Goal: Task Accomplishment & Management: Use online tool/utility

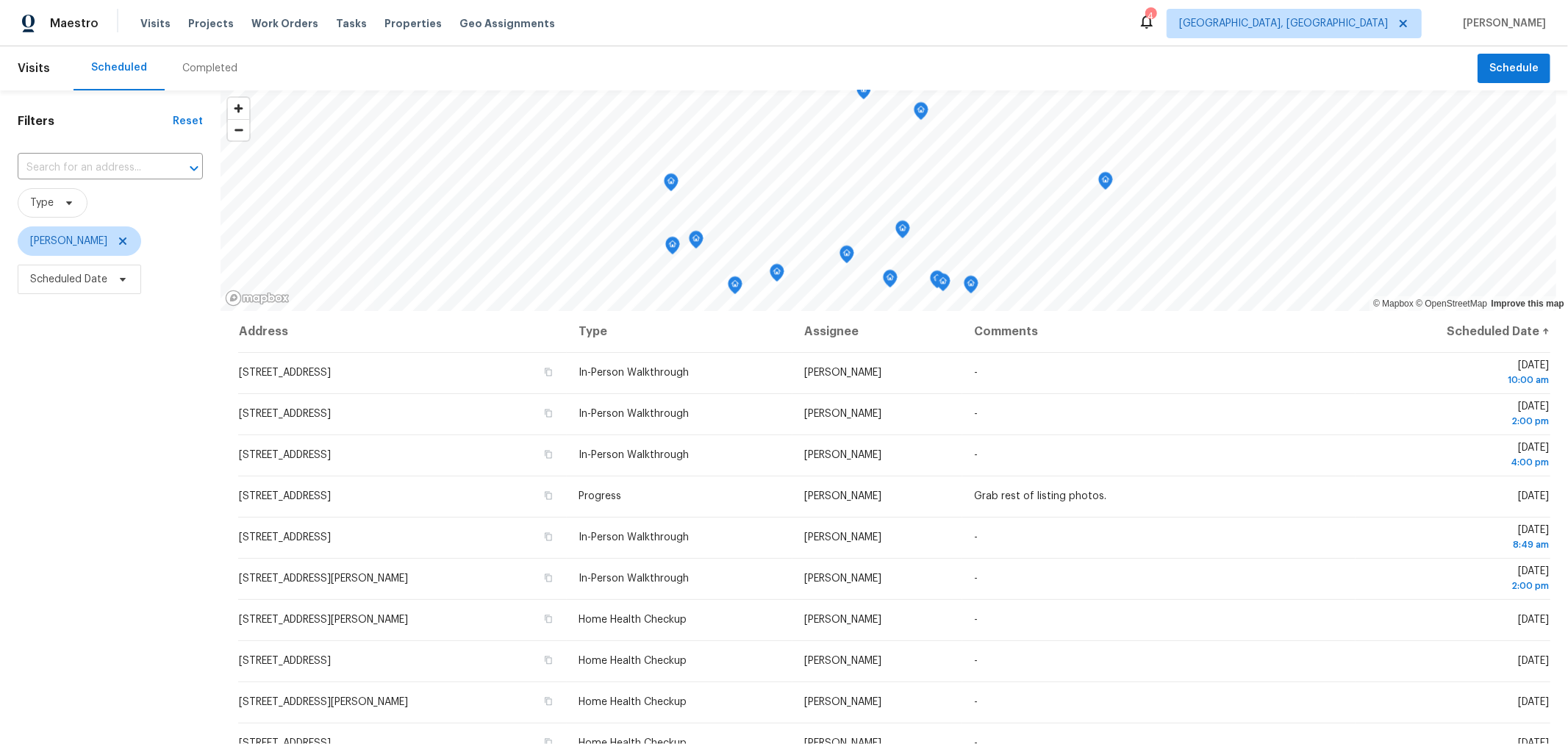
click at [79, 411] on div "Filters Reset ​ Type Keith Hollingsworth Scheduled Date" at bounding box center [110, 499] width 221 height 816
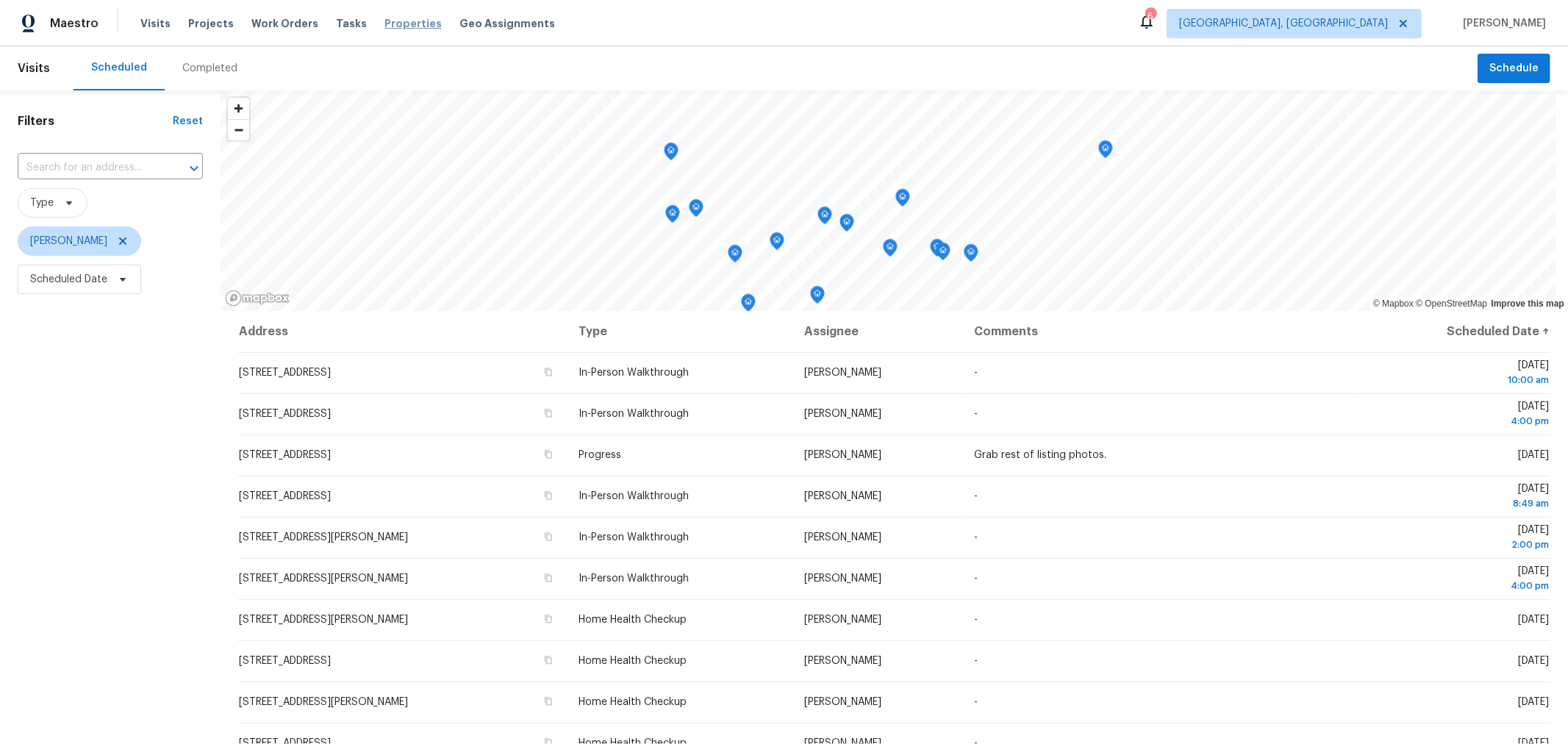
click at [416, 22] on span "Properties" at bounding box center [413, 23] width 57 height 15
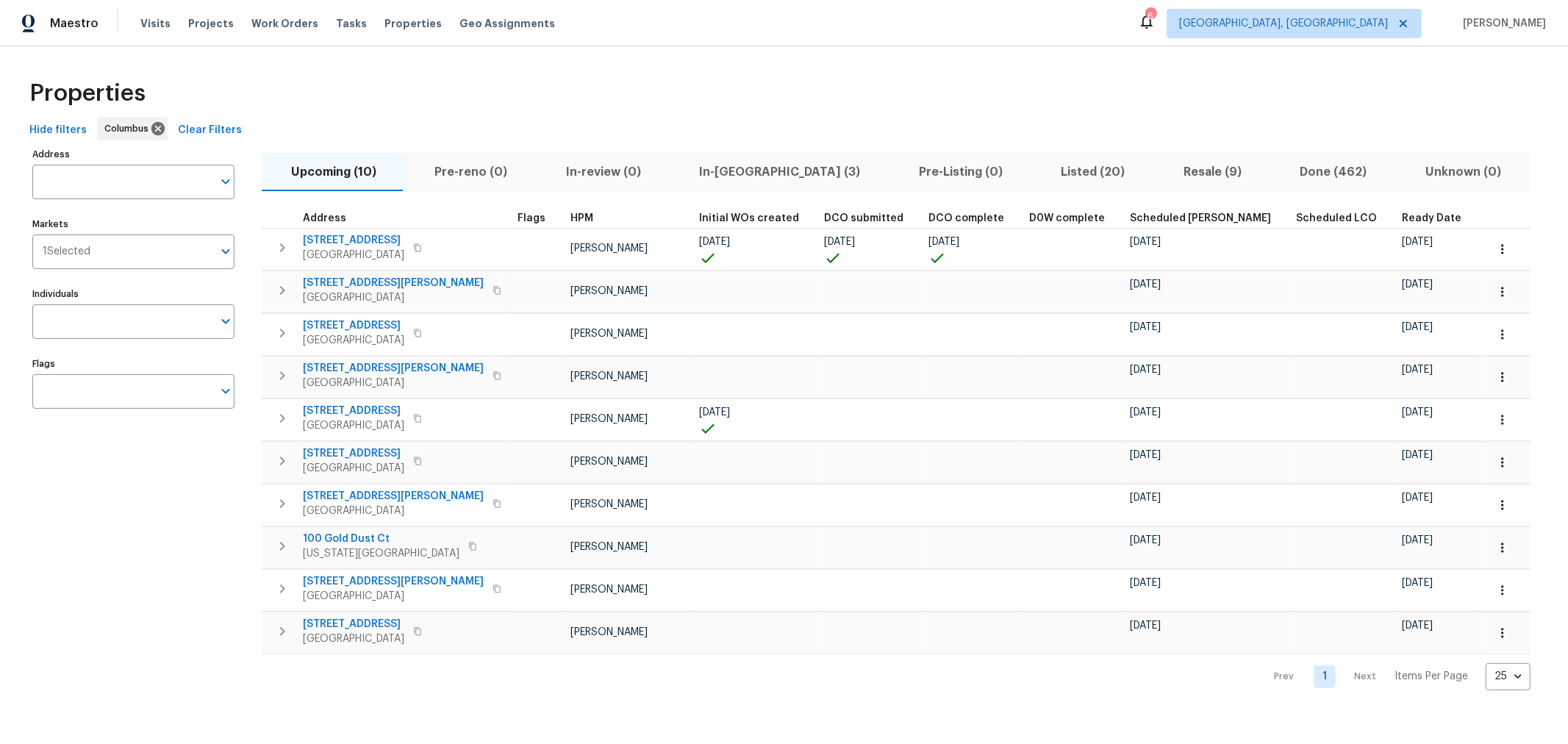
click at [725, 164] on span "In-reno (3)" at bounding box center [781, 171] width 202 height 20
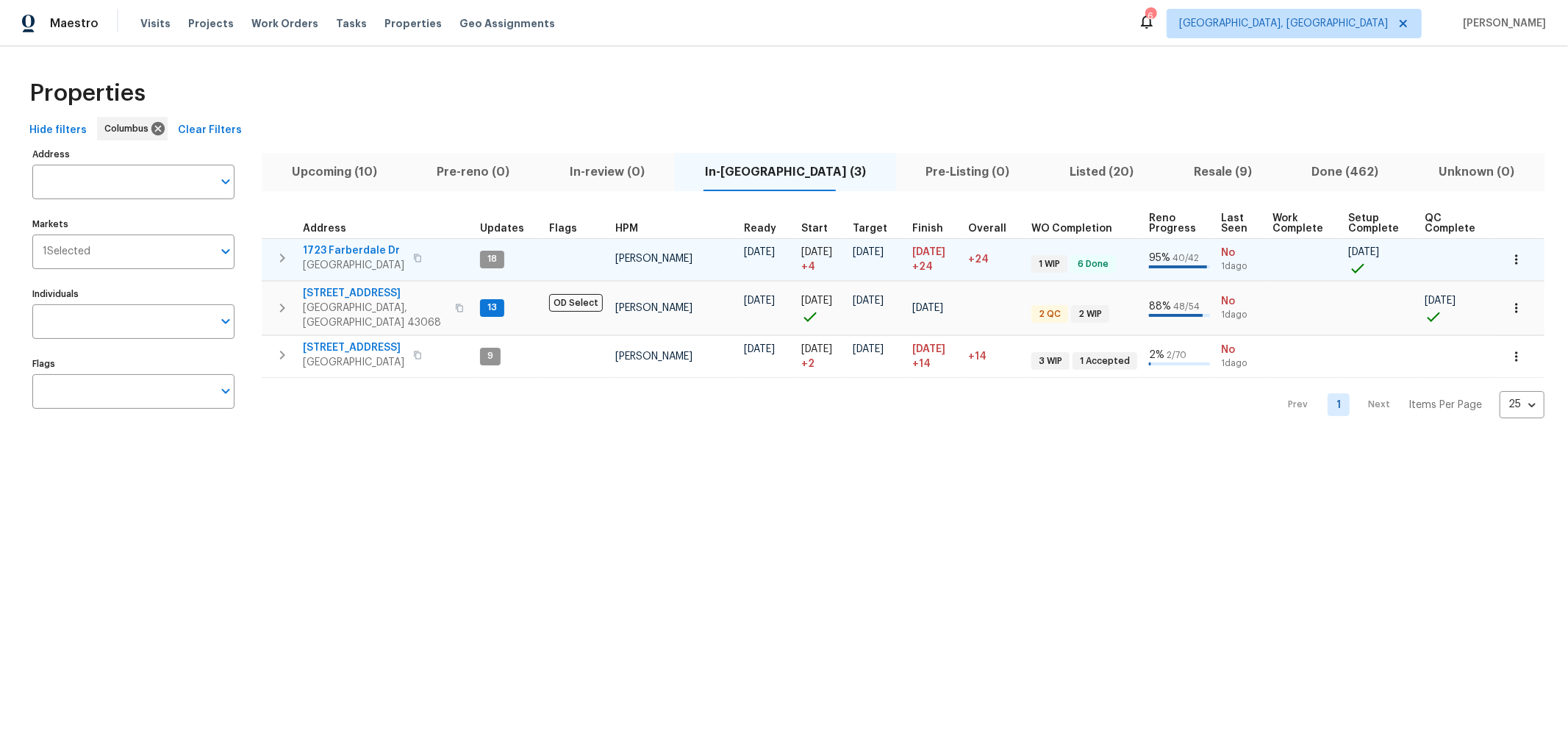
click at [297, 252] on td "1723 Farberdale Dr Columbus, OH 43223" at bounding box center [368, 257] width 212 height 38
click at [287, 260] on icon "button" at bounding box center [282, 258] width 18 height 18
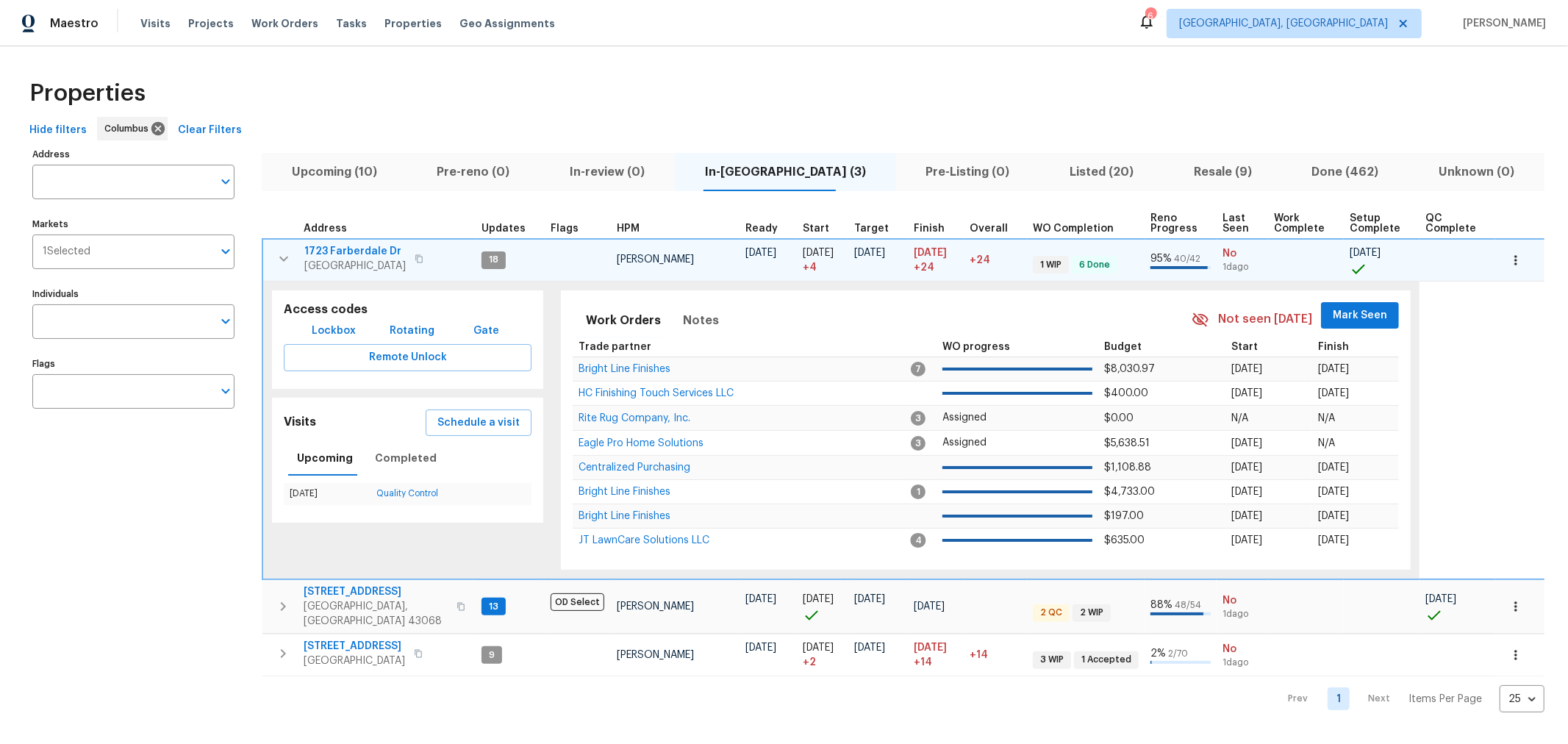
click at [1362, 309] on span "Mark Seen" at bounding box center [1360, 316] width 55 height 19
click at [276, 252] on icon "button" at bounding box center [283, 259] width 18 height 18
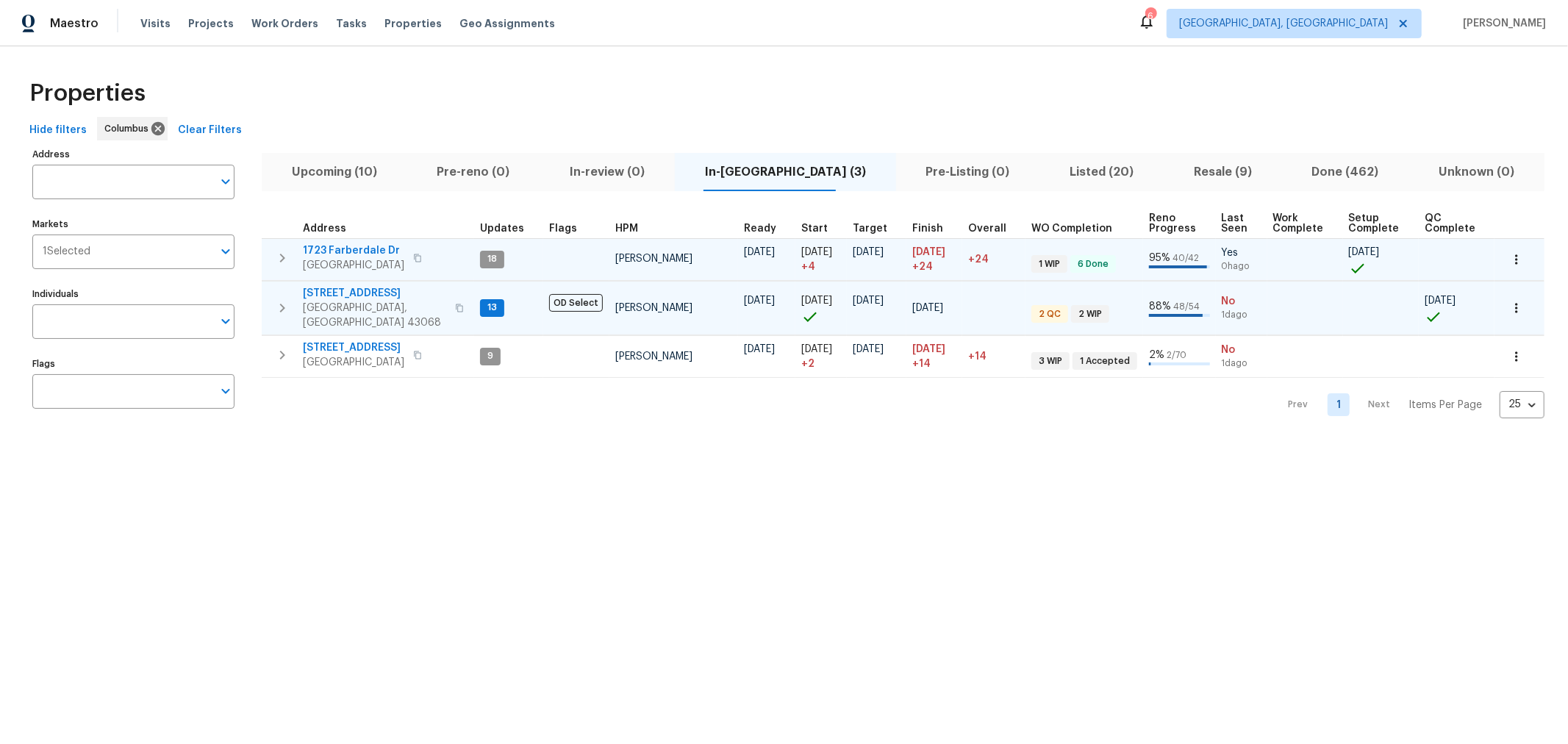
click at [284, 299] on icon "button" at bounding box center [282, 308] width 18 height 18
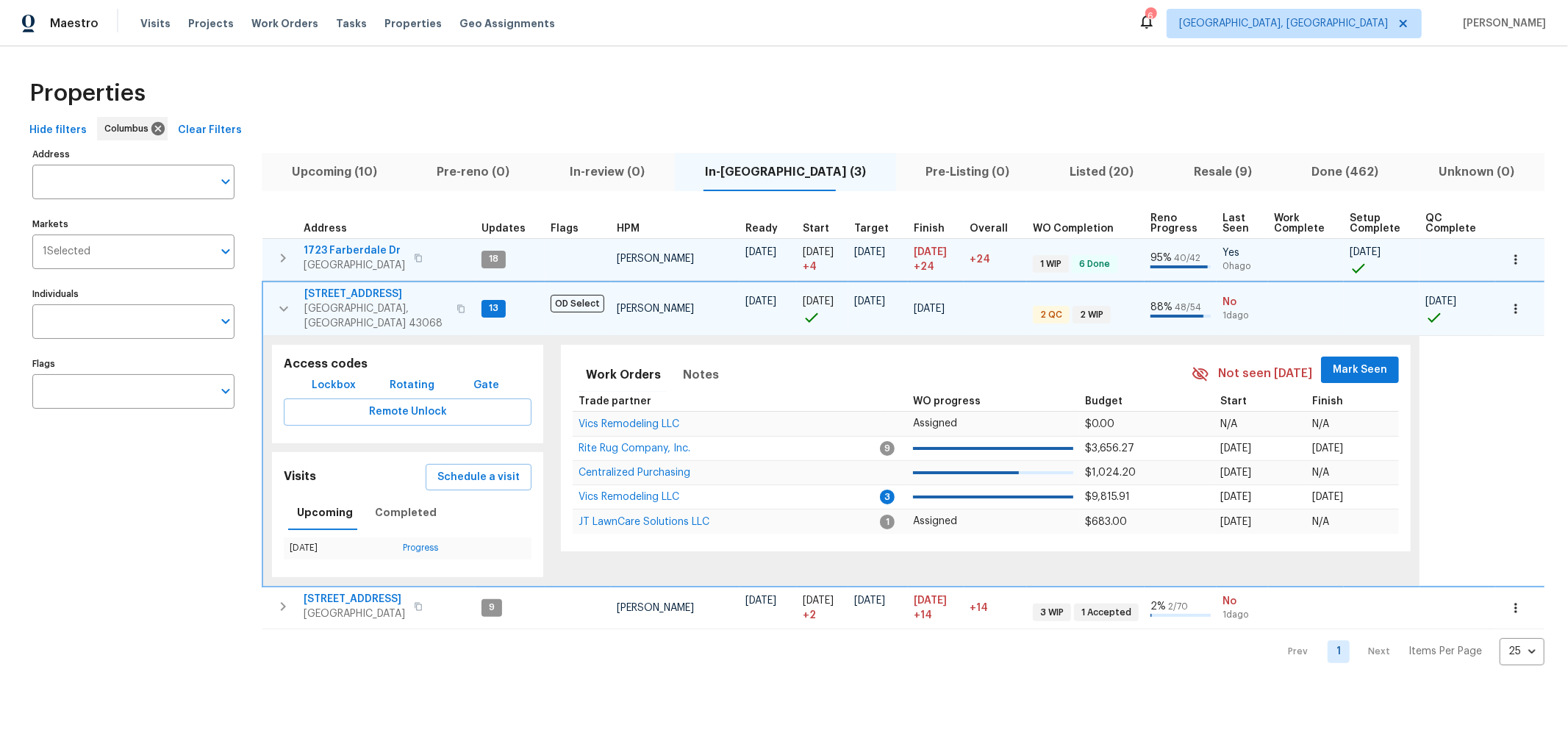
click at [1340, 361] on span "Mark Seen" at bounding box center [1360, 370] width 55 height 19
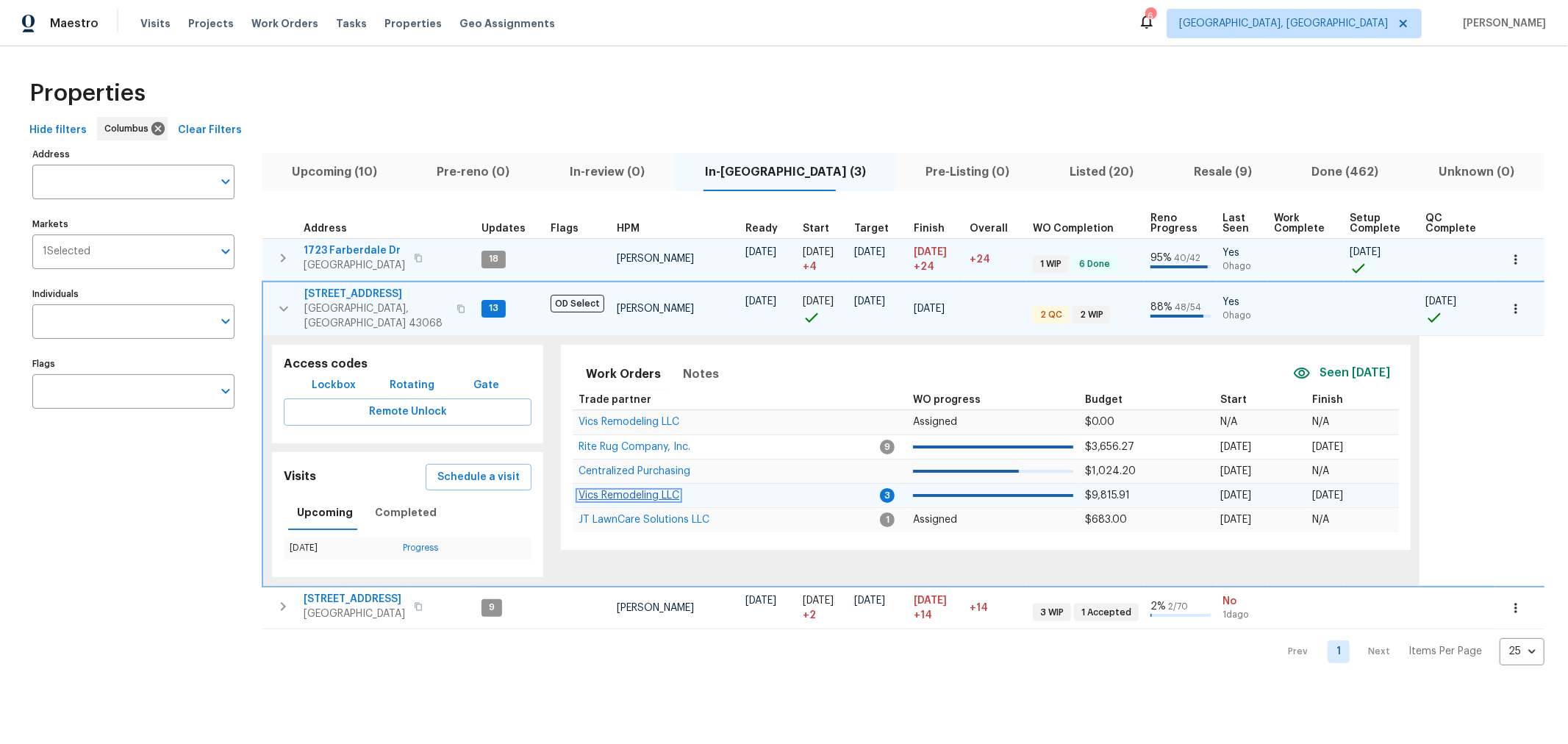
click at [662, 491] on span "Vics Remodeling LLC" at bounding box center [628, 496] width 100 height 11
click at [284, 300] on icon "button" at bounding box center [283, 309] width 18 height 18
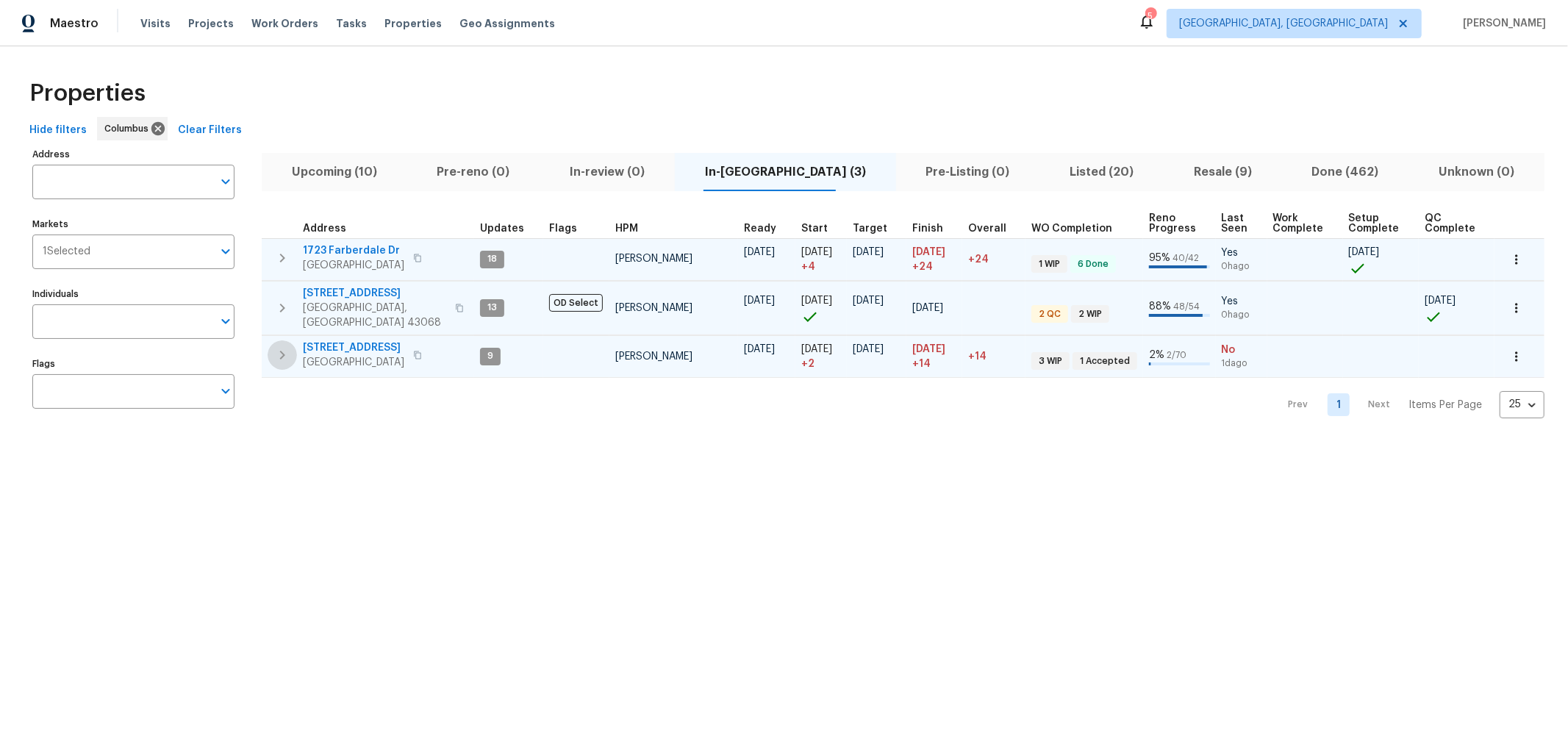
click at [283, 348] on icon "button" at bounding box center [282, 355] width 18 height 18
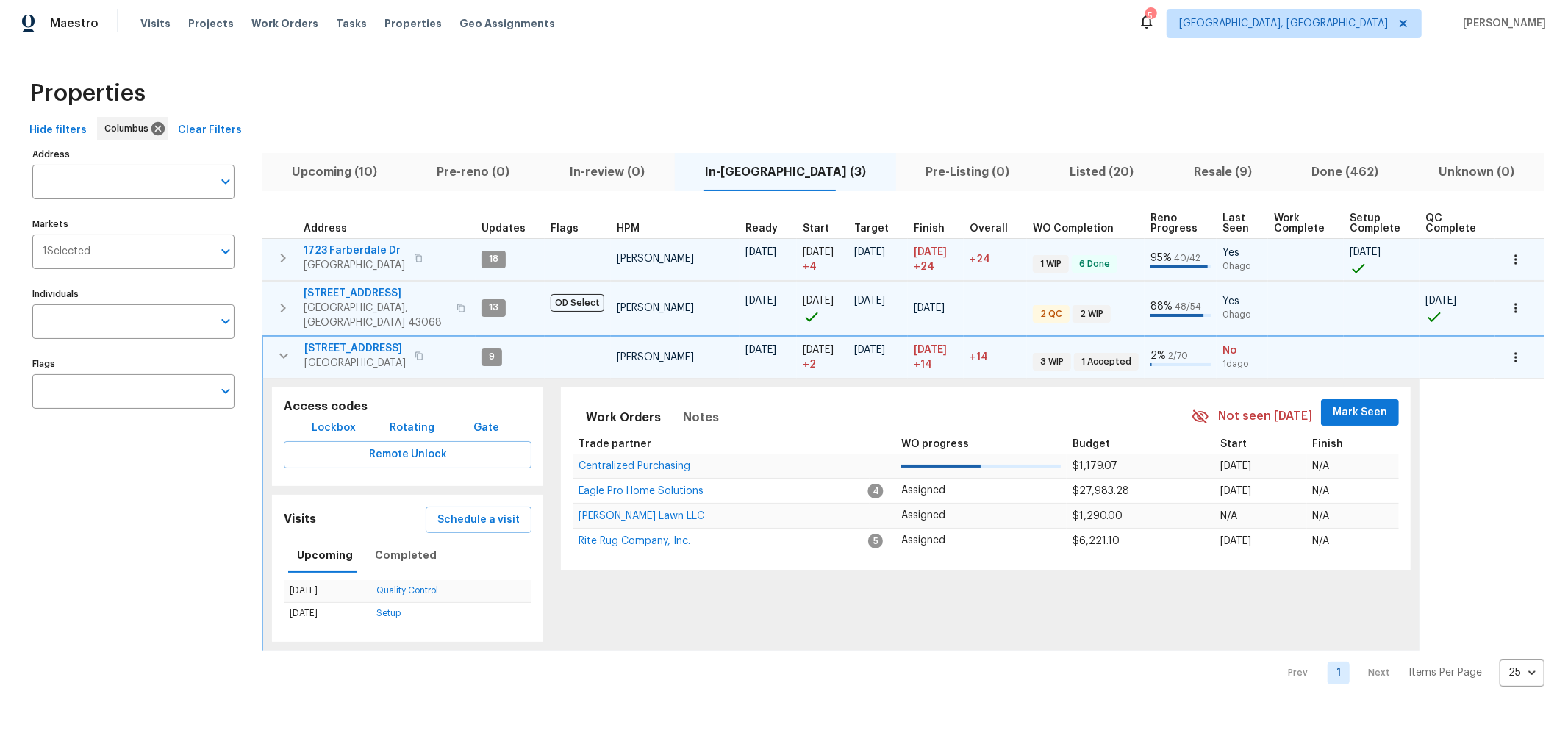
click at [1345, 404] on span "Mark Seen" at bounding box center [1360, 413] width 55 height 19
click at [283, 353] on icon "button" at bounding box center [283, 354] width 9 height 5
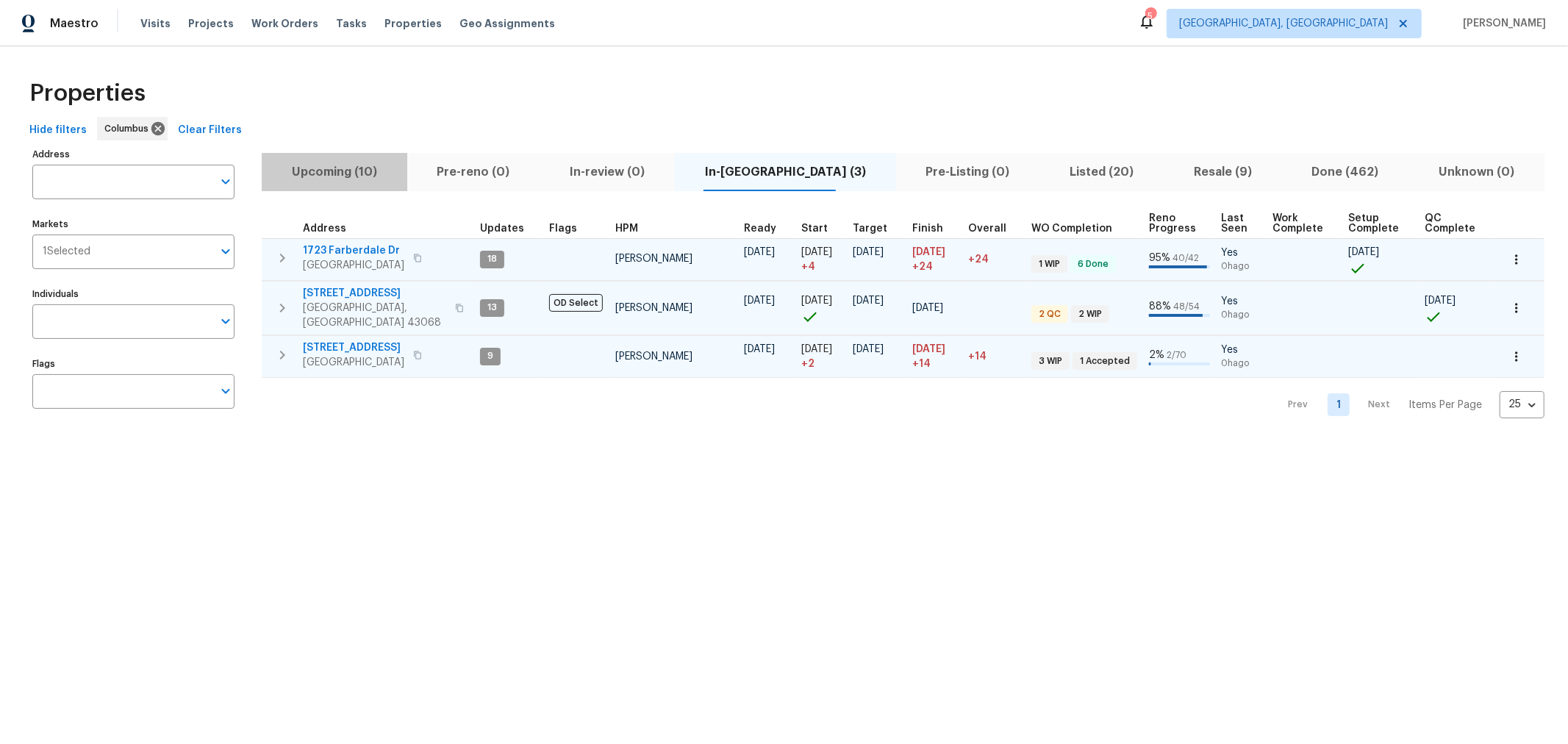
click at [375, 170] on span "Upcoming (10)" at bounding box center [334, 171] width 128 height 20
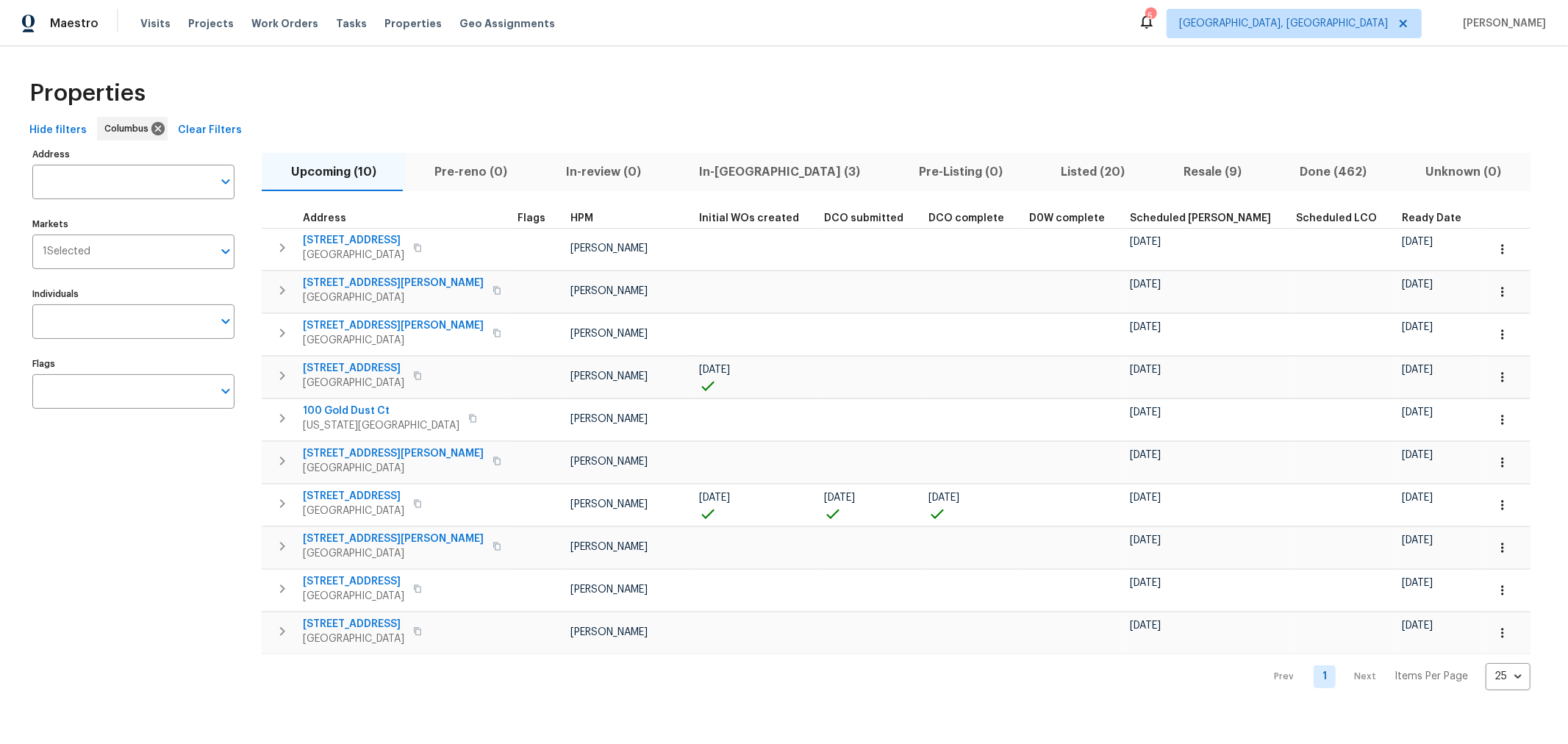
click at [1402, 215] on span "Ready Date" at bounding box center [1431, 218] width 59 height 11
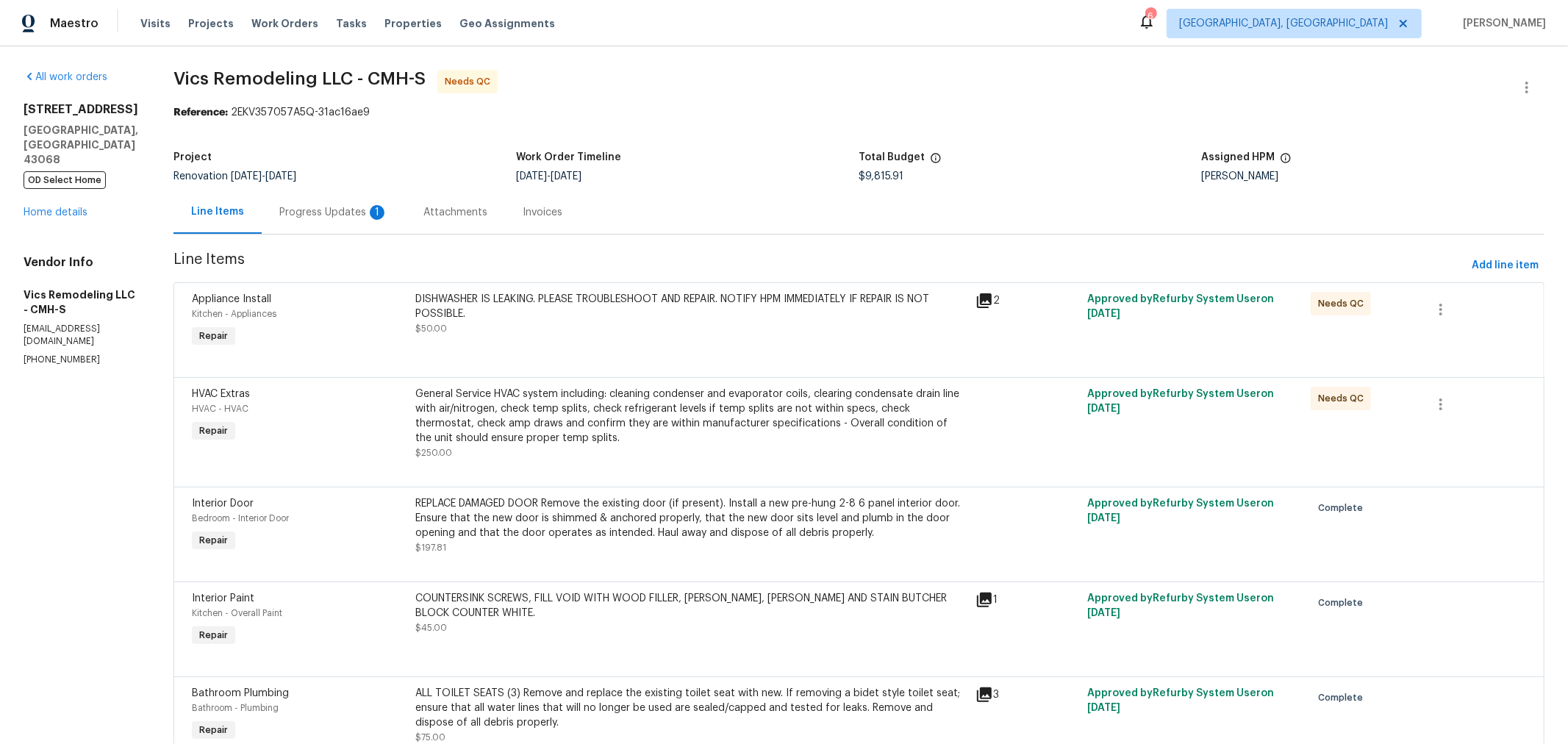
click at [326, 228] on div "Progress Updates 1" at bounding box center [334, 212] width 144 height 44
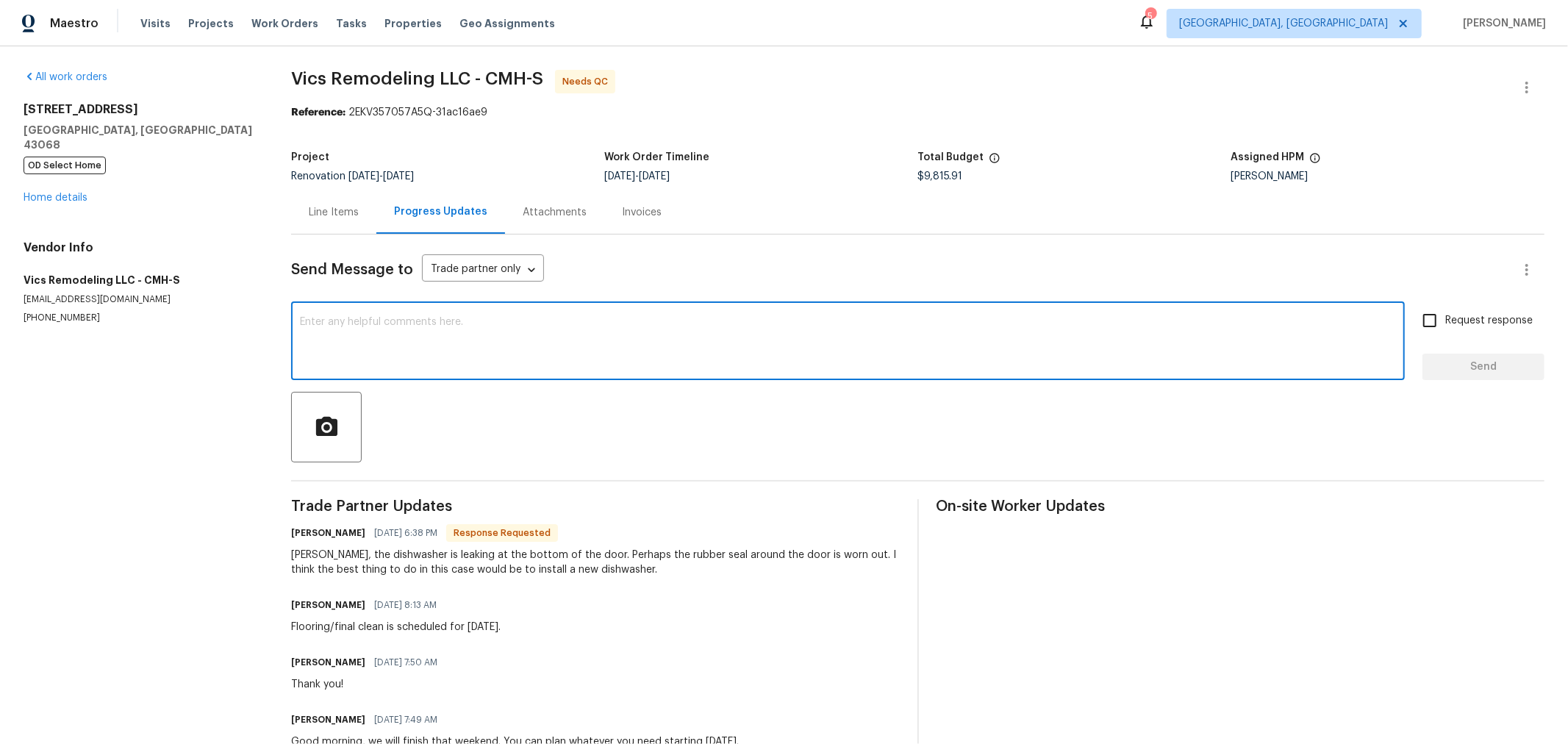
click at [521, 353] on textarea at bounding box center [848, 342] width 1096 height 52
type textarea "O"
type textarea "Thanks for the update."
click at [1425, 329] on input "Request response" at bounding box center [1430, 320] width 31 height 31
checkbox input "true"
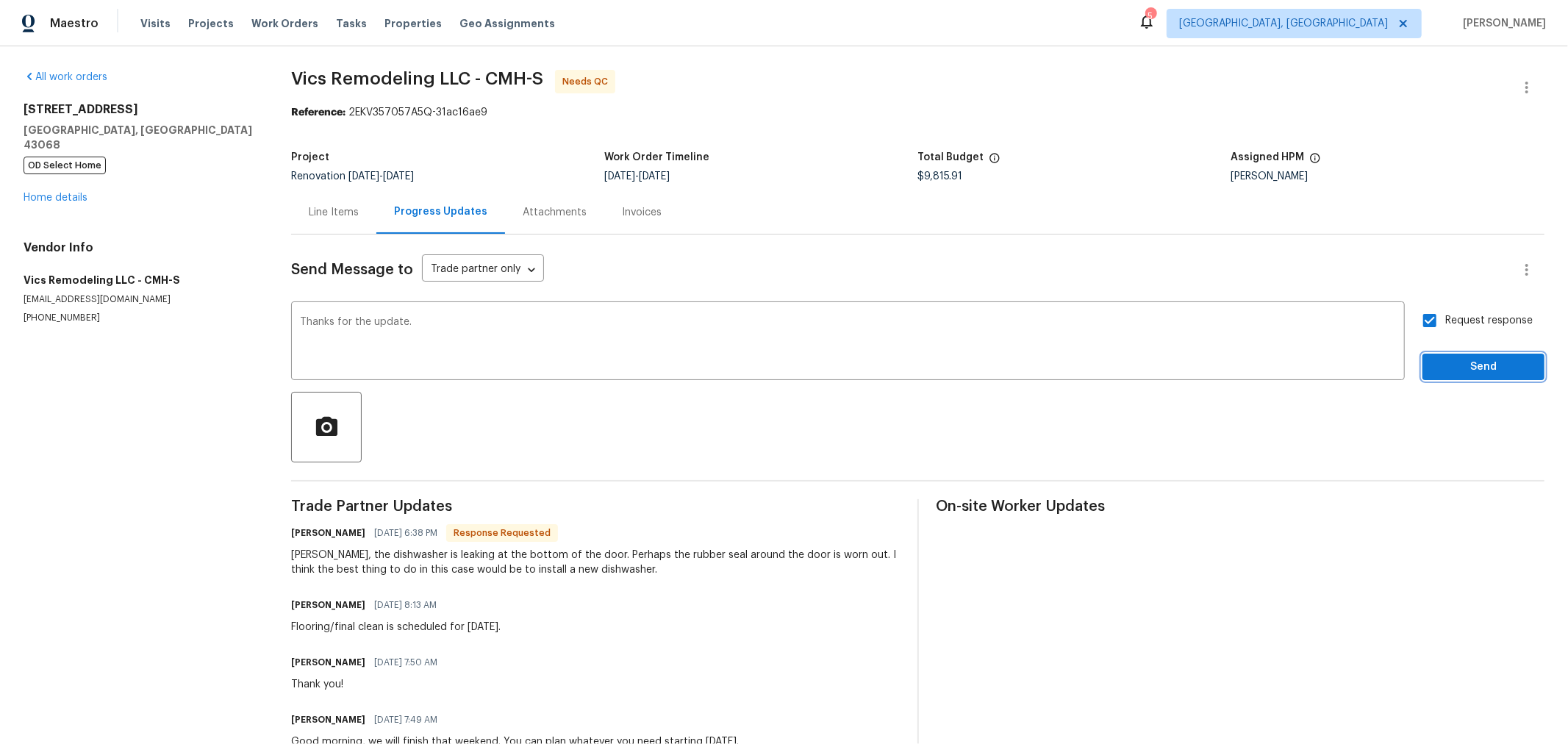
click at [1434, 366] on span "Send" at bounding box center [1482, 367] width 98 height 19
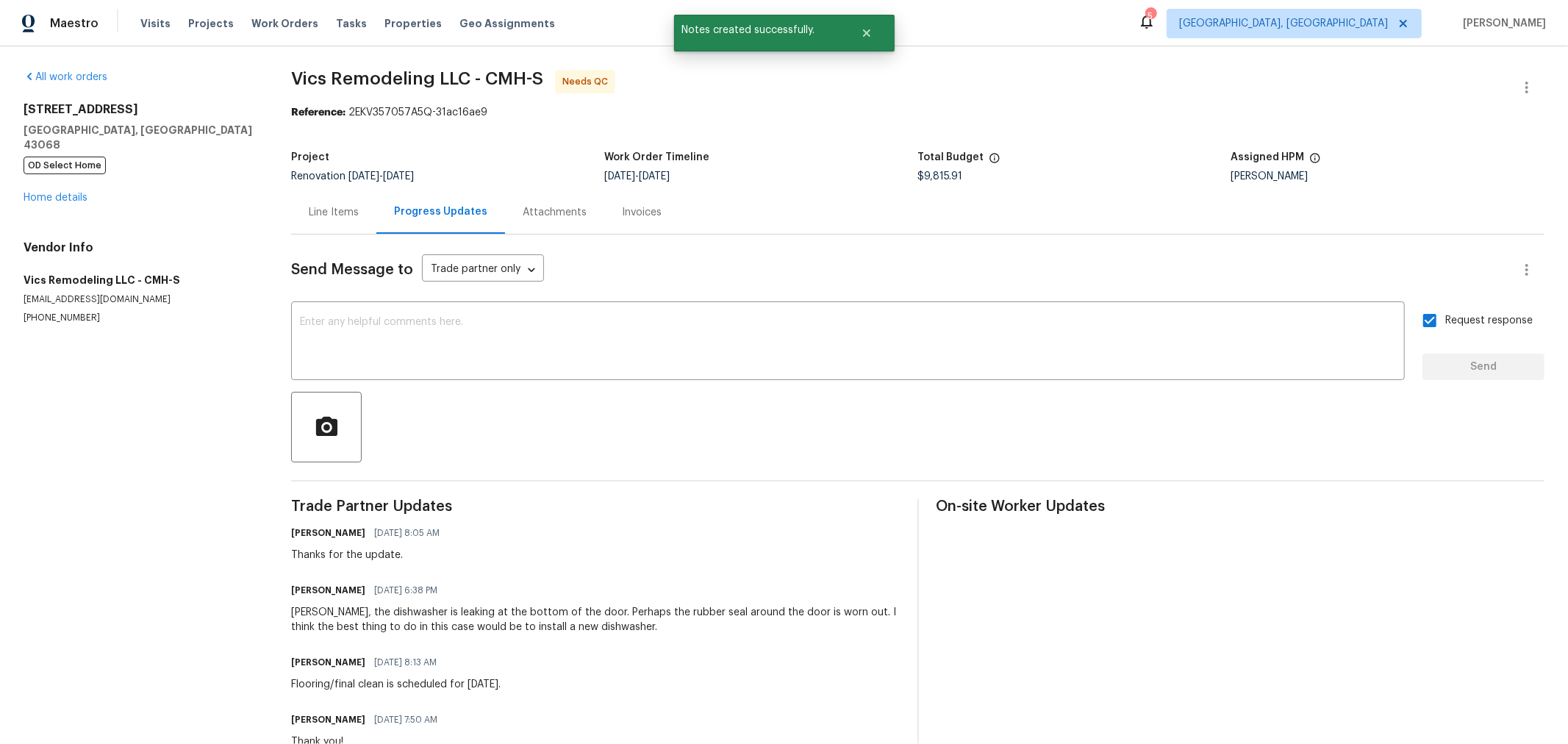
click at [313, 221] on div "Line Items" at bounding box center [334, 212] width 86 height 44
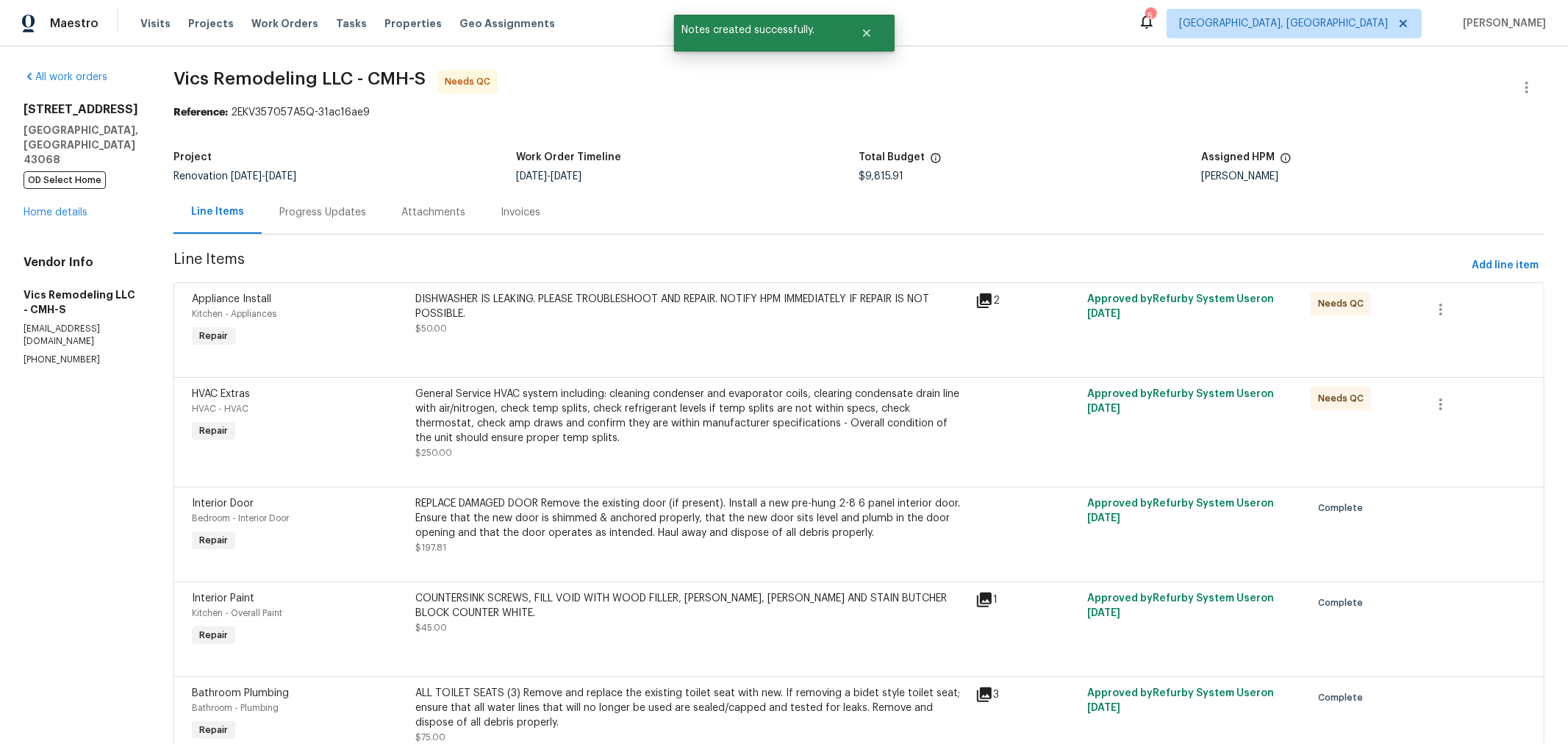
click at [662, 417] on div "General Service HVAC system including: cleaning condenser and evaporator coils,…" at bounding box center [691, 416] width 551 height 58
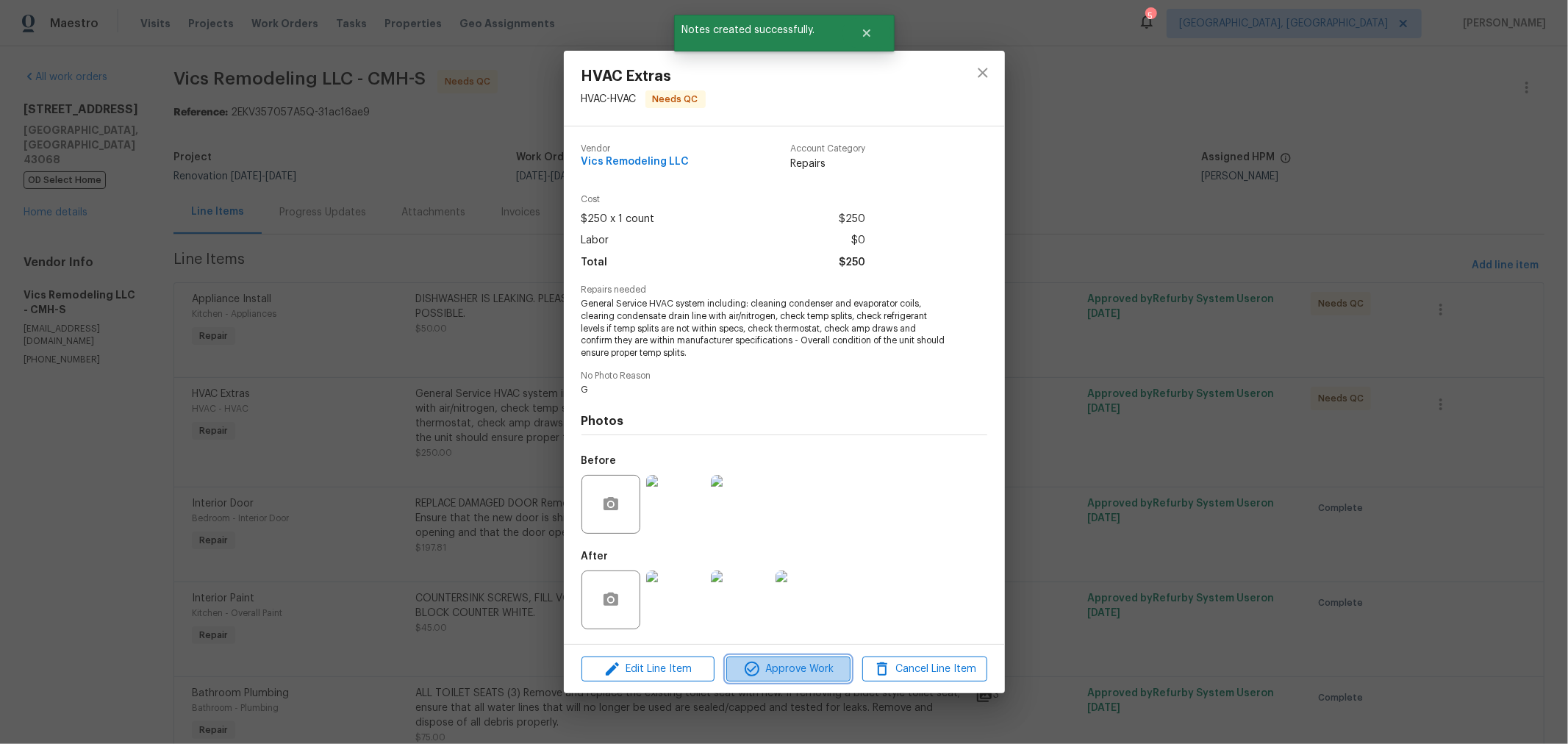
click at [770, 659] on button "Approve Work" at bounding box center [788, 669] width 125 height 25
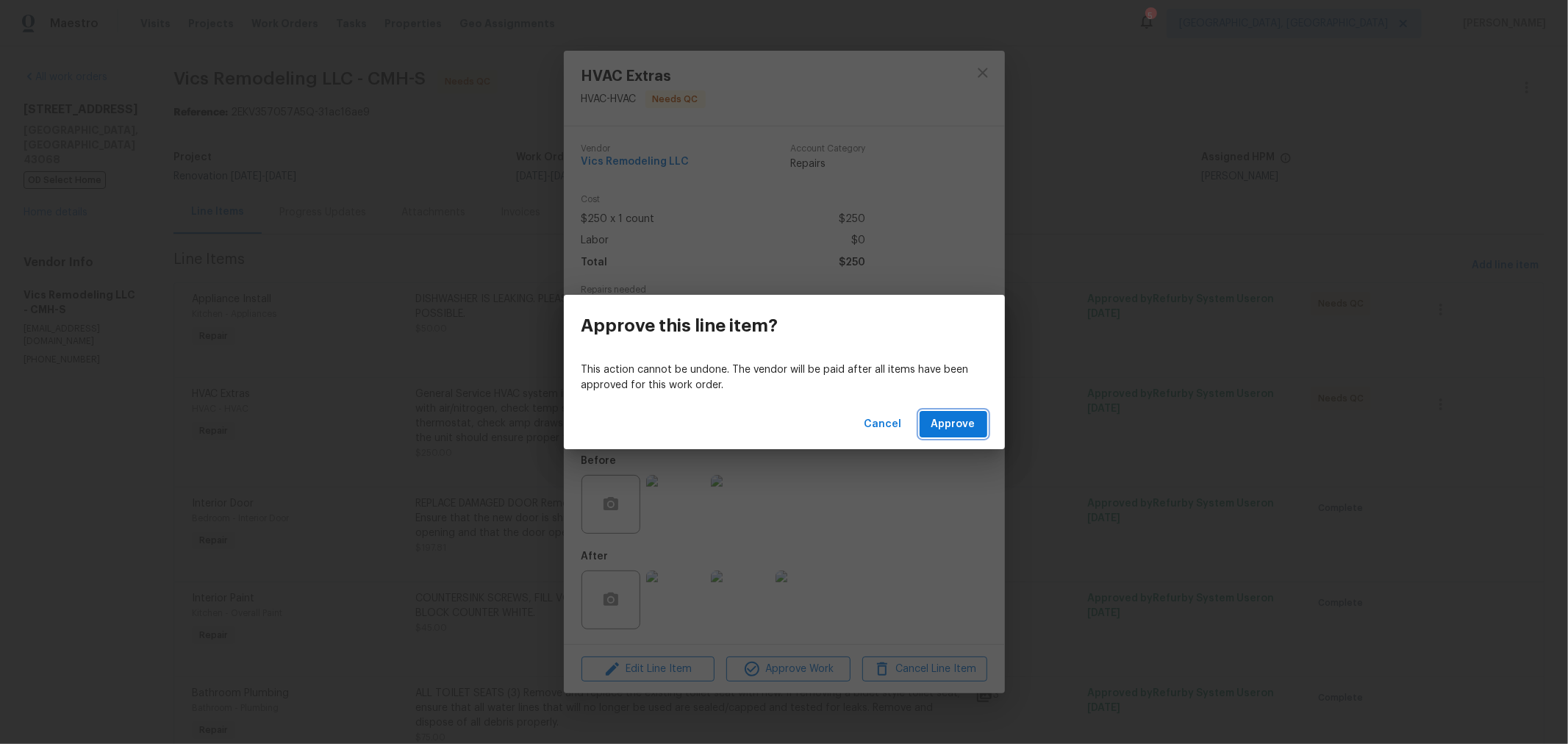
click at [928, 430] on button "Approve" at bounding box center [953, 425] width 67 height 27
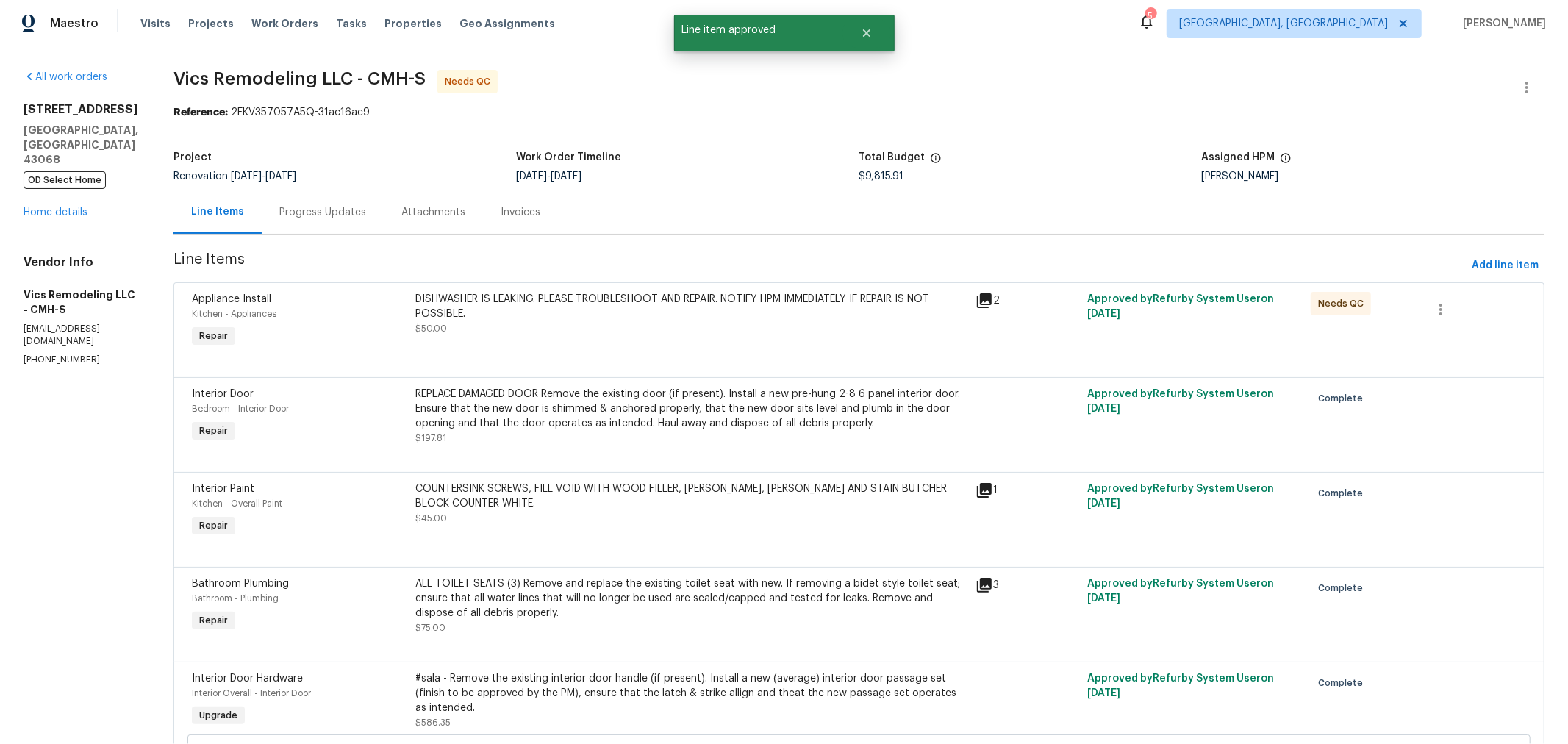
click at [590, 323] on div "DISHWASHER IS LEAKING. PLEASE TROUBLESHOOT AND REPAIR. NOTIFY HPM IMMEDIATELY I…" at bounding box center [691, 314] width 551 height 44
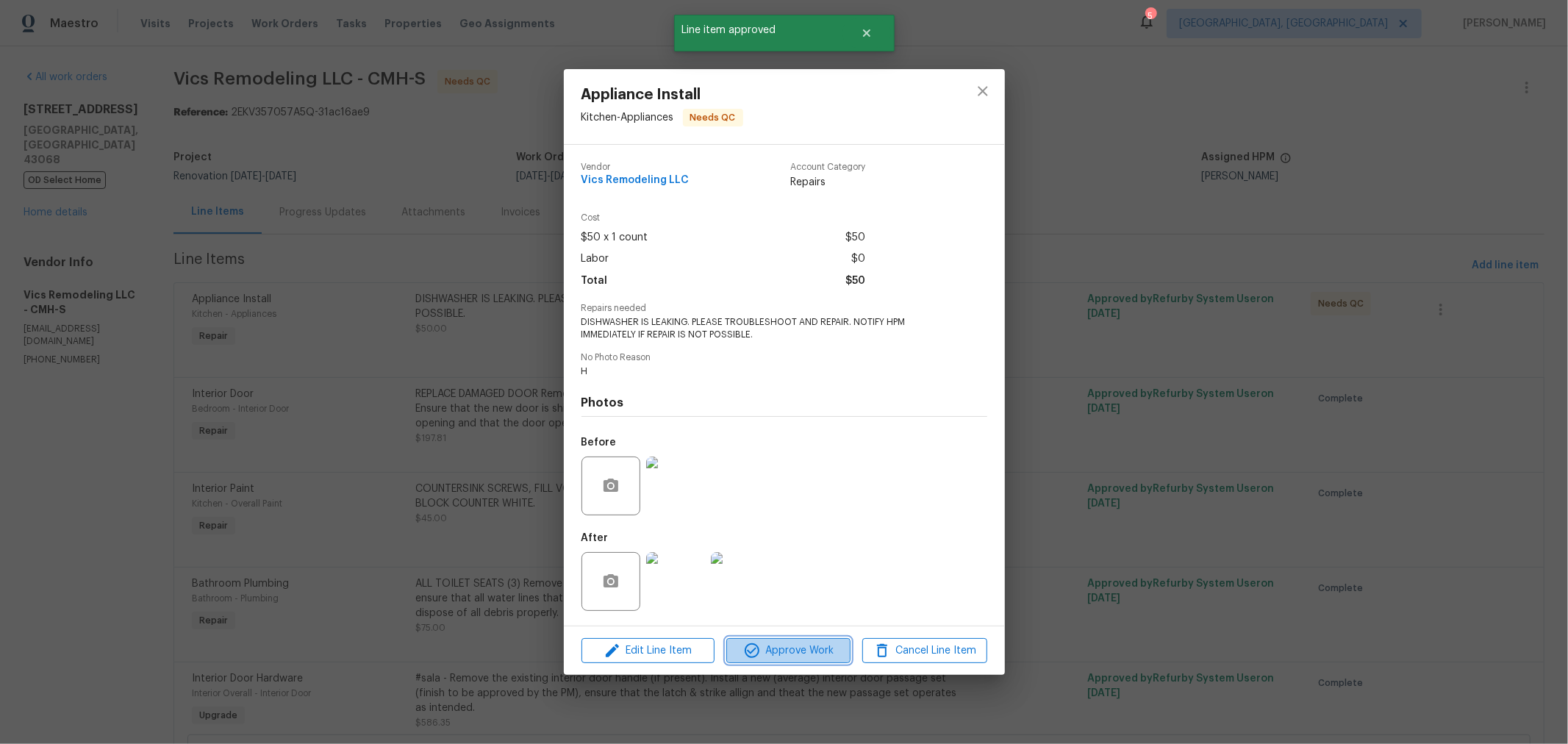
click at [791, 645] on span "Approve Work" at bounding box center [788, 651] width 116 height 19
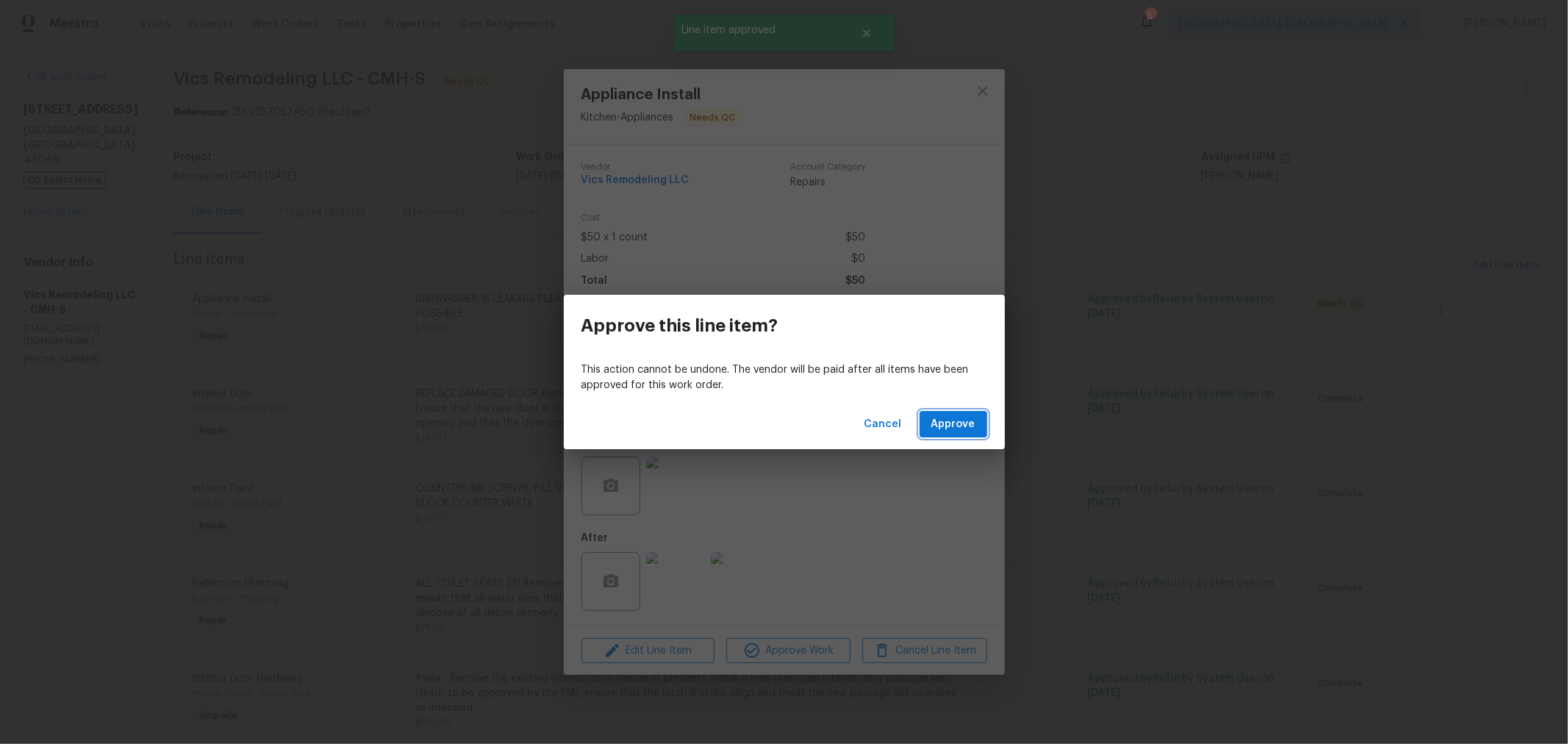
click at [932, 419] on button "Approve" at bounding box center [953, 425] width 67 height 27
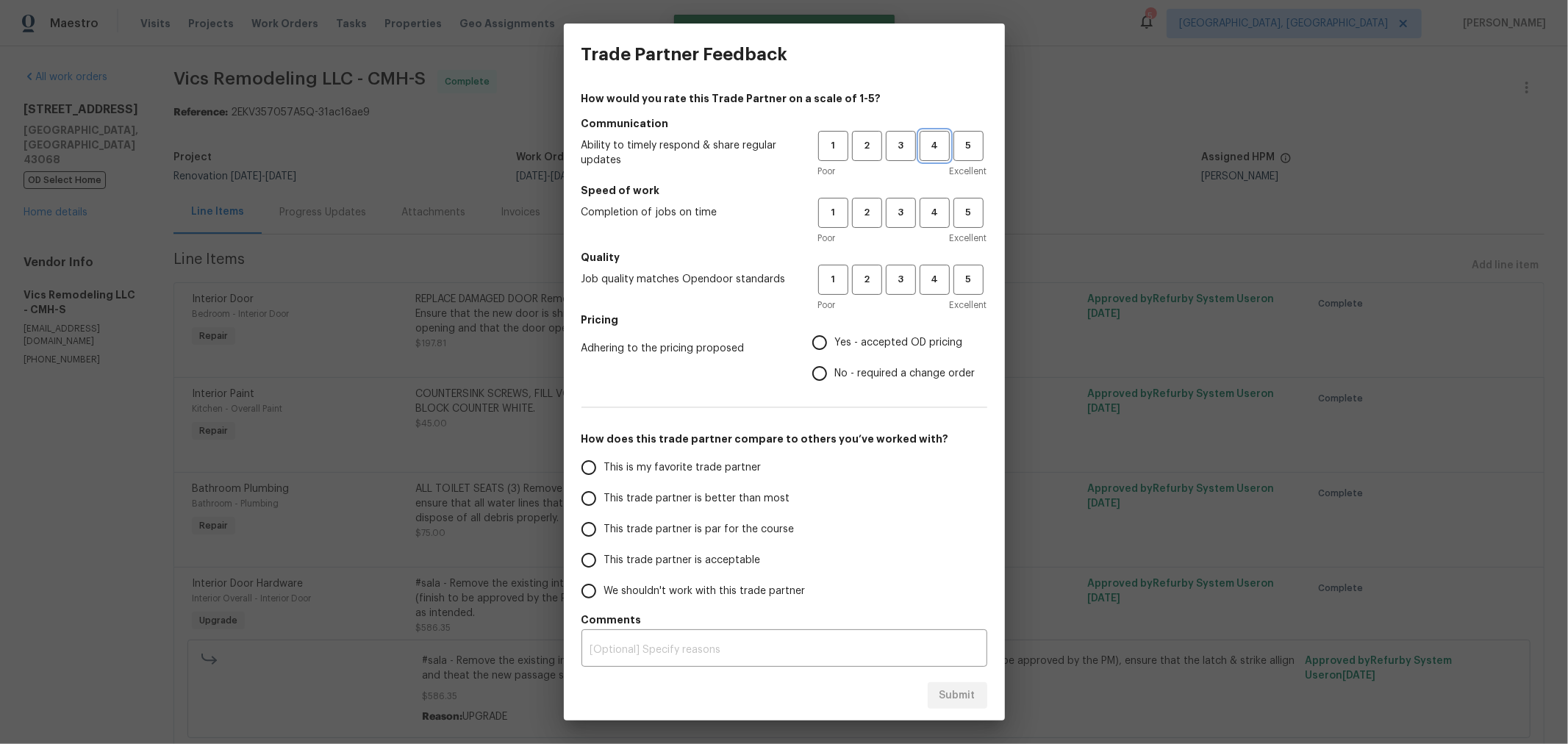
click at [921, 148] on span "4" at bounding box center [934, 145] width 27 height 17
click at [921, 212] on span "4" at bounding box center [934, 212] width 27 height 17
click at [887, 277] on span "3" at bounding box center [900, 279] width 27 height 17
click at [842, 340] on span "Yes - accepted OD pricing" at bounding box center [898, 343] width 128 height 16
click at [835, 340] on input "Yes - accepted OD pricing" at bounding box center [820, 343] width 31 height 31
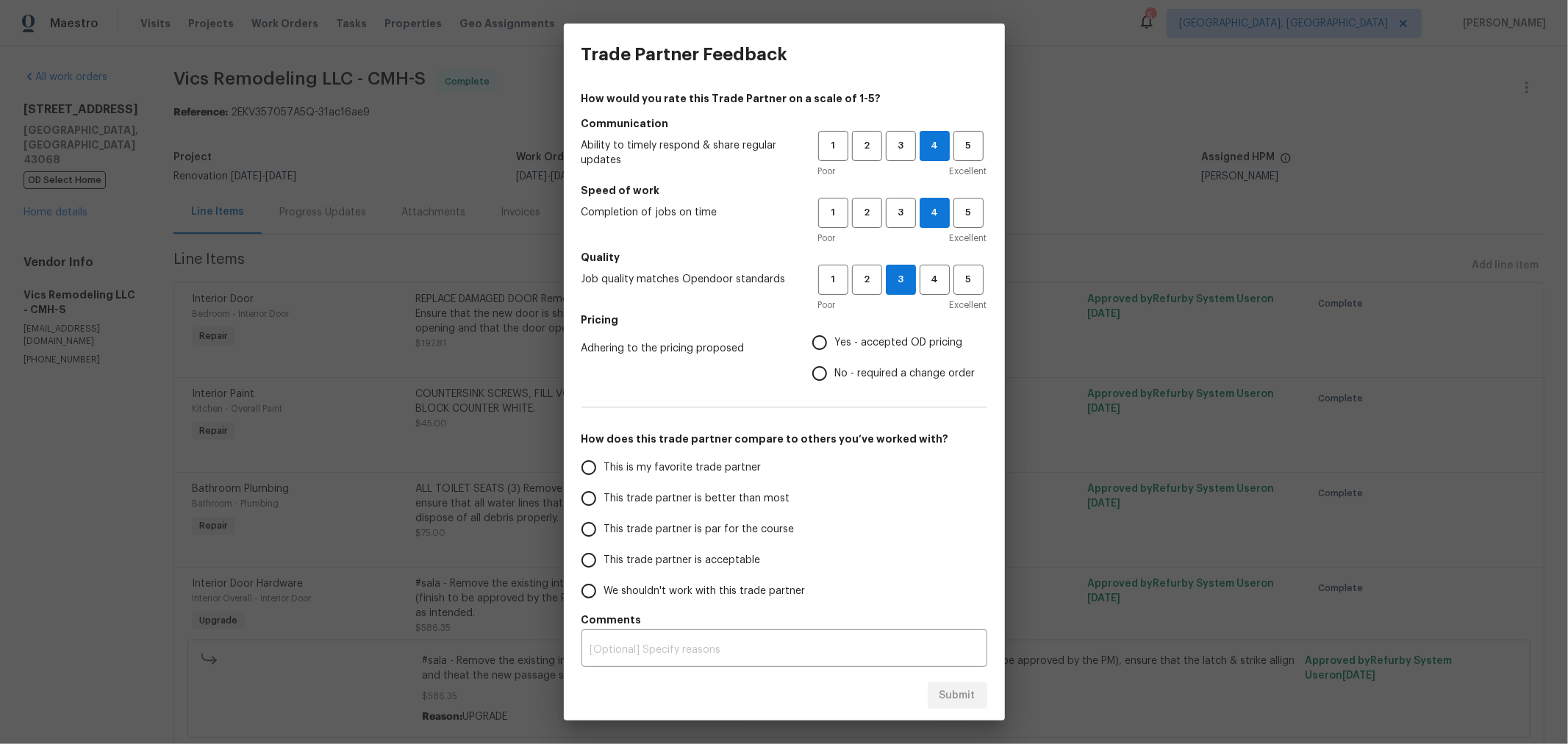
radio input "true"
click at [665, 533] on span "This trade partner is par for the course" at bounding box center [700, 530] width 191 height 16
click at [604, 533] on input "This trade partner is par for the course" at bounding box center [589, 530] width 31 height 31
radio input "false"
click at [713, 479] on label "This is my favorite trade partner" at bounding box center [689, 467] width 233 height 31
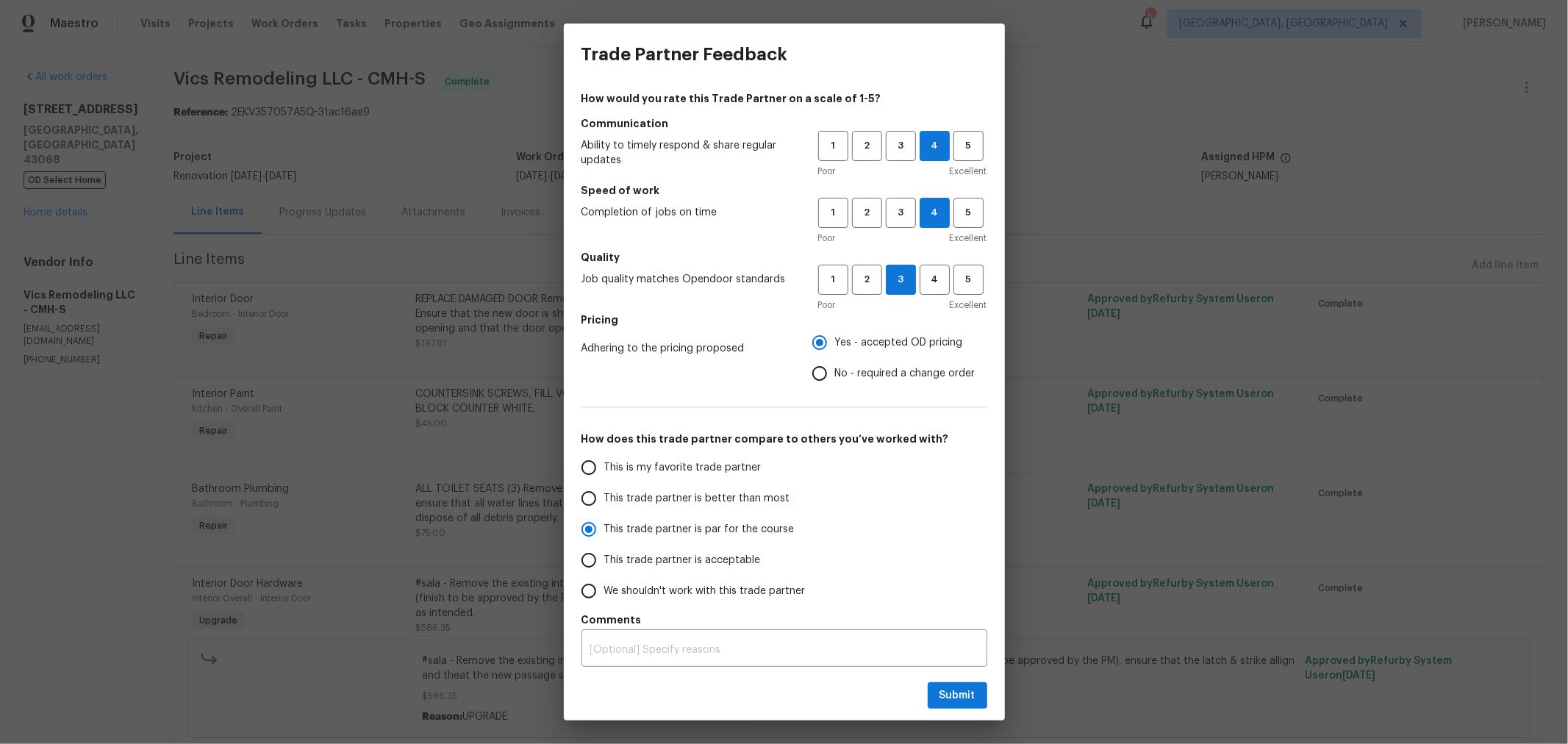
click at [604, 479] on input "This is my favorite trade partner" at bounding box center [589, 467] width 31 height 31
radio input "false"
click at [715, 504] on span "This trade partner is better than most" at bounding box center [697, 499] width 186 height 16
click at [604, 504] on input "This trade partner is better than most" at bounding box center [589, 499] width 31 height 31
click at [967, 704] on button "Submit" at bounding box center [957, 696] width 59 height 27
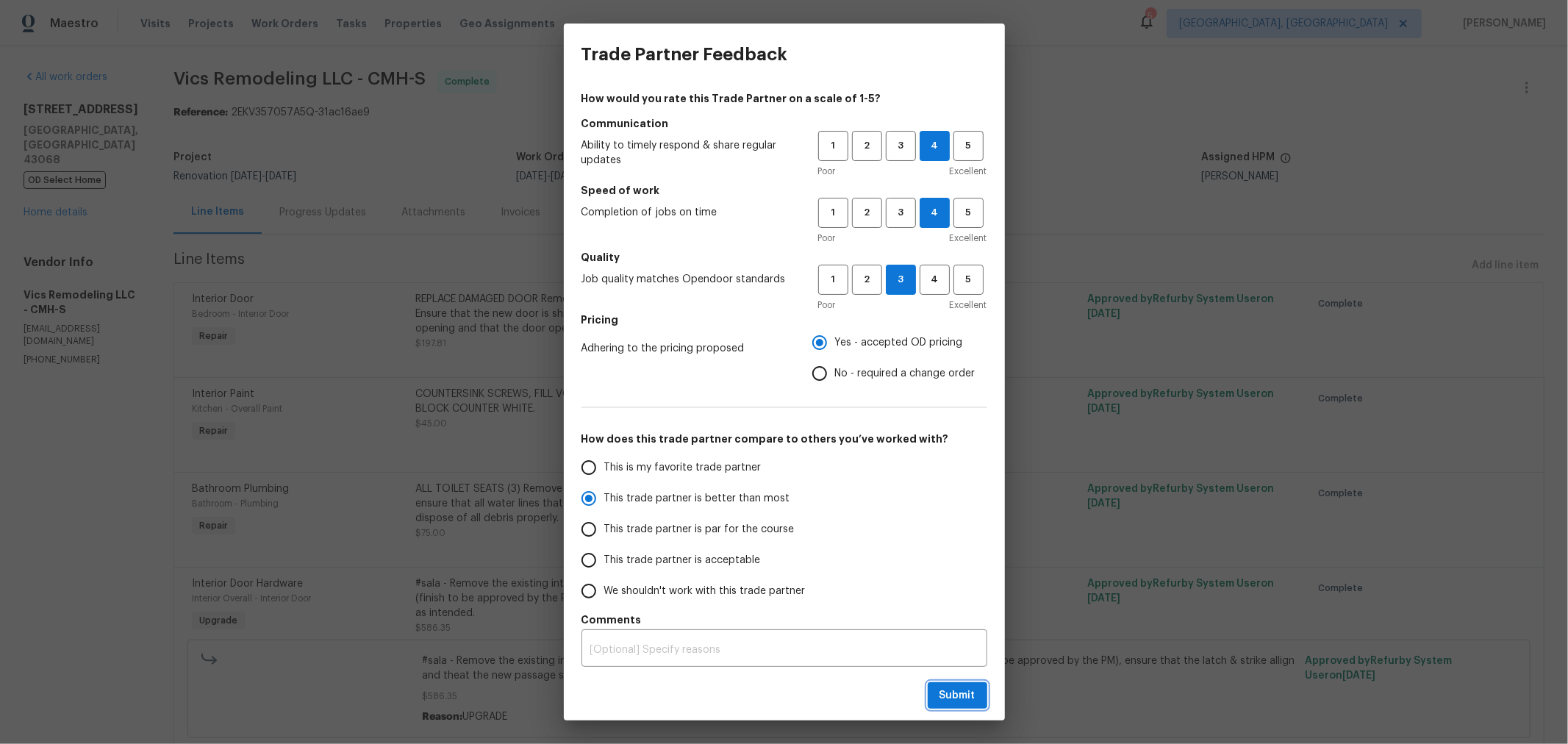
radio input "true"
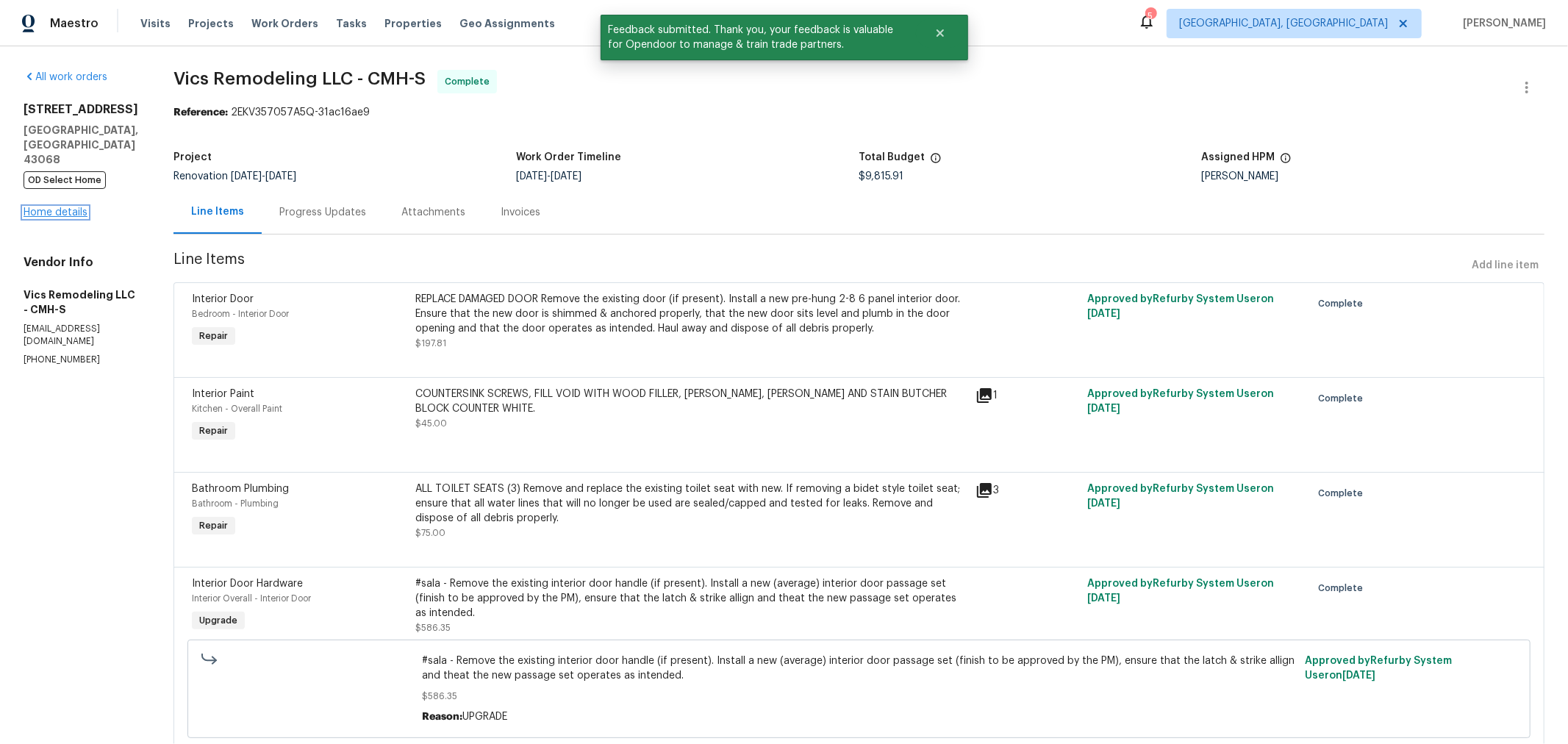
click at [80, 215] on link "Home details" at bounding box center [55, 212] width 64 height 11
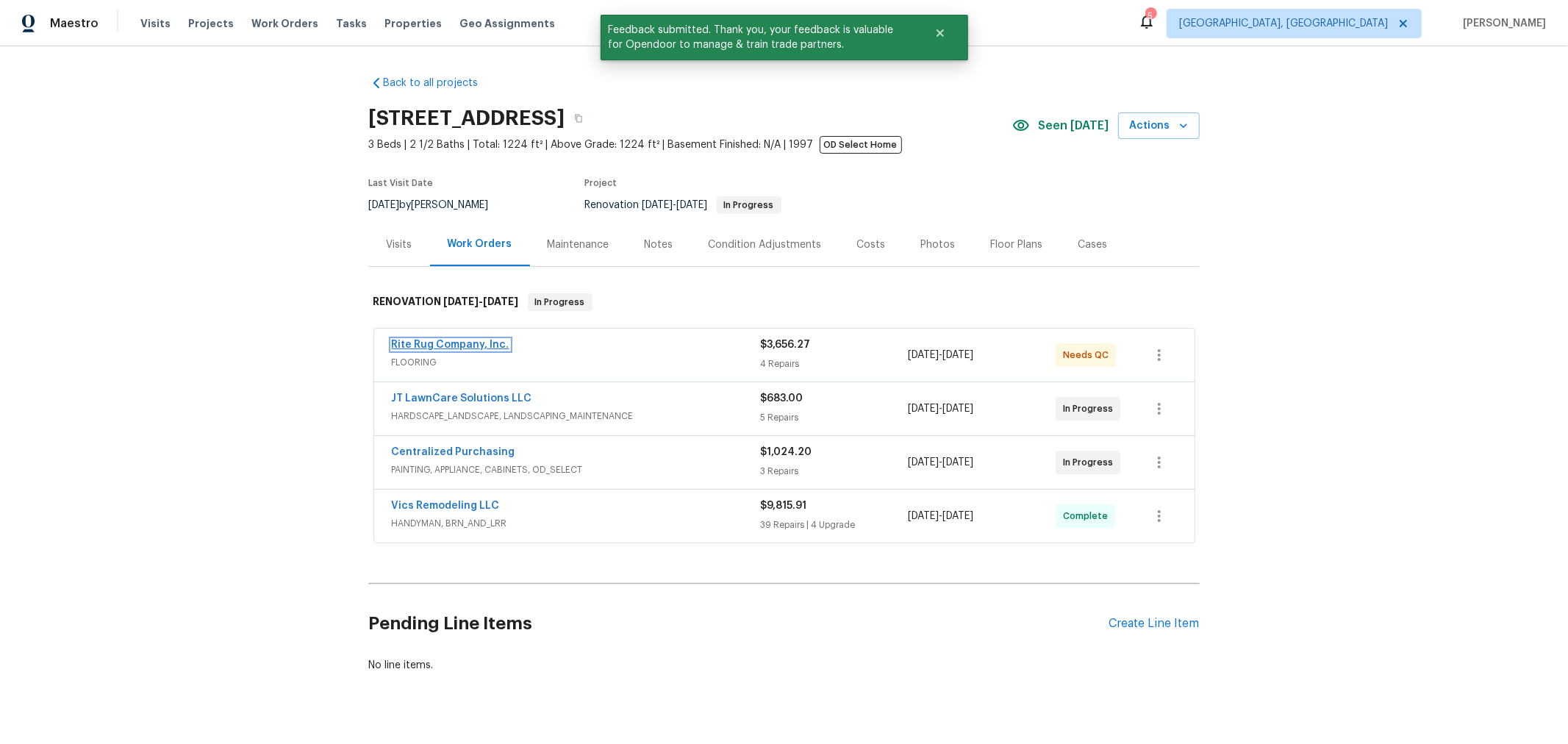
click at [484, 344] on link "Rite Rug Company, Inc." at bounding box center [450, 345] width 118 height 11
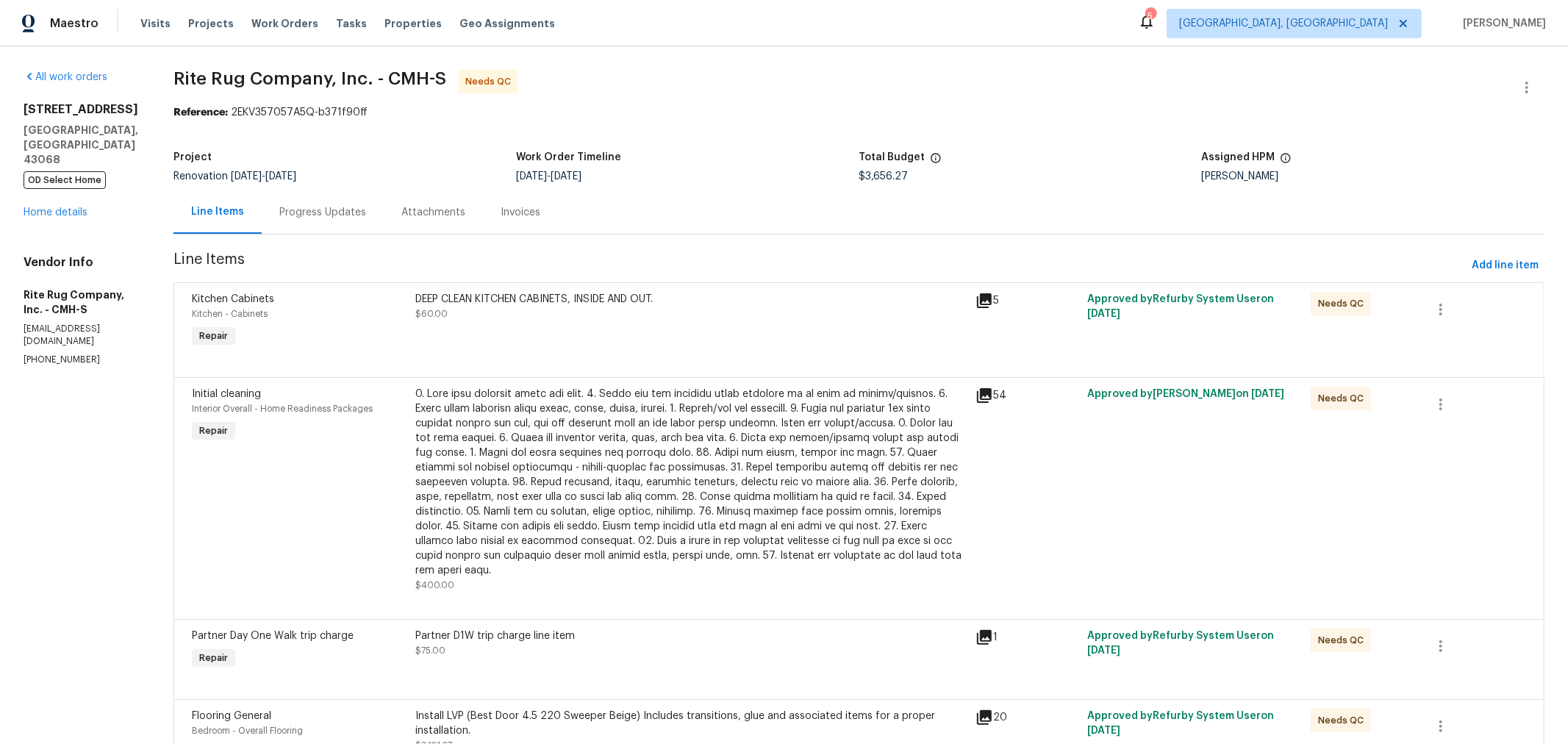
click at [664, 322] on div "DEEP CLEAN KITCHEN CABINETS, INSIDE AND OUT. $60.00" at bounding box center [691, 320] width 560 height 67
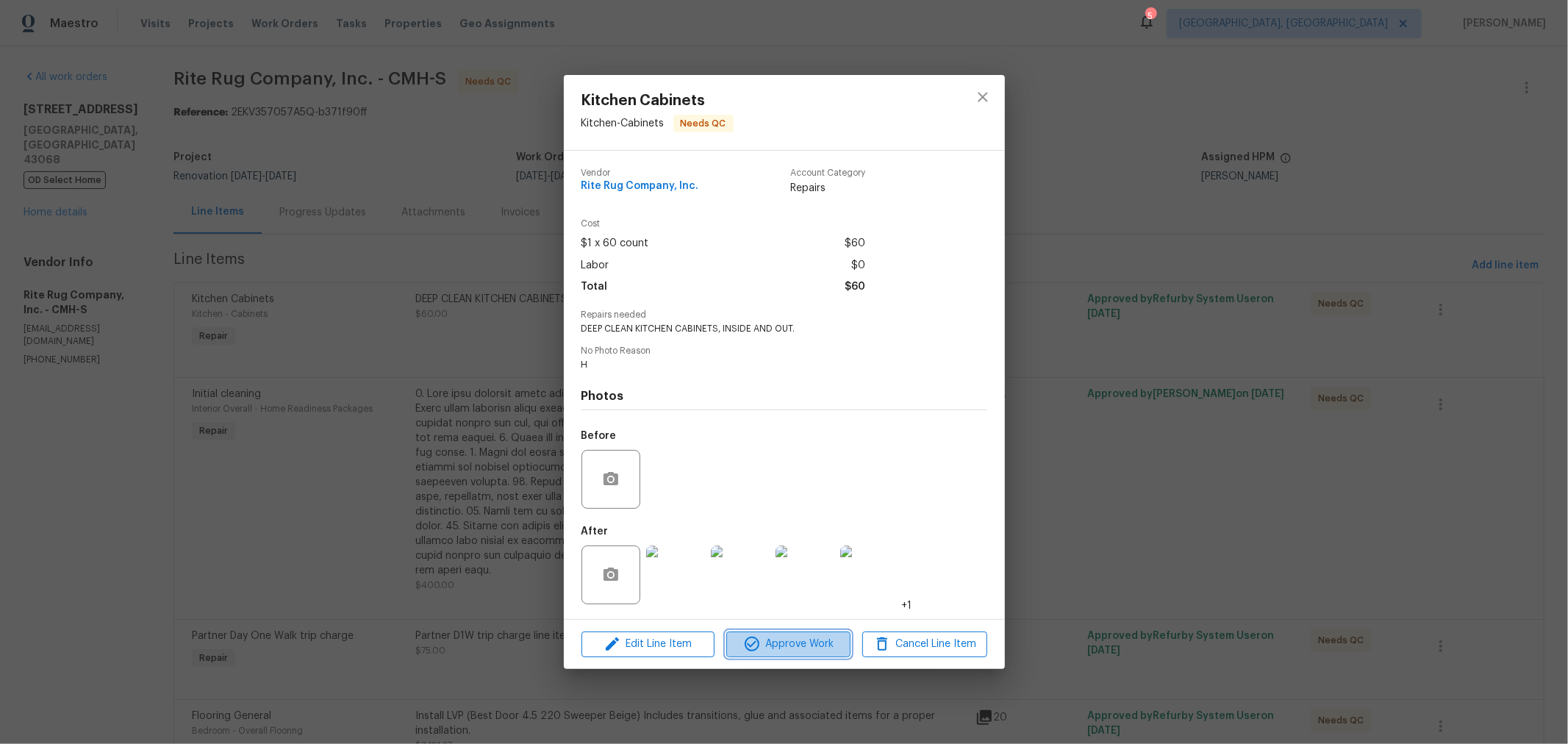
click at [776, 642] on span "Approve Work" at bounding box center [788, 644] width 116 height 19
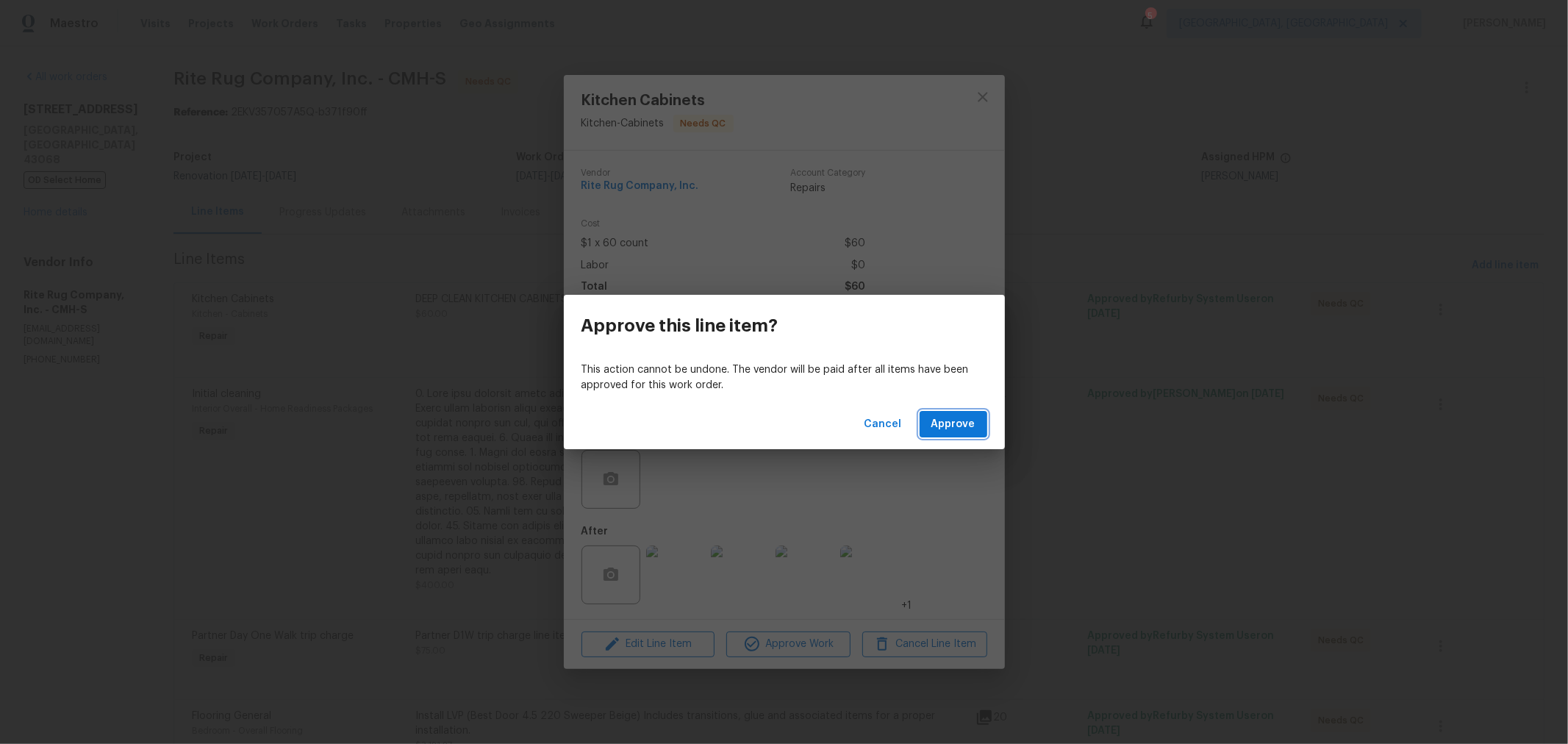
click at [969, 422] on span "Approve" at bounding box center [953, 425] width 44 height 19
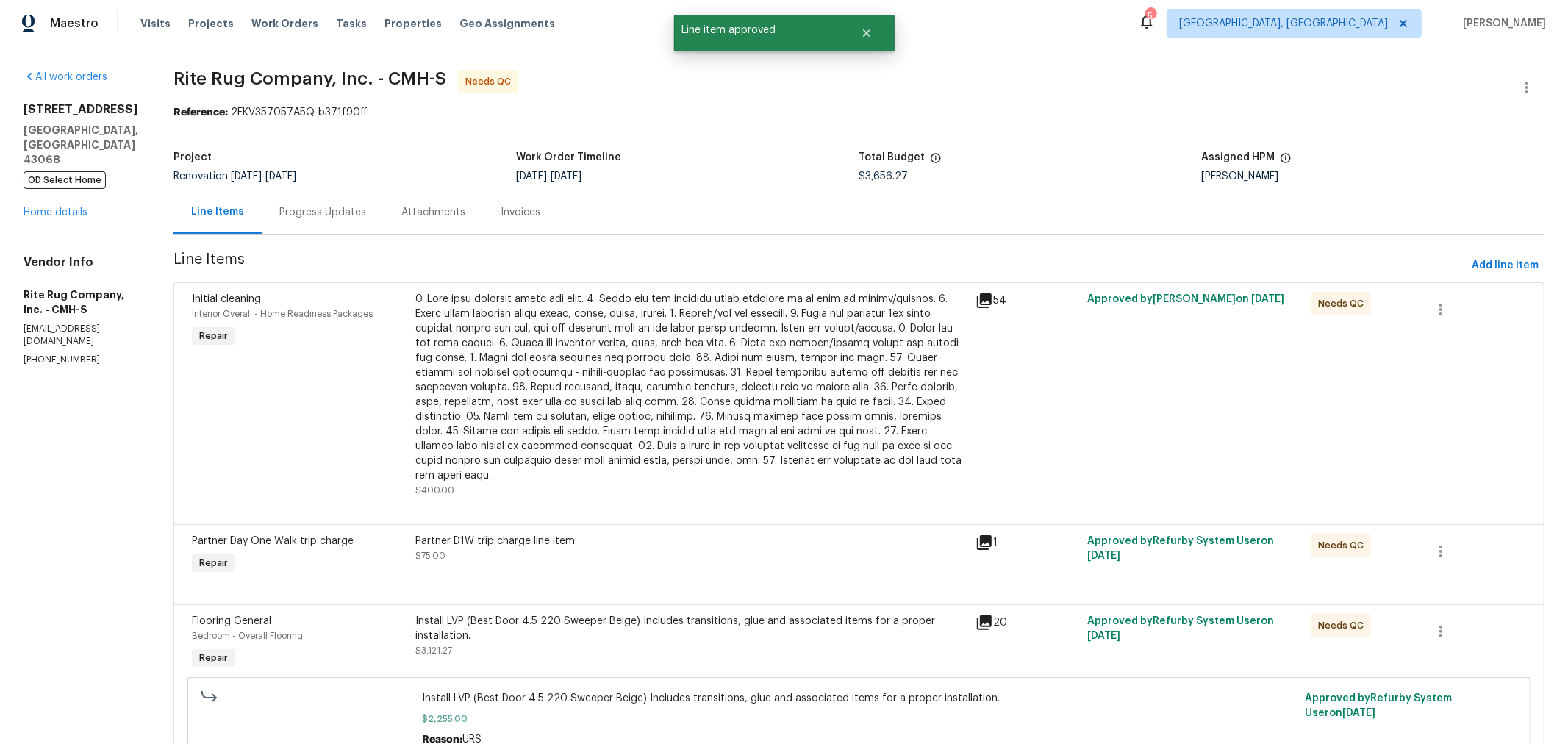
click at [667, 398] on div at bounding box center [691, 388] width 551 height 191
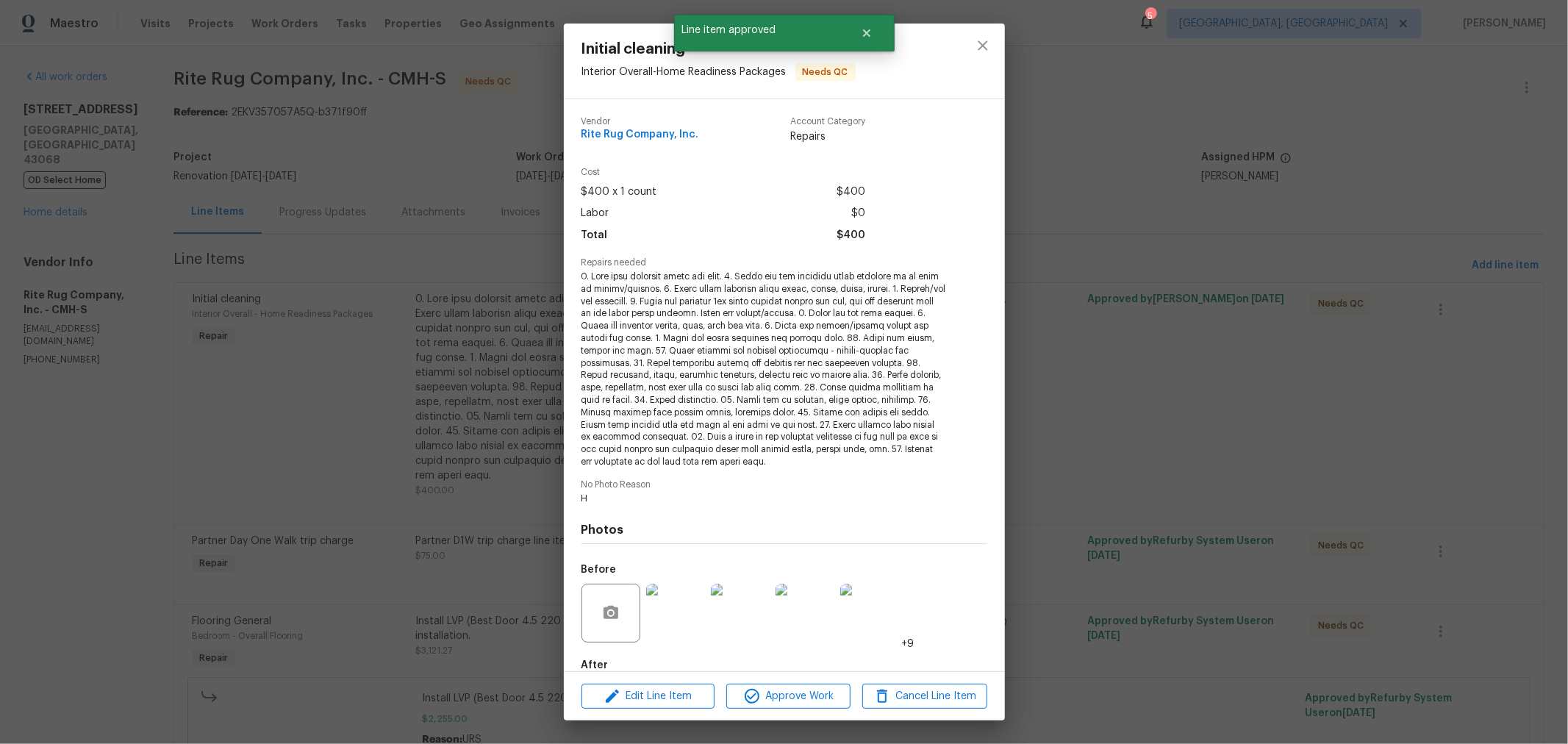
click at [809, 682] on div "Edit Line Item Approve Work Cancel Line Item" at bounding box center [784, 696] width 441 height 50
click at [806, 691] on span "Approve Work" at bounding box center [788, 696] width 116 height 19
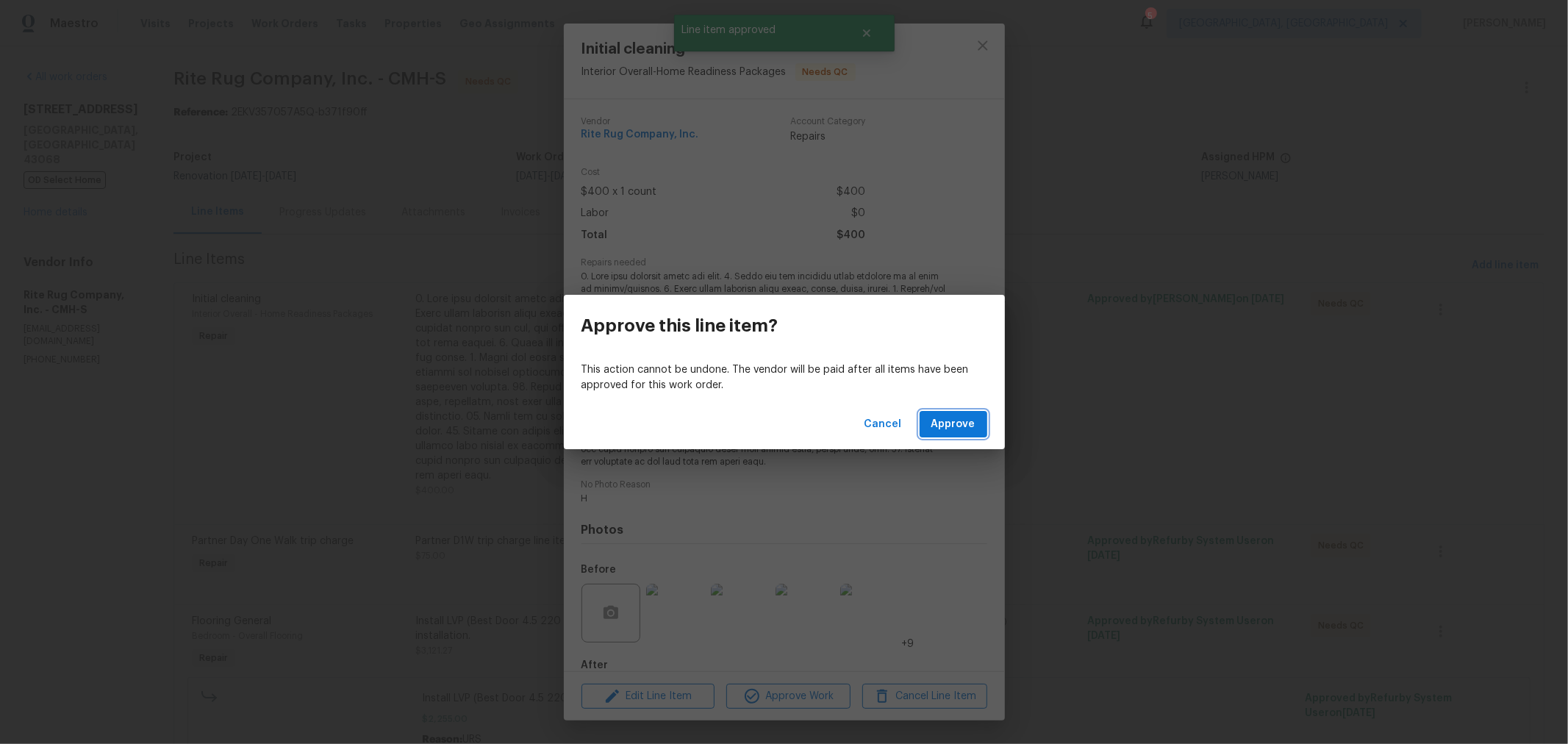
click at [931, 426] on button "Approve" at bounding box center [953, 425] width 67 height 27
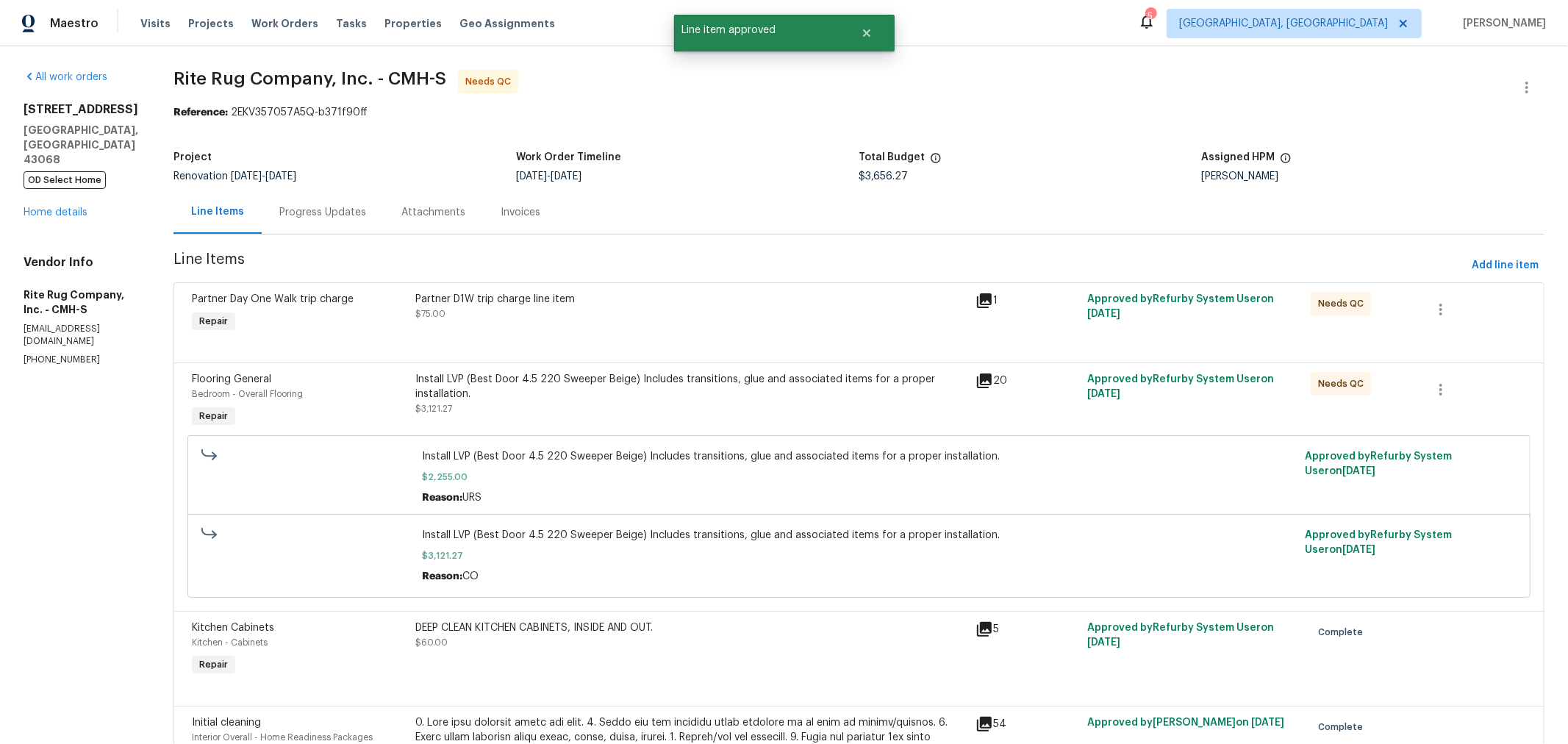
click at [644, 348] on div at bounding box center [858, 345] width 1334 height 18
click at [673, 324] on div "Partner D1W trip charge line item $75.00" at bounding box center [691, 314] width 560 height 53
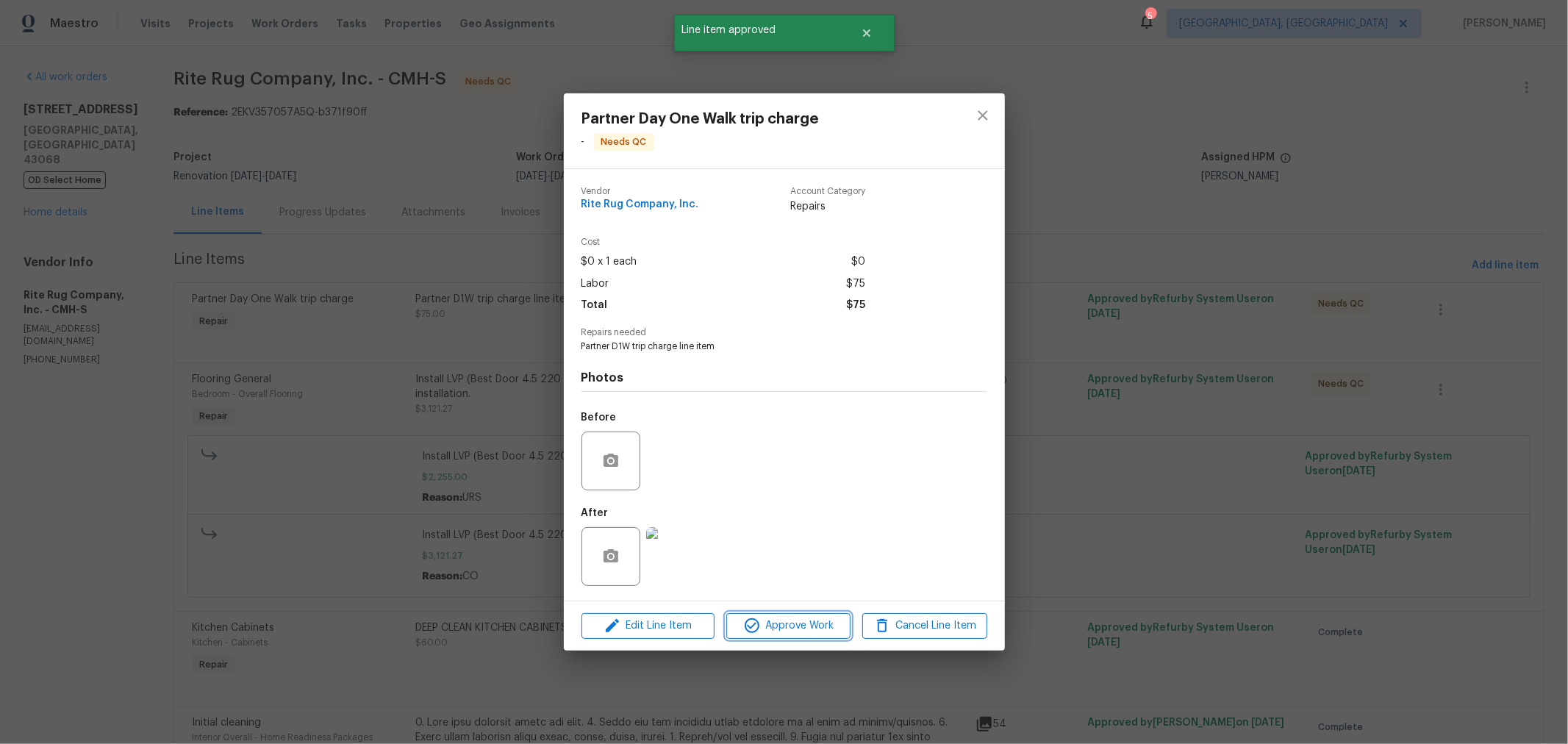
click at [753, 629] on icon "button" at bounding box center [751, 626] width 18 height 18
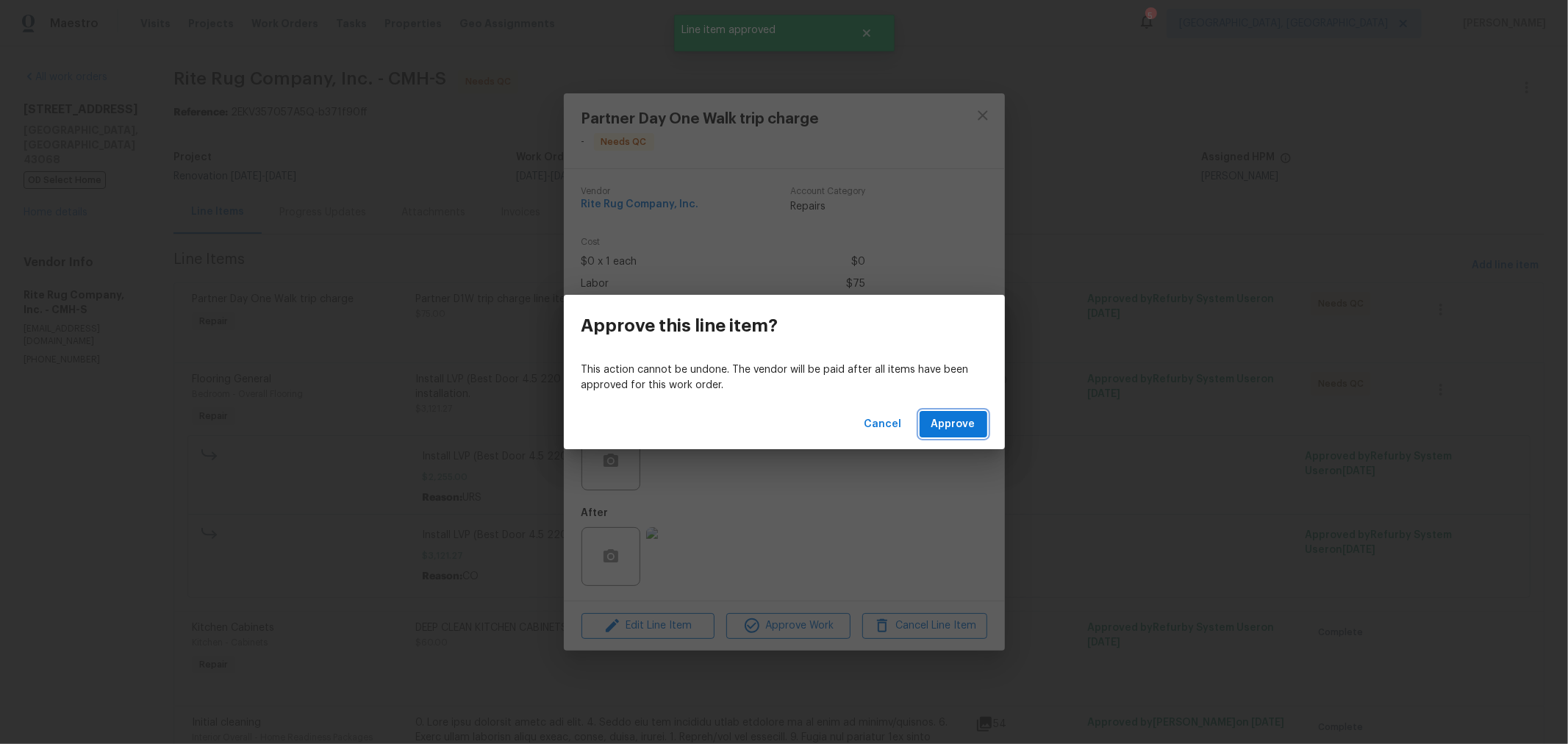
click at [962, 416] on span "Approve" at bounding box center [953, 425] width 44 height 19
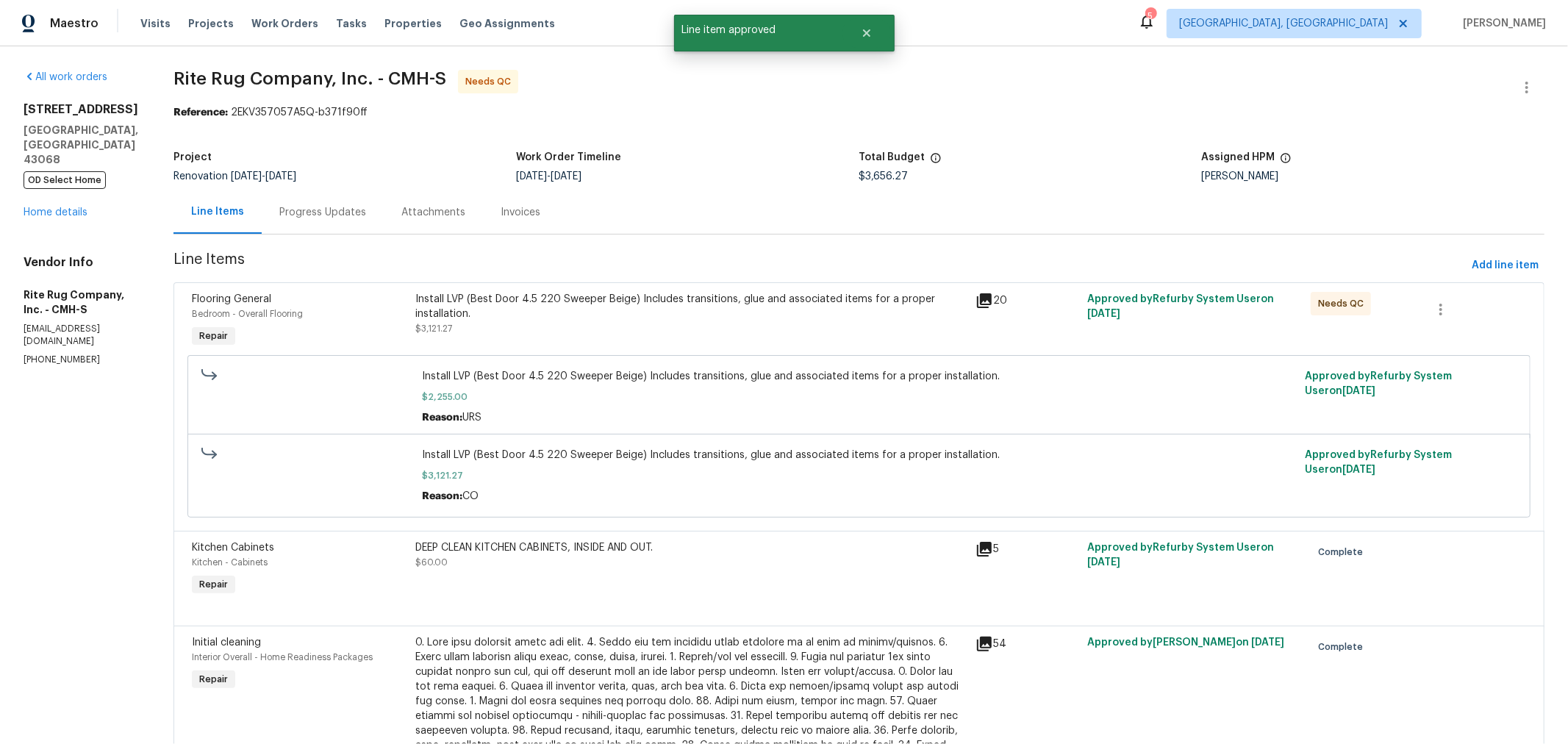
click at [708, 315] on div "Install LVP (Best Door 4.5 220 Sweeper Beige) Includes transitions, glue and as…" at bounding box center [691, 307] width 551 height 29
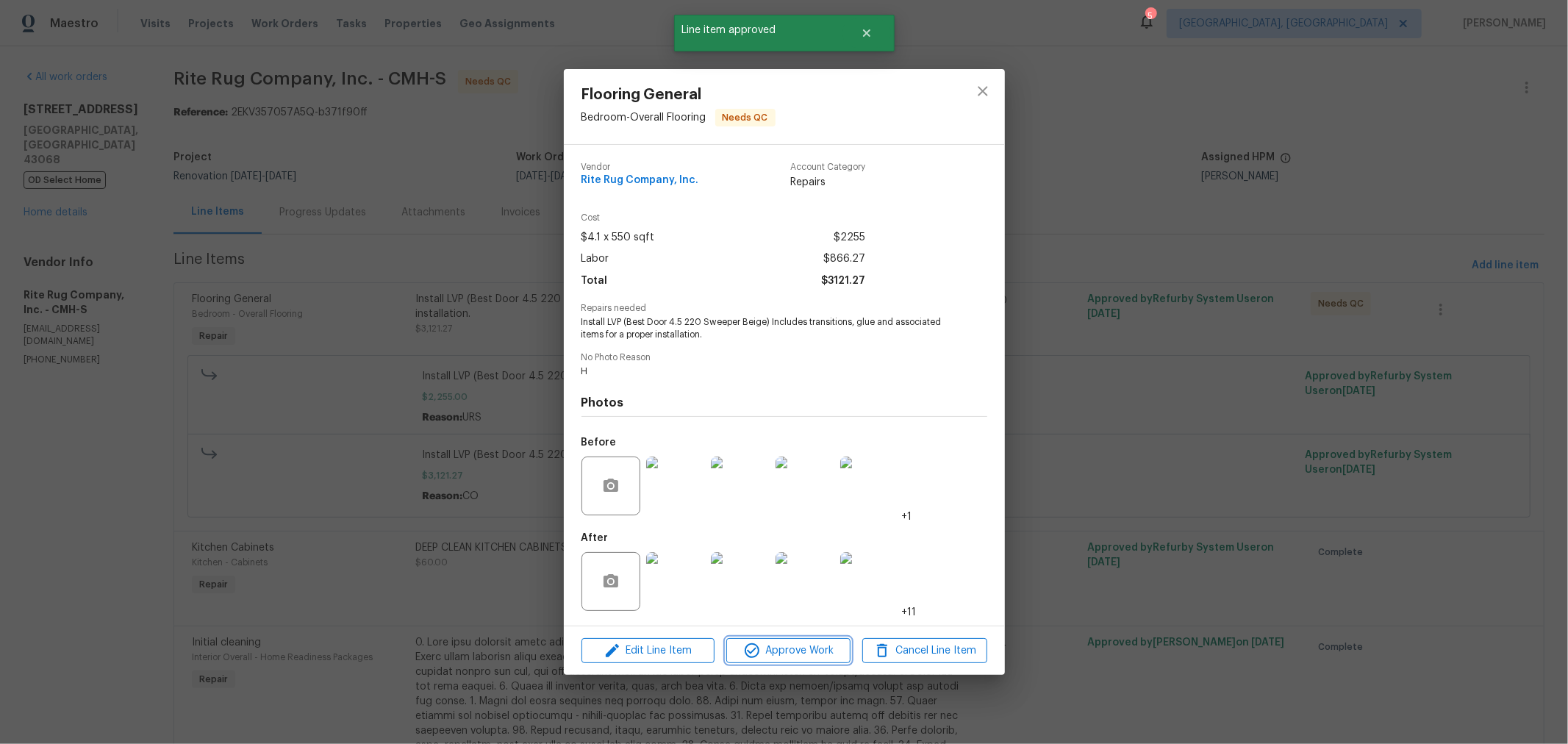
click at [800, 659] on span "Approve Work" at bounding box center [788, 651] width 116 height 19
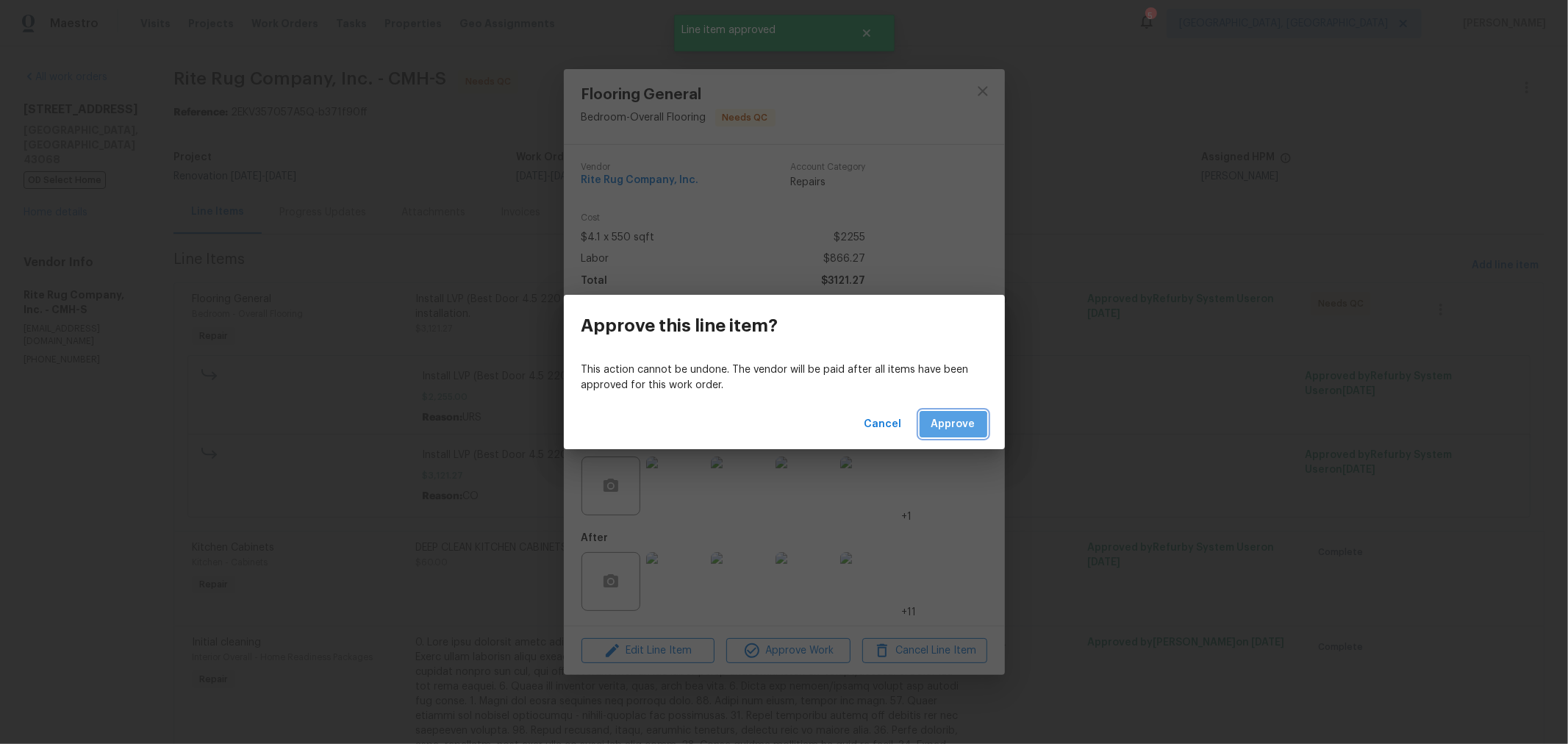
click at [940, 431] on span "Approve" at bounding box center [953, 425] width 44 height 19
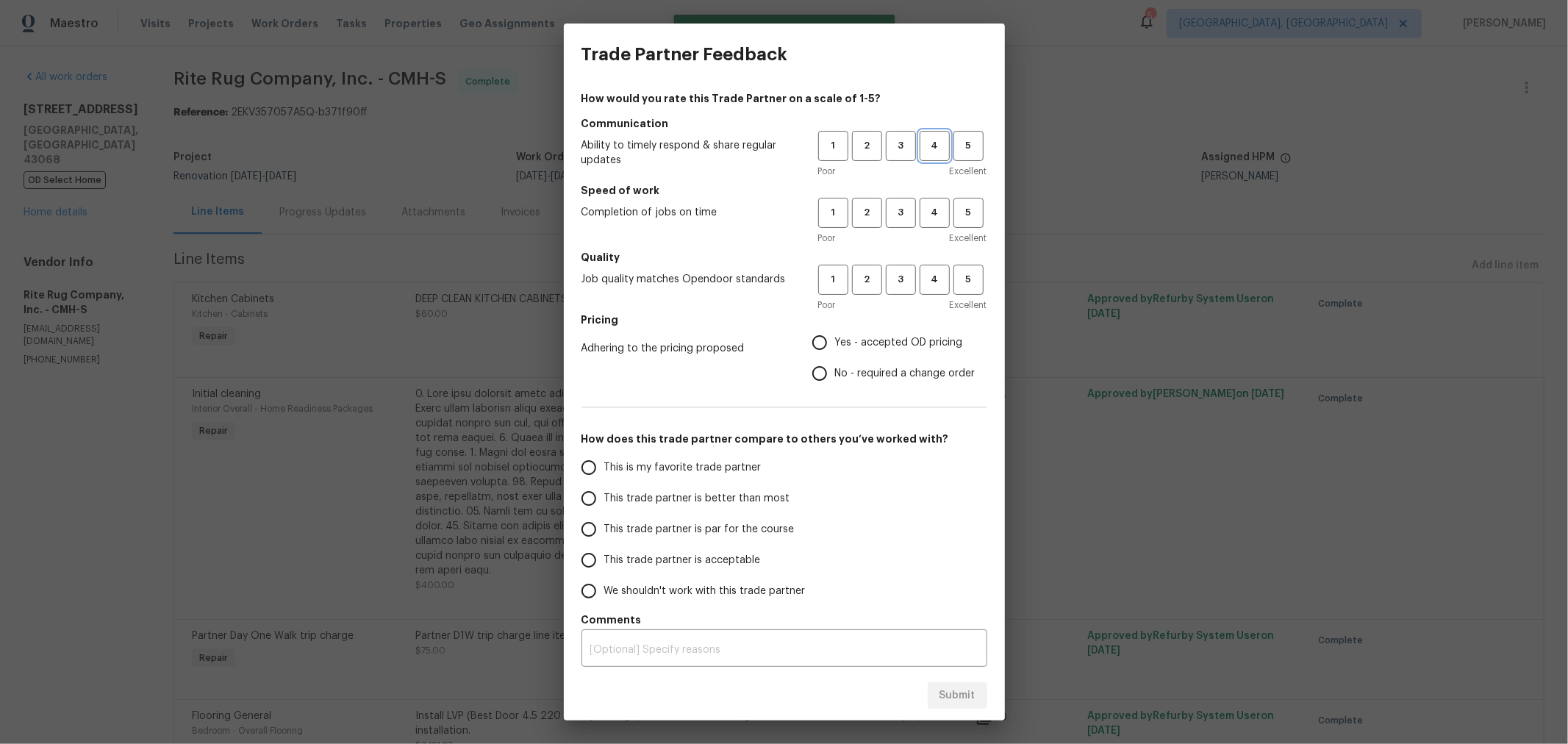
click at [924, 144] on span "4" at bounding box center [934, 145] width 27 height 17
click at [893, 224] on button "3" at bounding box center [900, 212] width 30 height 30
click at [890, 279] on span "3" at bounding box center [900, 279] width 27 height 17
click at [838, 380] on span "No - required a change order" at bounding box center [905, 374] width 140 height 16
click at [835, 380] on input "No - required a change order" at bounding box center [820, 374] width 31 height 31
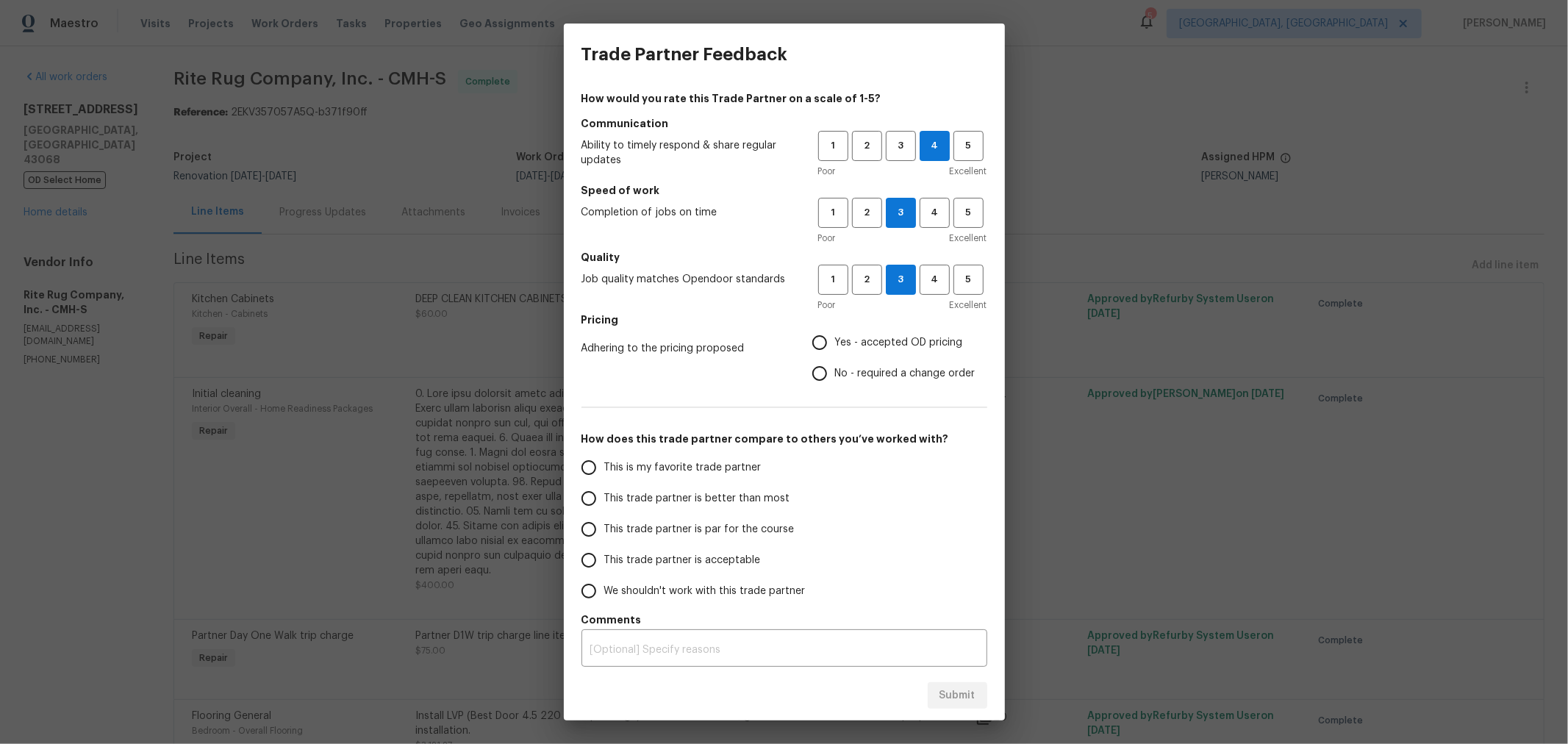
radio input "true"
click at [697, 522] on span "This trade partner is par for the course" at bounding box center [700, 530] width 191 height 16
click at [604, 522] on input "This trade partner is par for the course" at bounding box center [589, 530] width 31 height 31
click at [970, 700] on span "Submit" at bounding box center [957, 695] width 36 height 19
radio input "true"
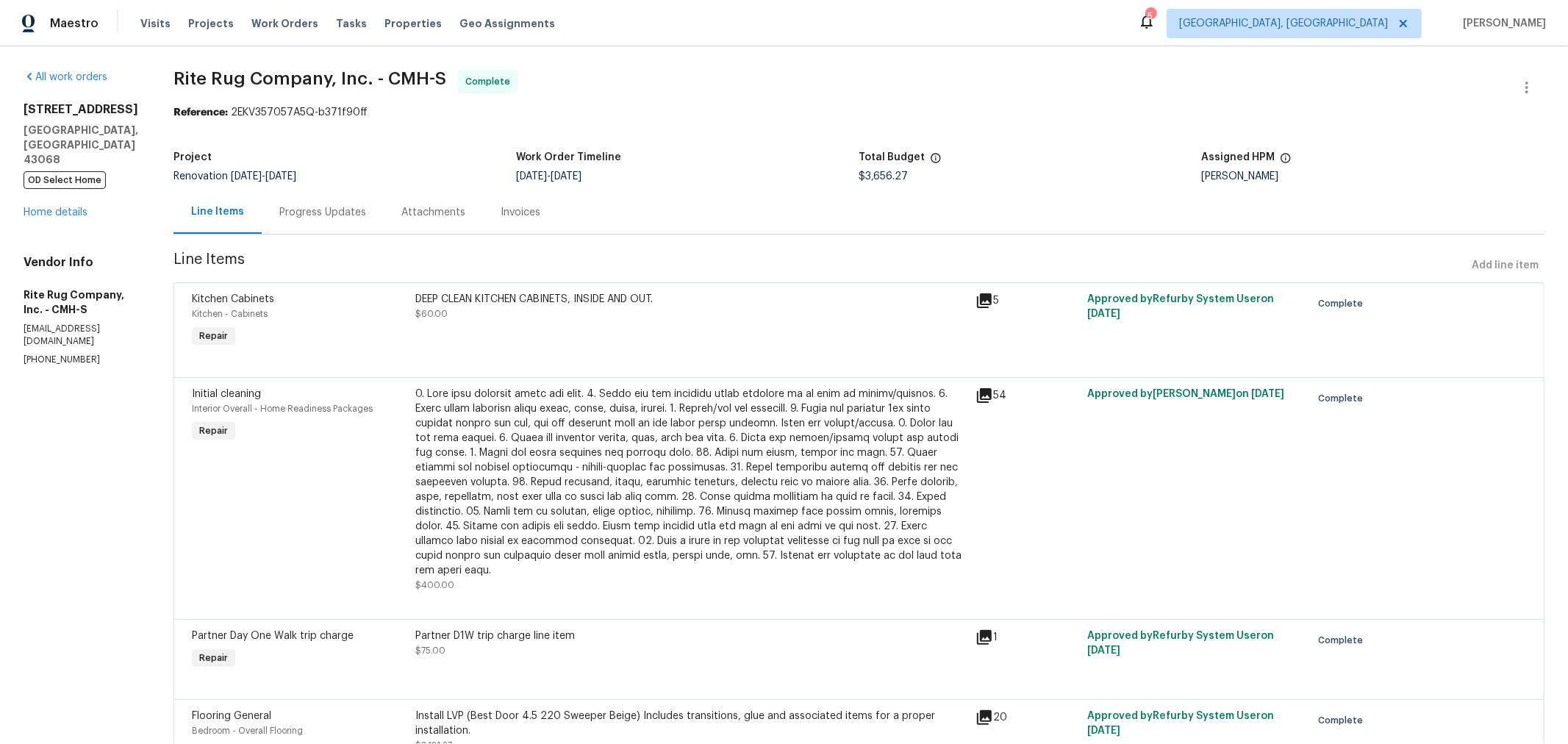
radio input "false"
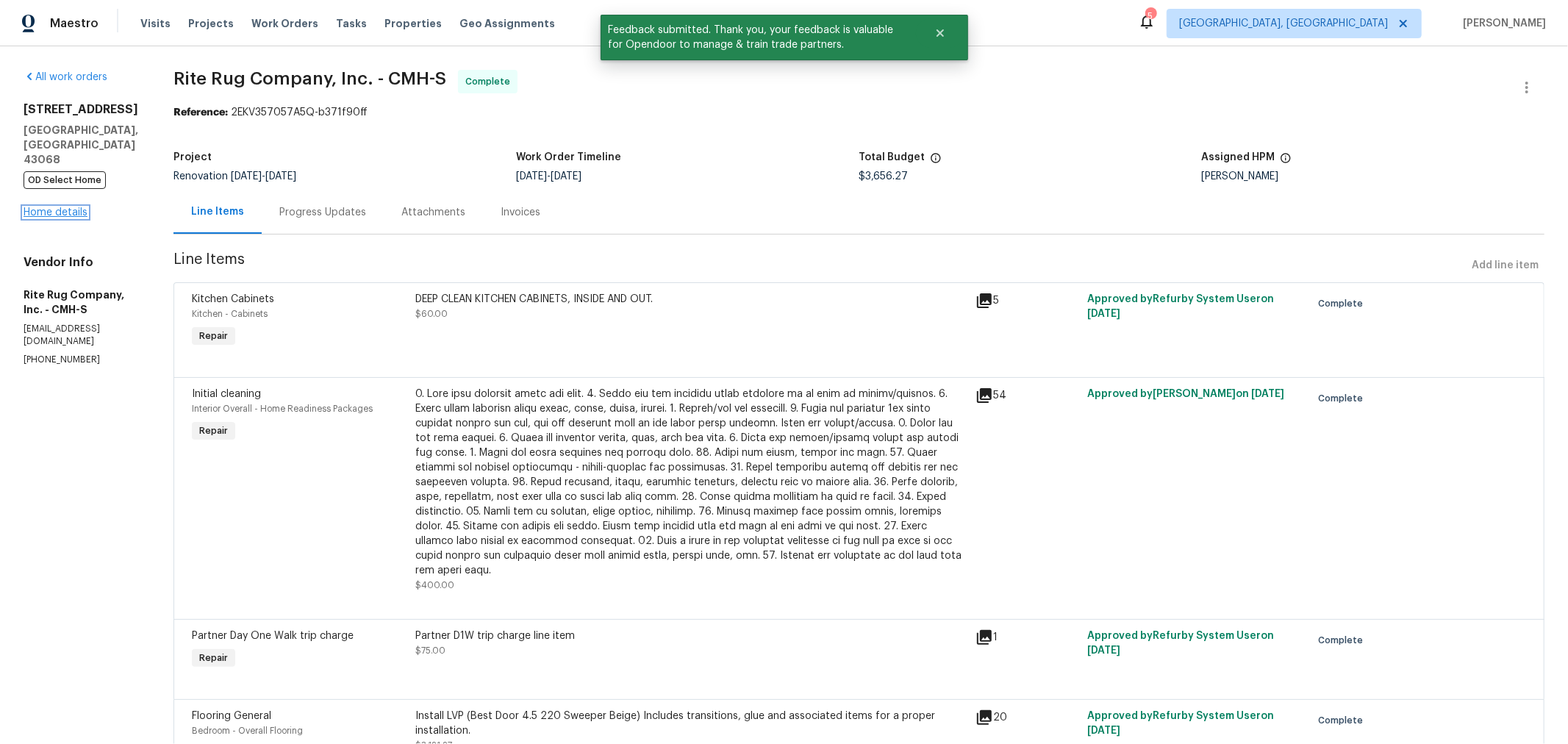
click at [74, 207] on link "Home details" at bounding box center [55, 212] width 64 height 11
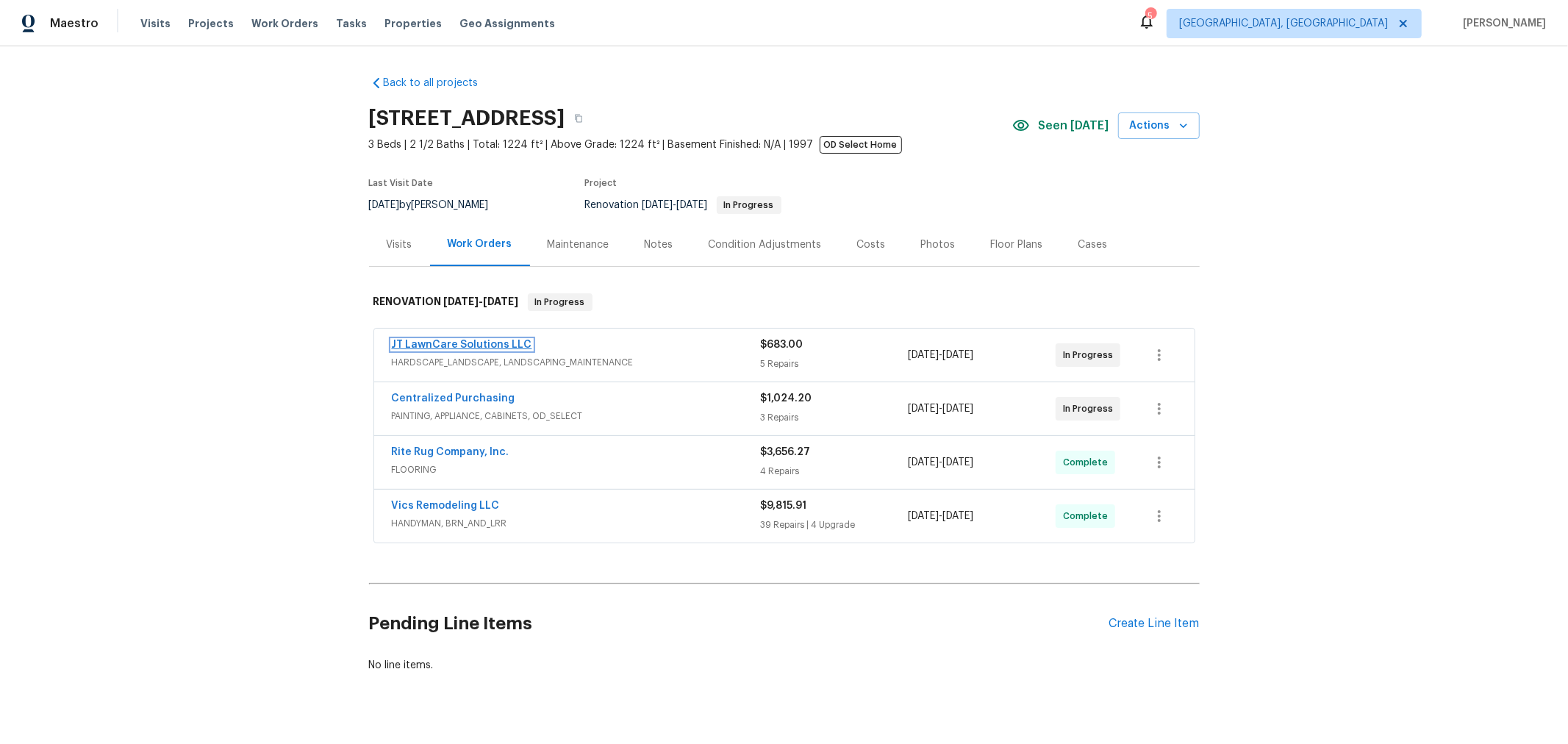
click at [467, 340] on link "JT LawnCare Solutions LLC" at bounding box center [461, 345] width 140 height 11
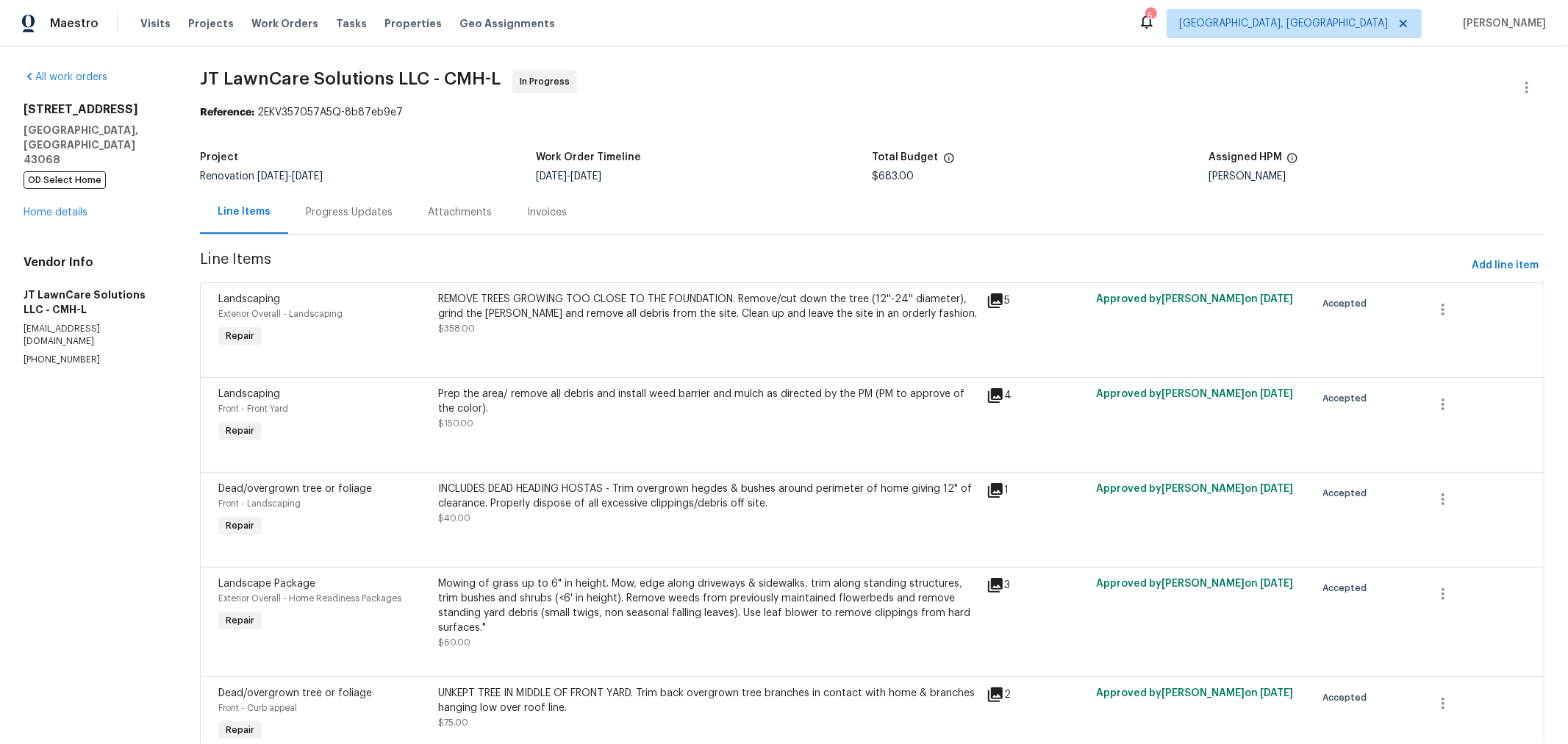
click at [383, 211] on div "Progress Updates" at bounding box center [348, 212] width 87 height 15
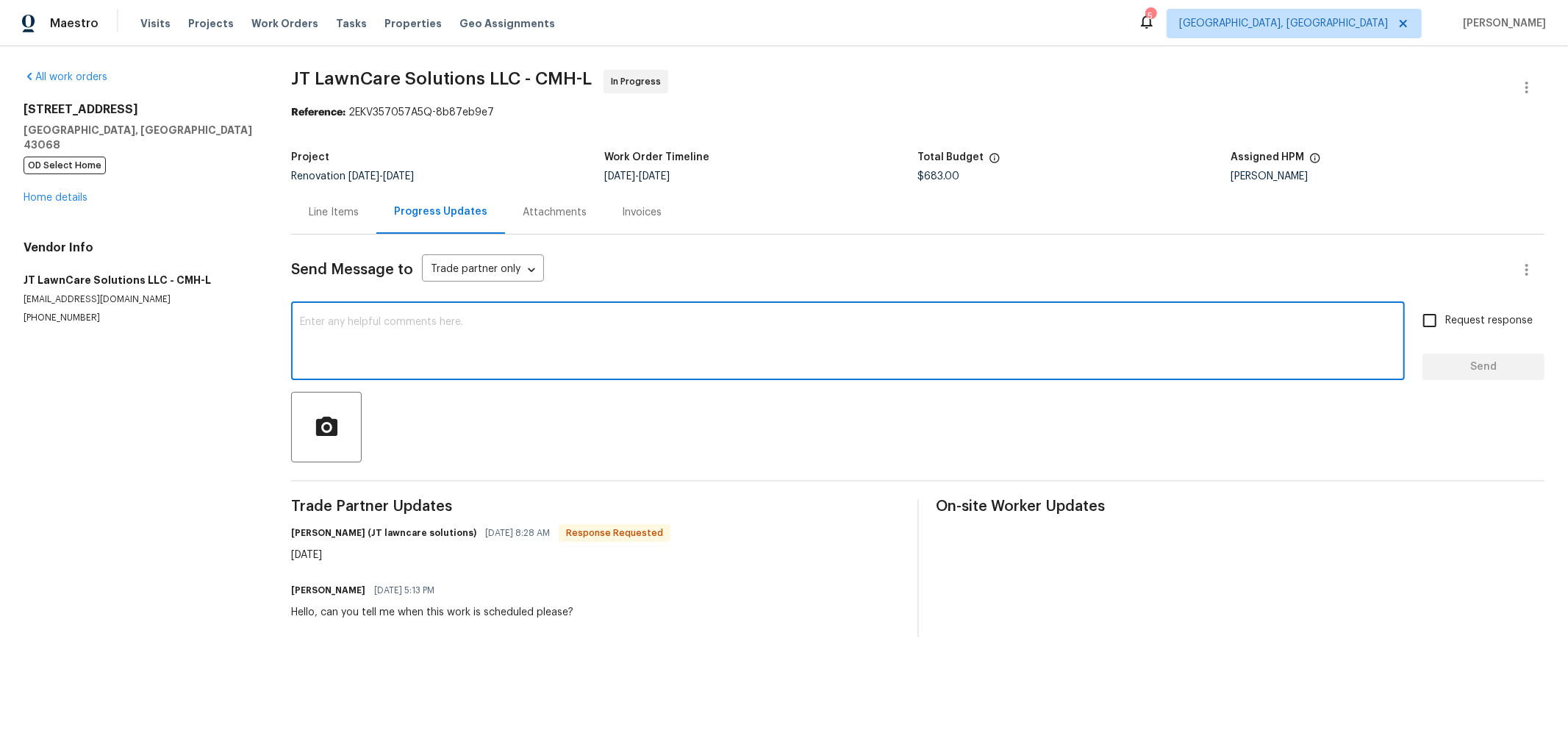
click at [427, 353] on textarea at bounding box center [848, 342] width 1096 height 52
type textarea "Good morning! Can you verify this work has been completed? I need to stop by fo…"
click at [1445, 321] on span "Request response" at bounding box center [1489, 321] width 88 height 16
click at [1445, 321] on input "Request response" at bounding box center [1430, 320] width 31 height 31
checkbox input "true"
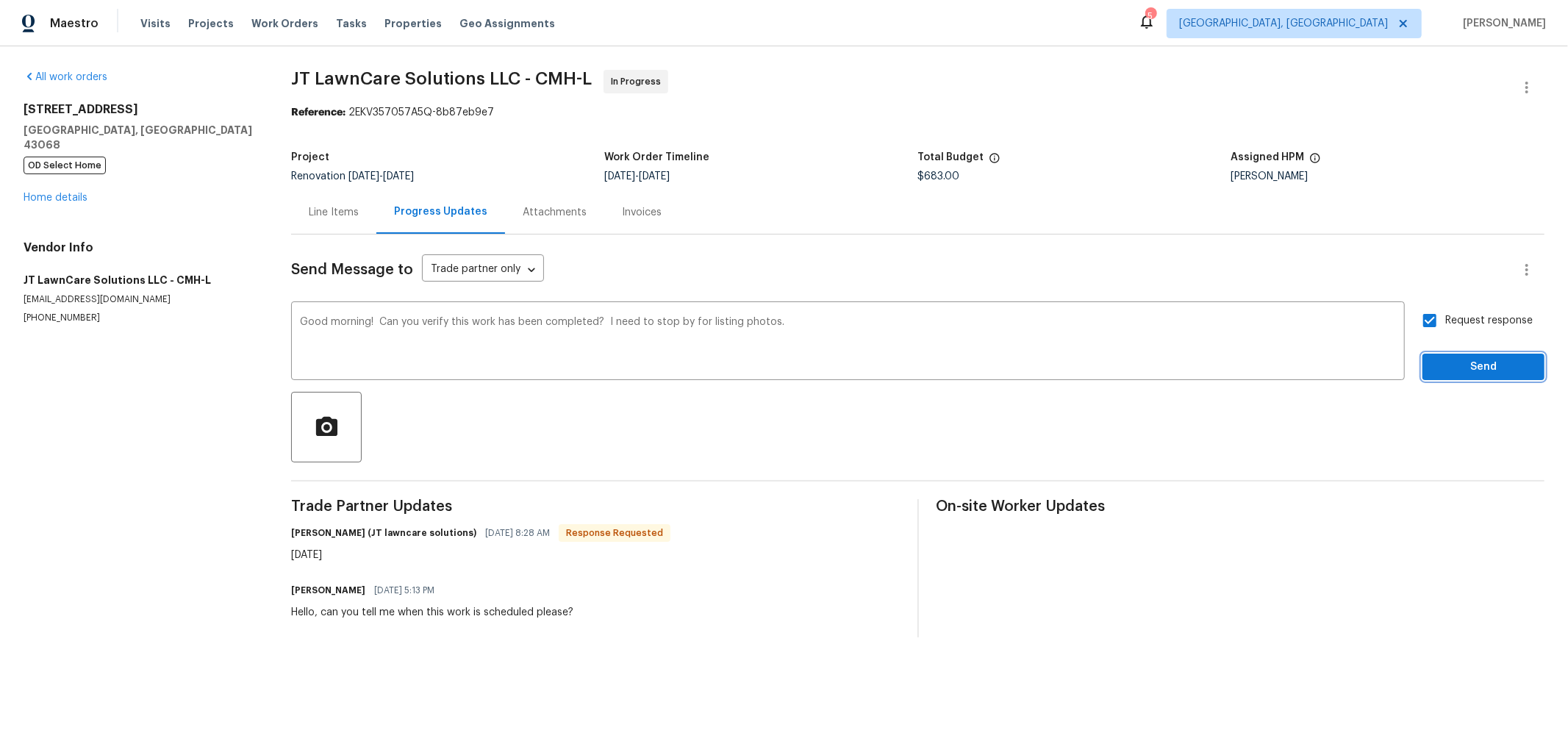
click at [1437, 362] on span "Send" at bounding box center [1482, 367] width 98 height 19
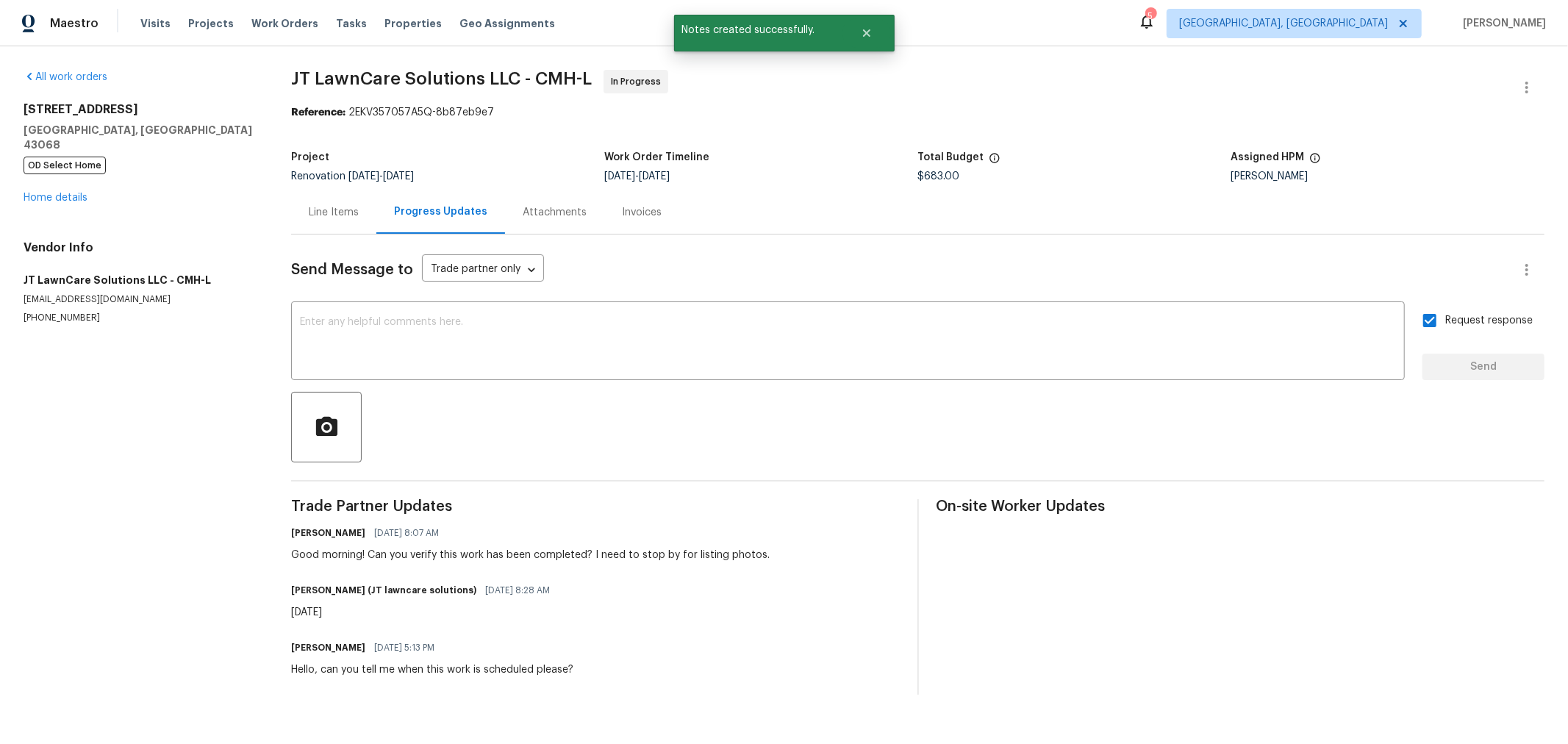
click at [54, 188] on div "7287 Candlestone Dr Reynoldsburg, OH 43068 OD Select Home Home details" at bounding box center [139, 154] width 233 height 103
click at [54, 193] on link "Home details" at bounding box center [55, 198] width 64 height 11
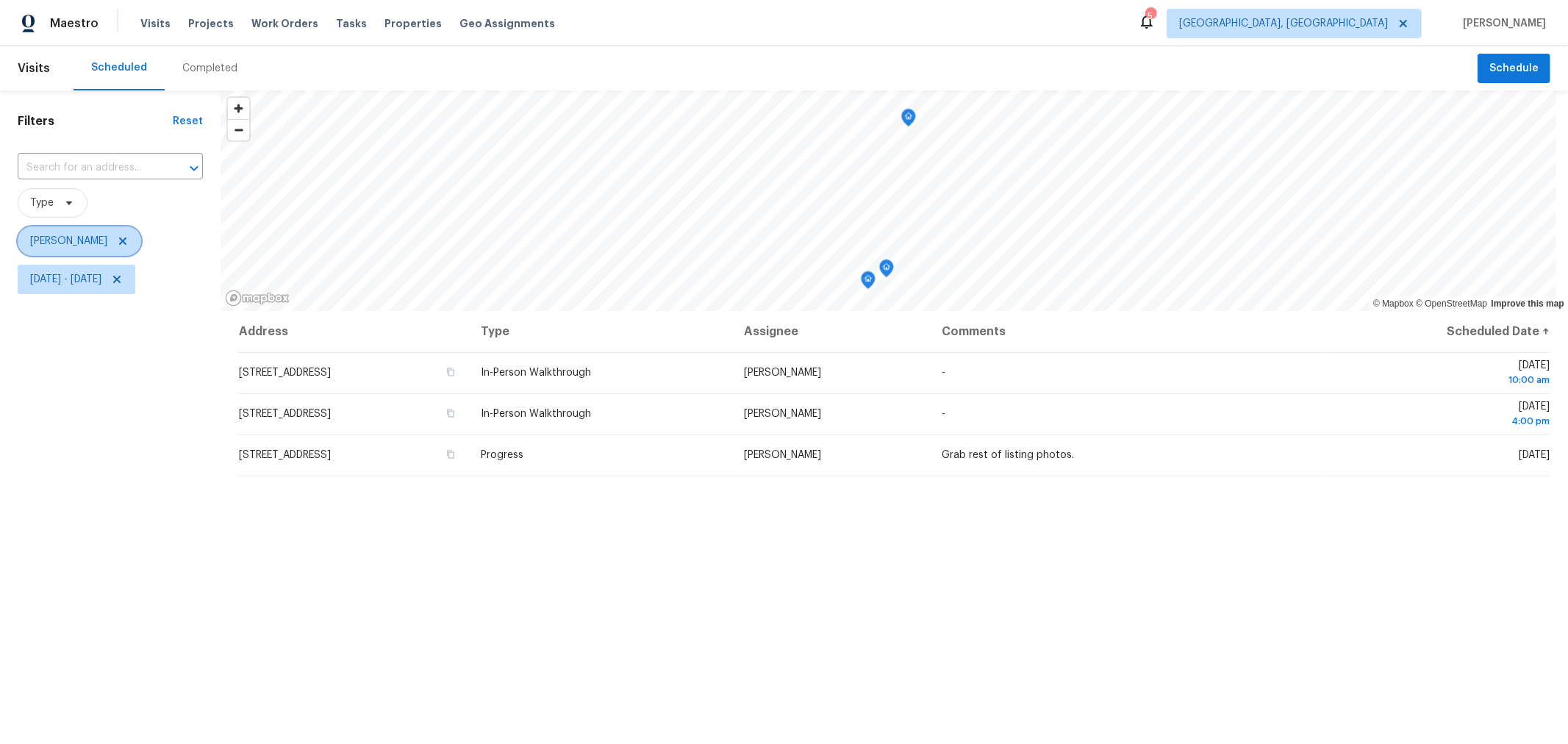
click at [128, 239] on span at bounding box center [121, 242] width 17 height 12
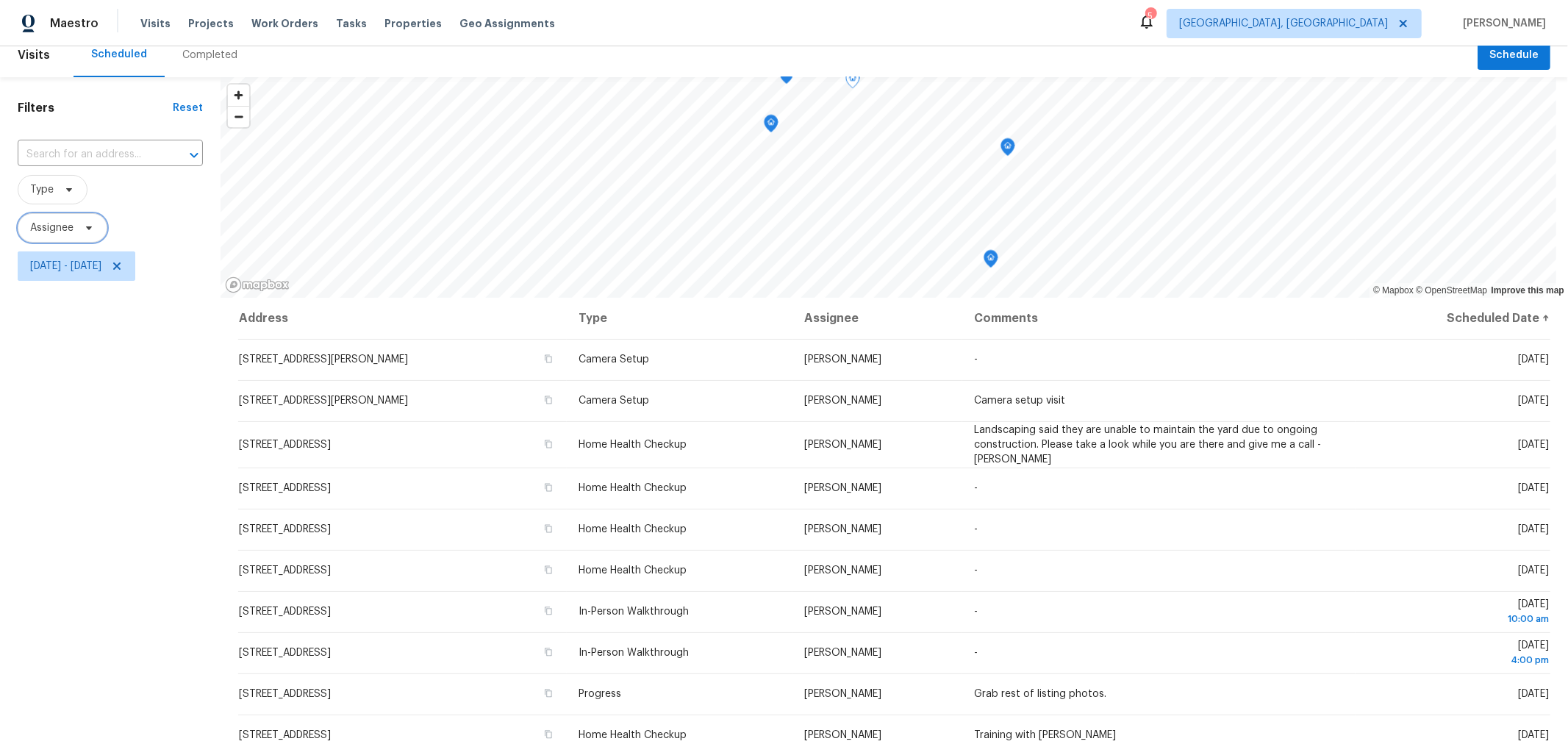
scroll to position [14, 0]
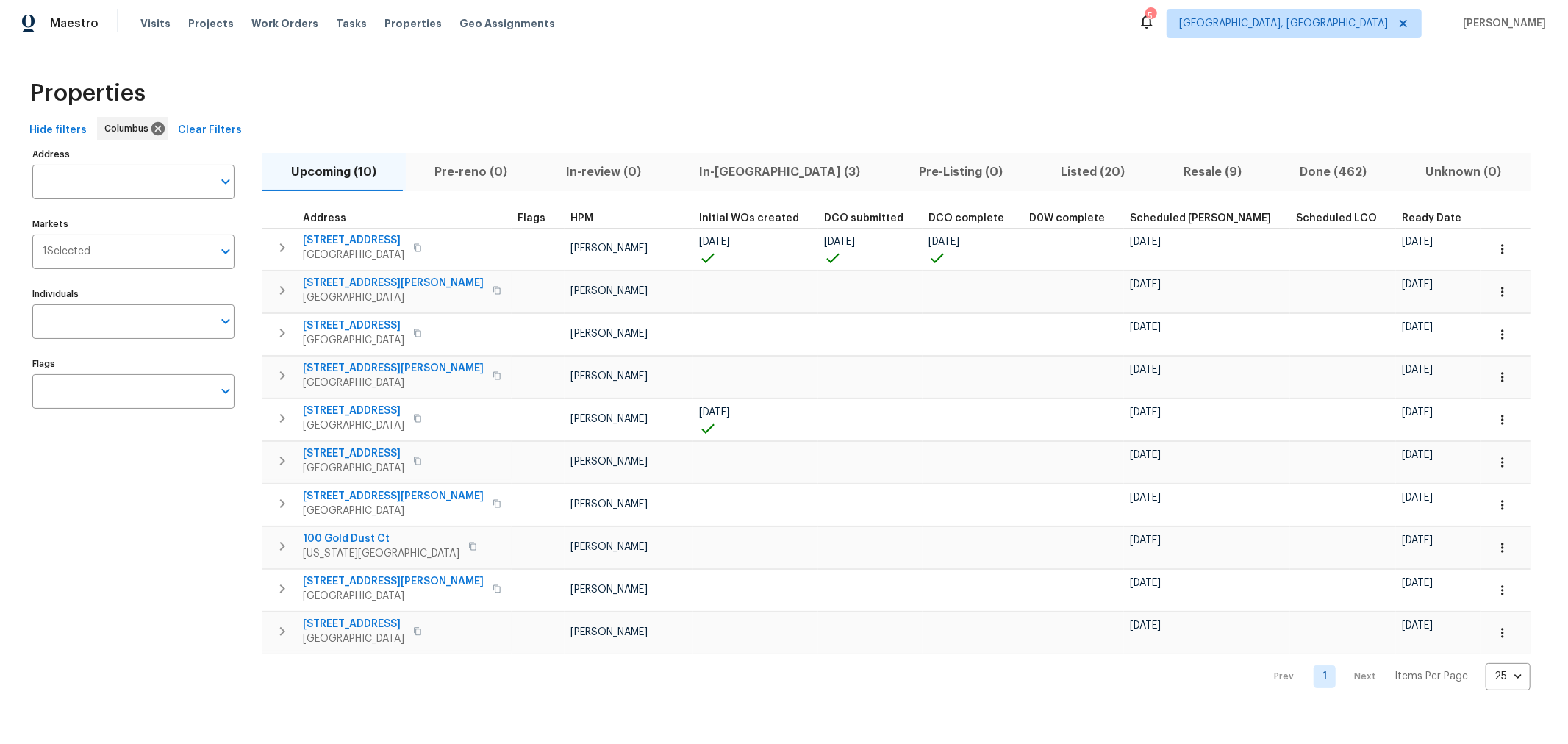
click at [708, 175] on span "In-[GEOGRAPHIC_DATA] (3)" at bounding box center [781, 171] width 202 height 20
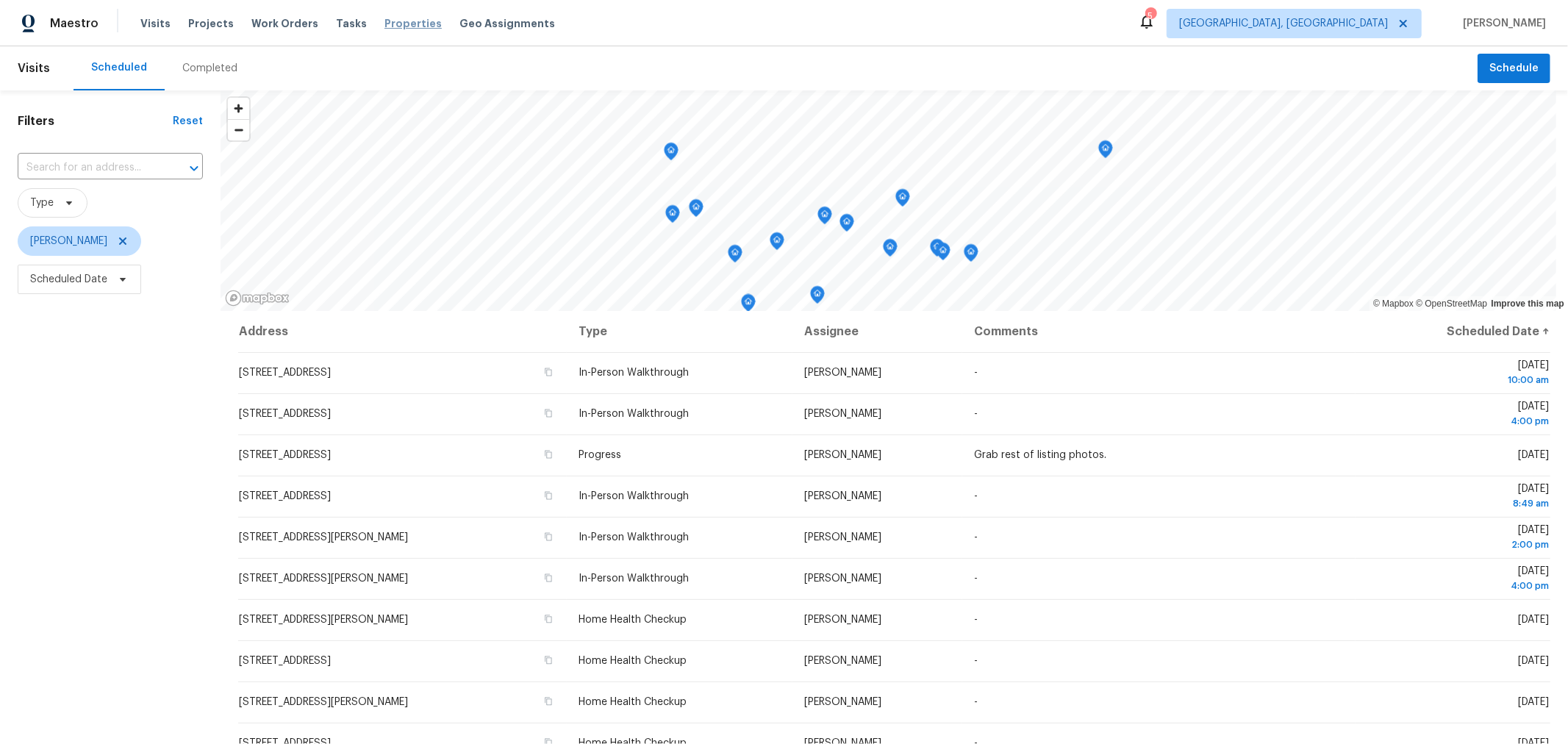
click at [401, 27] on span "Properties" at bounding box center [413, 23] width 57 height 15
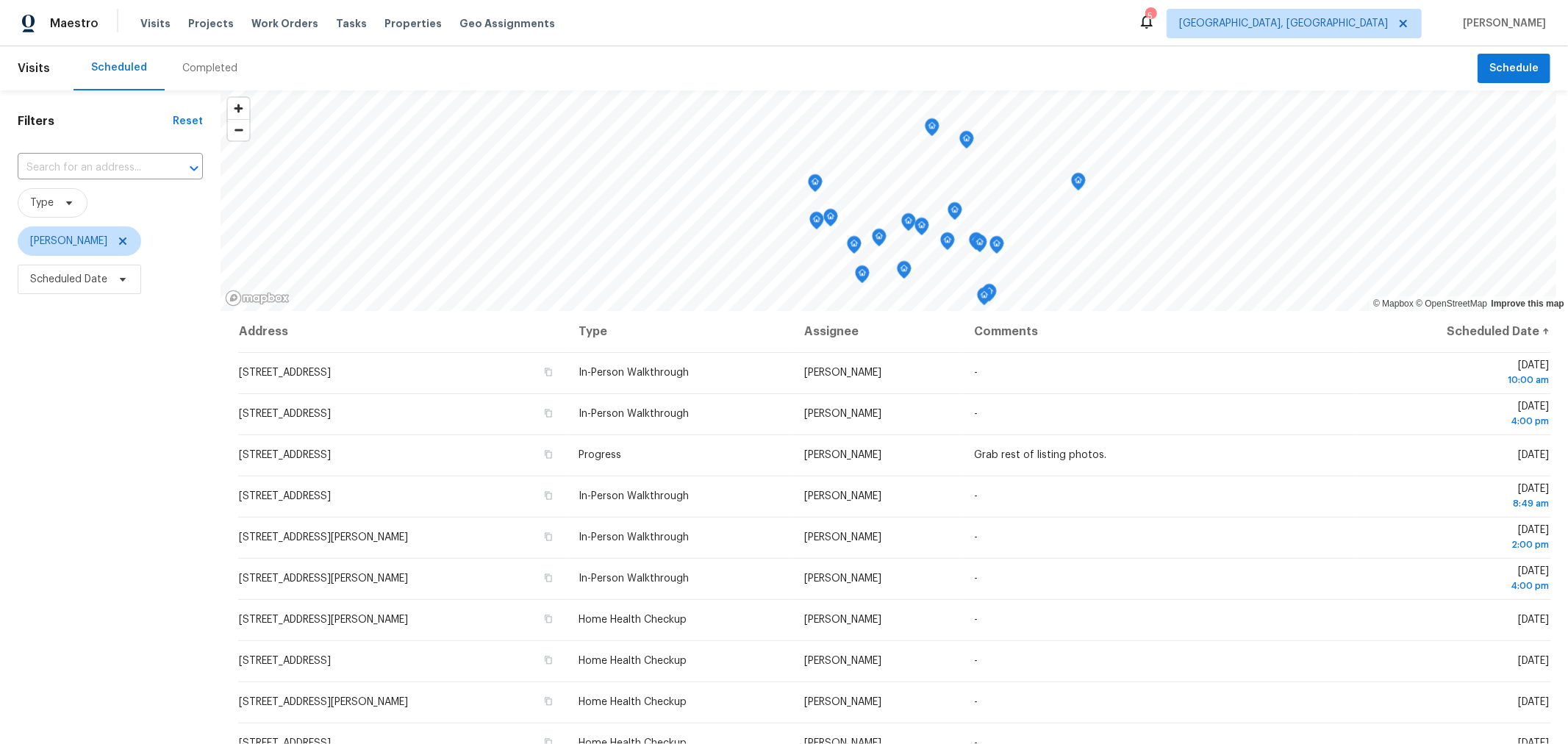
click at [188, 344] on div "Filters Reset ​ Type [PERSON_NAME] Scheduled Date" at bounding box center [110, 499] width 221 height 816
click at [53, 440] on div "Filters Reset ​ Type Keith Hollingsworth Scheduled Date" at bounding box center [110, 499] width 221 height 816
click at [83, 296] on span "Scheduled Date" at bounding box center [110, 279] width 185 height 38
click at [83, 292] on span "Scheduled Date" at bounding box center [79, 279] width 124 height 29
click at [98, 331] on input "text" at bounding box center [98, 329] width 145 height 29
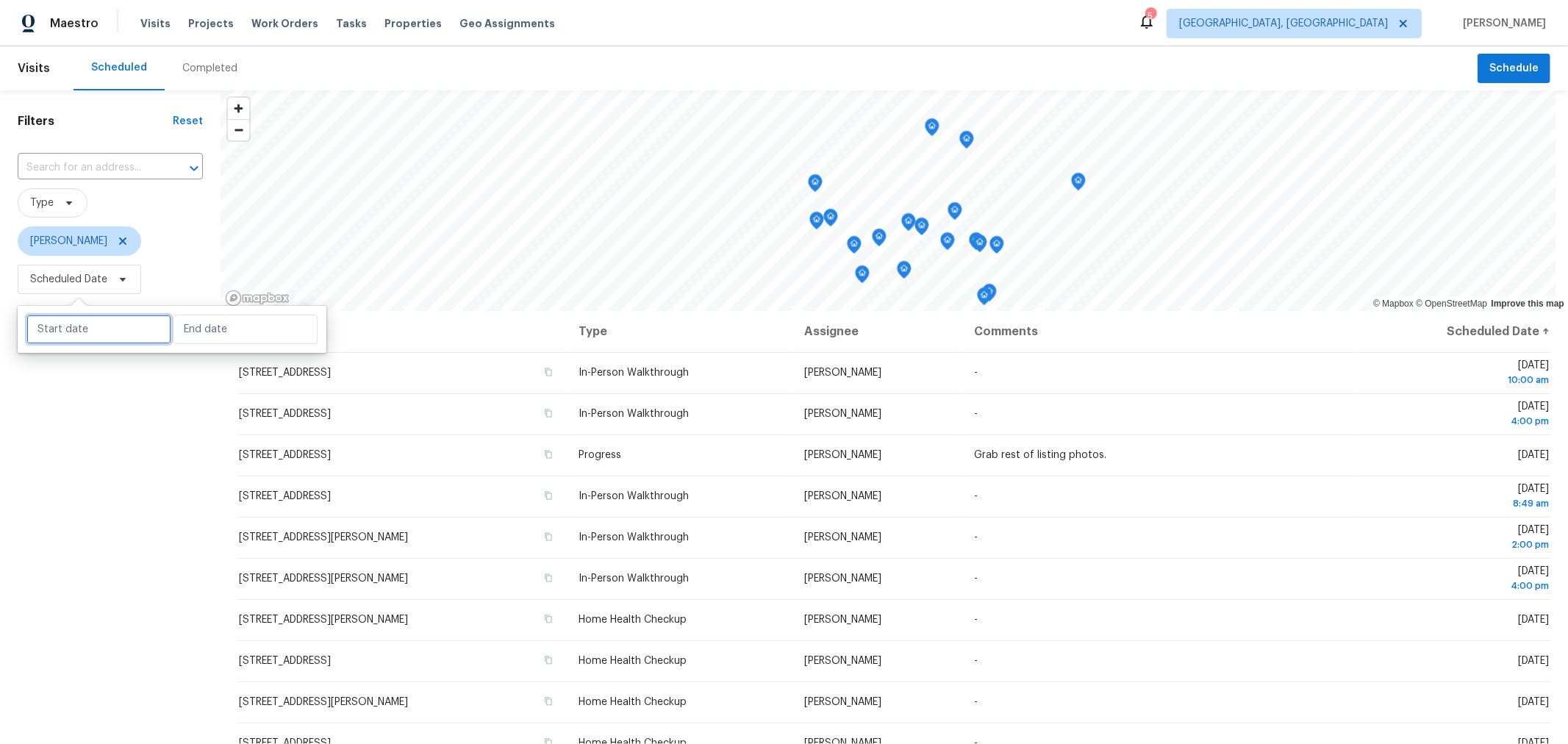
select select "8"
select select "2025"
select select "9"
select select "2025"
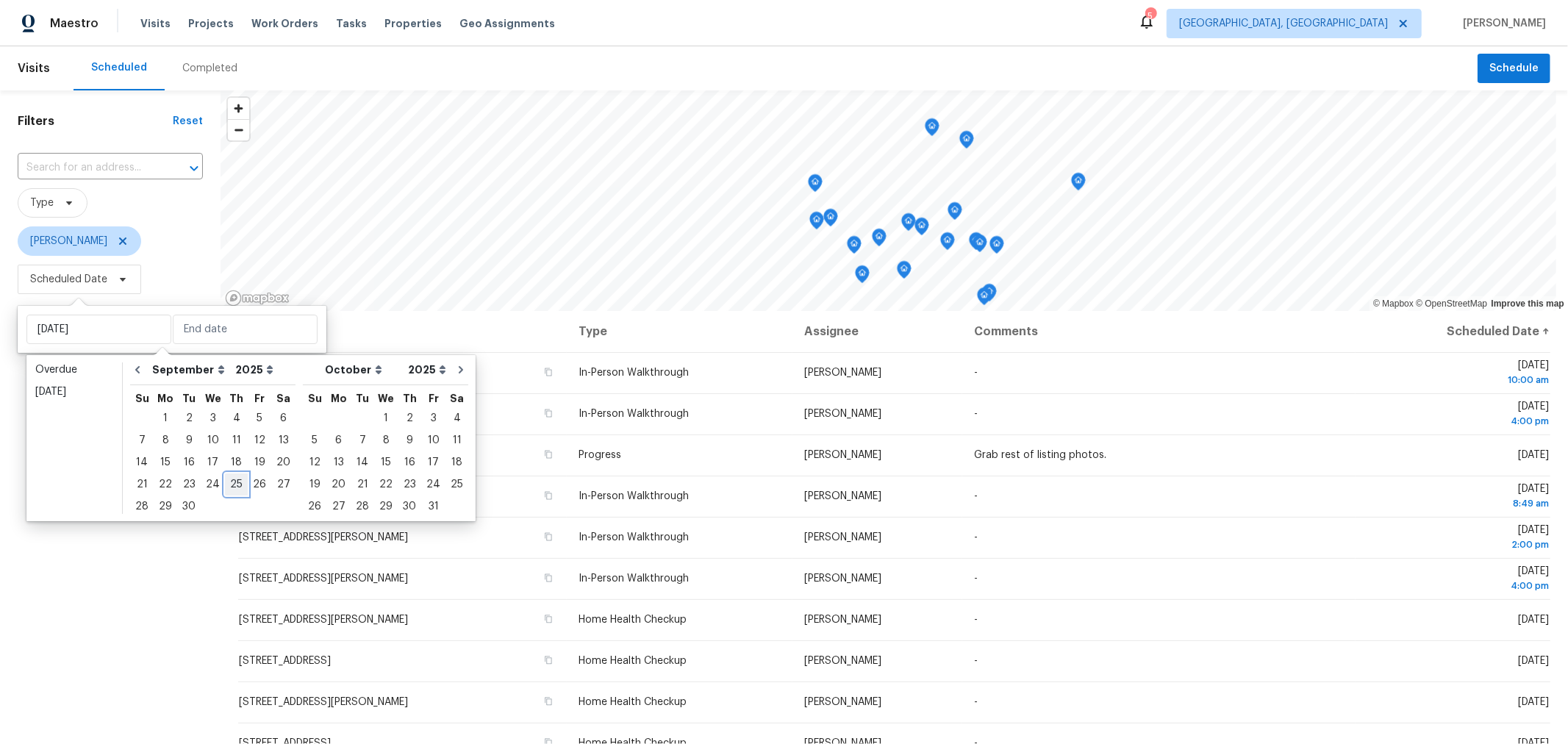
click at [228, 482] on div "25" at bounding box center [236, 484] width 22 height 20
type input "Thu, Sep 25"
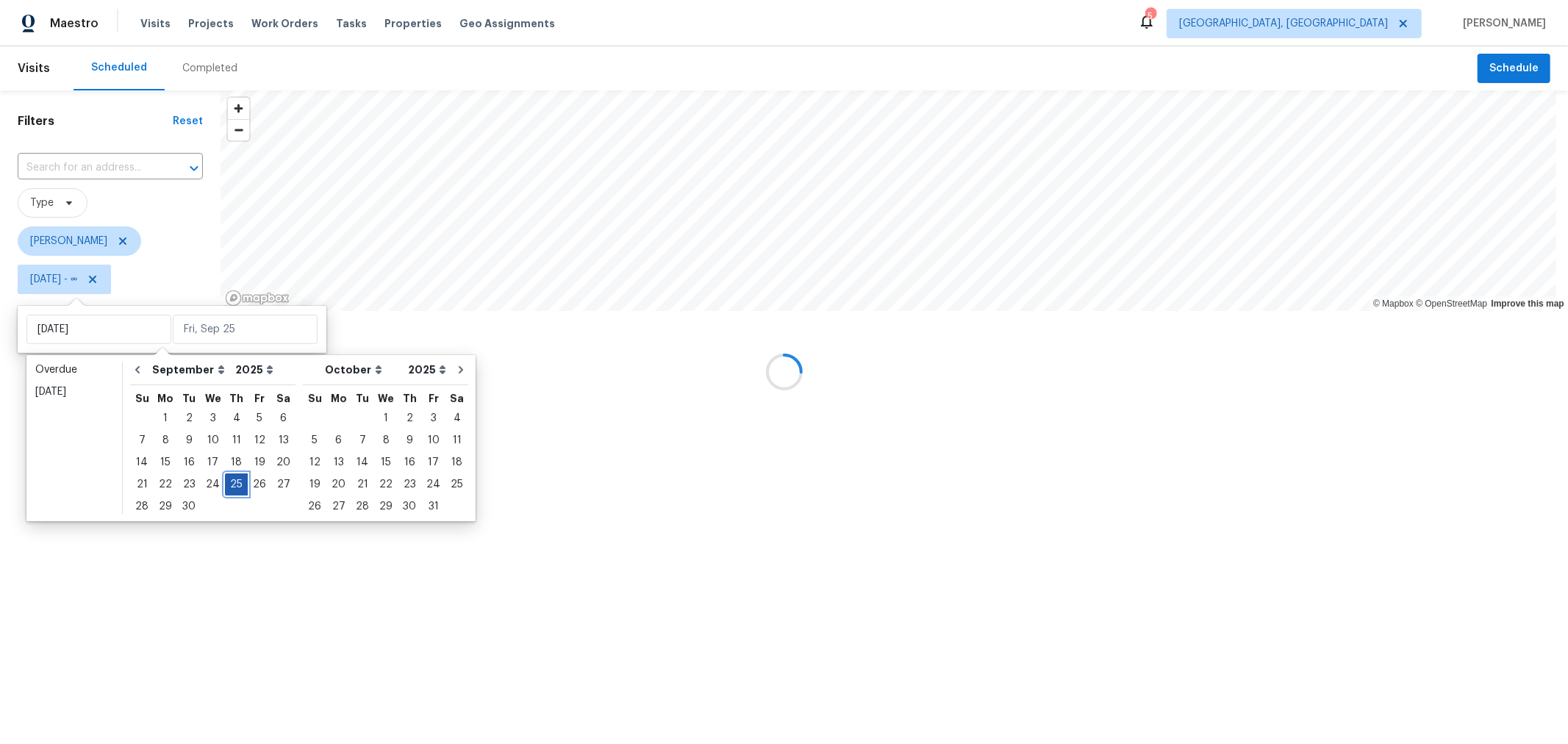
click at [228, 482] on div "25" at bounding box center [236, 484] width 22 height 20
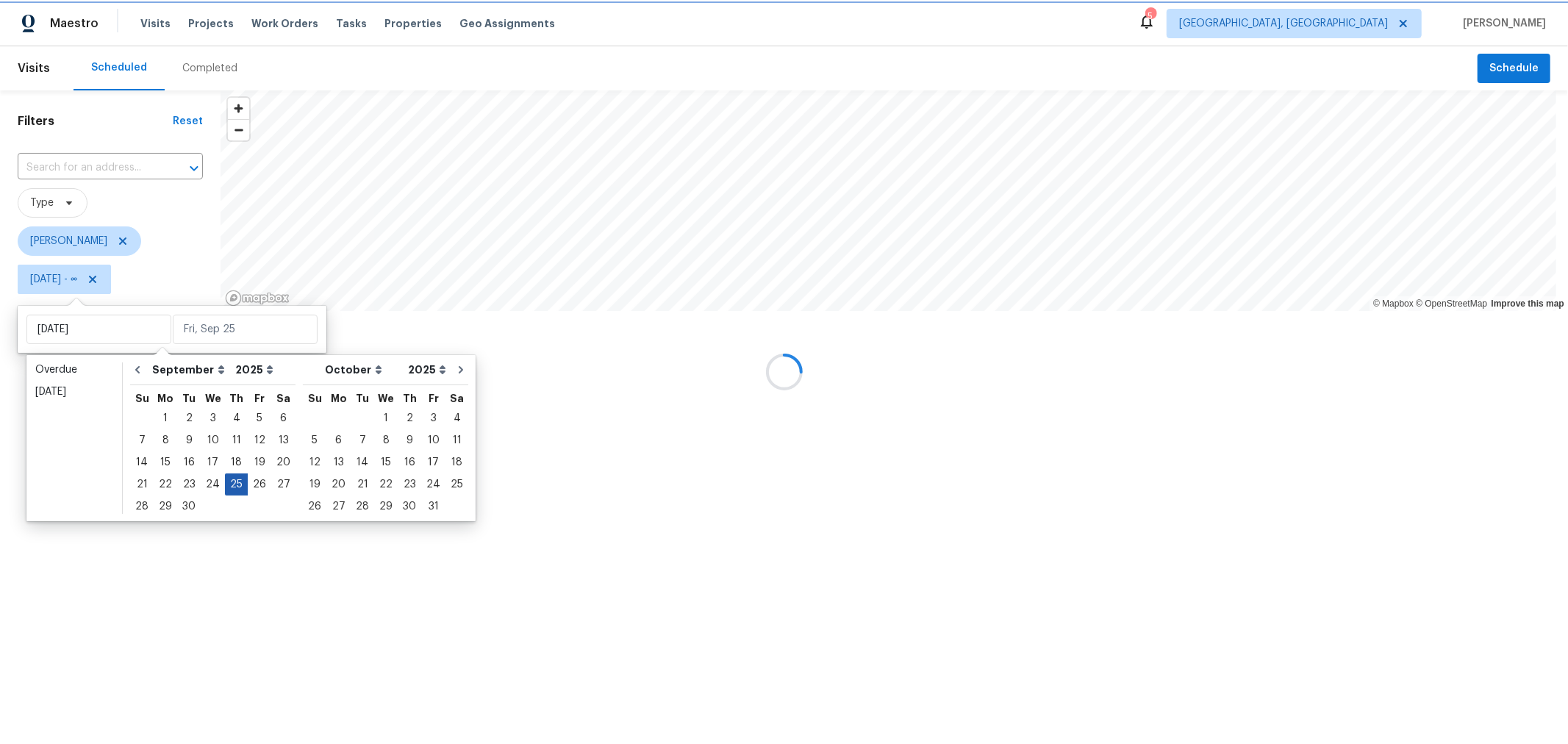
type input "Thu, Sep 25"
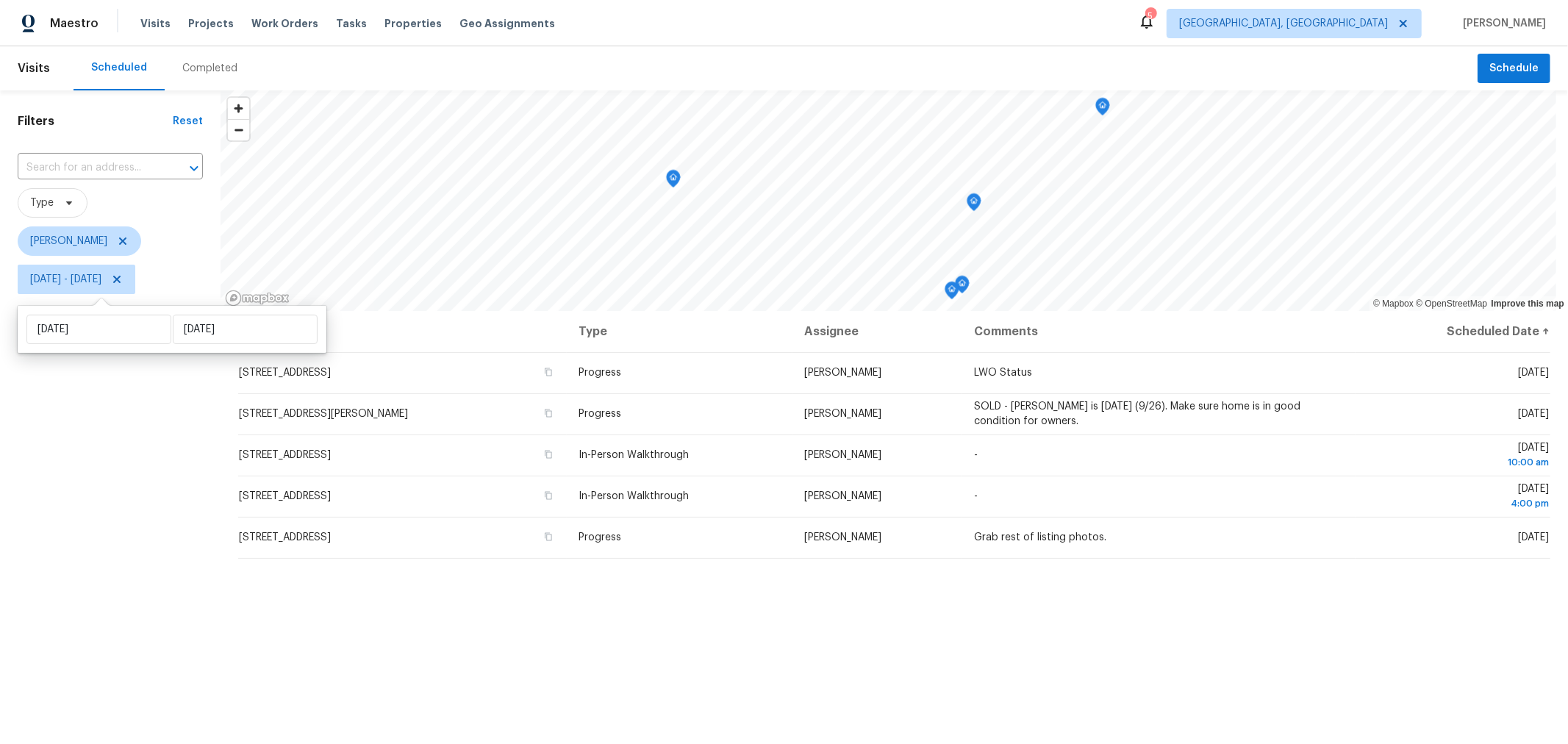
click at [209, 576] on div "Filters Reset ​ Type Keith Hollingsworth Thu, Sep 25 - Thu, Sep 25" at bounding box center [110, 499] width 221 height 816
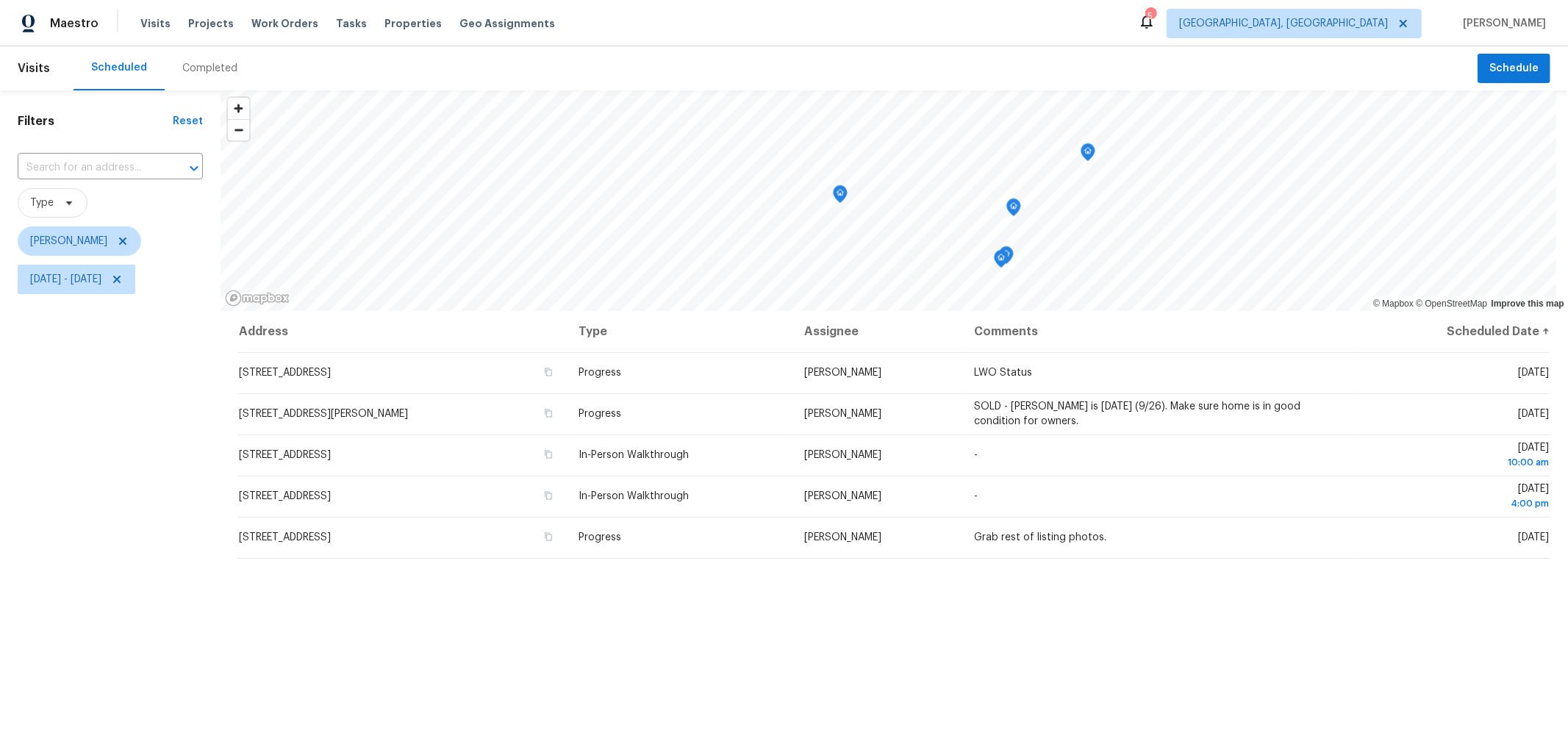
click at [836, 195] on icon "Map marker" at bounding box center [840, 194] width 14 height 17
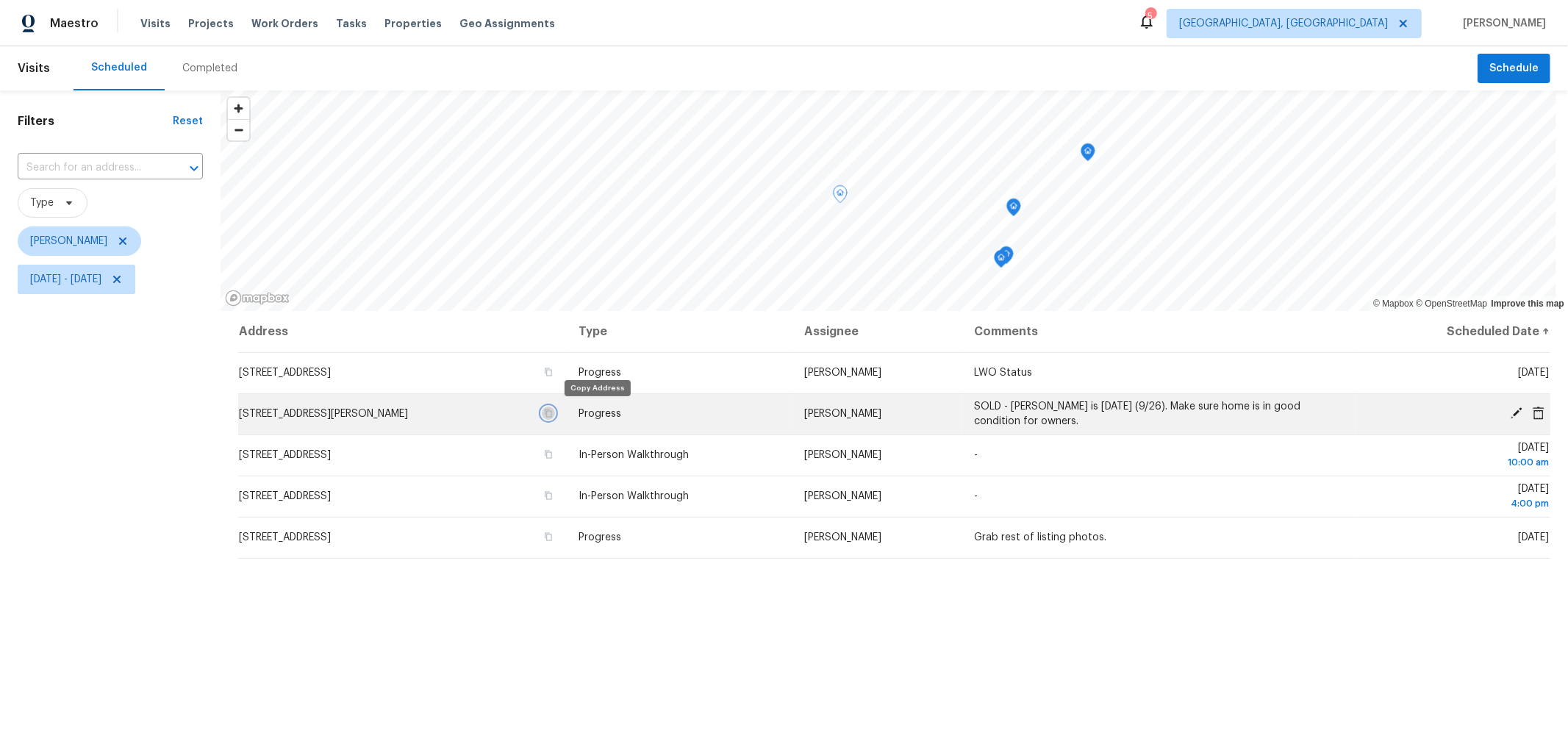
click at [553, 414] on icon "button" at bounding box center [548, 413] width 9 height 9
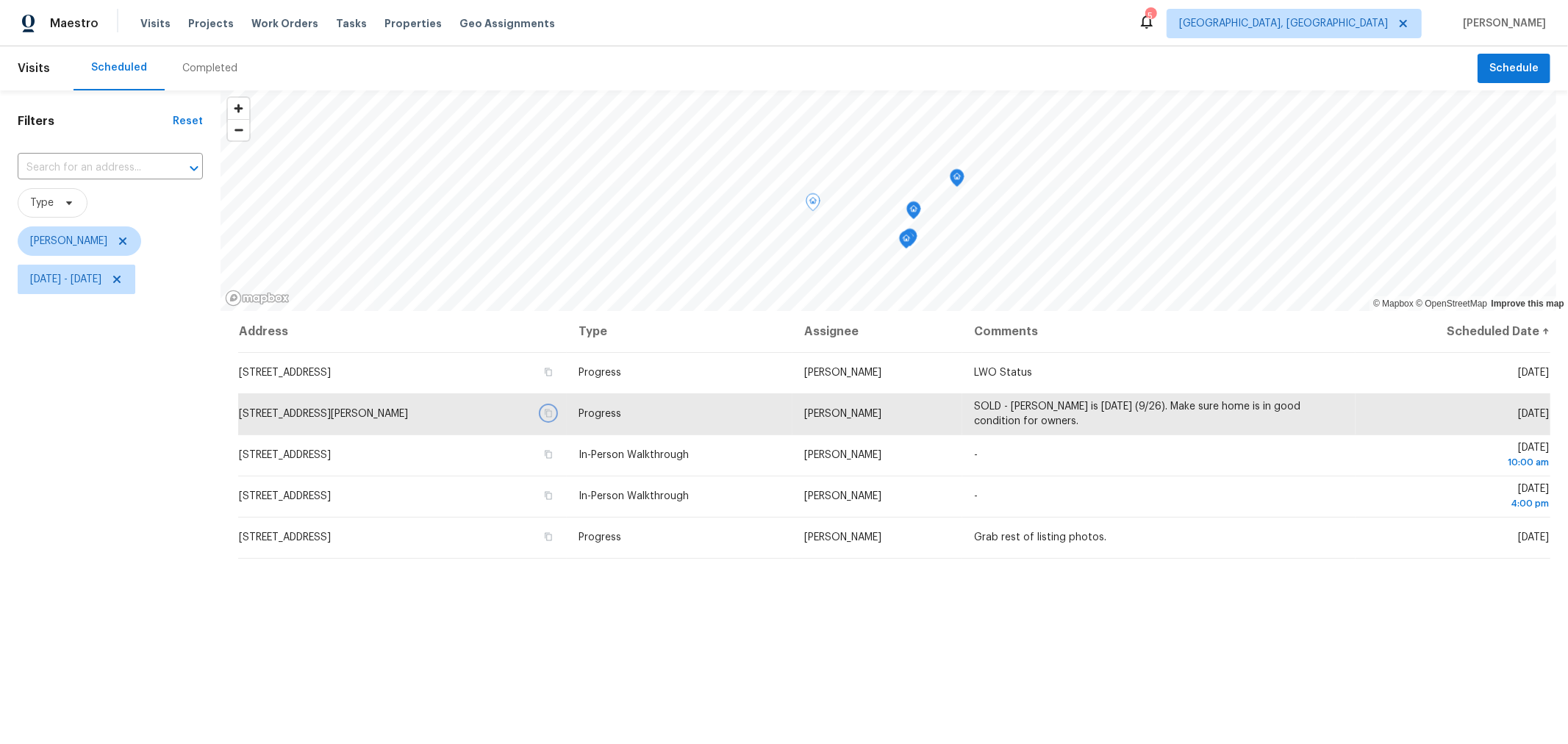
click at [959, 181] on icon "Map marker" at bounding box center [957, 177] width 14 height 17
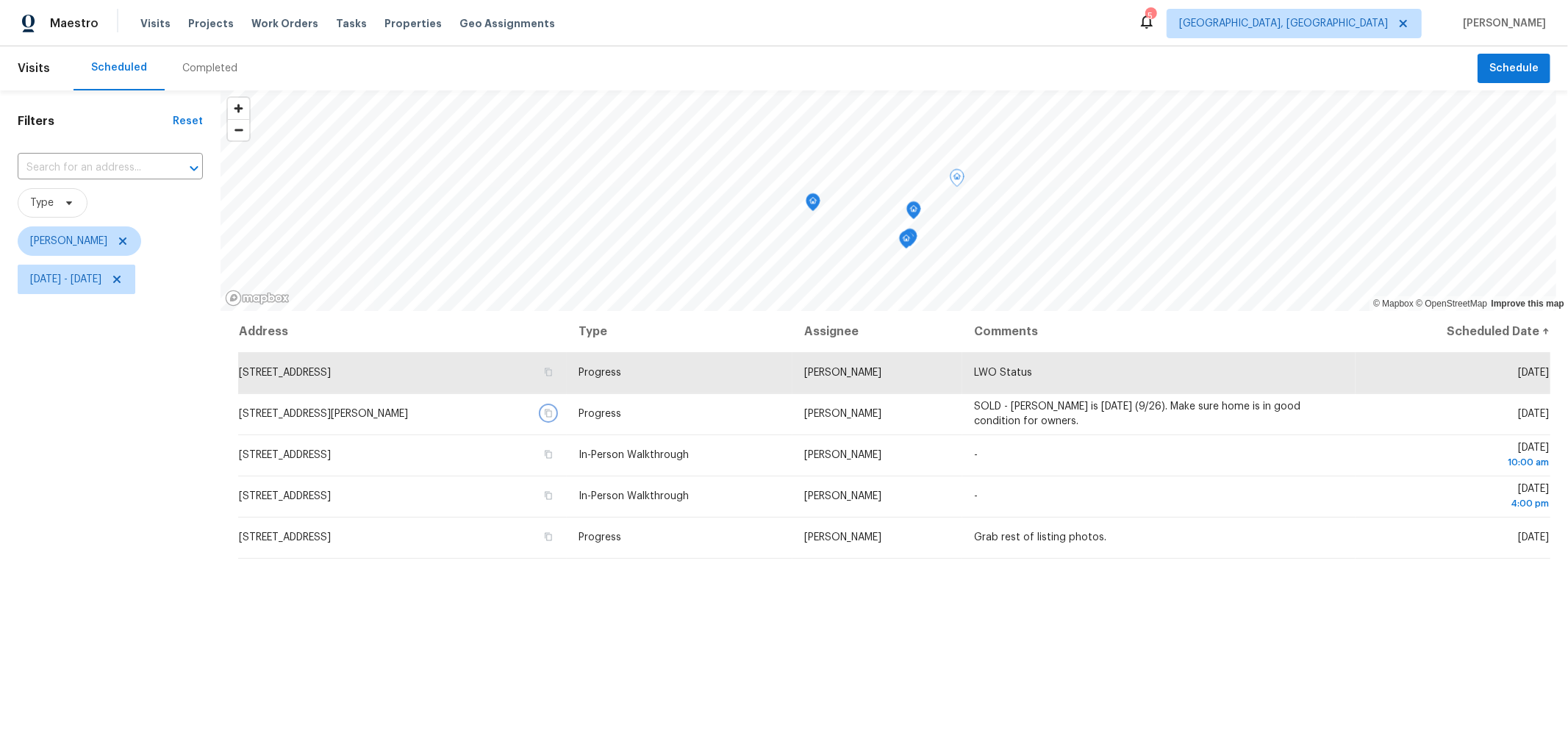
click at [907, 210] on icon "Map marker" at bounding box center [914, 210] width 14 height 17
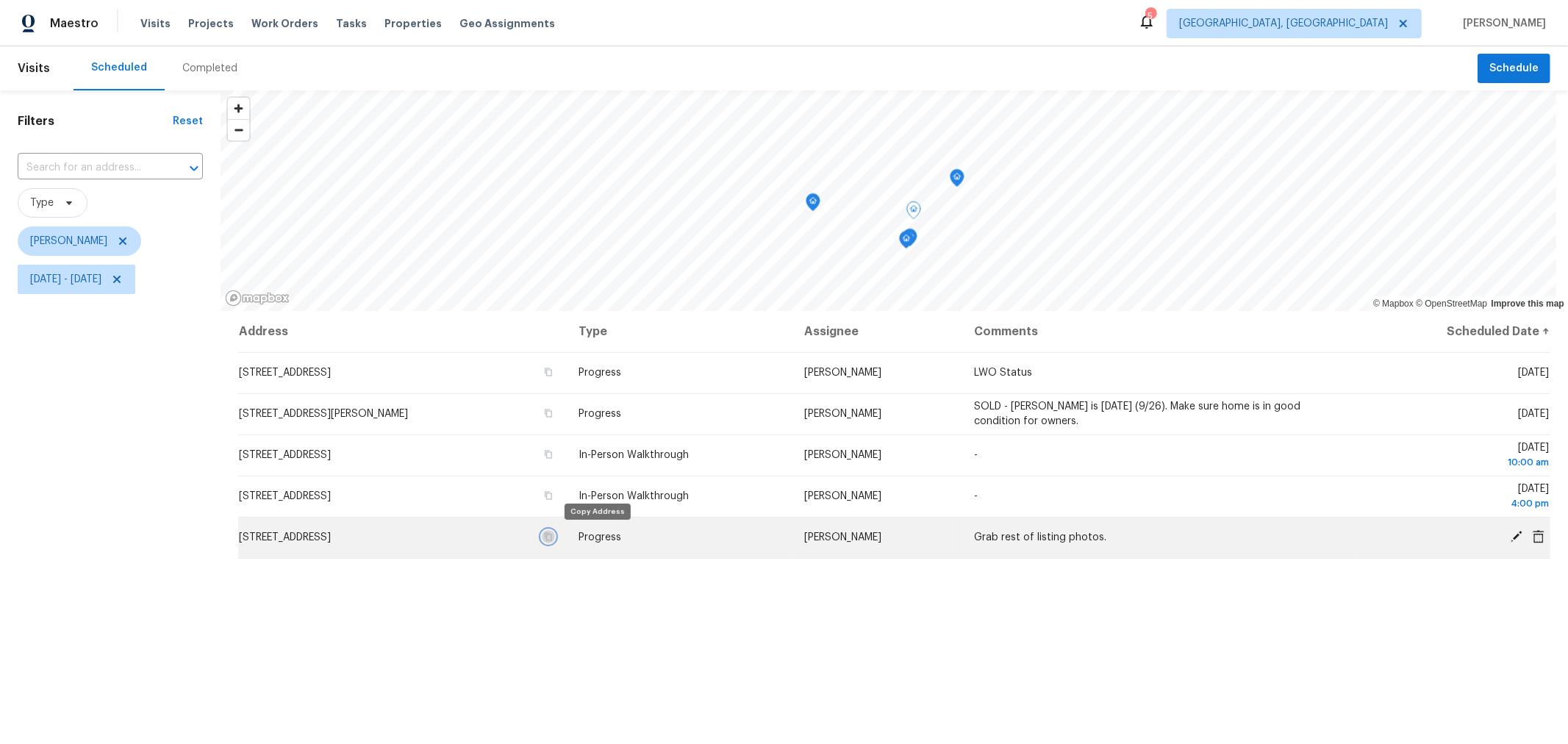
click at [552, 536] on icon "button" at bounding box center [549, 537] width 8 height 8
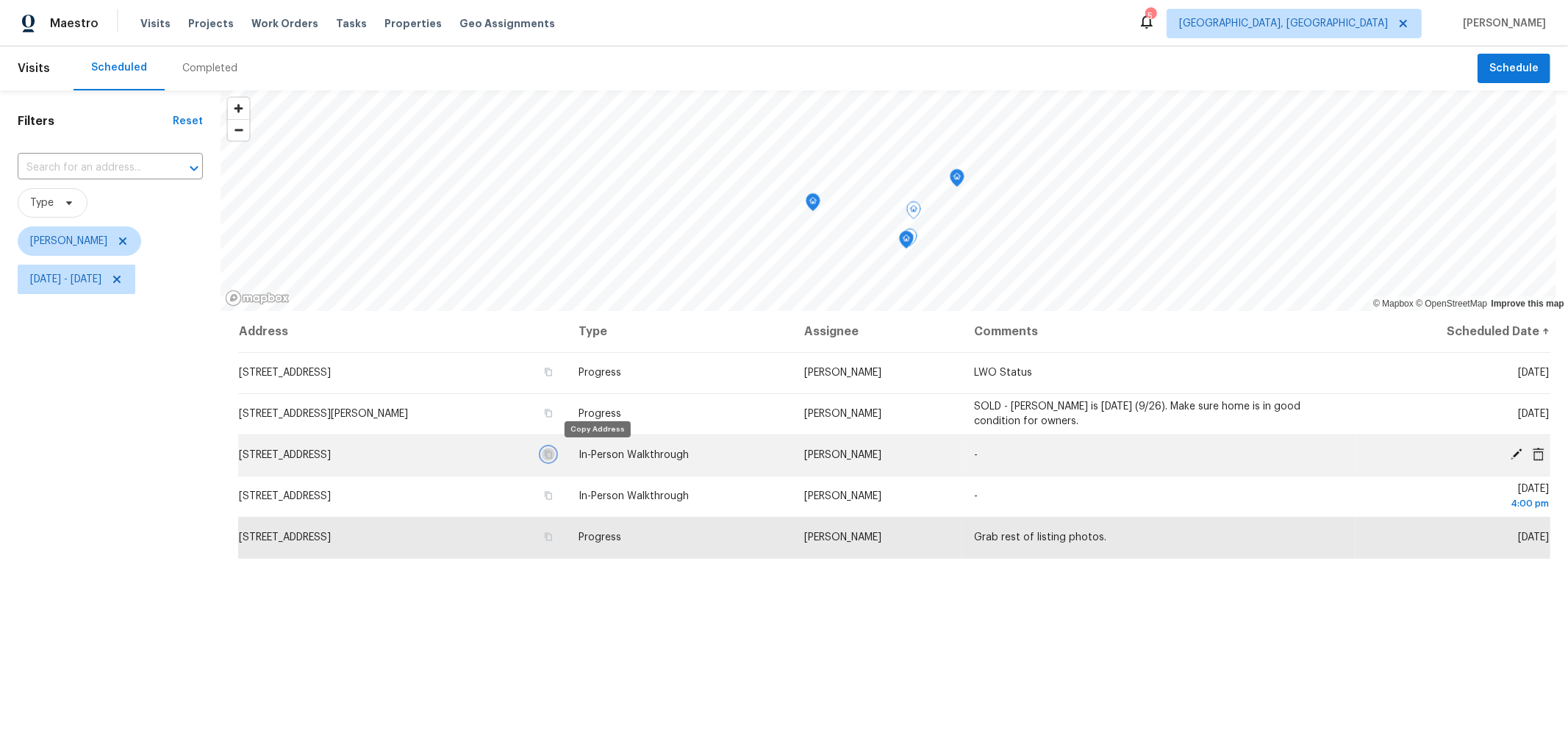
click at [552, 453] on icon "button" at bounding box center [549, 455] width 8 height 8
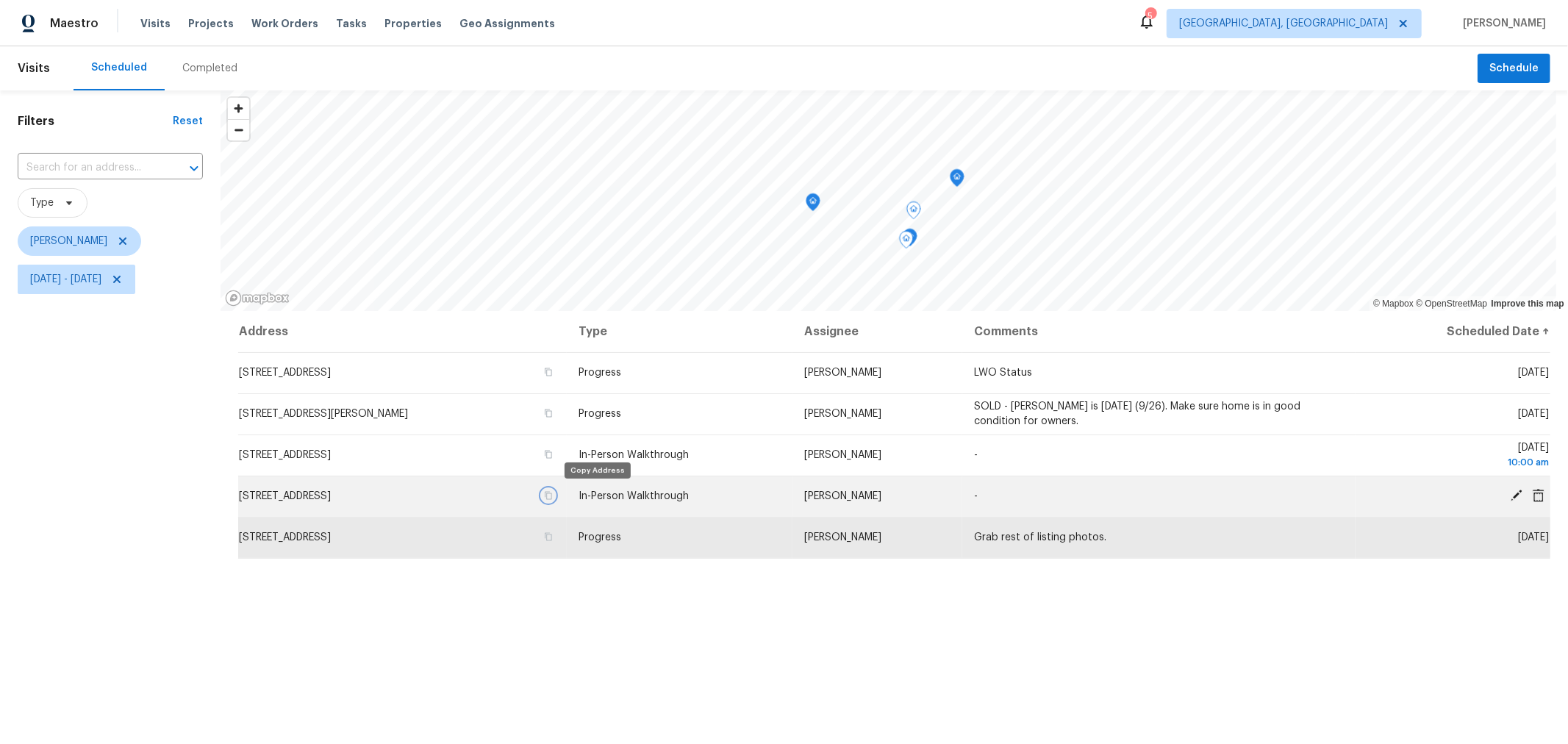
click at [553, 496] on icon "button" at bounding box center [548, 495] width 9 height 9
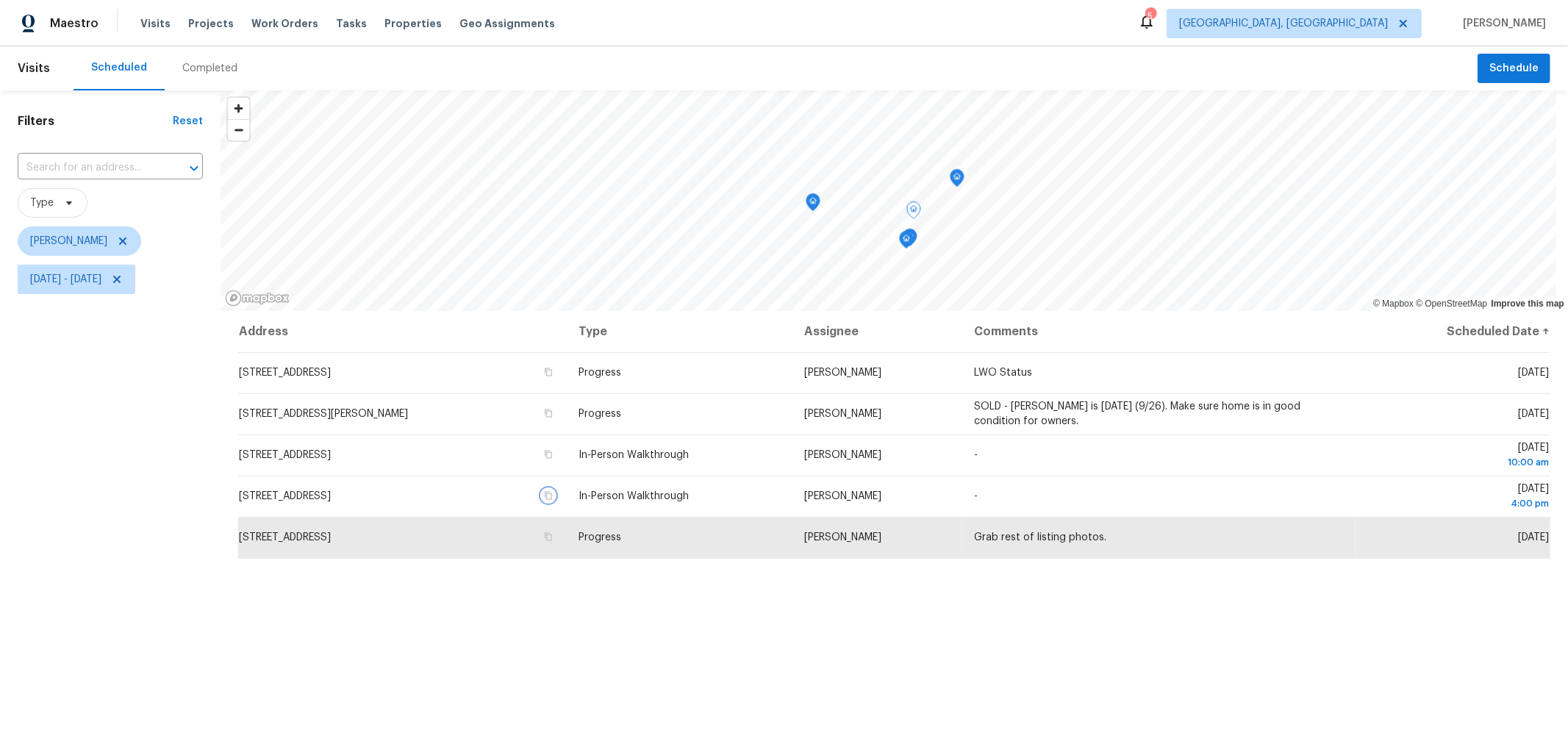
click at [954, 185] on icon "Map marker" at bounding box center [957, 178] width 15 height 19
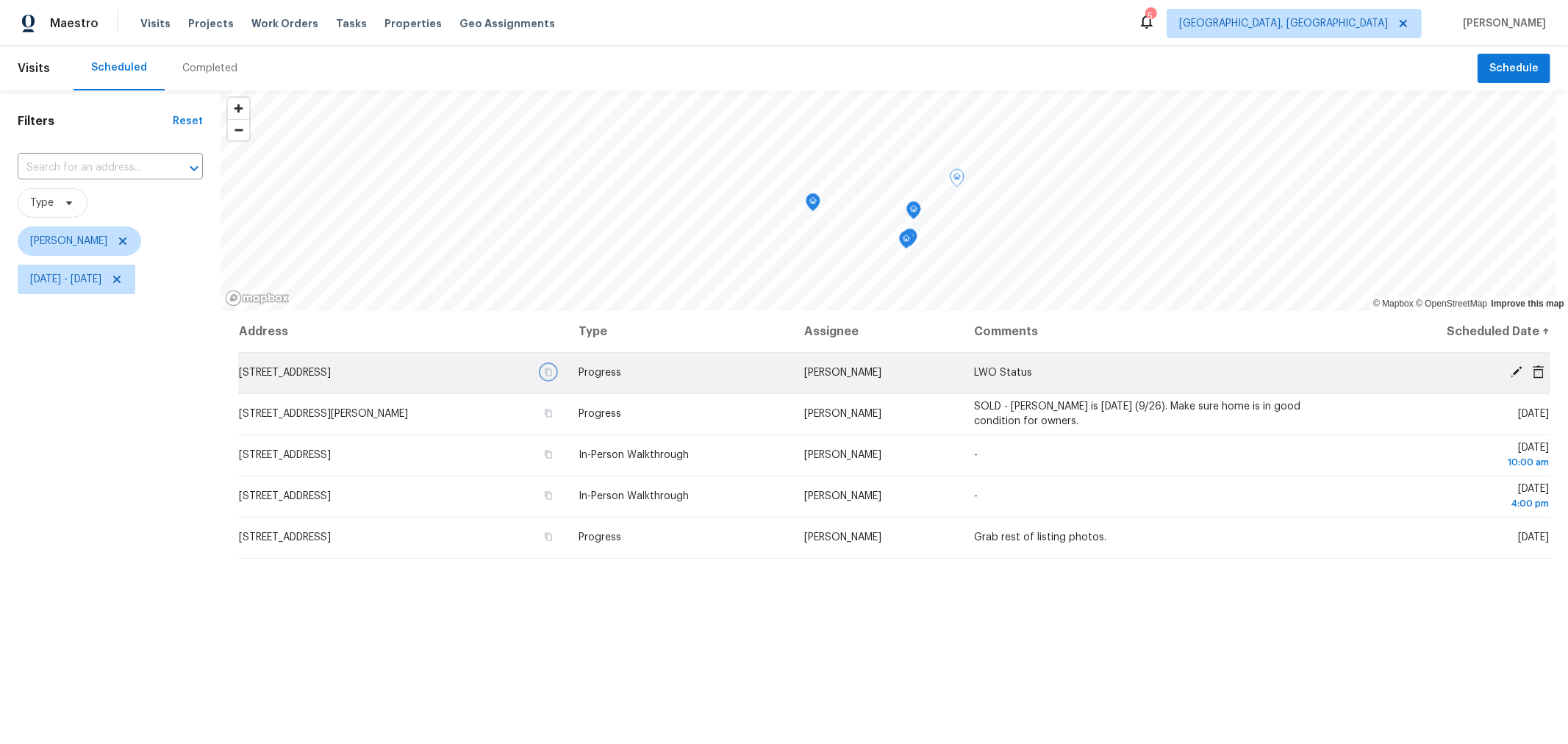
click at [555, 377] on button "button" at bounding box center [549, 372] width 14 height 14
click at [123, 276] on icon at bounding box center [117, 279] width 12 height 12
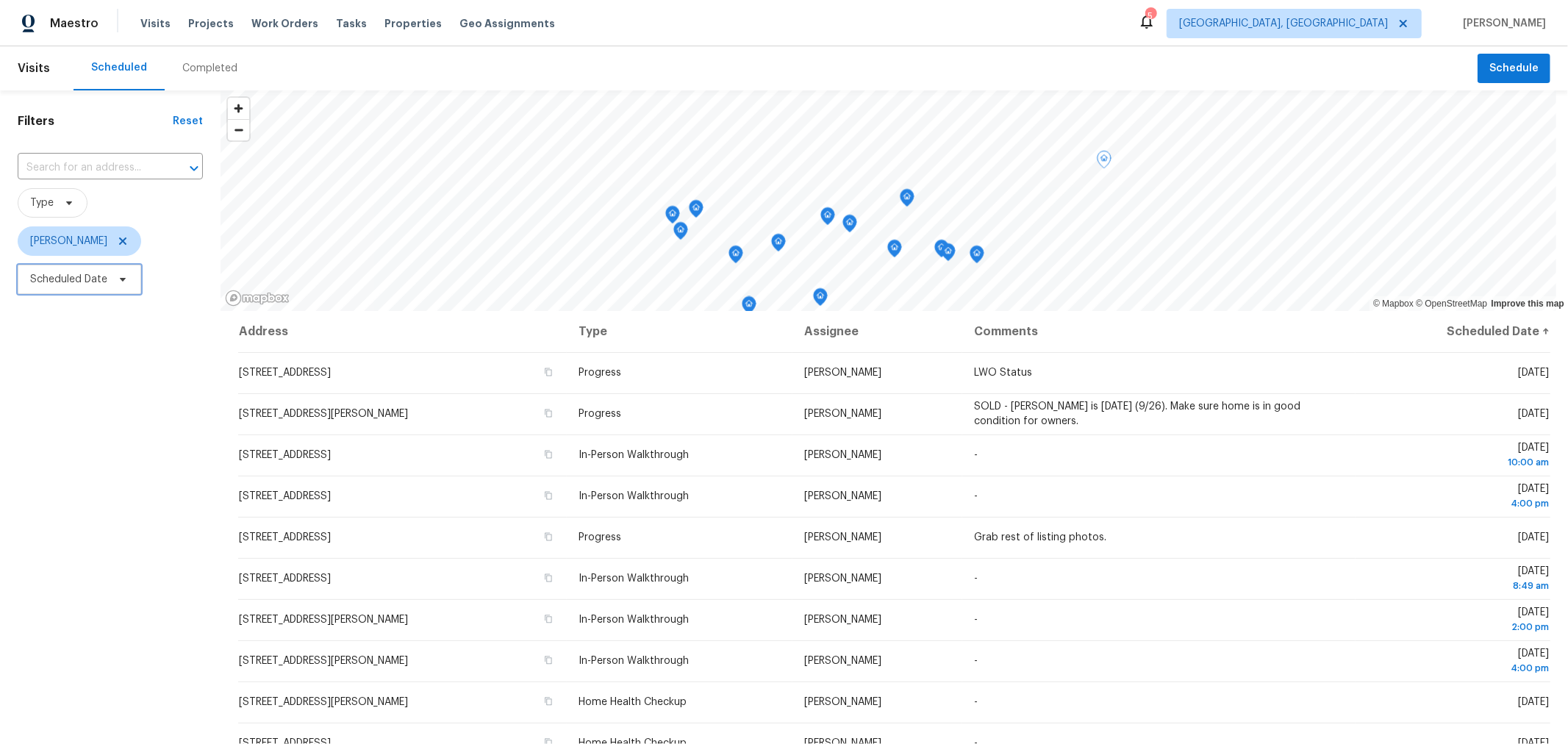
click at [103, 281] on span "Scheduled Date" at bounding box center [68, 279] width 77 height 15
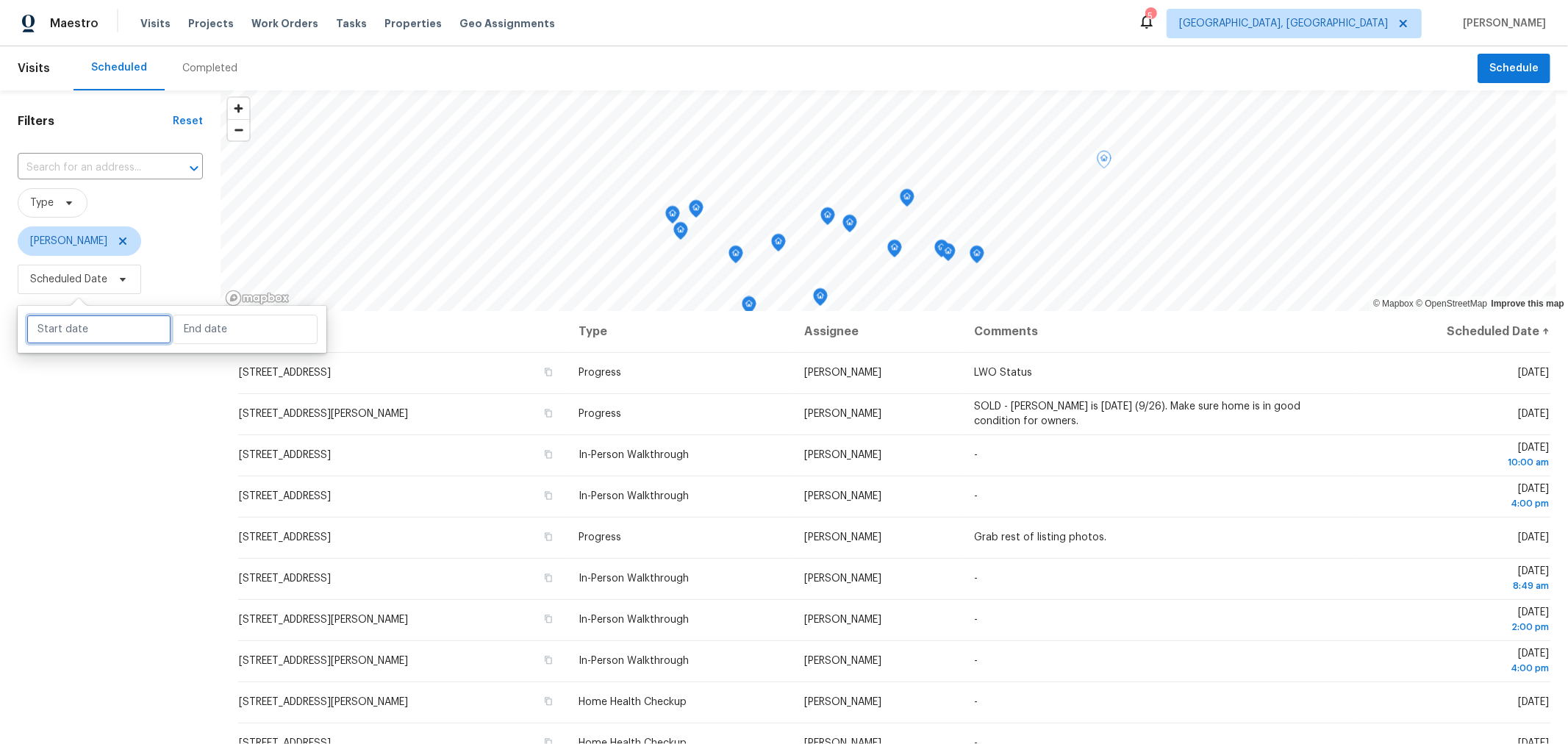
click at [74, 332] on input "text" at bounding box center [98, 329] width 145 height 29
select select "8"
select select "2025"
select select "9"
select select "2025"
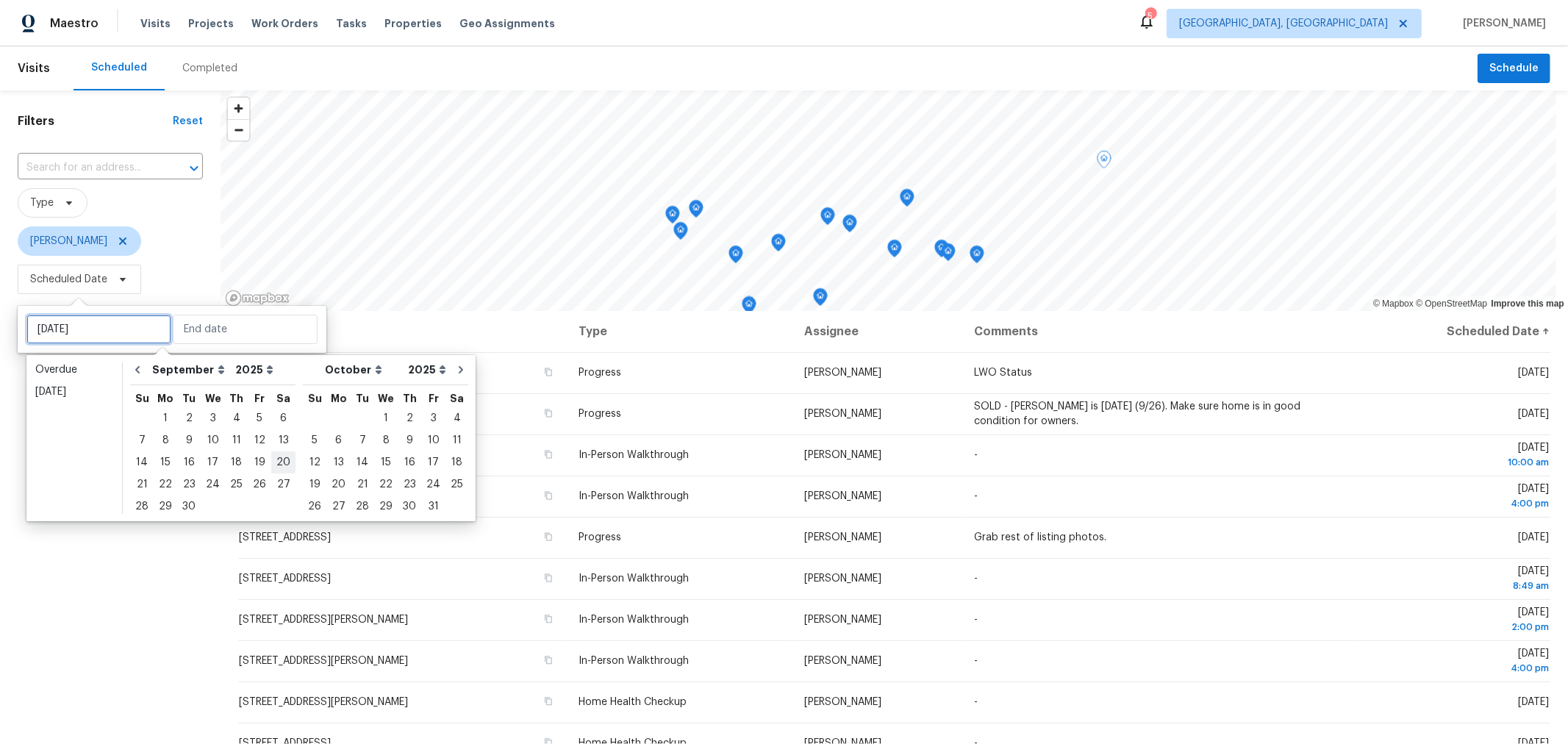
type input "Sun, Oct 12"
click at [251, 489] on div "26" at bounding box center [259, 484] width 23 height 20
type input "Fri, Sep 26"
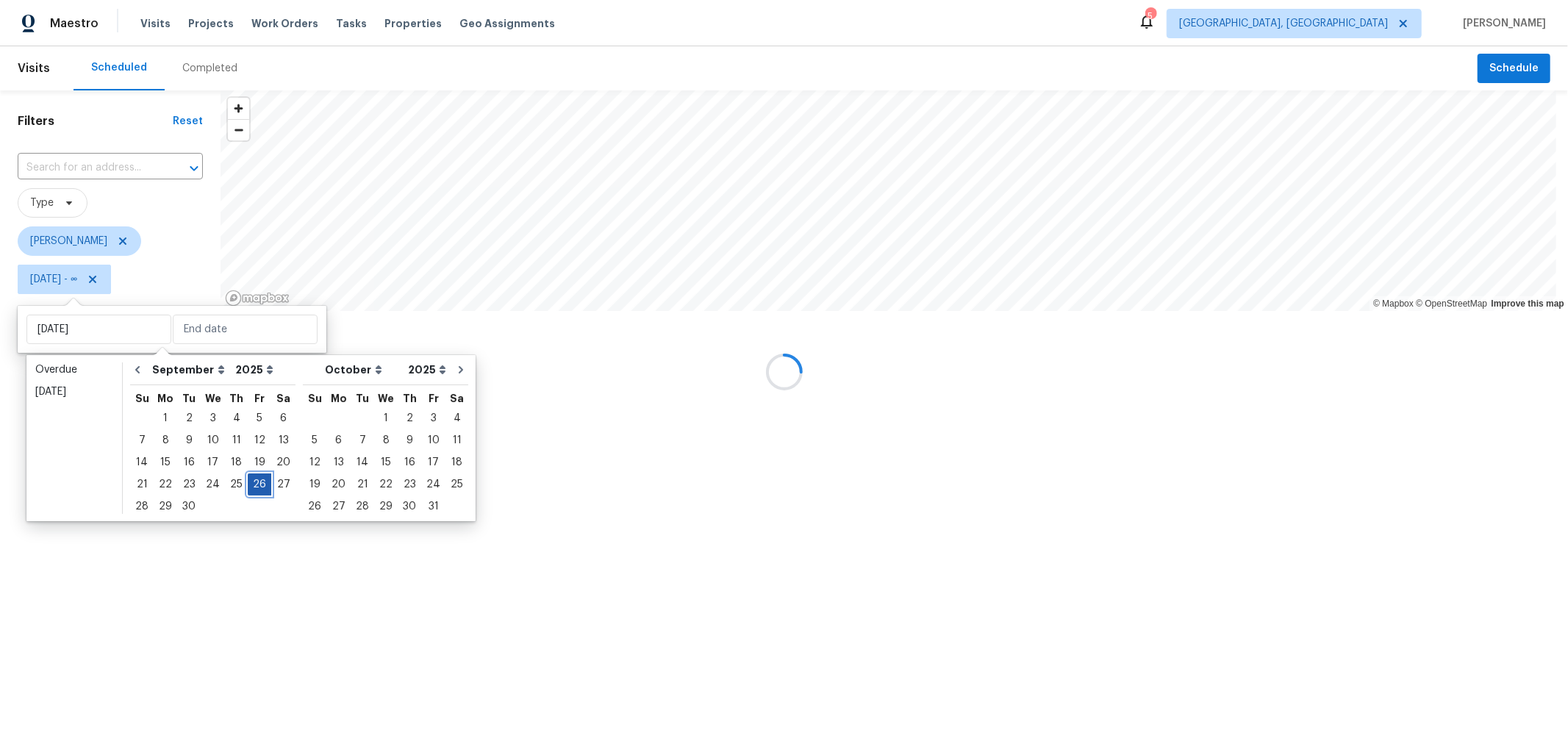
click at [251, 489] on div "26" at bounding box center [259, 484] width 23 height 20
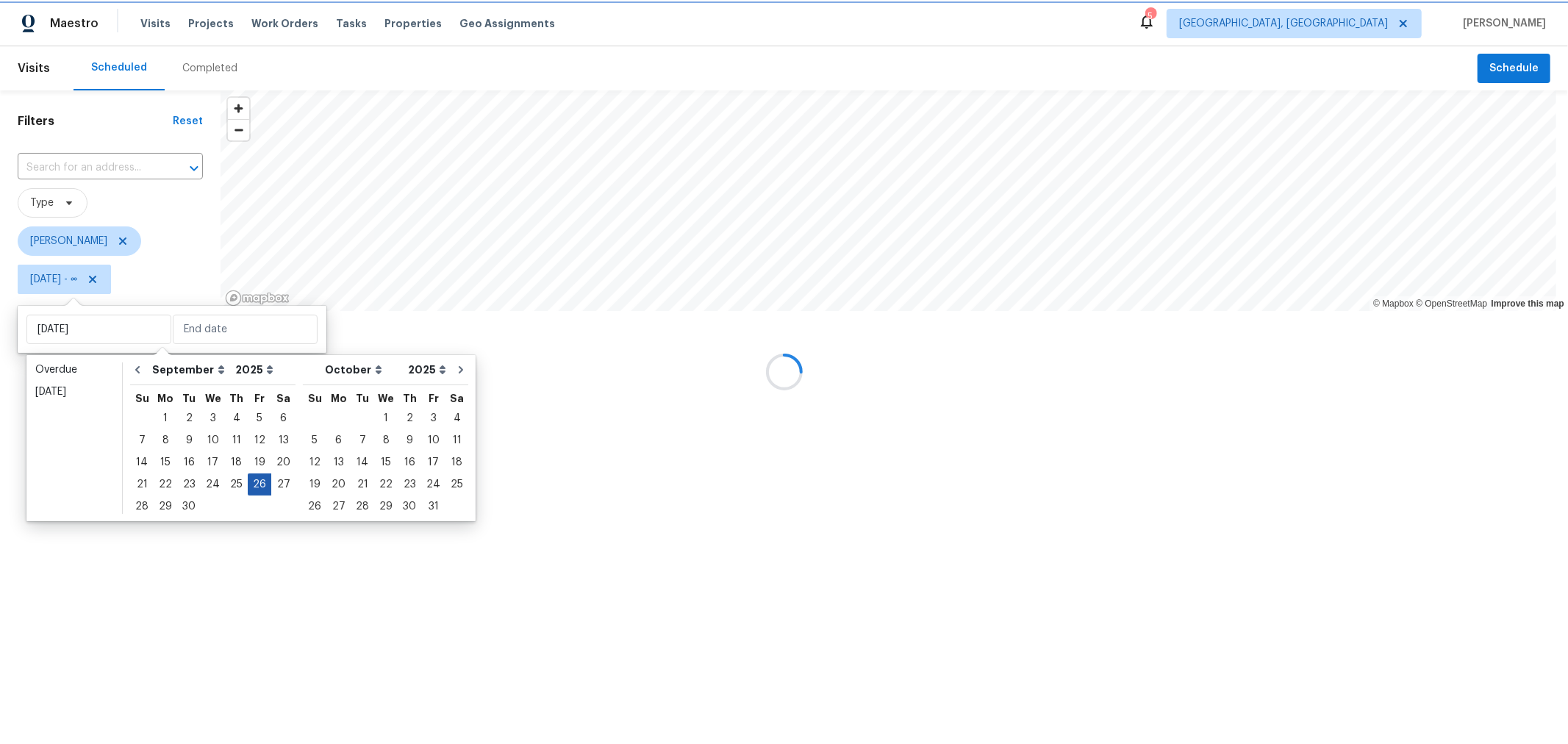
type input "Fri, Sep 26"
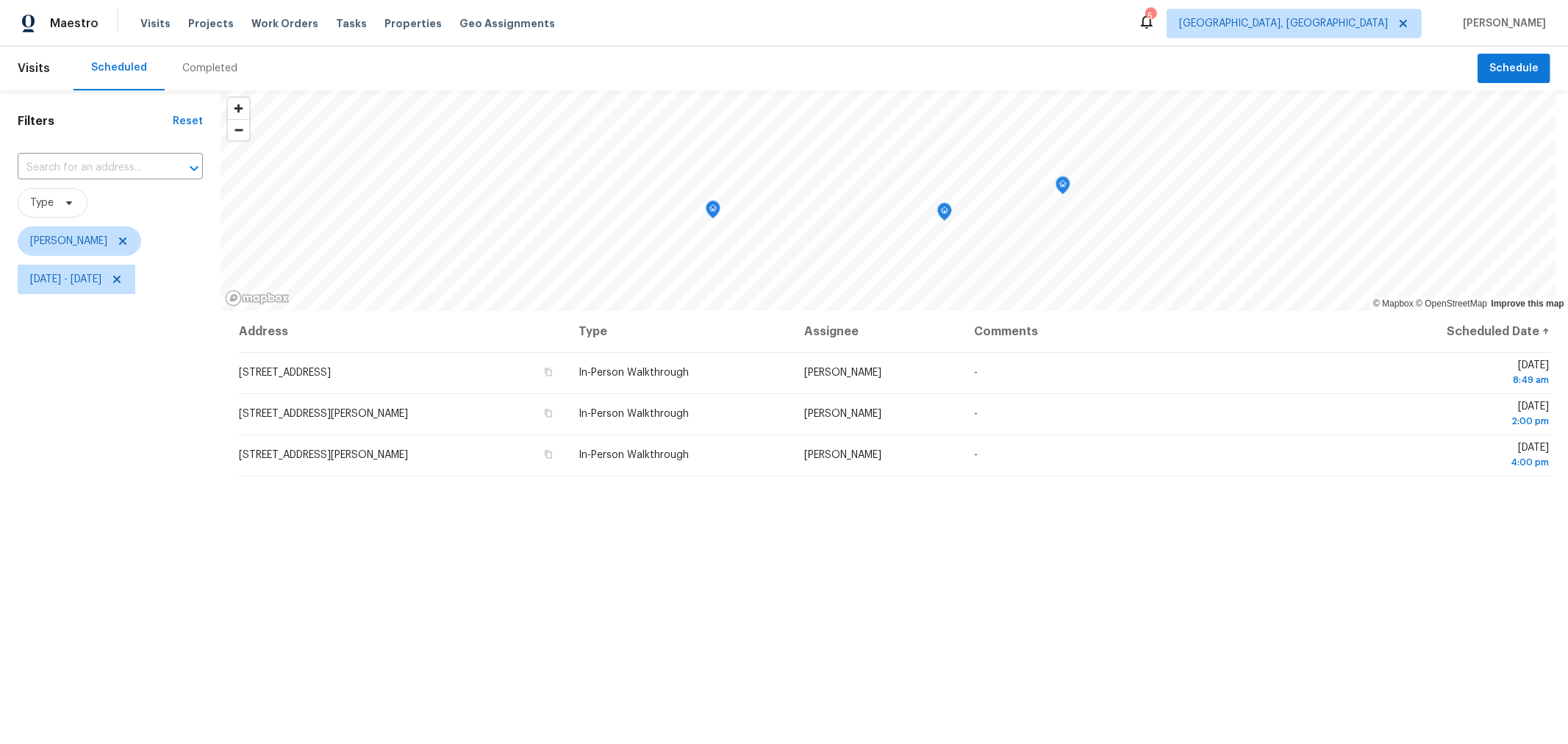
click at [593, 655] on div "Address Type Assignee Comments Scheduled Date ↑ 4148 Elbern Ave, Columbus, OH 4…" at bounding box center [894, 609] width 1347 height 596
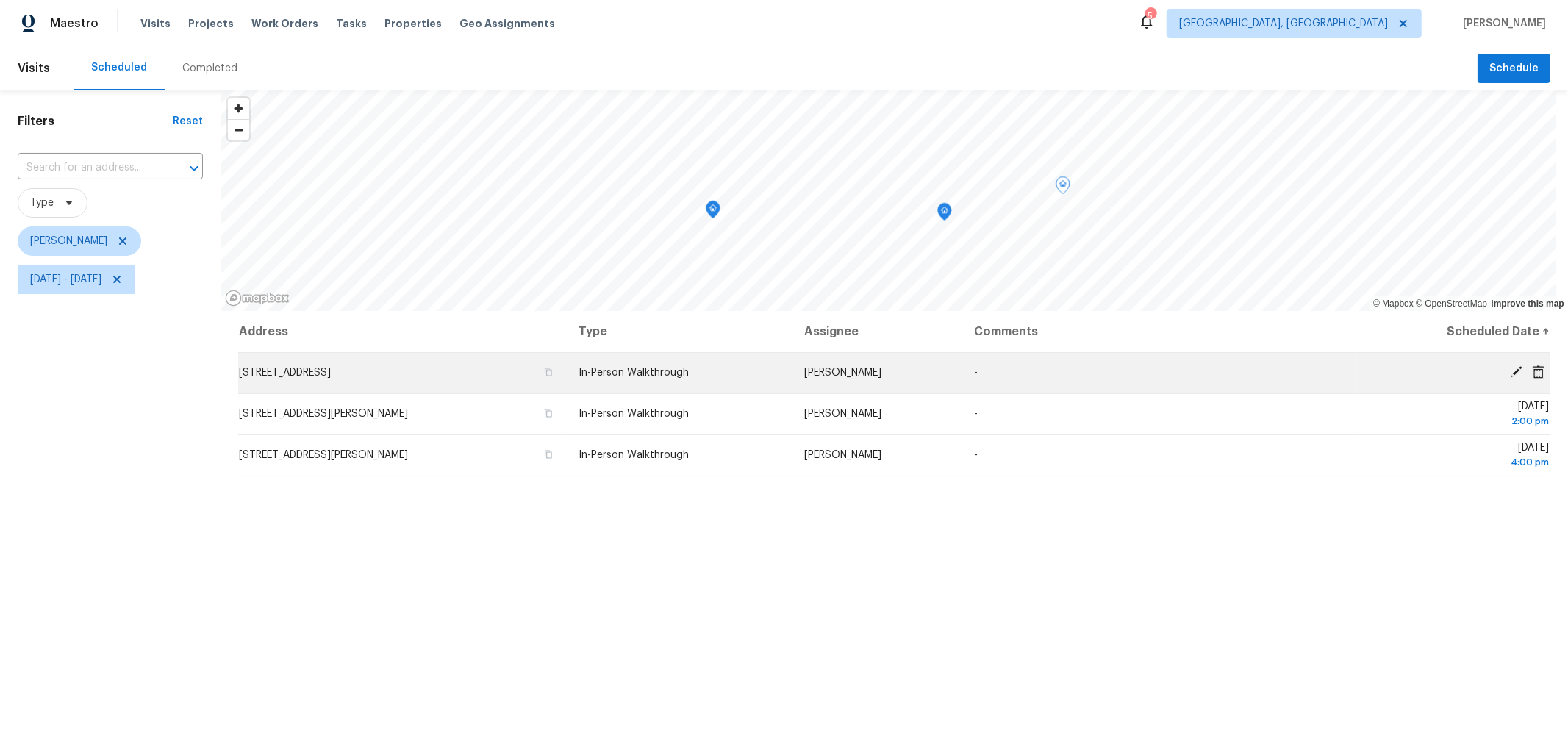
click at [456, 380] on td "4148 Elbern Ave, Columbus, OH 43213" at bounding box center [403, 373] width 329 height 41
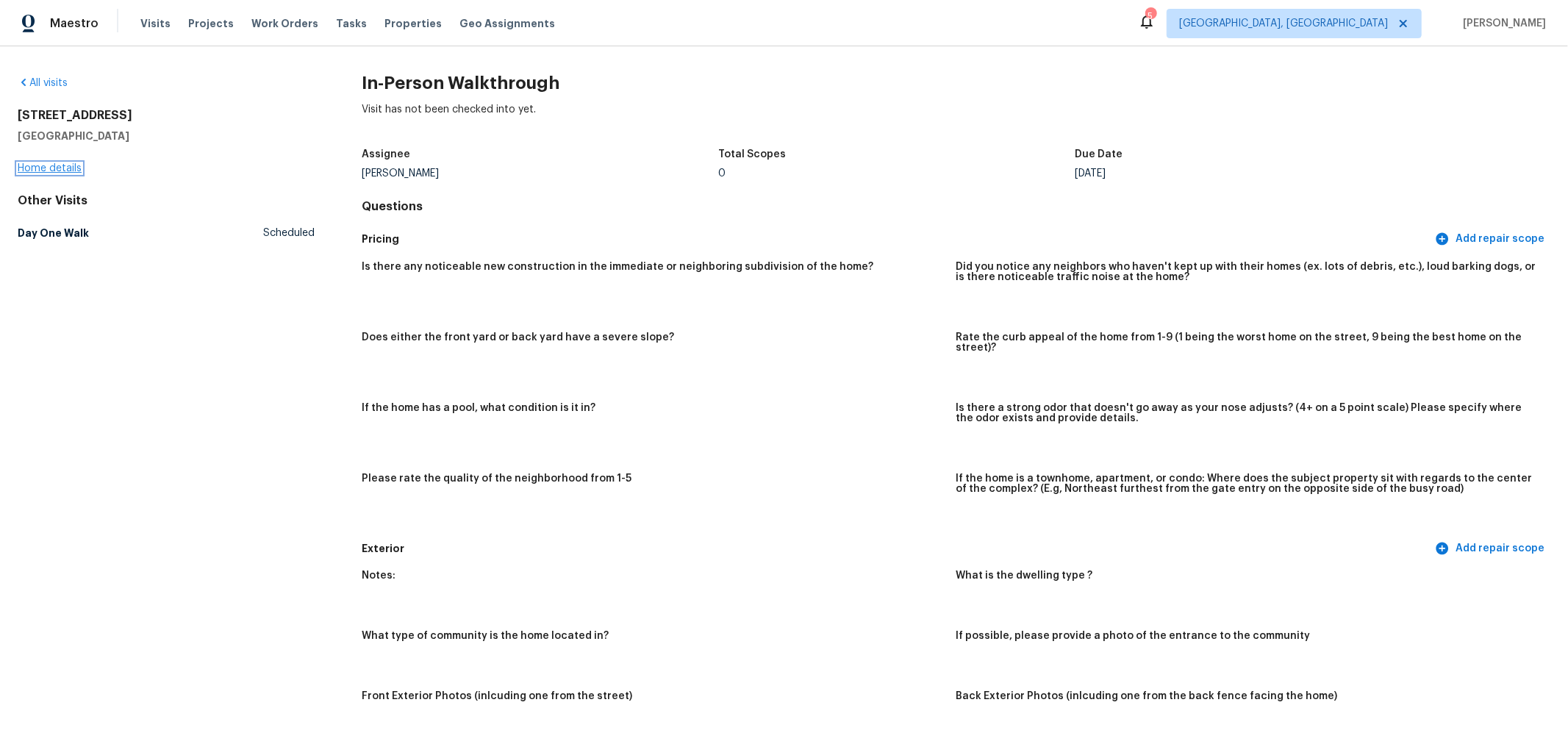
click at [43, 171] on link "Home details" at bounding box center [50, 168] width 64 height 11
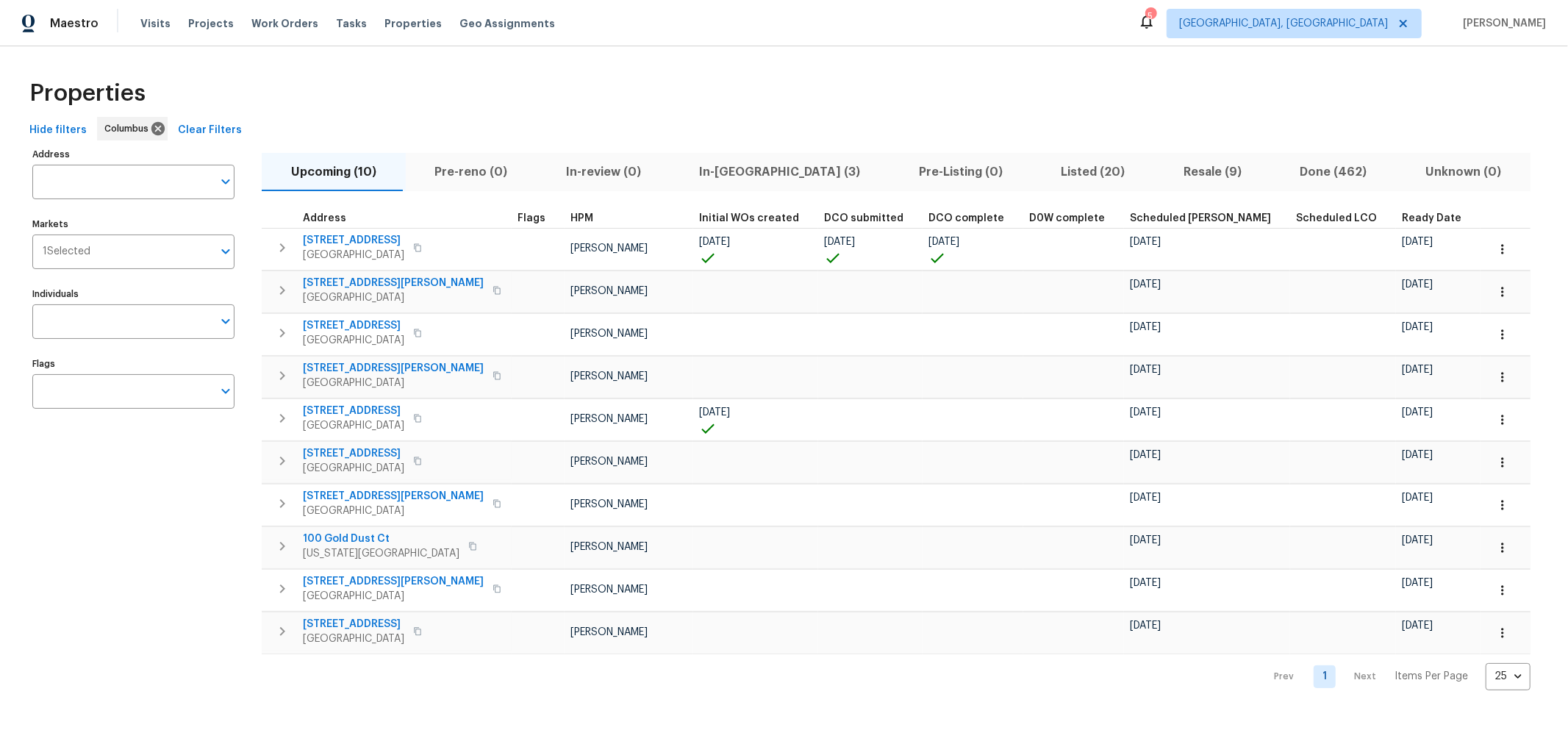
click at [1163, 163] on span "Resale (9)" at bounding box center [1213, 171] width 99 height 20
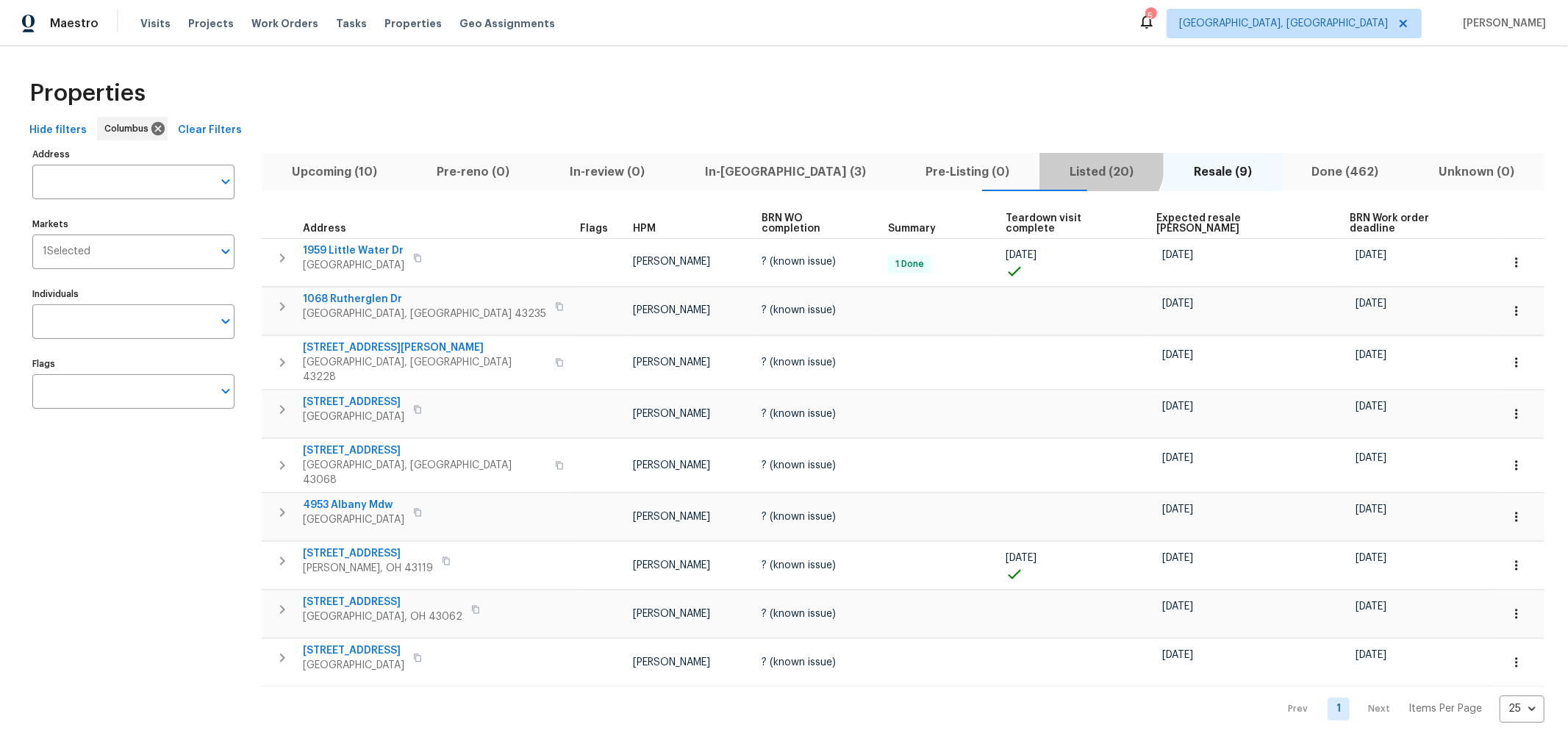
click at [1048, 162] on span "Listed (20)" at bounding box center [1101, 171] width 106 height 20
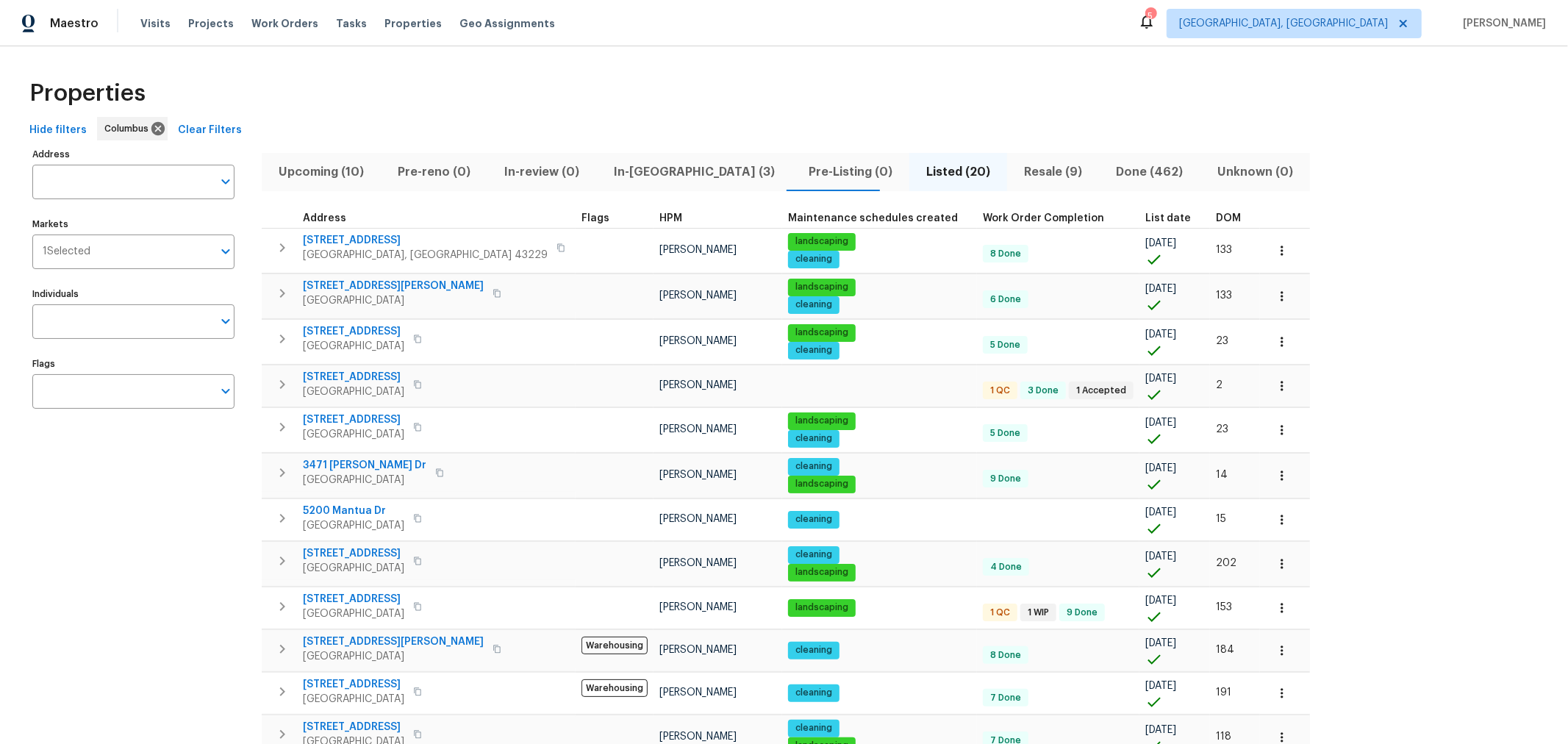
click at [1216, 217] on span "DOM" at bounding box center [1228, 218] width 25 height 11
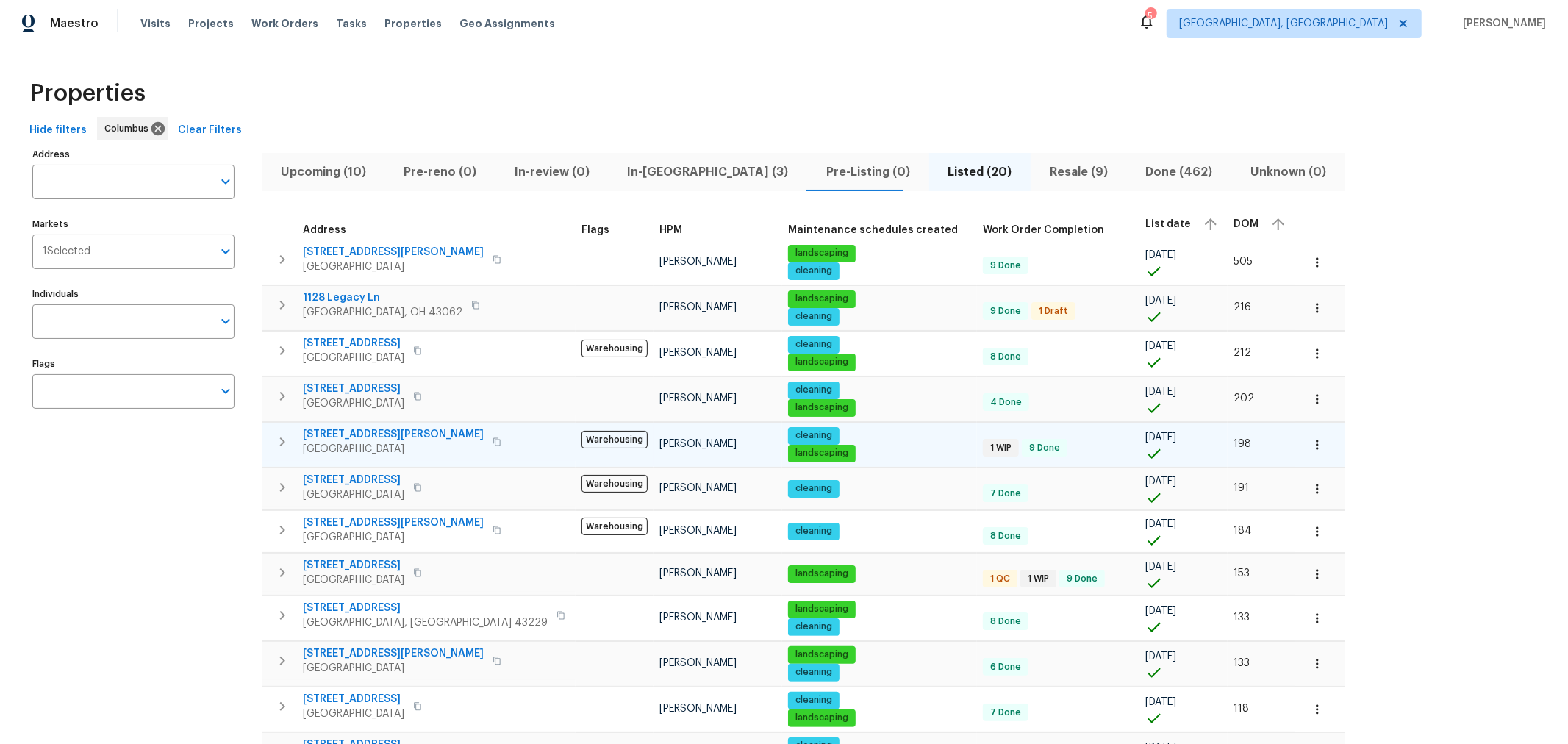
click at [267, 434] on td "6786 Warriner Way Canal Winchester, OH 43110" at bounding box center [419, 441] width 313 height 38
click at [272, 435] on button "button" at bounding box center [282, 442] width 29 height 29
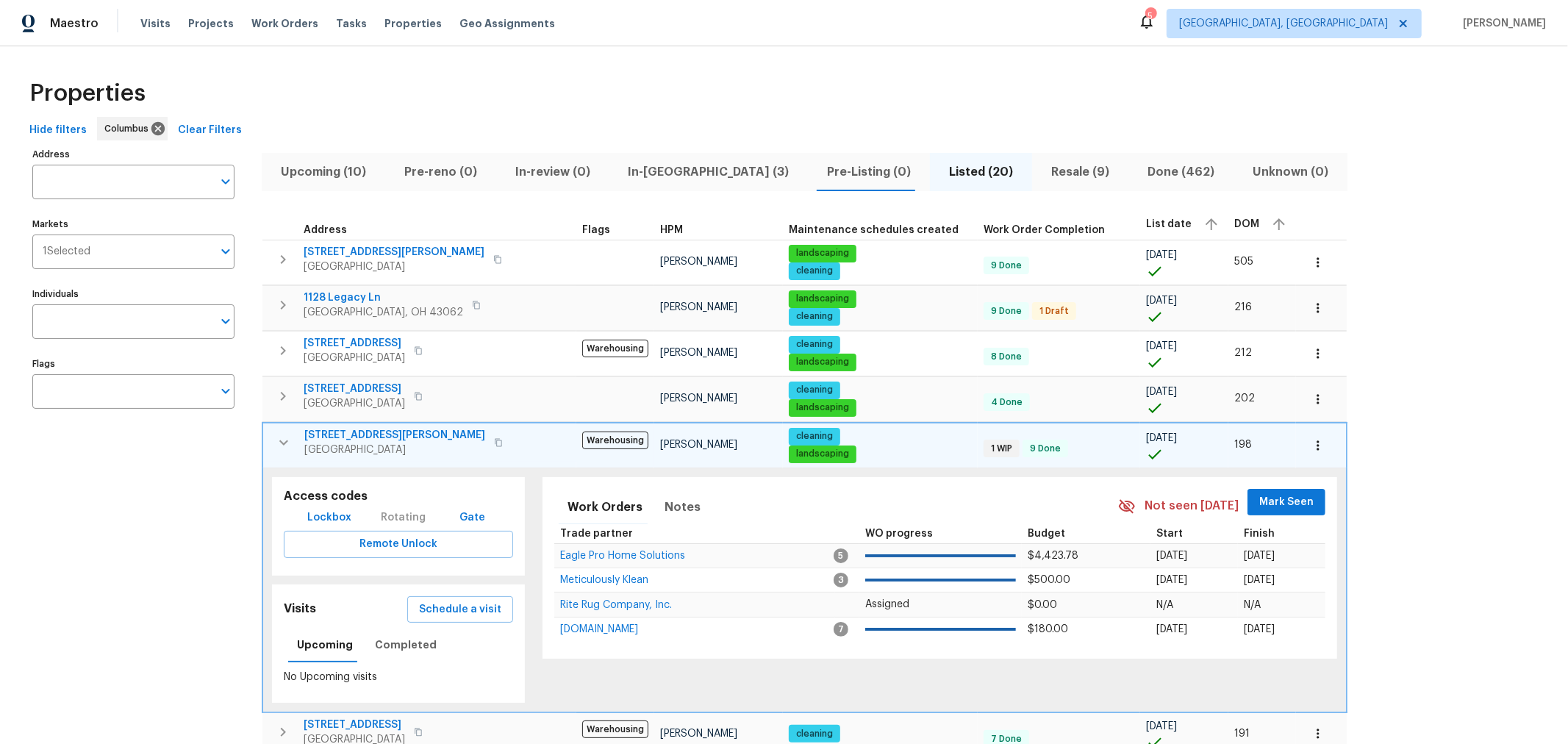
click at [272, 435] on button "button" at bounding box center [283, 442] width 29 height 29
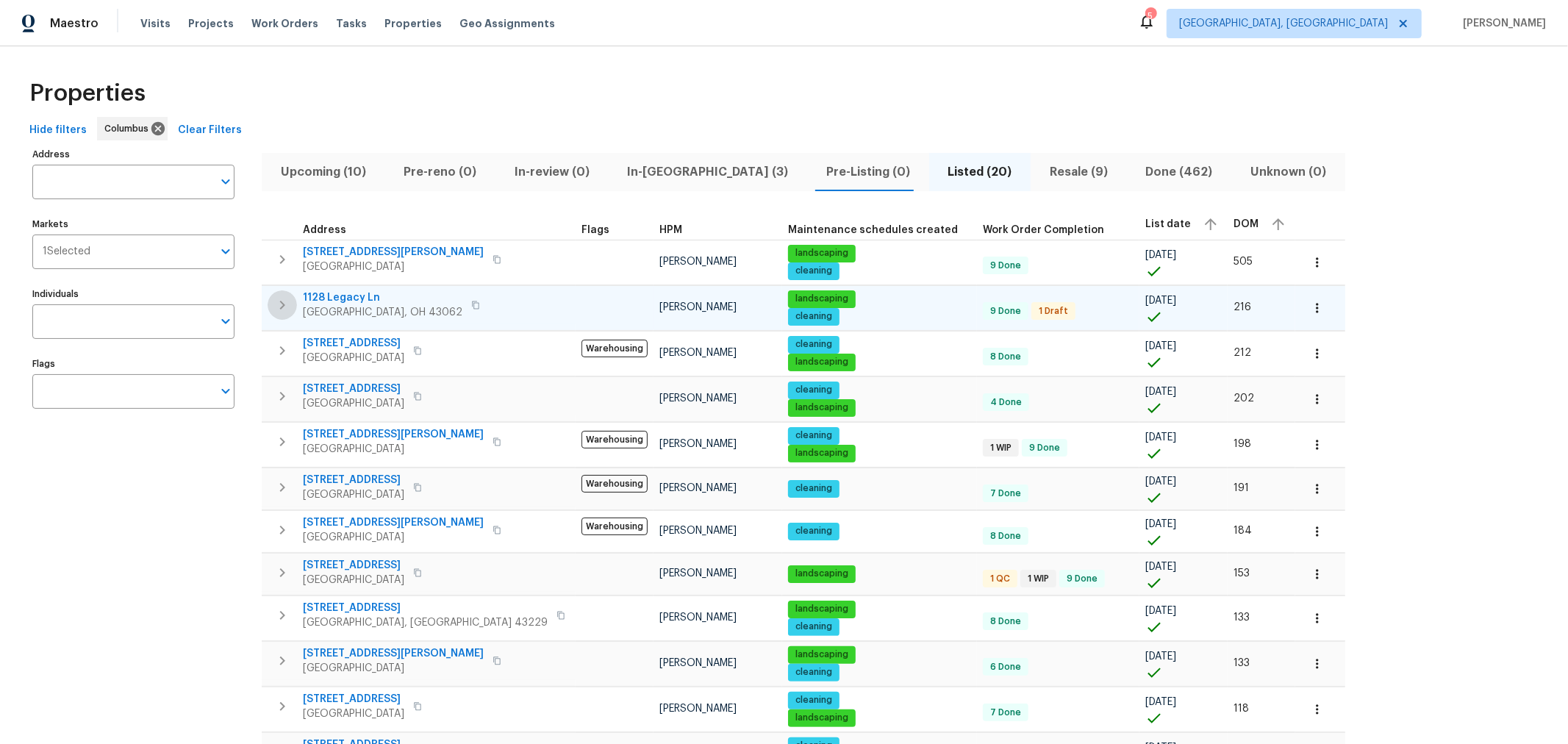
click at [280, 307] on icon "button" at bounding box center [282, 305] width 5 height 9
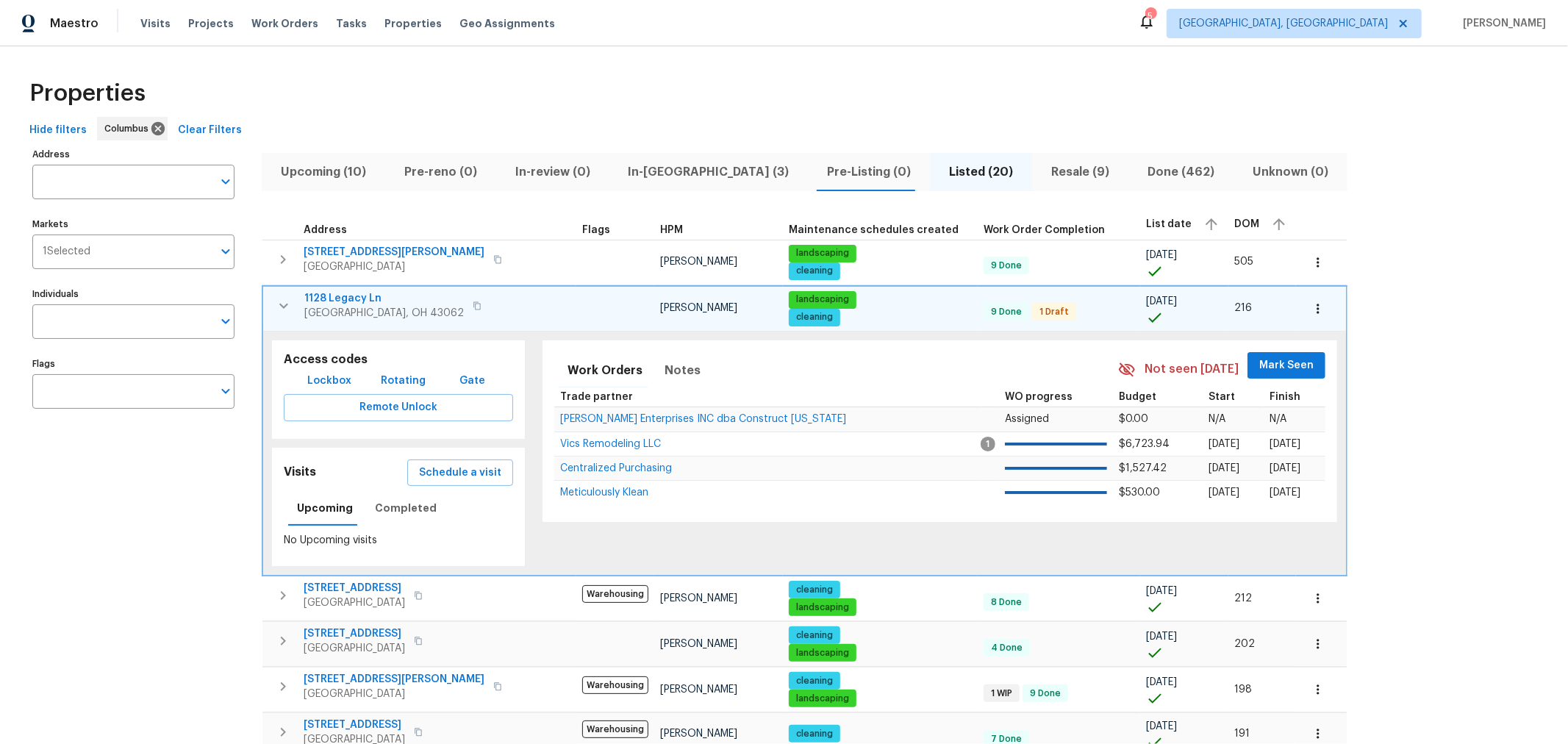
click at [329, 296] on span "1128 Legacy Ln" at bounding box center [384, 298] width 160 height 15
click at [283, 311] on icon "button" at bounding box center [283, 306] width 18 height 18
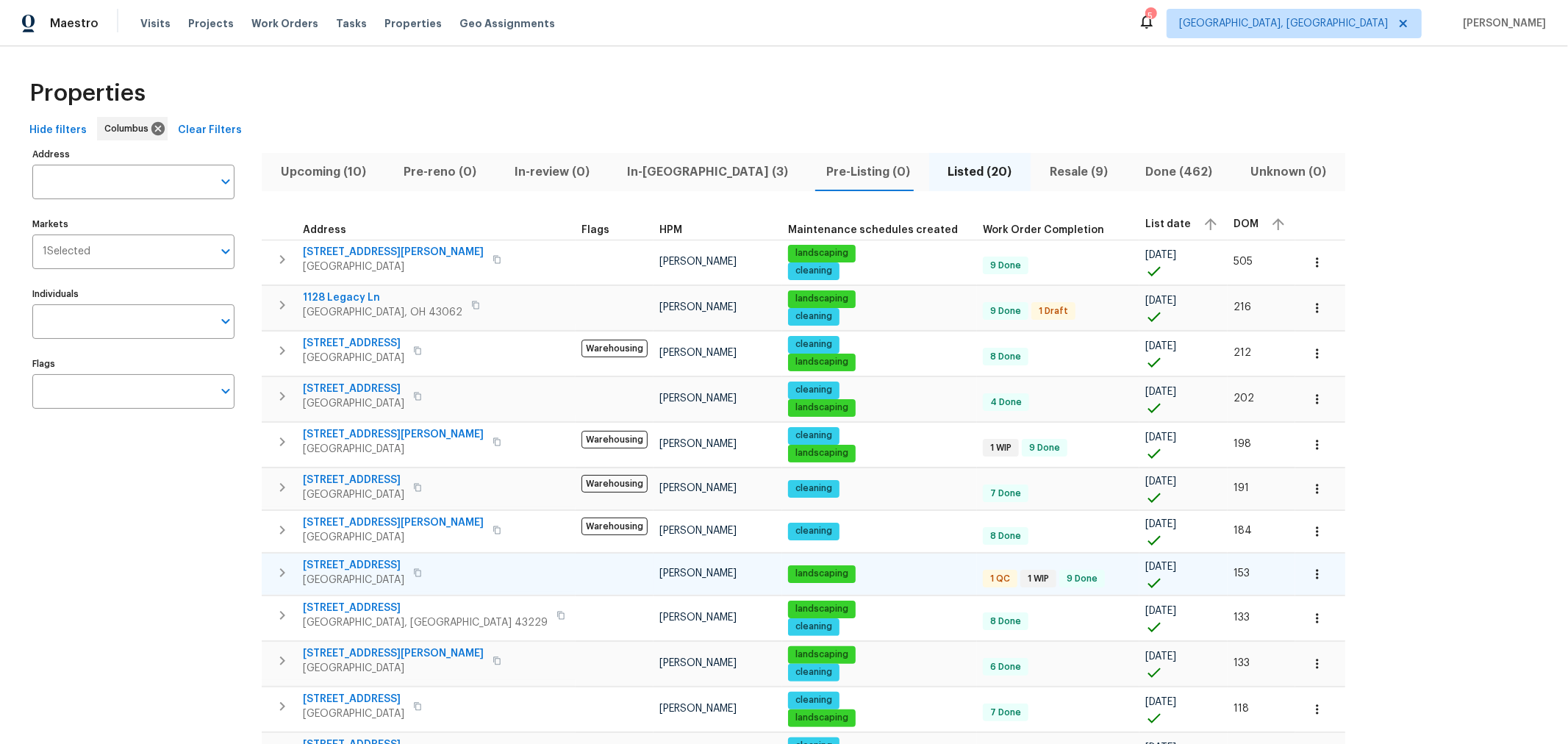
click at [279, 566] on icon "button" at bounding box center [282, 573] width 18 height 18
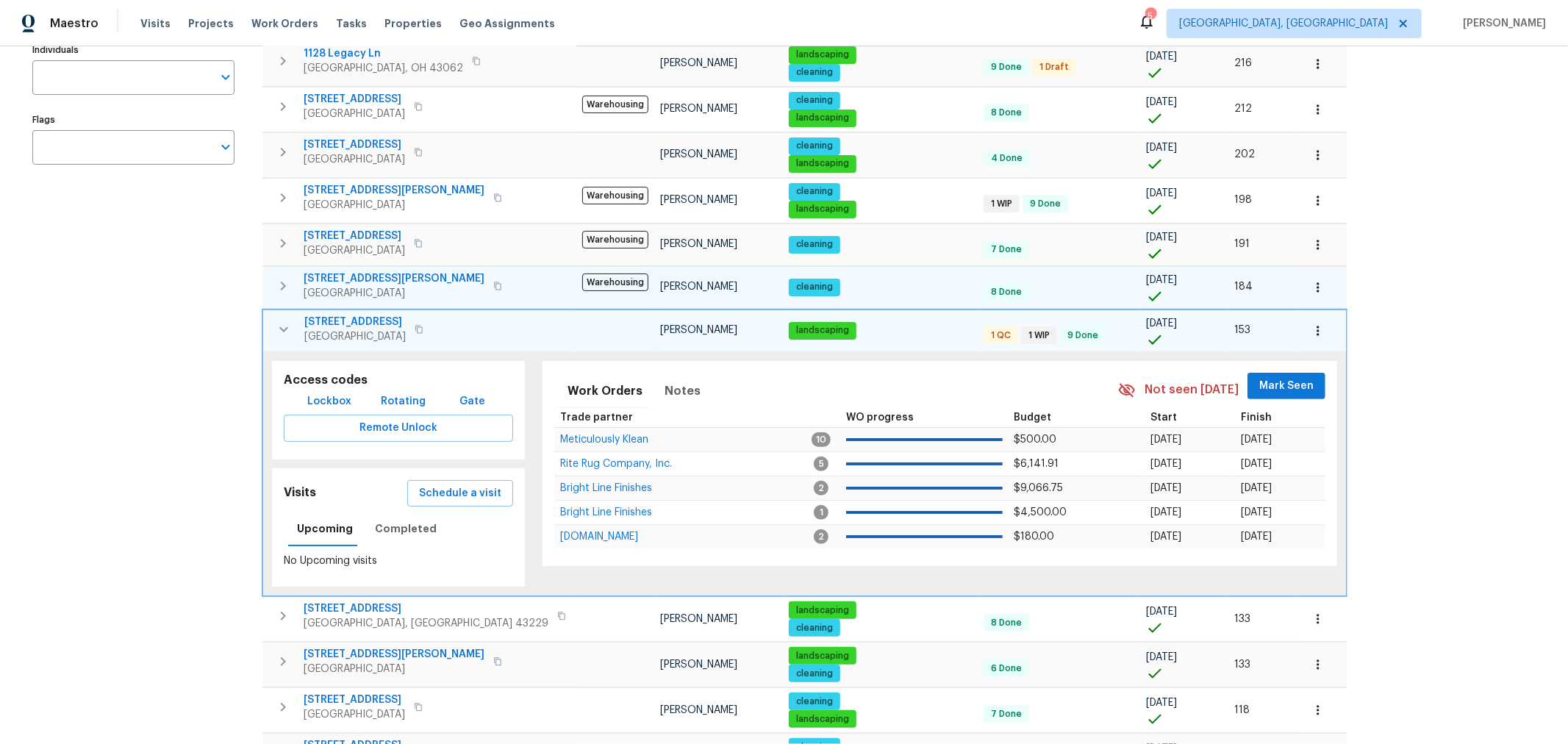
scroll to position [244, 0]
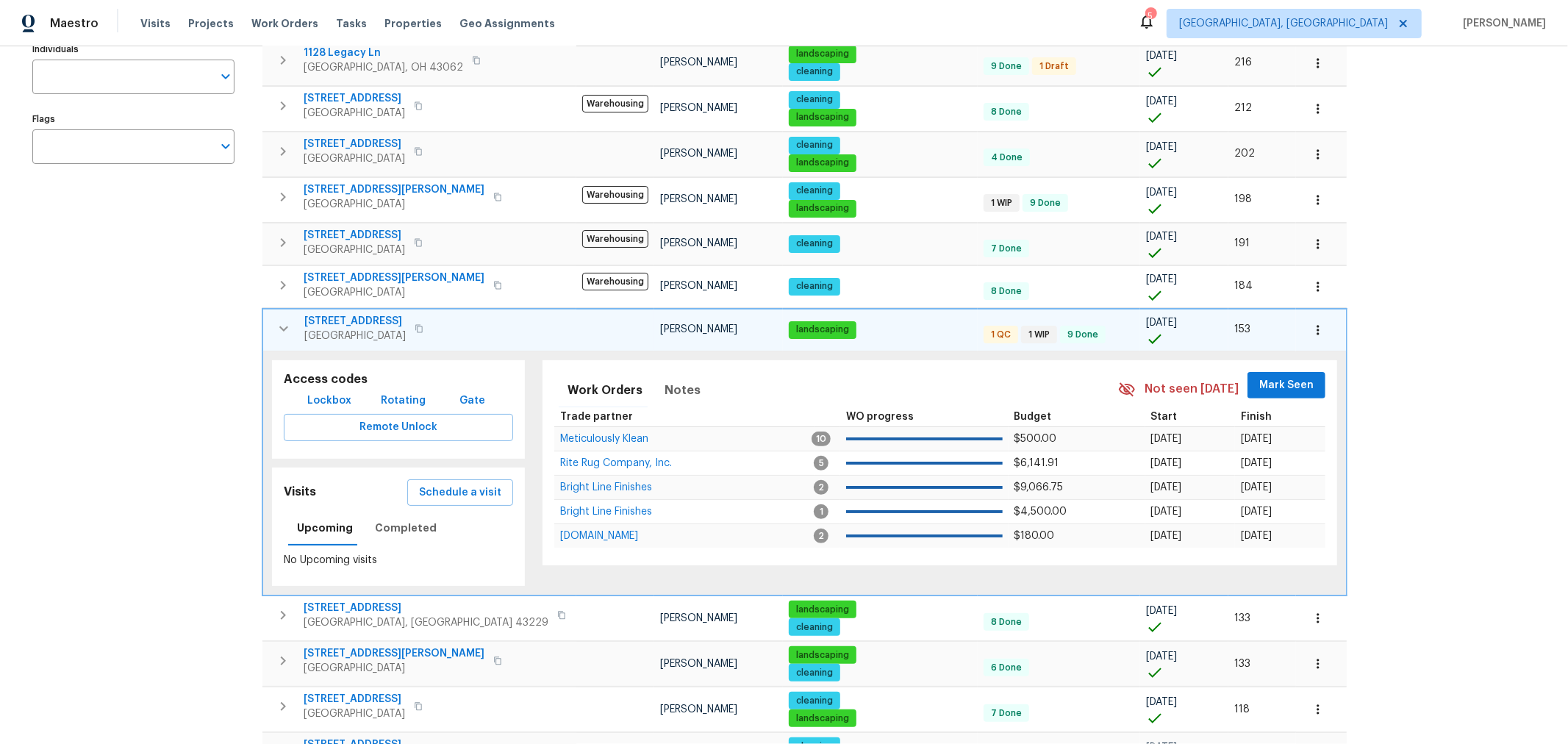
click at [336, 314] on span "1076 Valley Dr" at bounding box center [355, 320] width 101 height 15
click at [279, 323] on icon "button" at bounding box center [283, 328] width 18 height 18
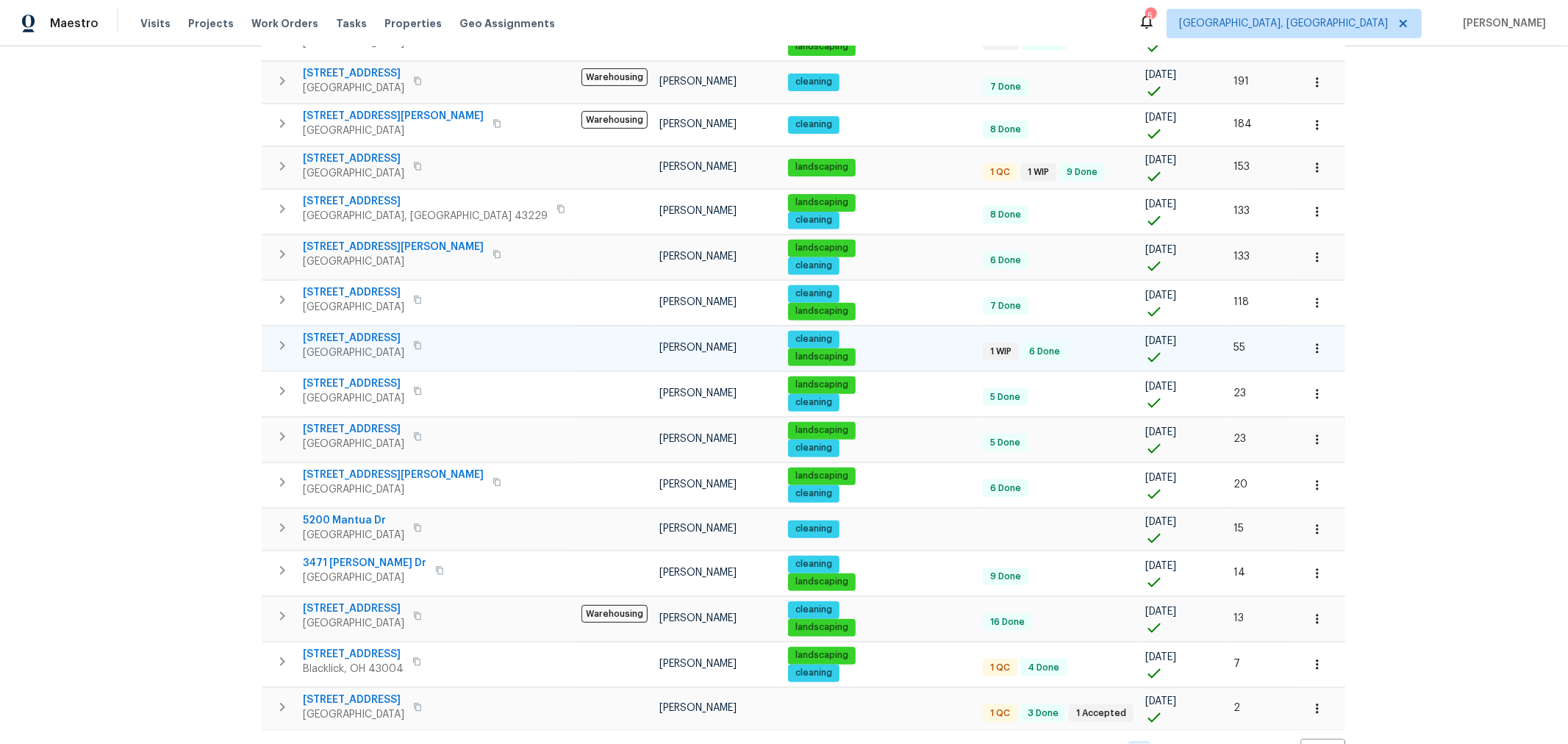
scroll to position [407, 0]
click at [284, 341] on icon "button" at bounding box center [282, 345] width 18 height 18
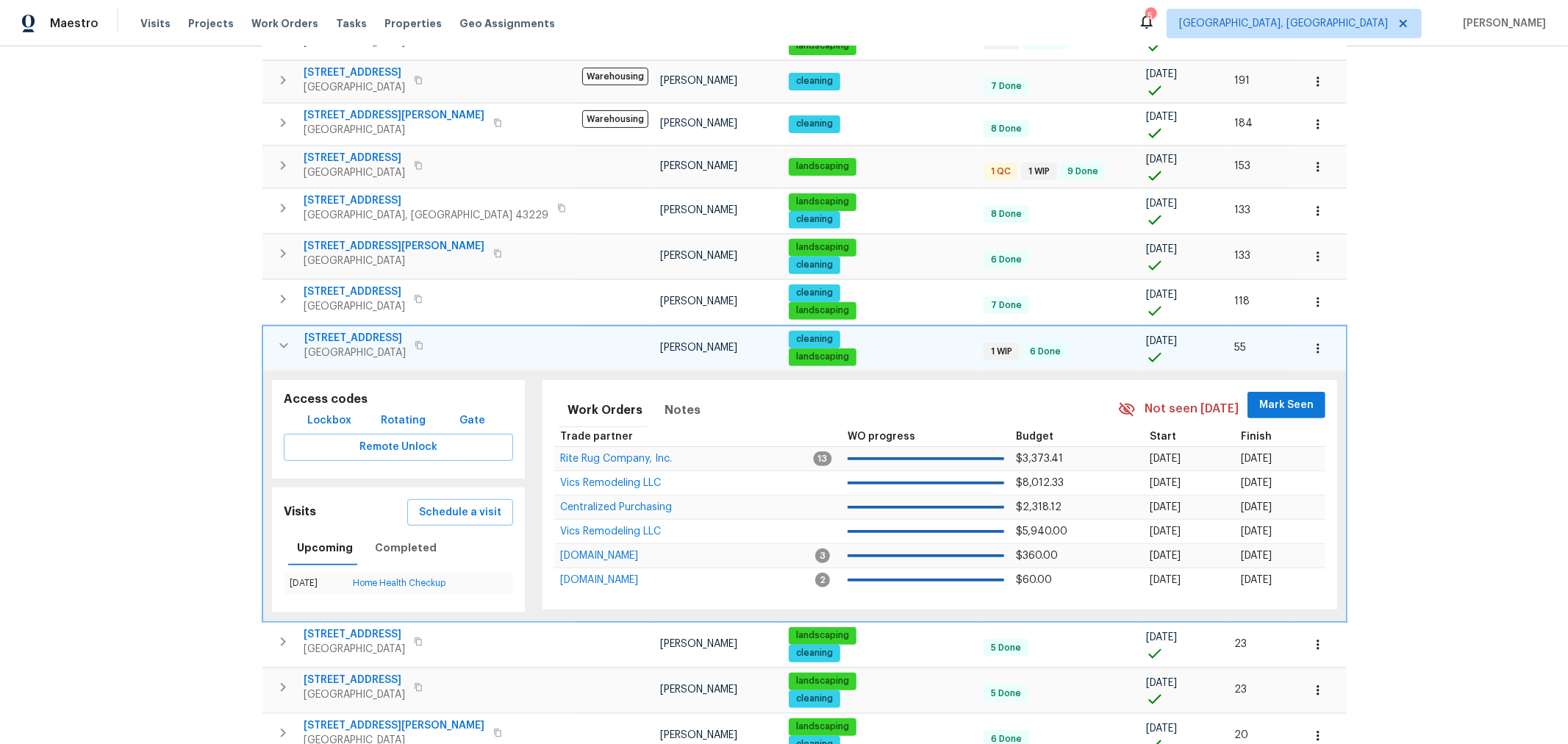
click at [368, 331] on span "3692 Fountain Cove Ln" at bounding box center [355, 338] width 101 height 15
click at [273, 326] on td "3692 Fountain Cove Ln Grove City, OH 43123" at bounding box center [419, 345] width 313 height 38
click at [275, 337] on icon "button" at bounding box center [283, 346] width 18 height 18
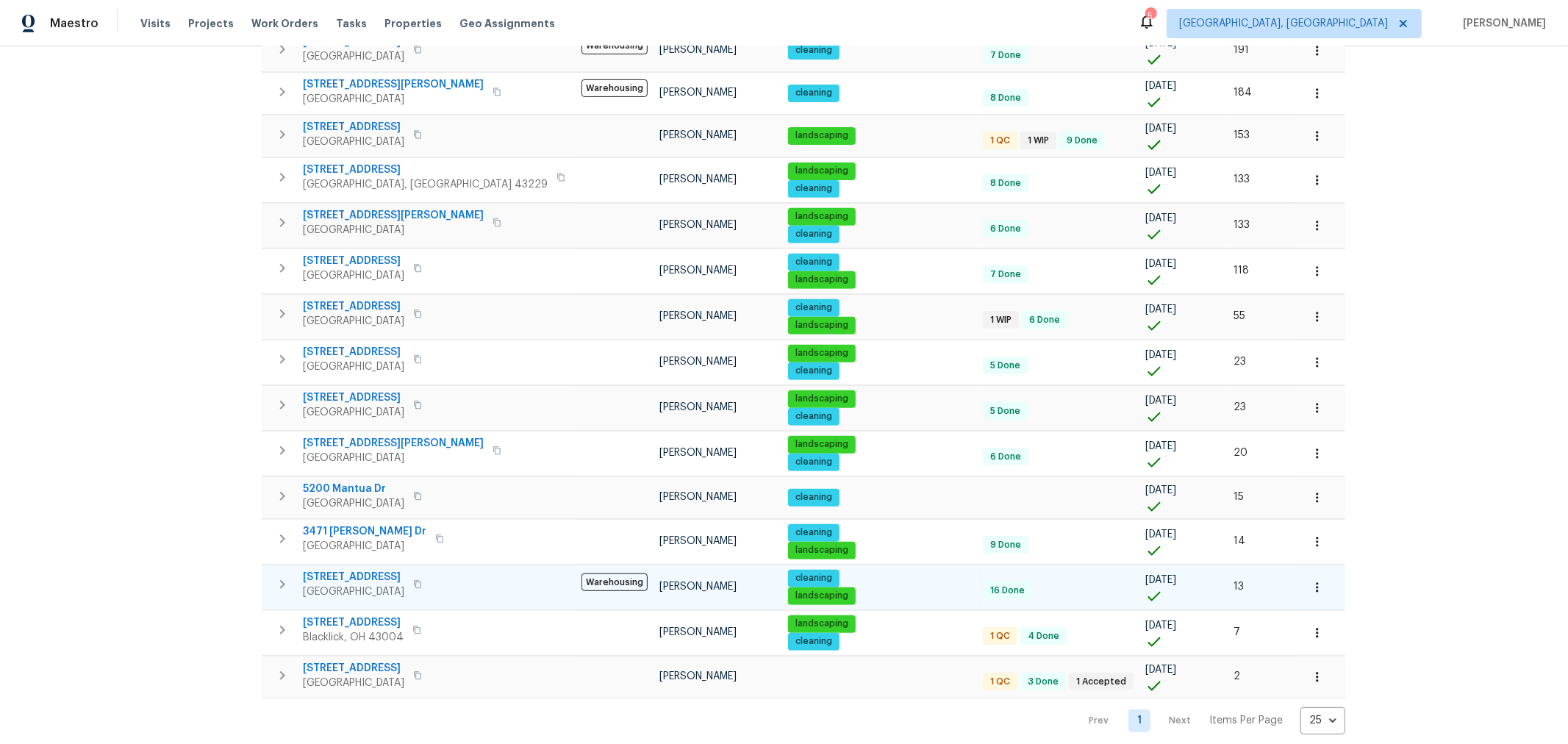
scroll to position [450, 0]
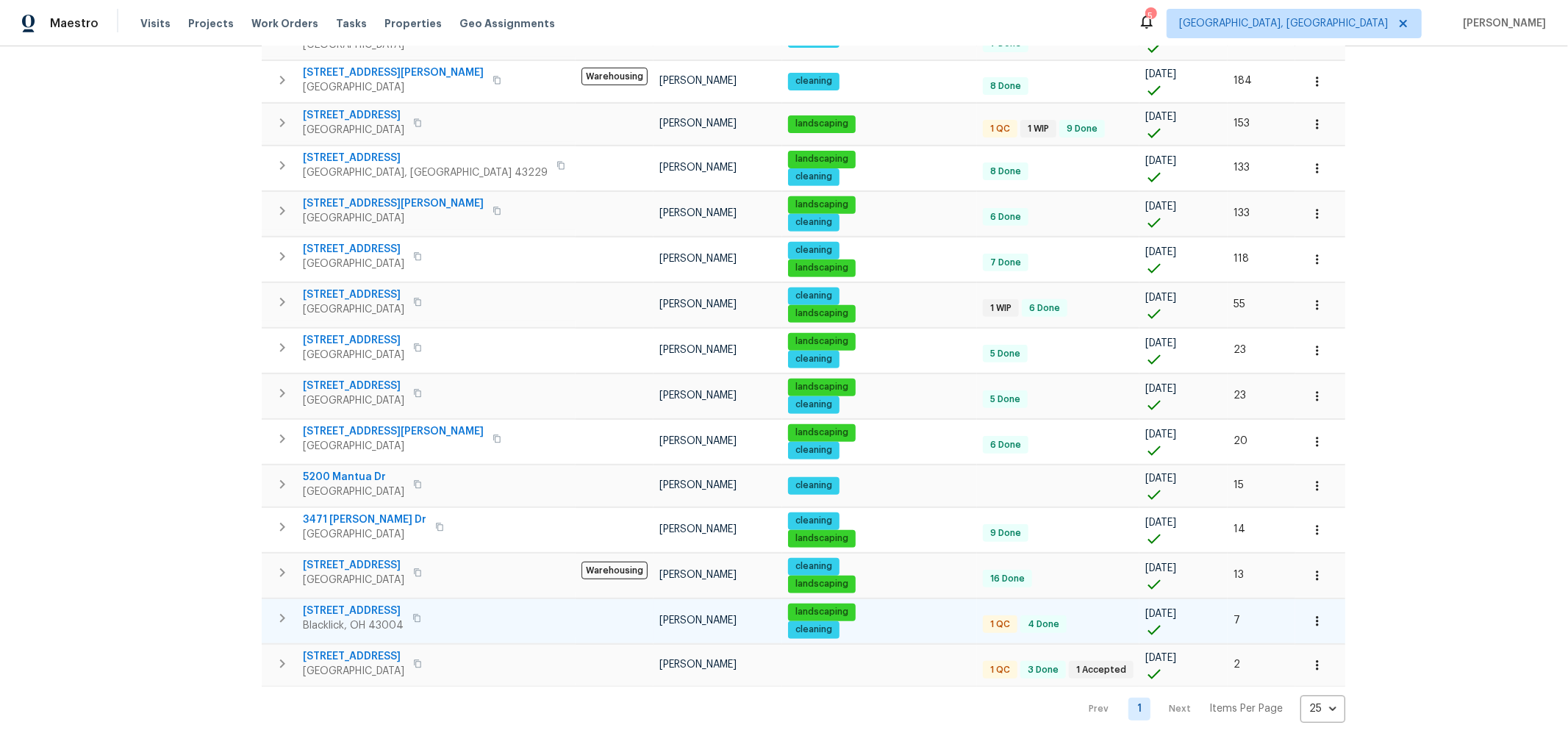
click at [292, 605] on button "button" at bounding box center [282, 618] width 29 height 29
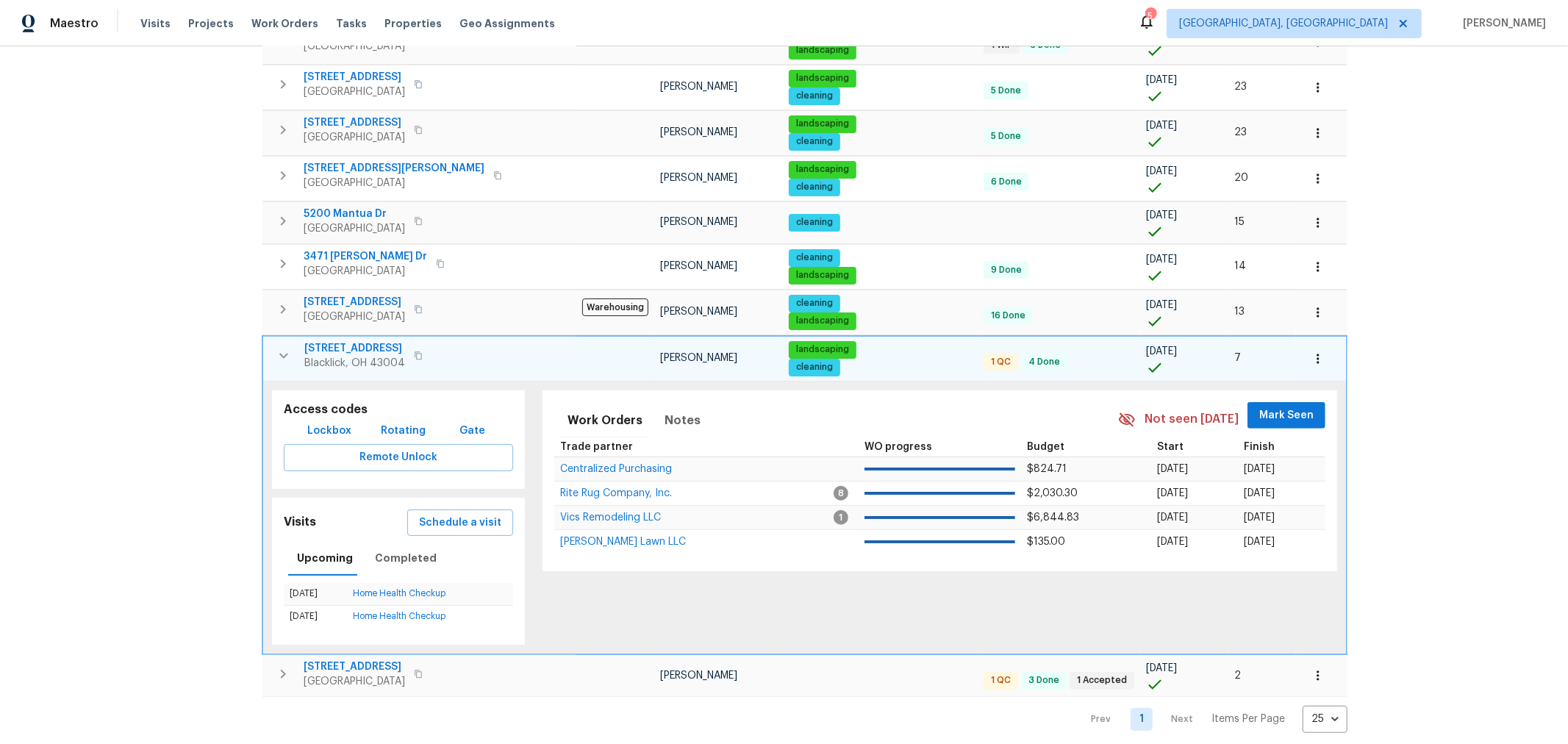
scroll to position [723, 0]
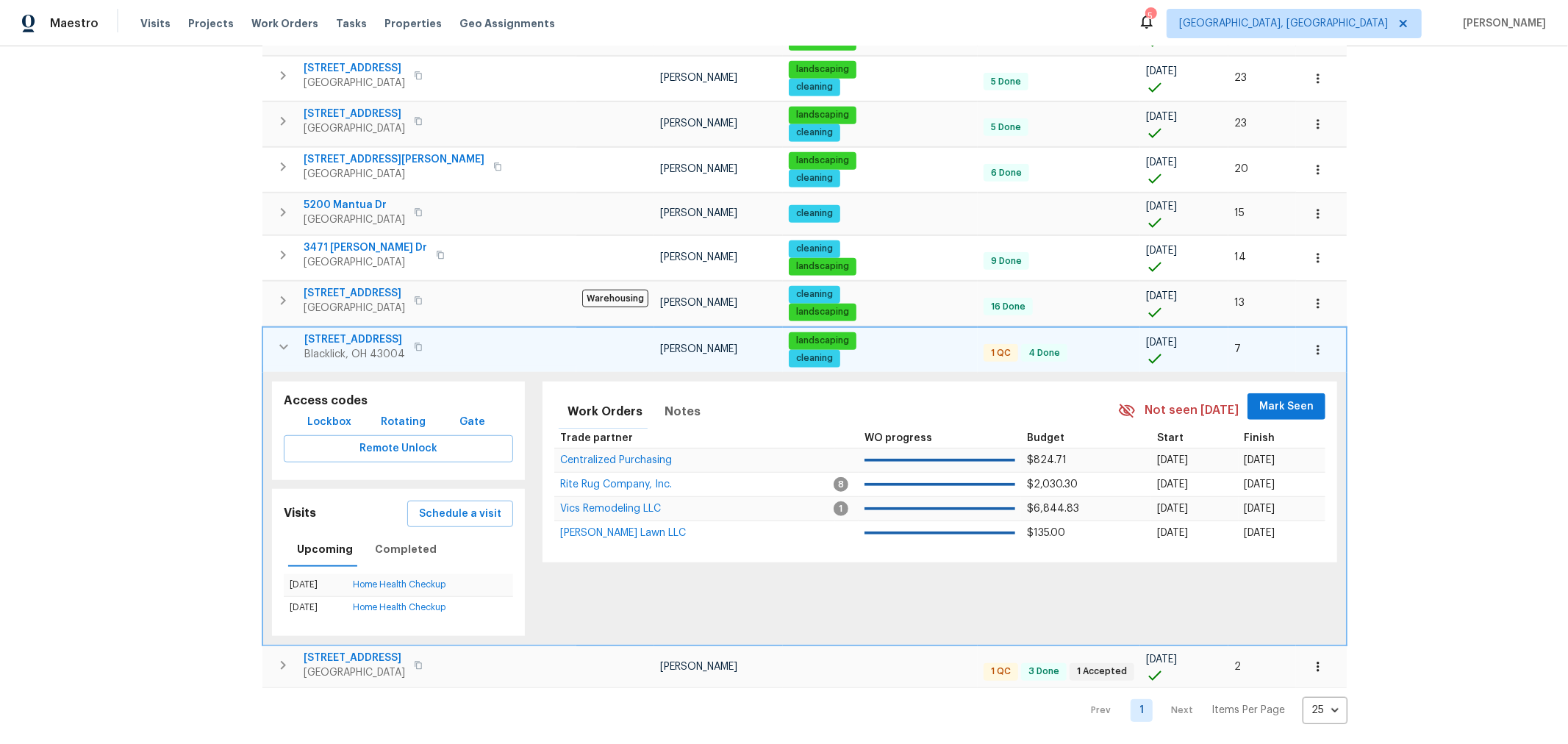
click at [277, 338] on icon "button" at bounding box center [283, 347] width 18 height 18
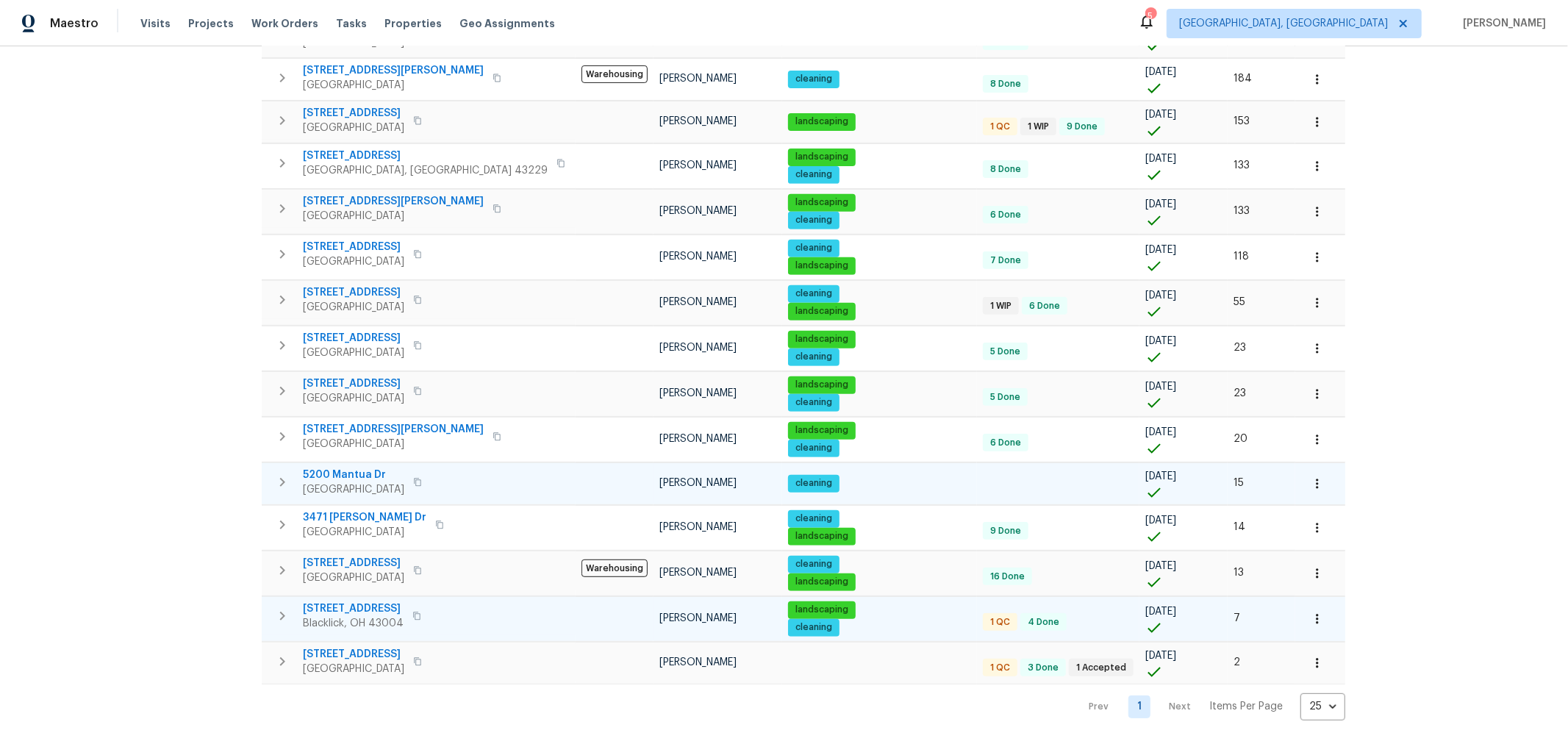
scroll to position [450, 0]
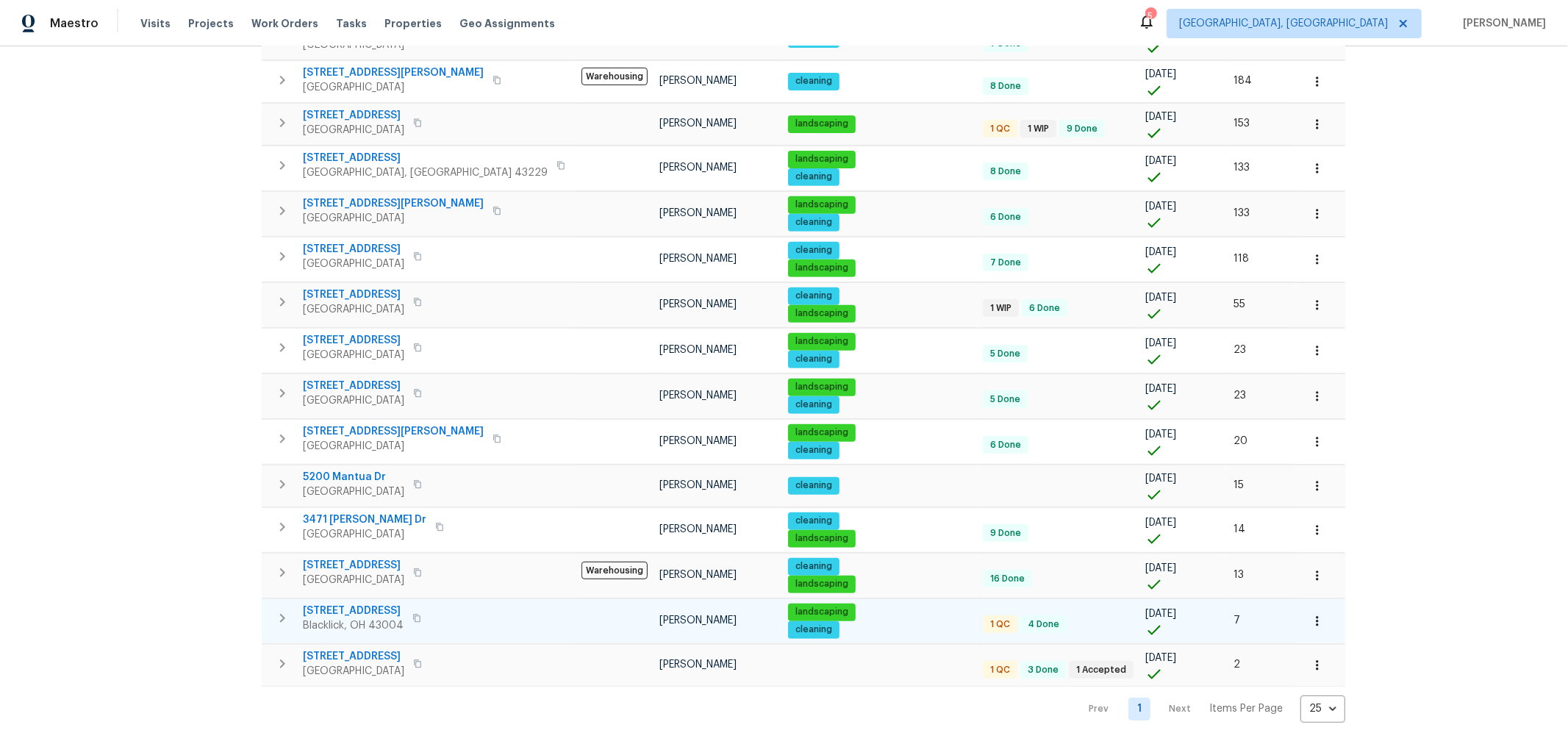
click at [376, 604] on span "7817 Birch Creek Dr" at bounding box center [352, 611] width 100 height 15
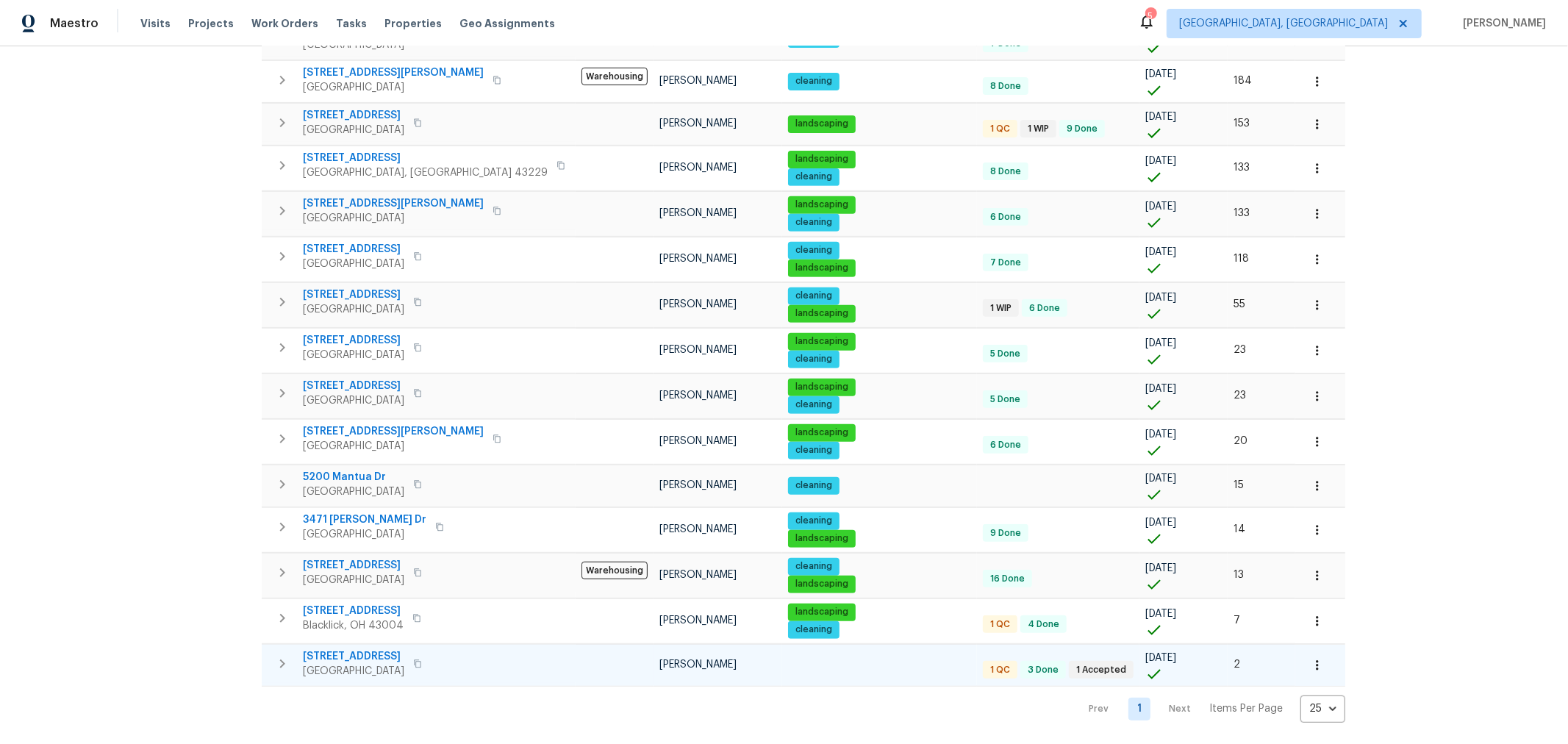
click at [349, 650] on span "3972 Bannen Trail Dr" at bounding box center [353, 656] width 101 height 15
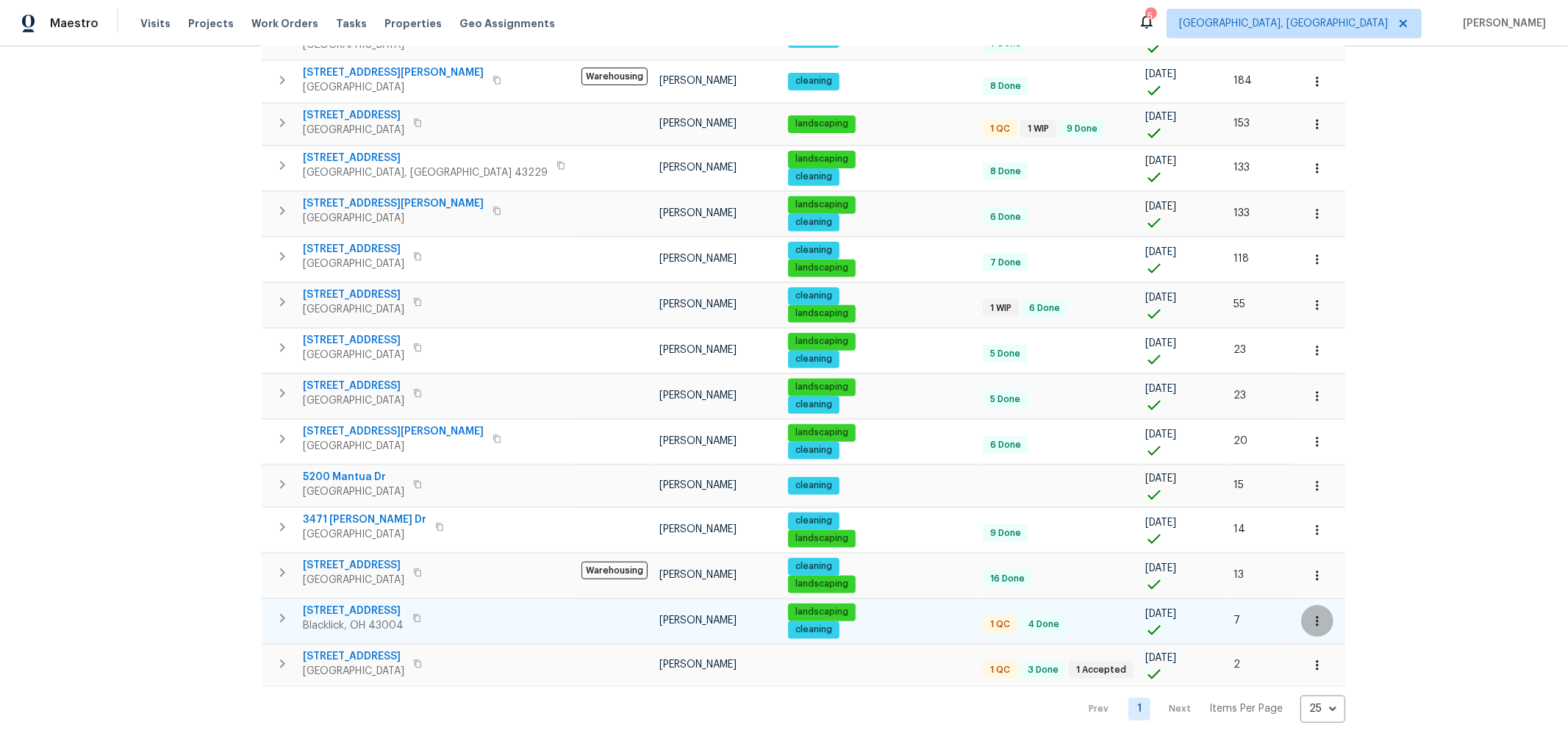
click at [1310, 614] on icon "button" at bounding box center [1317, 621] width 15 height 15
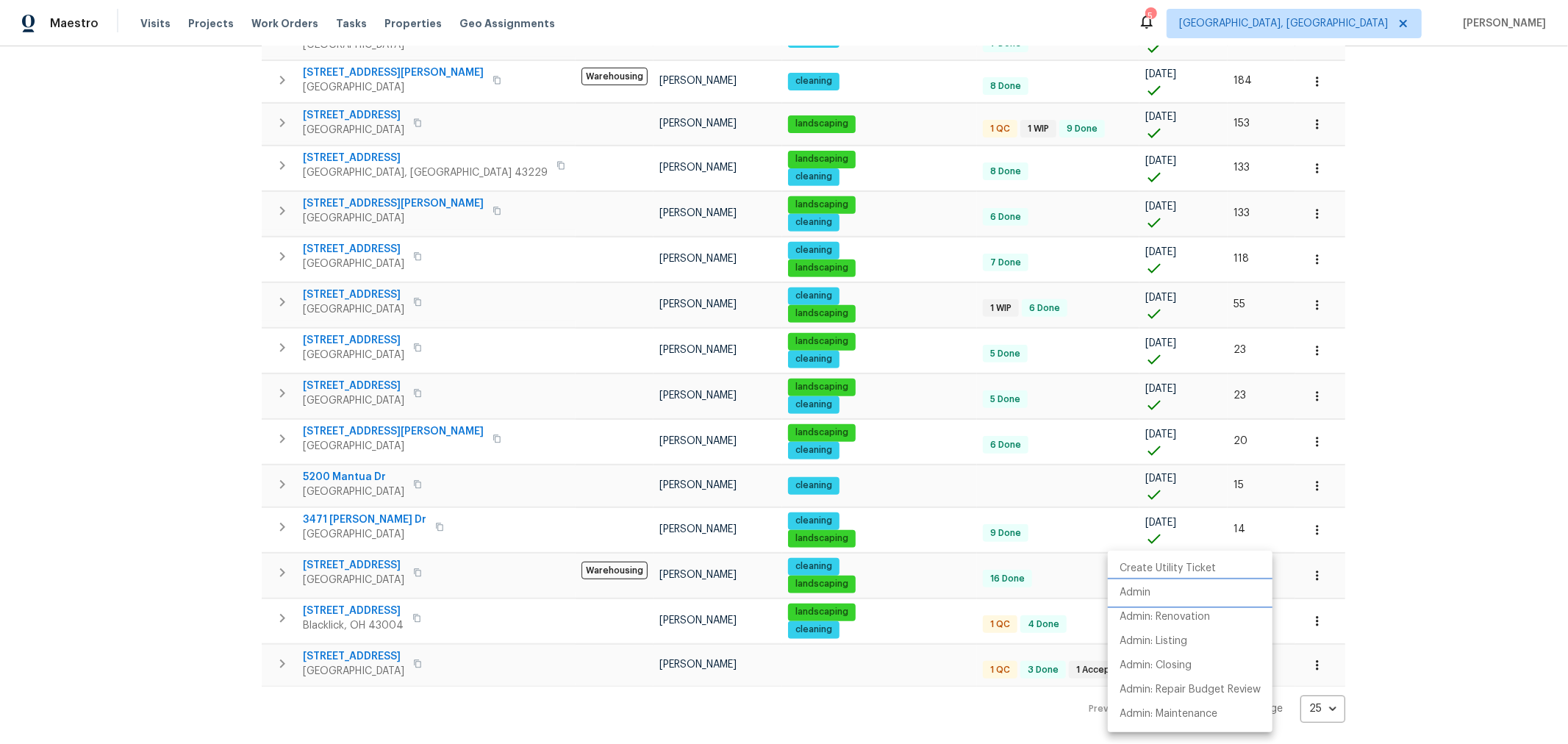
click at [1178, 593] on li "Admin" at bounding box center [1189, 593] width 164 height 24
click at [1319, 559] on div at bounding box center [784, 372] width 1568 height 744
click at [277, 564] on icon "button" at bounding box center [282, 573] width 18 height 18
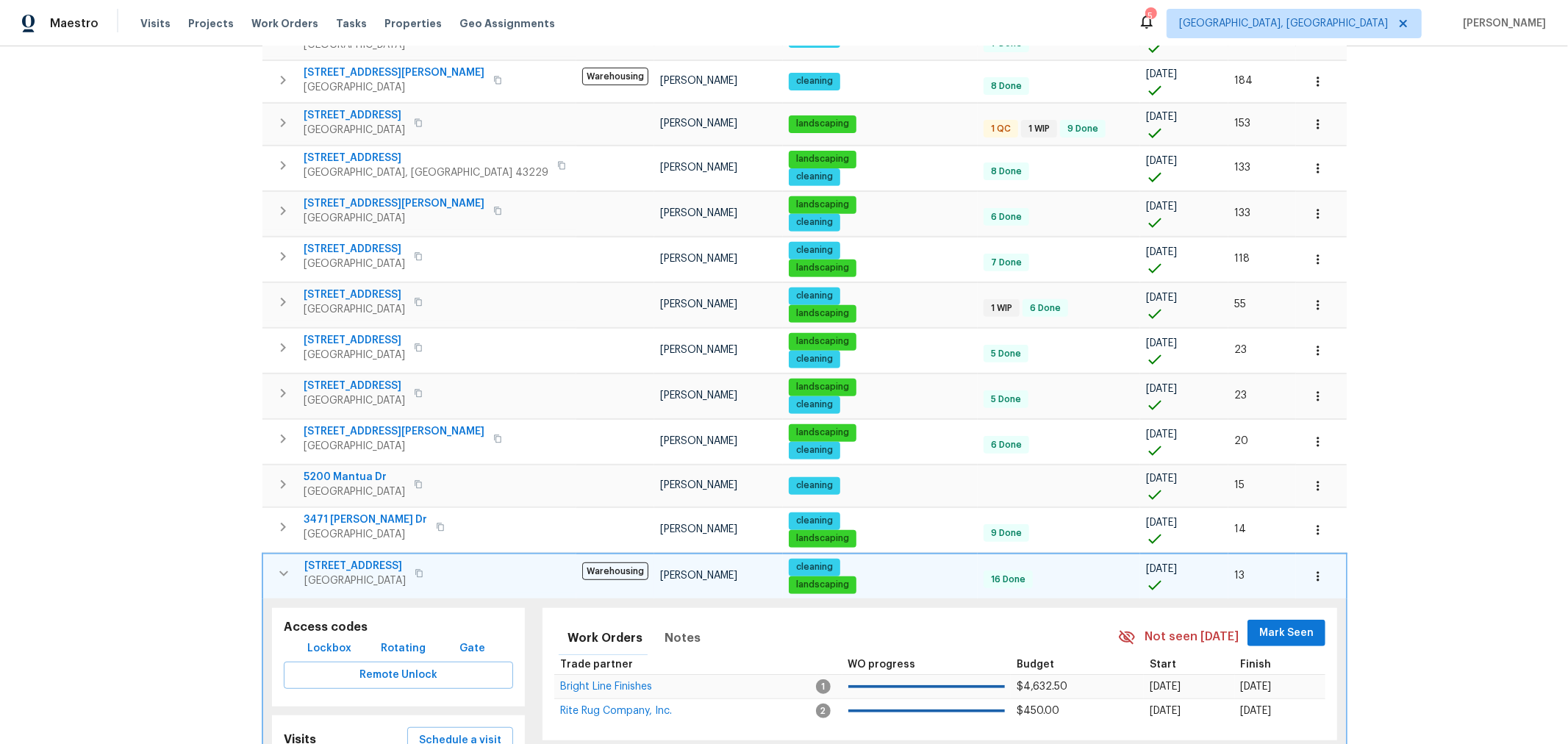
click at [277, 565] on icon "button" at bounding box center [283, 574] width 18 height 18
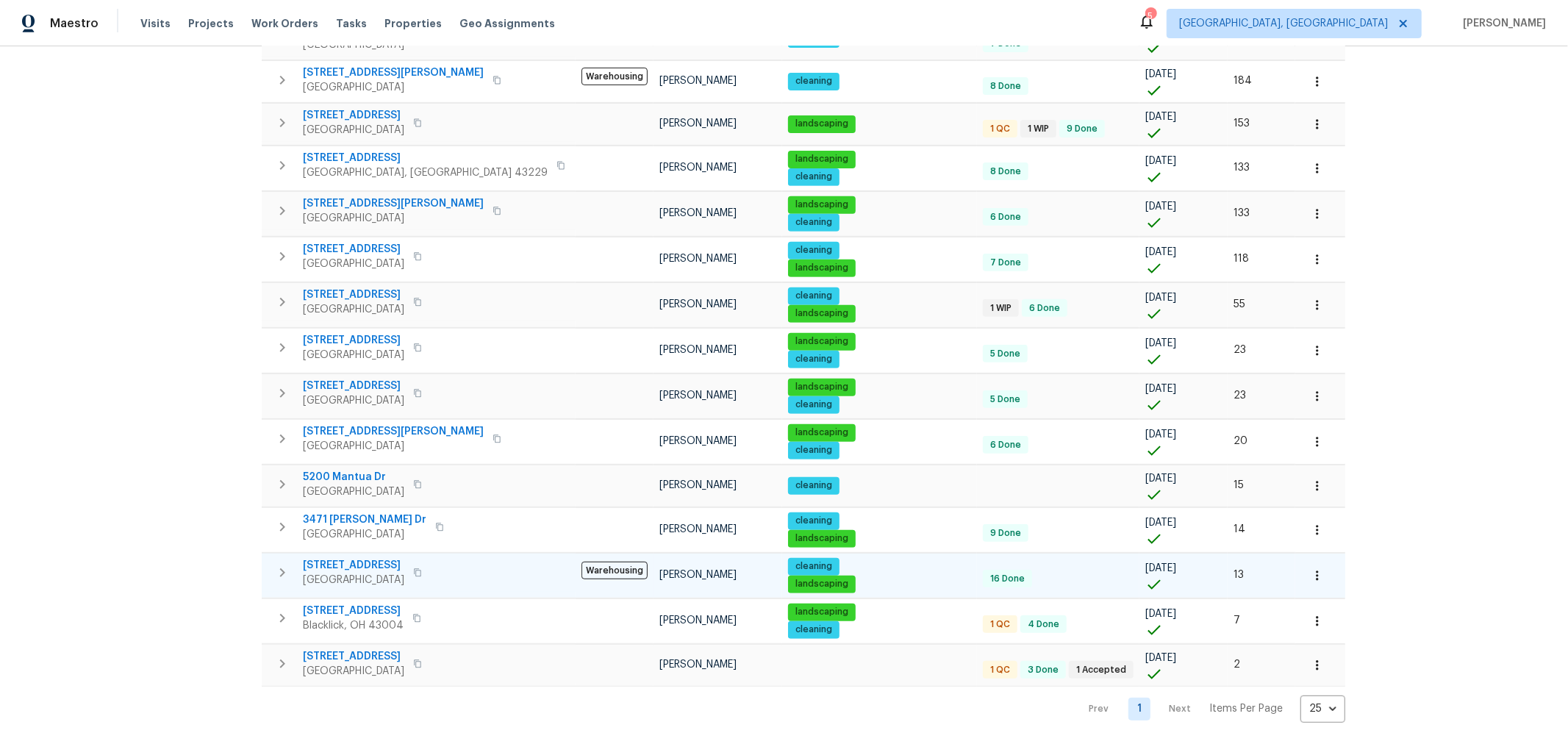
click at [388, 558] on span "1468 E Whittier St" at bounding box center [353, 565] width 101 height 15
click at [1310, 569] on icon "button" at bounding box center [1317, 576] width 15 height 15
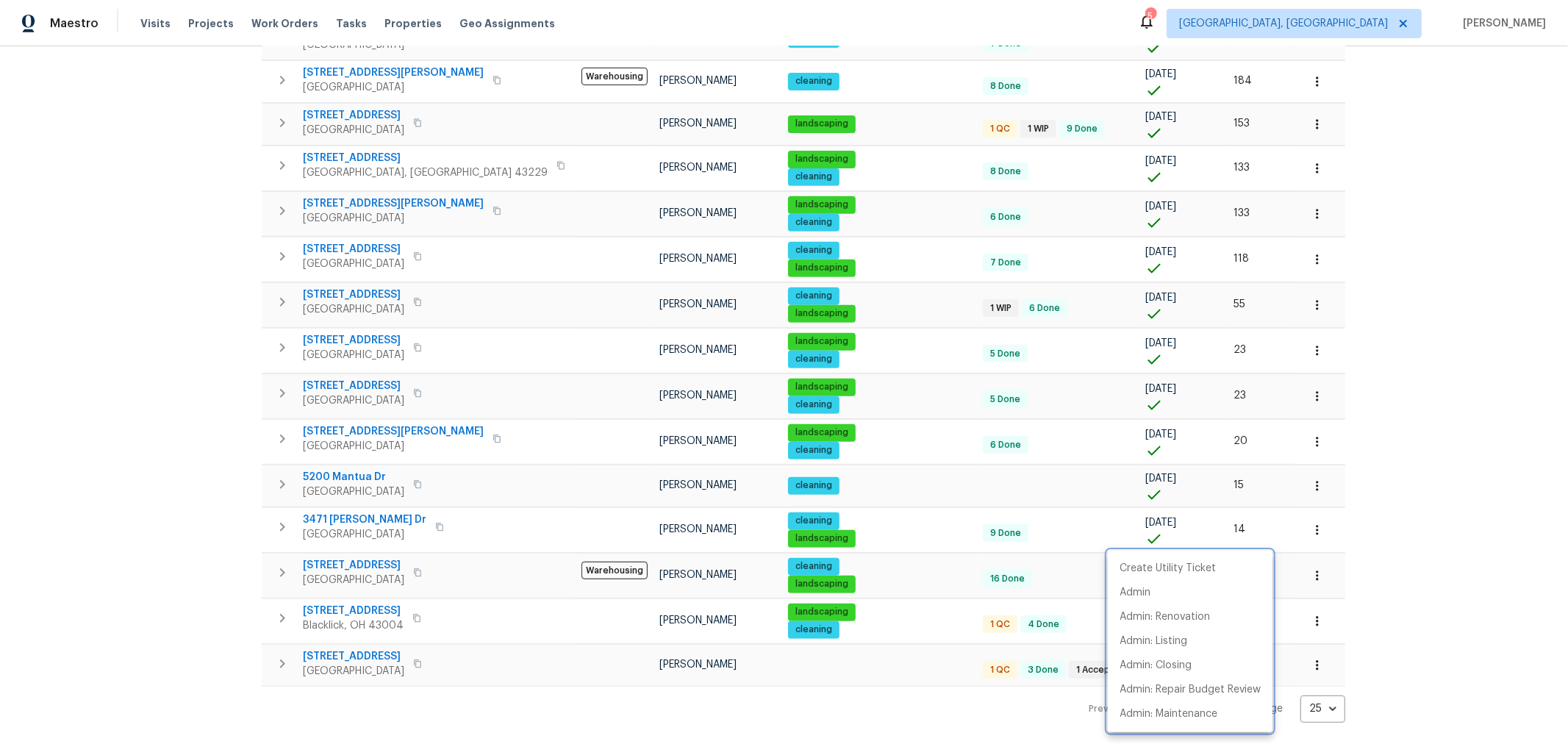
click at [1405, 353] on div at bounding box center [784, 372] width 1568 height 744
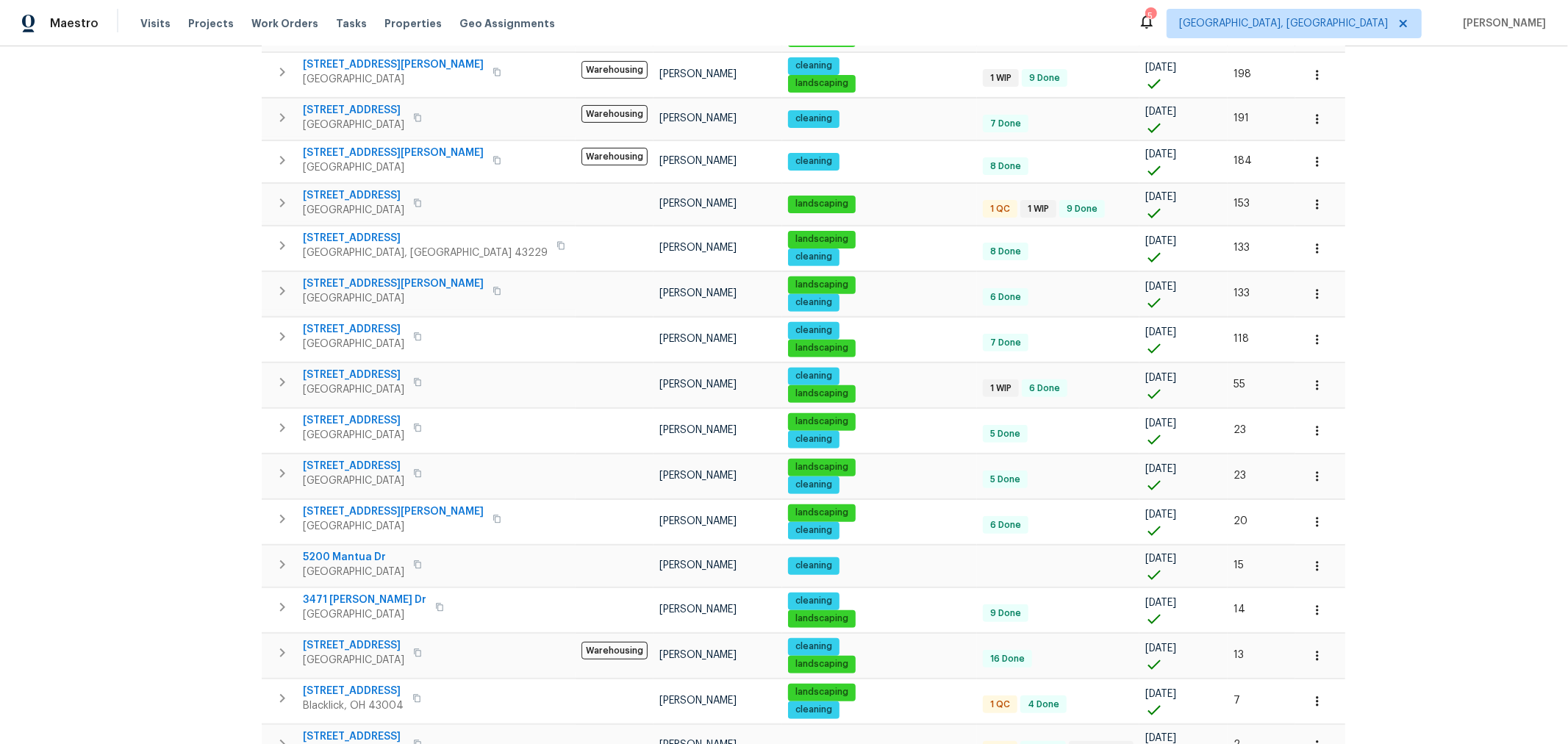
scroll to position [370, 0]
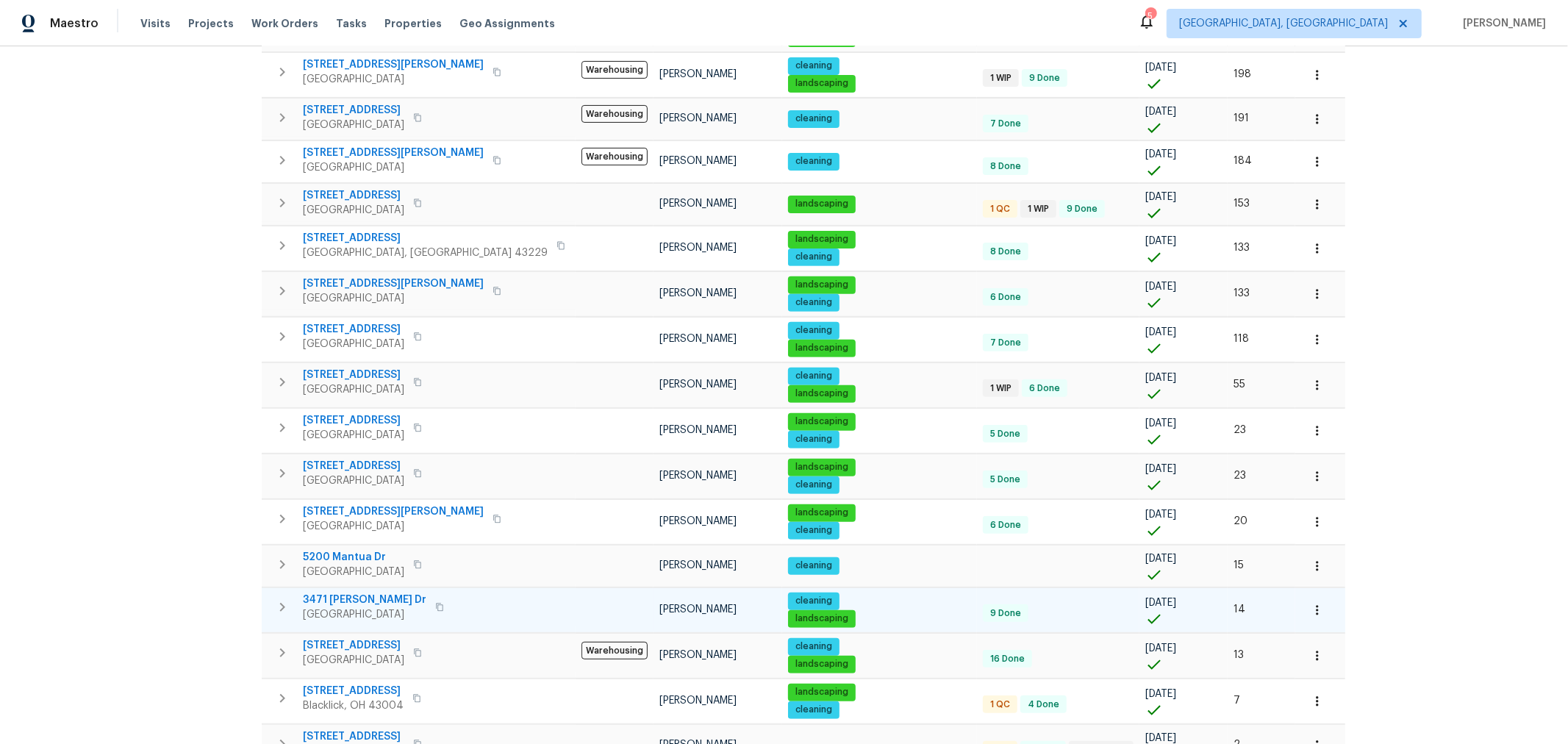
click at [1301, 607] on button "button" at bounding box center [1317, 610] width 32 height 32
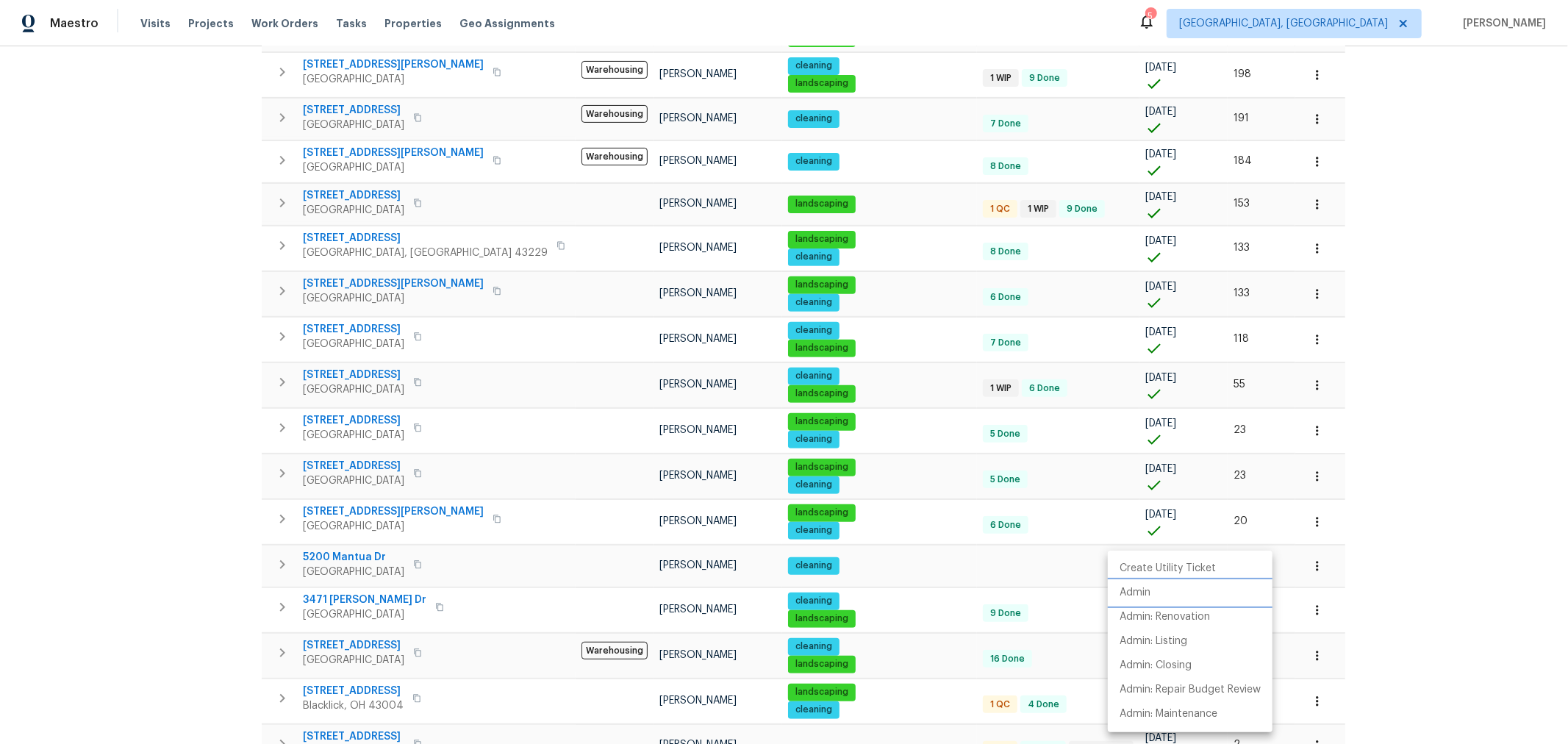
click at [1182, 601] on li "Admin" at bounding box center [1189, 593] width 164 height 24
click at [1268, 492] on div at bounding box center [784, 372] width 1568 height 744
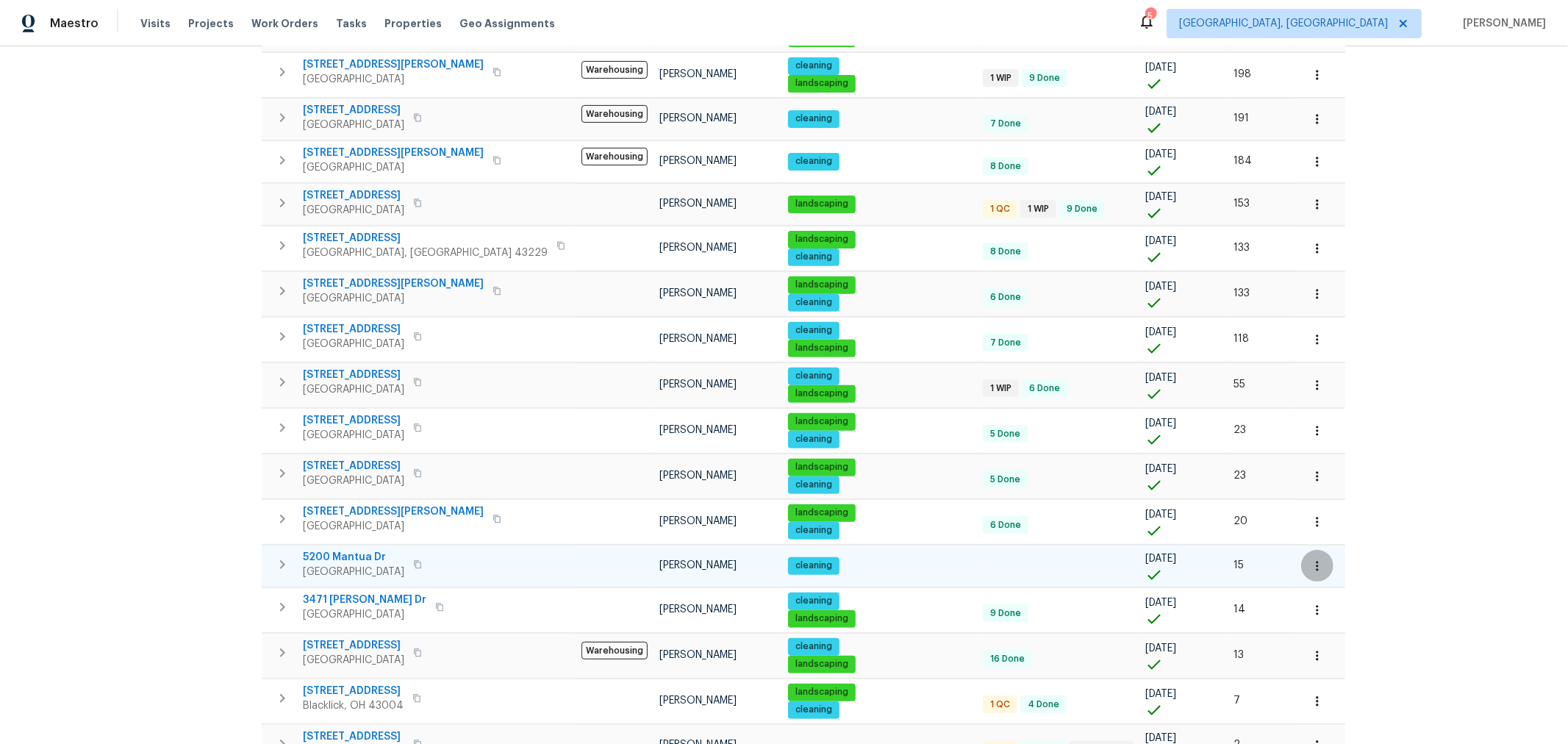
click at [1310, 560] on icon "button" at bounding box center [1317, 566] width 15 height 15
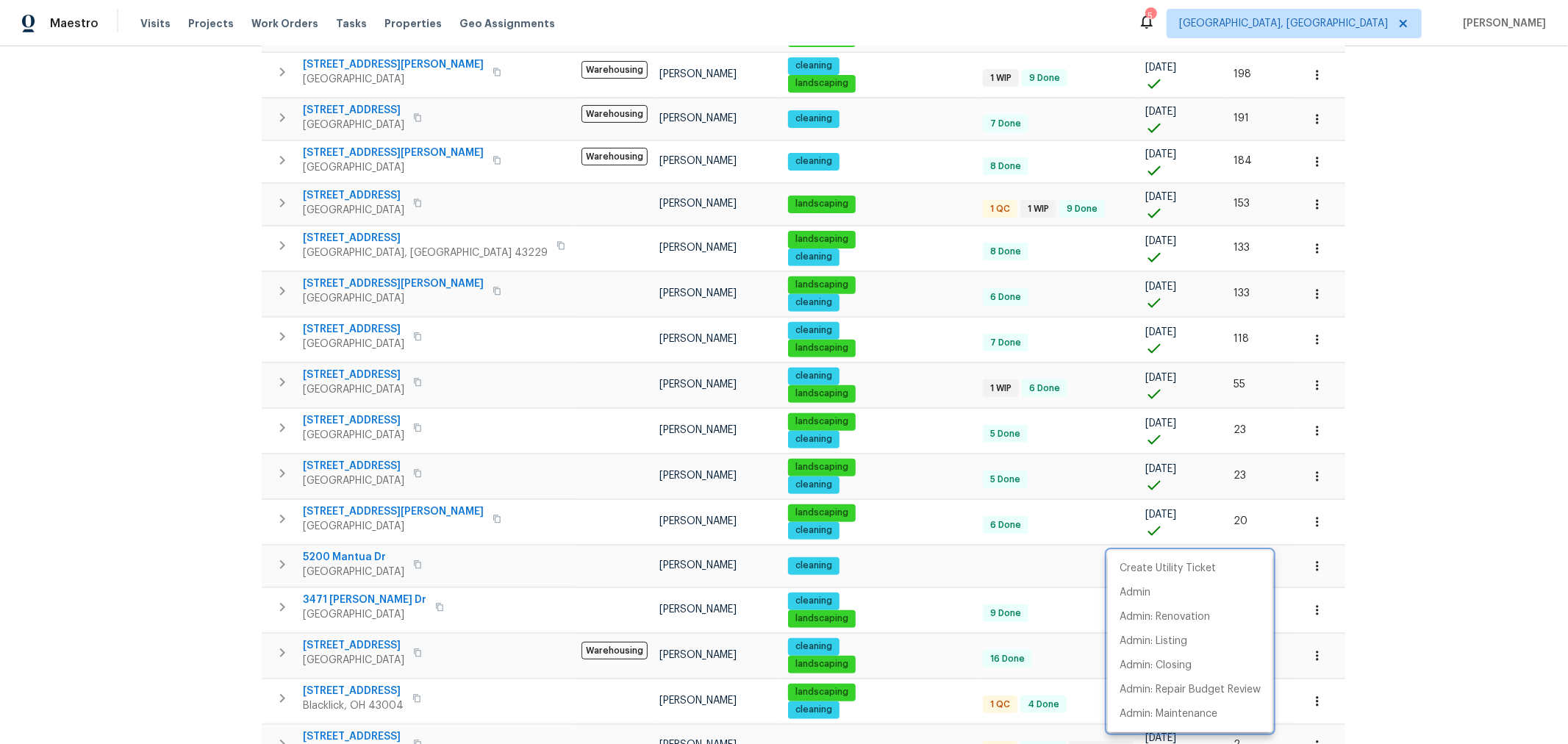
click at [1324, 539] on div at bounding box center [784, 372] width 1568 height 744
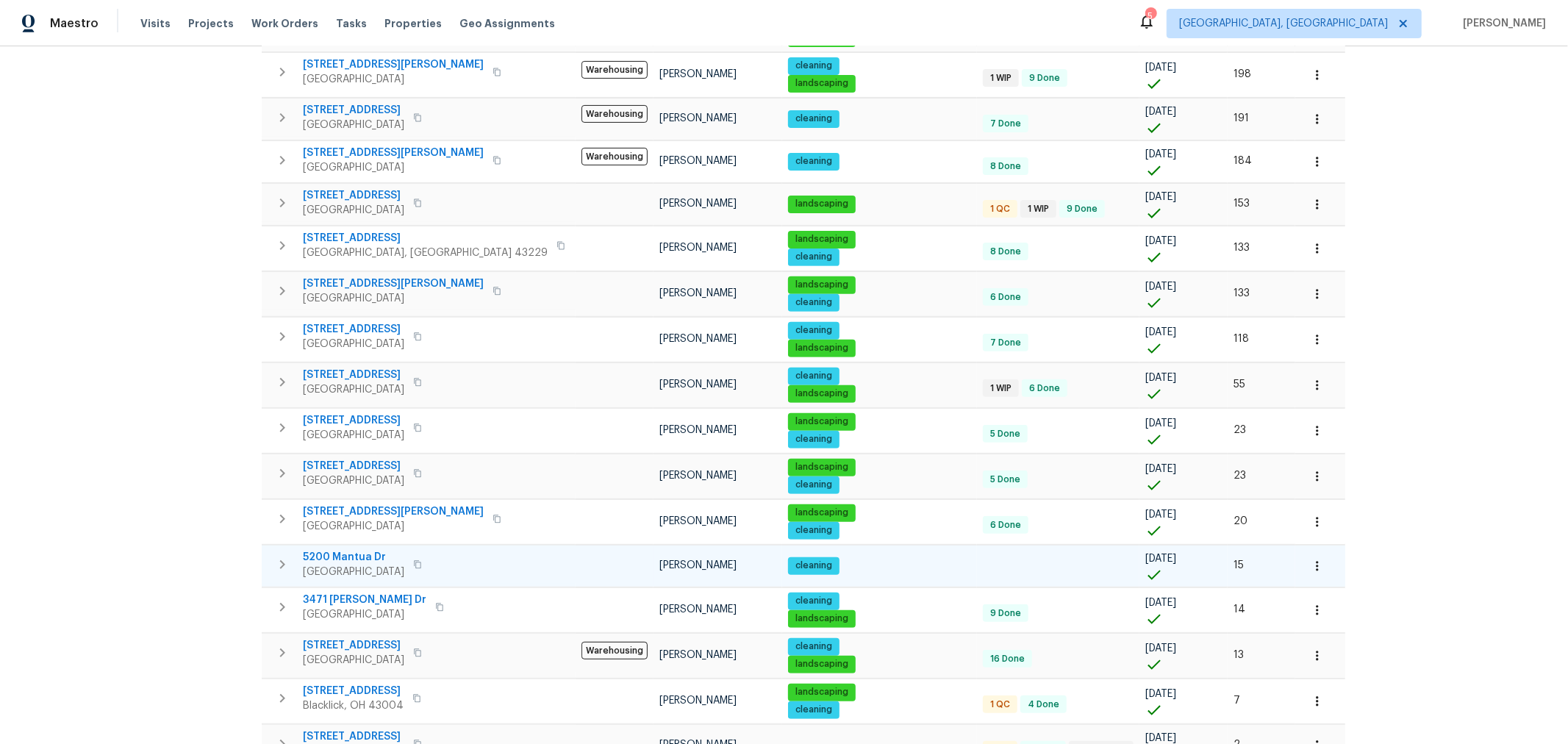
click at [1301, 557] on button "button" at bounding box center [1317, 566] width 32 height 32
click at [1174, 597] on li "Admin" at bounding box center [1189, 593] width 164 height 24
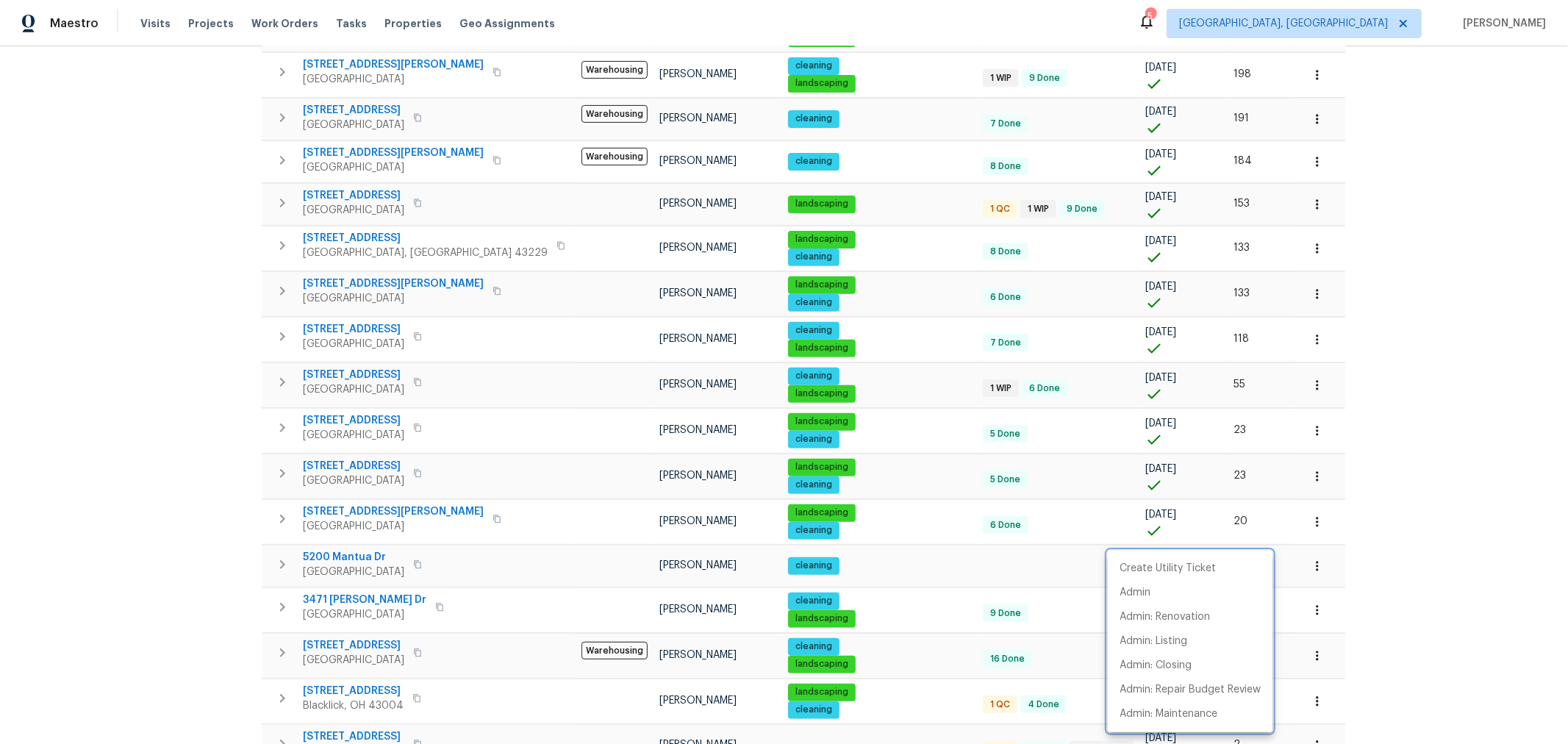
click at [1406, 523] on div at bounding box center [784, 372] width 1568 height 744
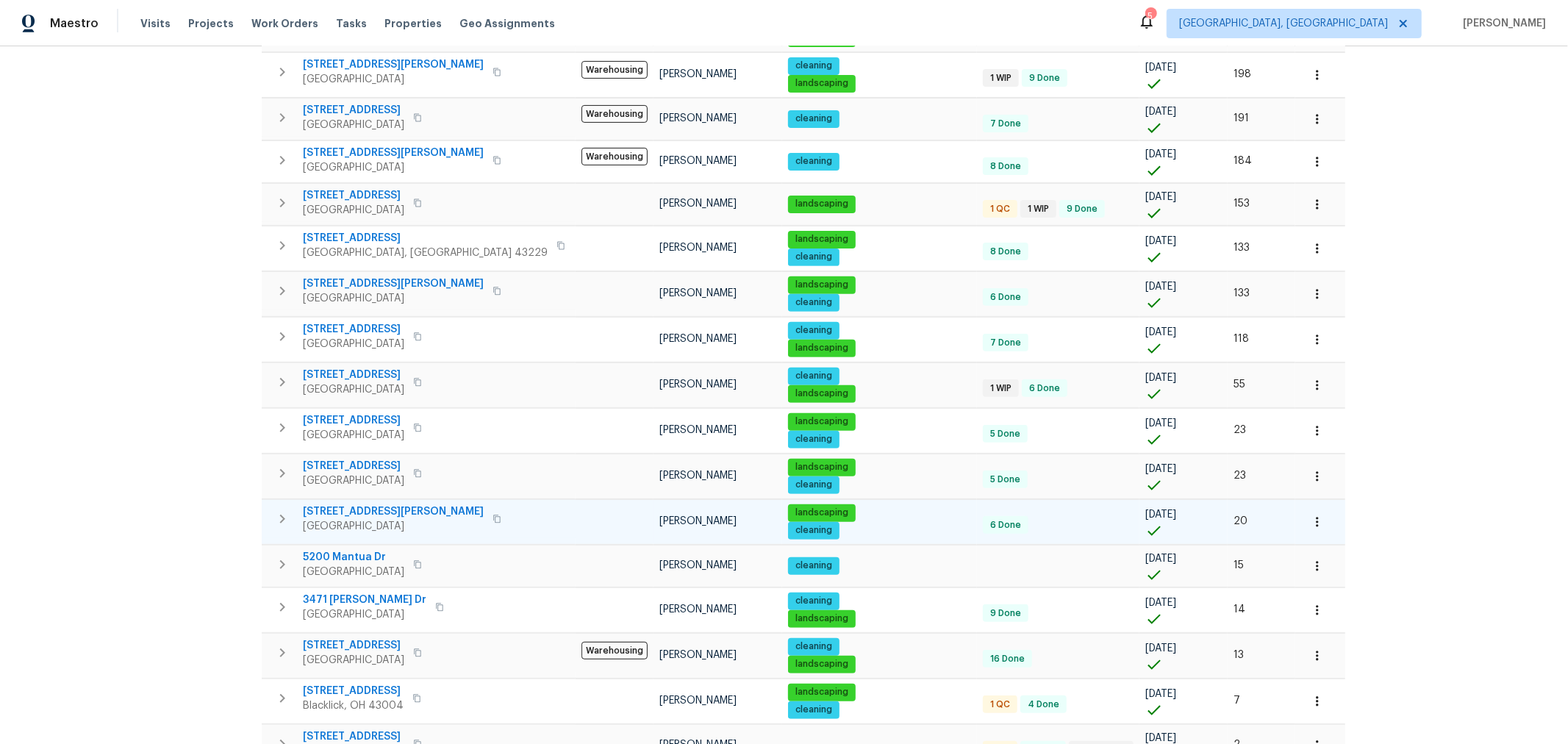
click at [1310, 515] on icon "button" at bounding box center [1317, 522] width 15 height 15
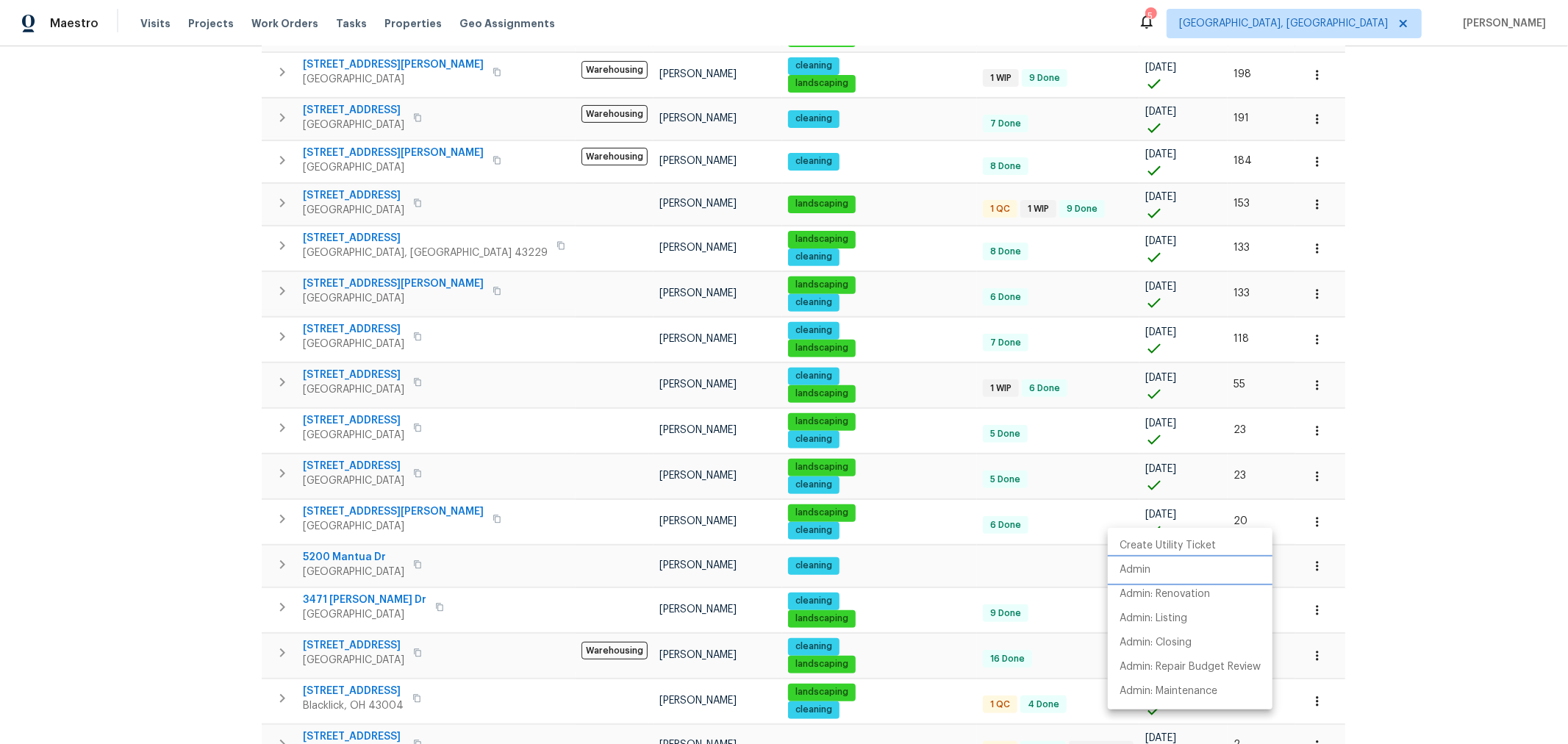
click at [1164, 561] on li "Admin" at bounding box center [1189, 570] width 164 height 24
click at [1401, 588] on div at bounding box center [784, 372] width 1568 height 744
click at [1316, 471] on icon "button" at bounding box center [1317, 476] width 2 height 10
click at [1160, 515] on li "Admin" at bounding box center [1189, 524] width 164 height 24
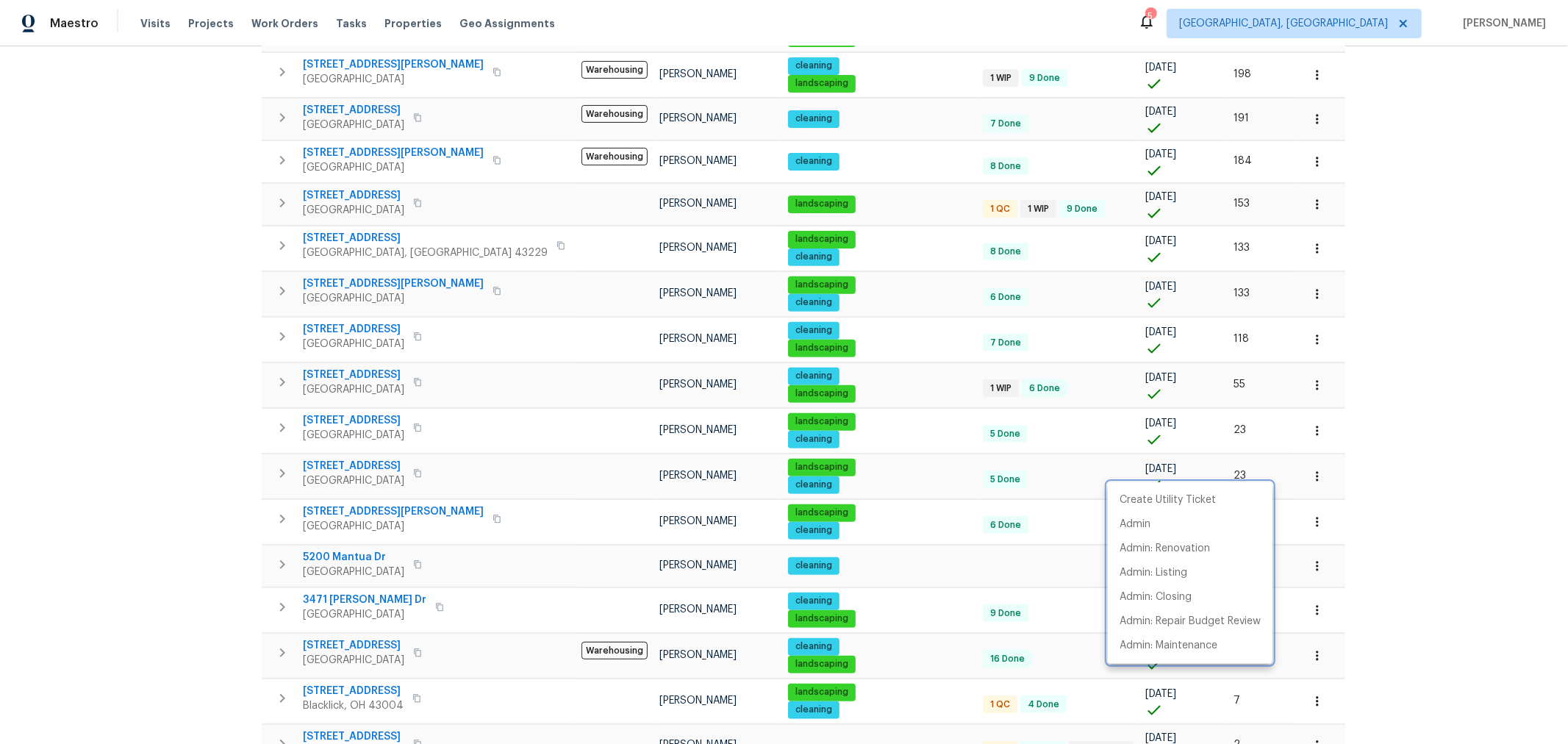
click at [1279, 412] on div at bounding box center [784, 372] width 1568 height 744
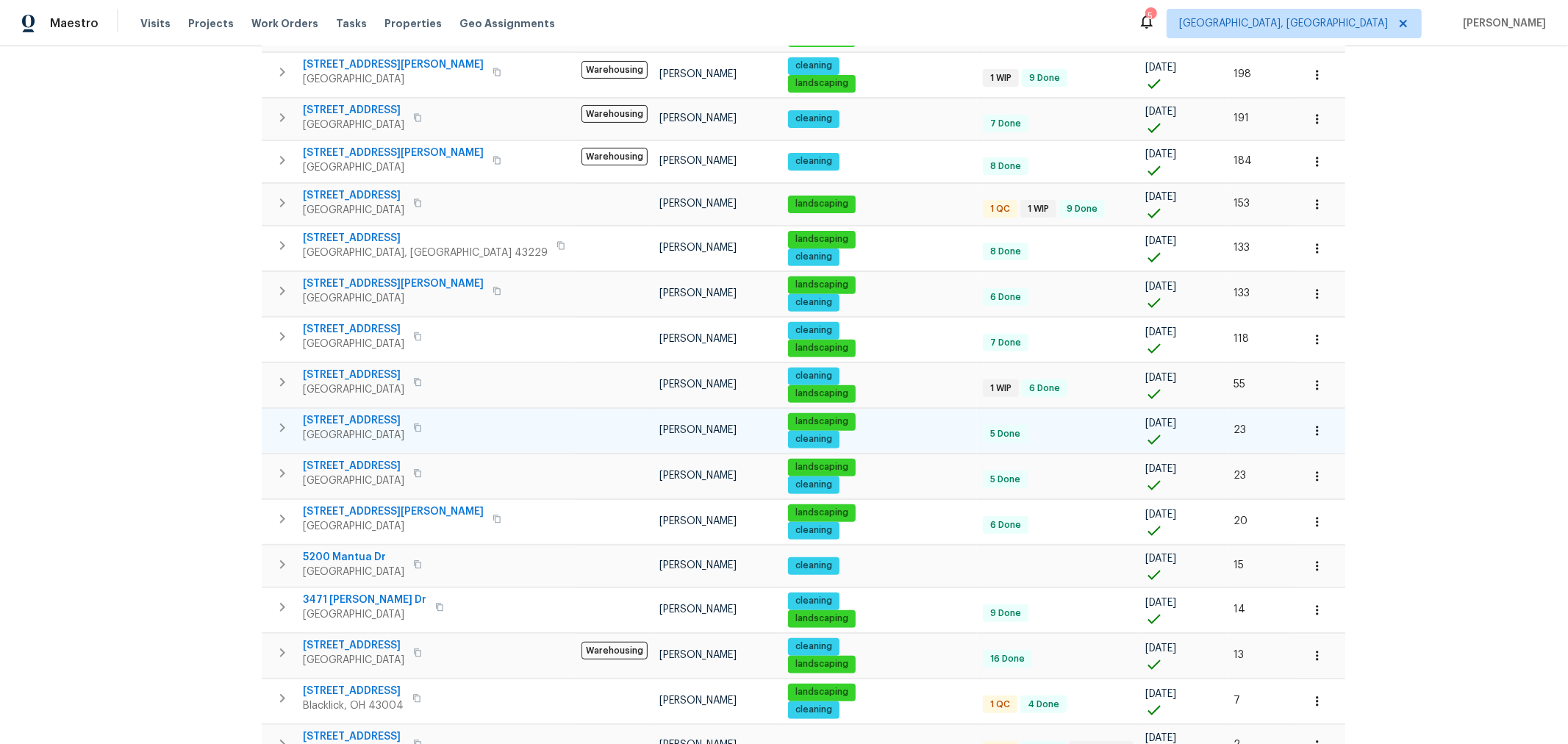
click at [1310, 425] on icon "button" at bounding box center [1317, 430] width 15 height 15
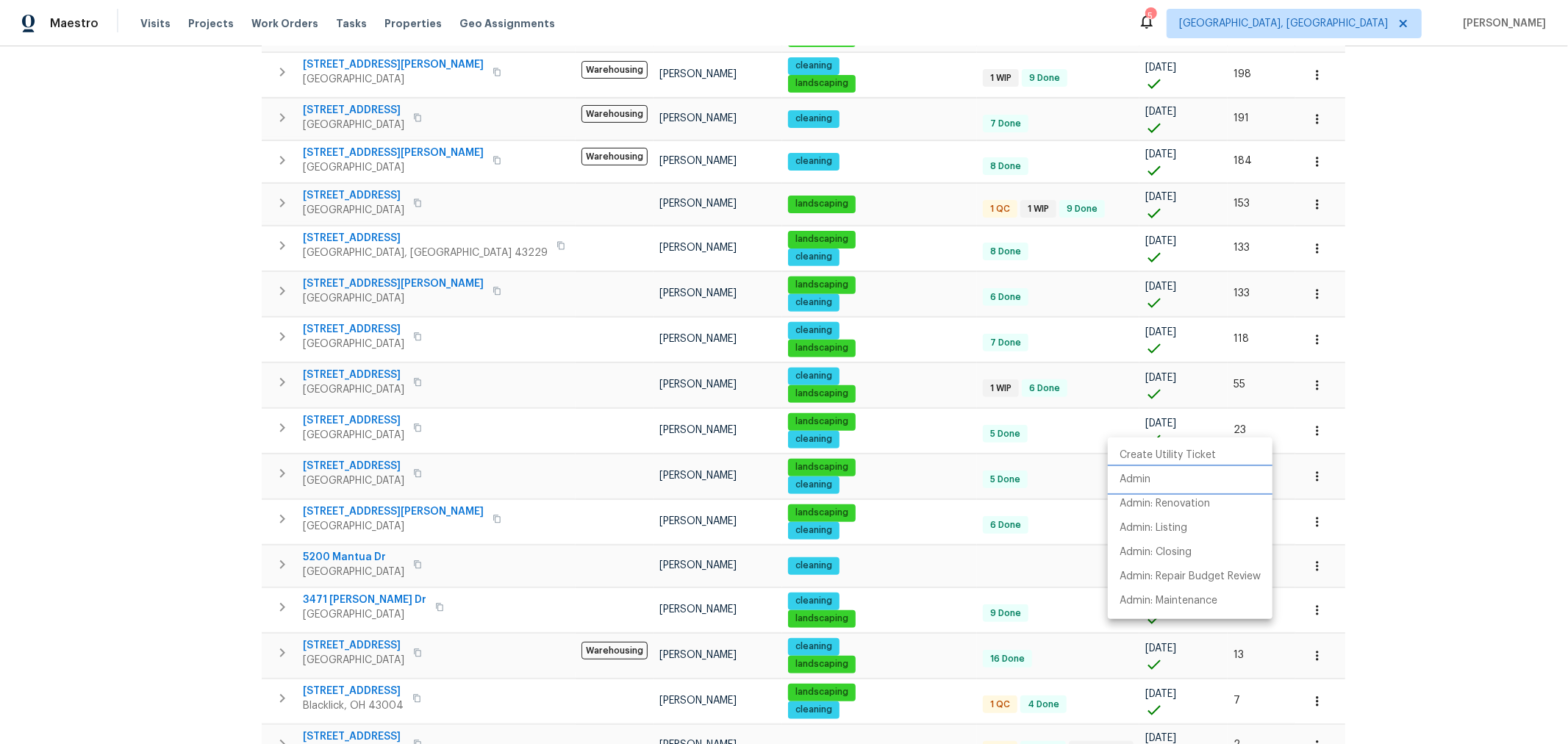
click at [1152, 473] on li "Admin" at bounding box center [1189, 479] width 164 height 24
click at [1331, 346] on div at bounding box center [784, 372] width 1568 height 744
click at [1310, 378] on icon "button" at bounding box center [1317, 385] width 15 height 15
click at [1165, 427] on li "Admin" at bounding box center [1189, 434] width 164 height 24
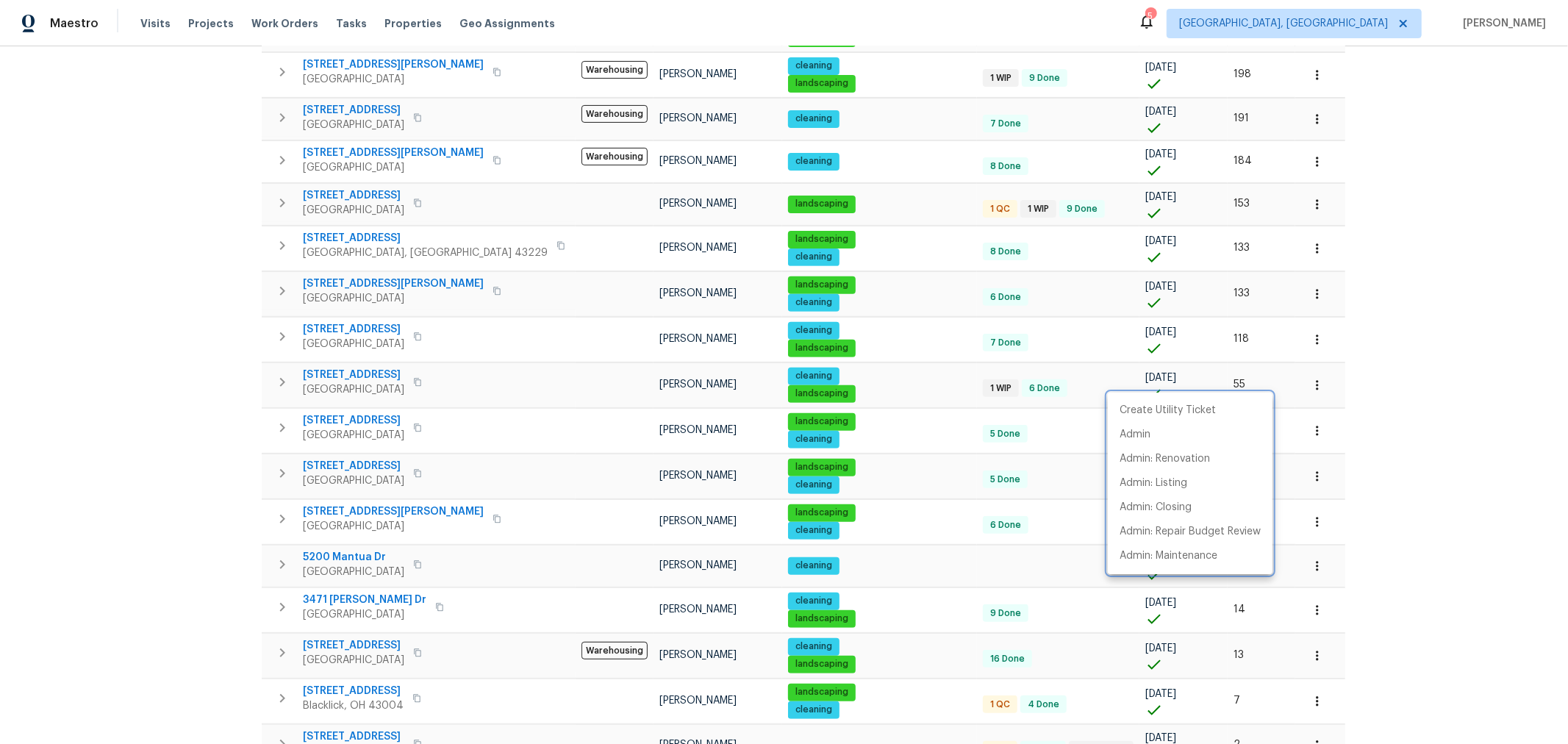
click at [1304, 407] on div at bounding box center [784, 372] width 1568 height 744
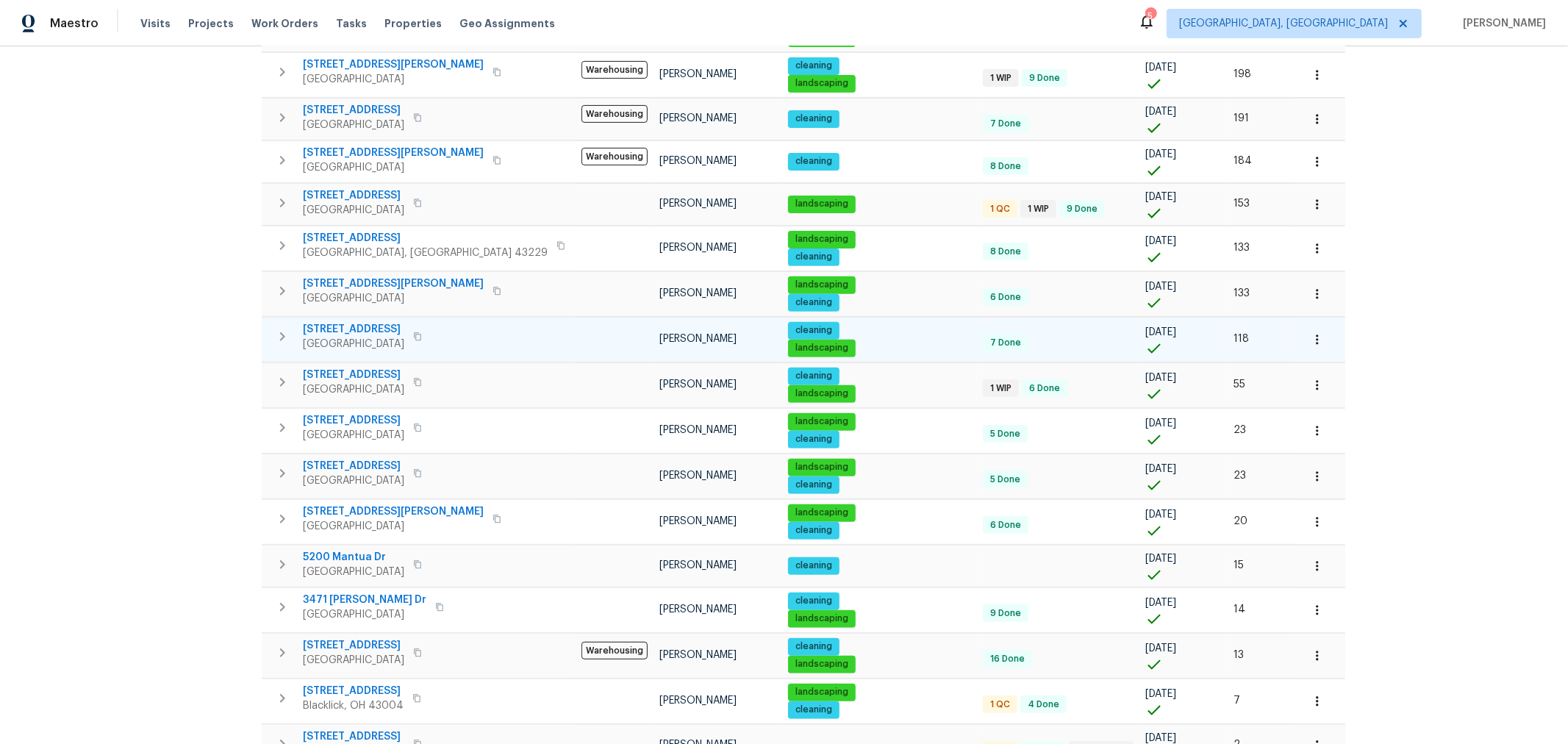
click at [1310, 332] on icon "button" at bounding box center [1317, 339] width 15 height 15
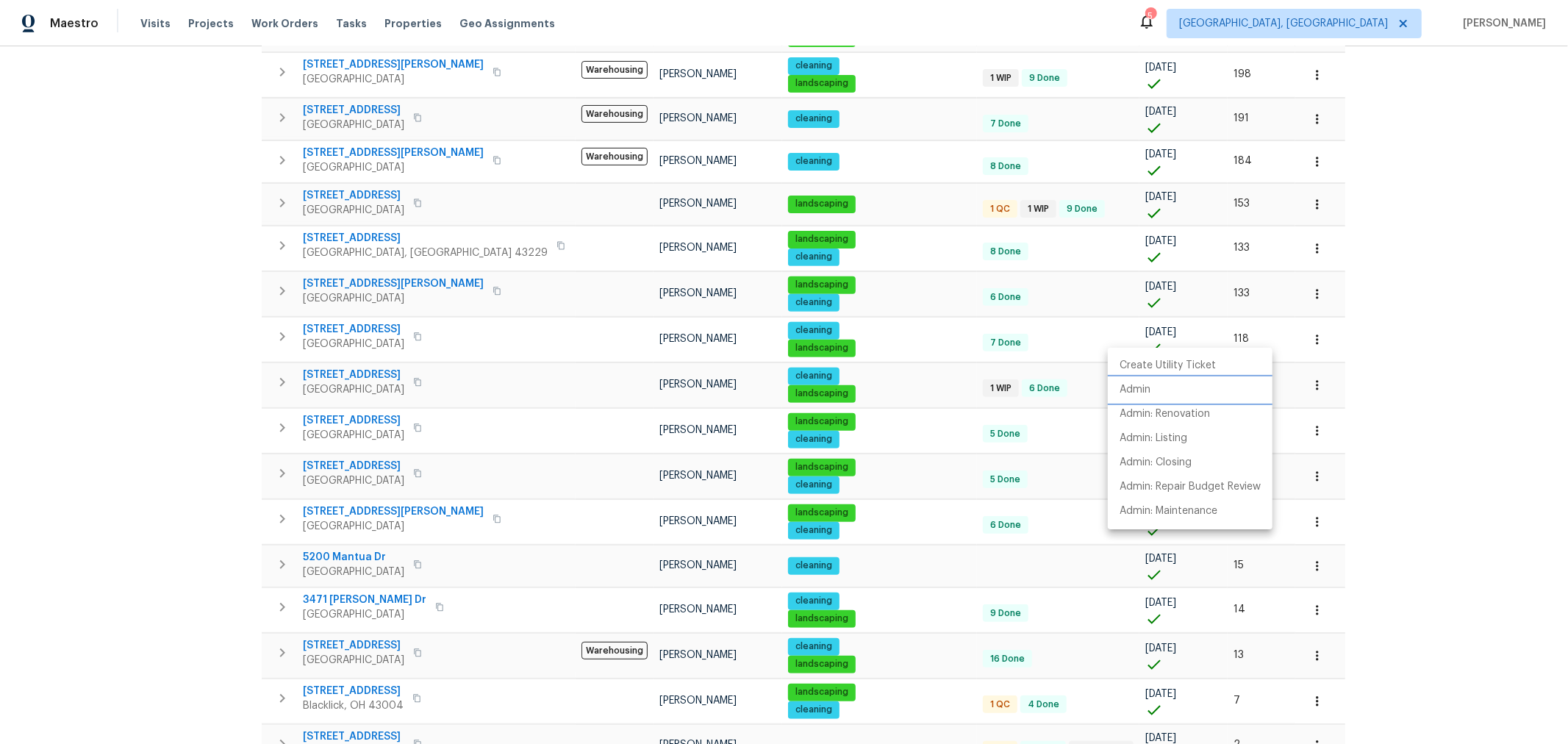
click at [1164, 389] on li "Admin" at bounding box center [1189, 390] width 164 height 24
click at [1430, 255] on div at bounding box center [784, 372] width 1568 height 744
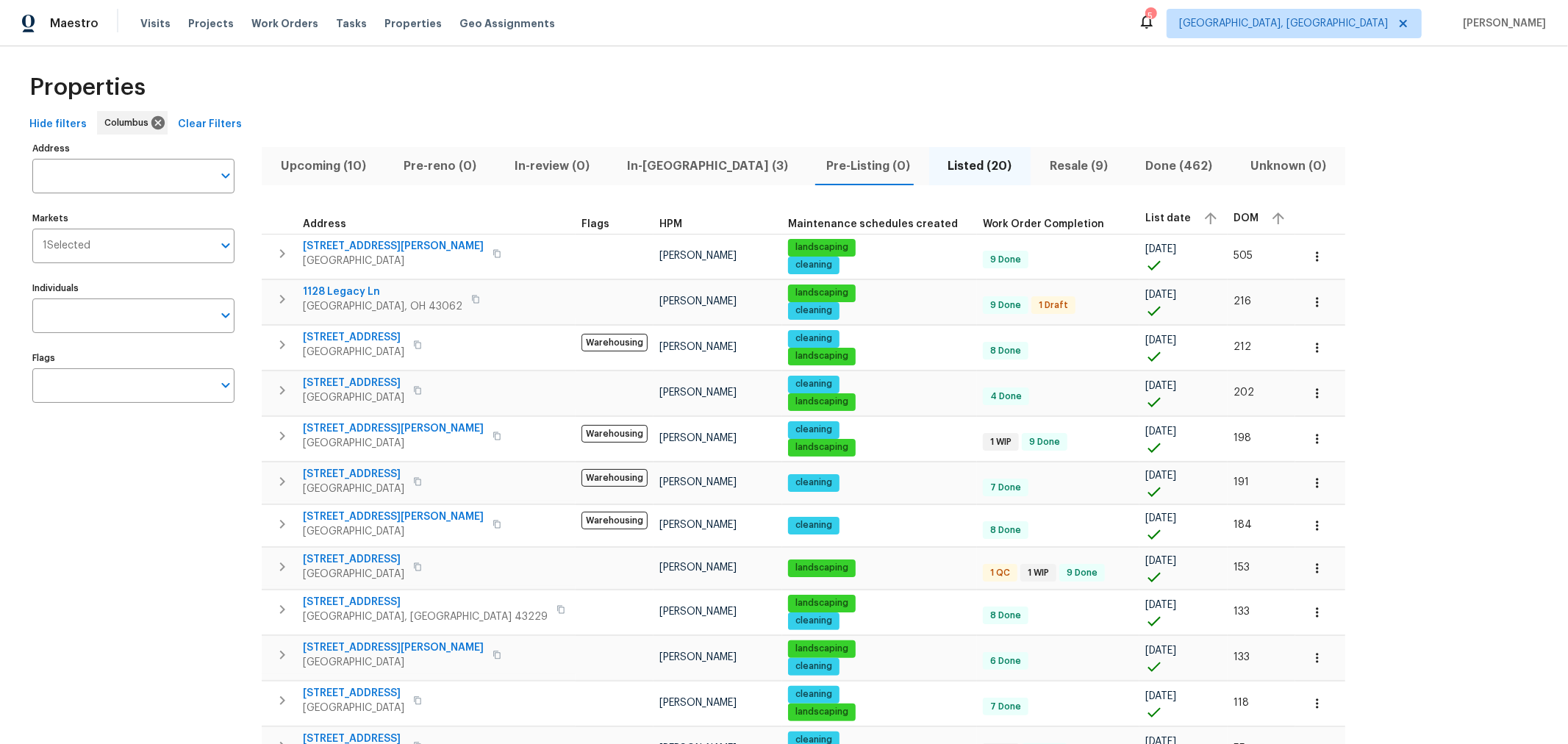
scroll to position [0, 0]
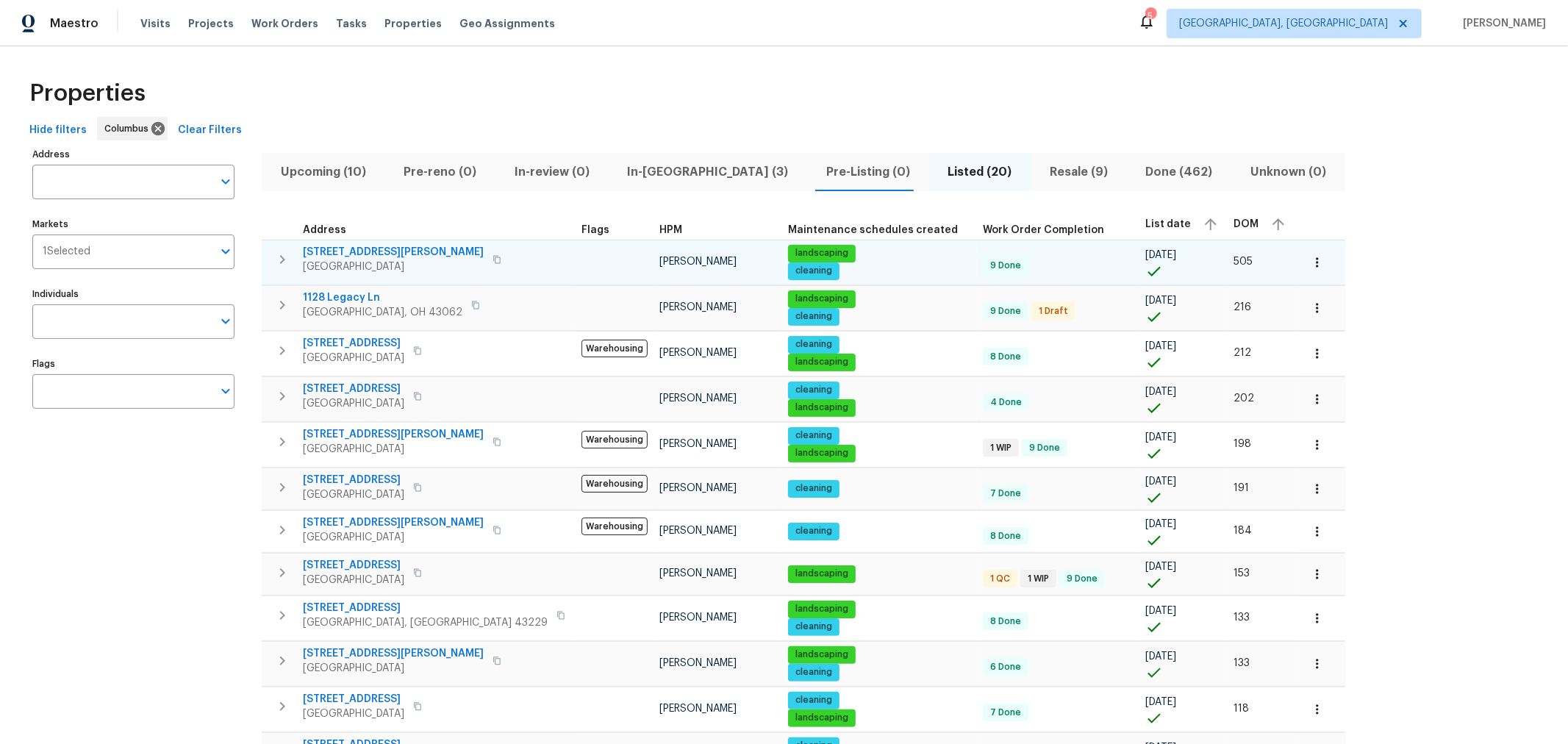
click at [1310, 257] on icon "button" at bounding box center [1317, 262] width 15 height 15
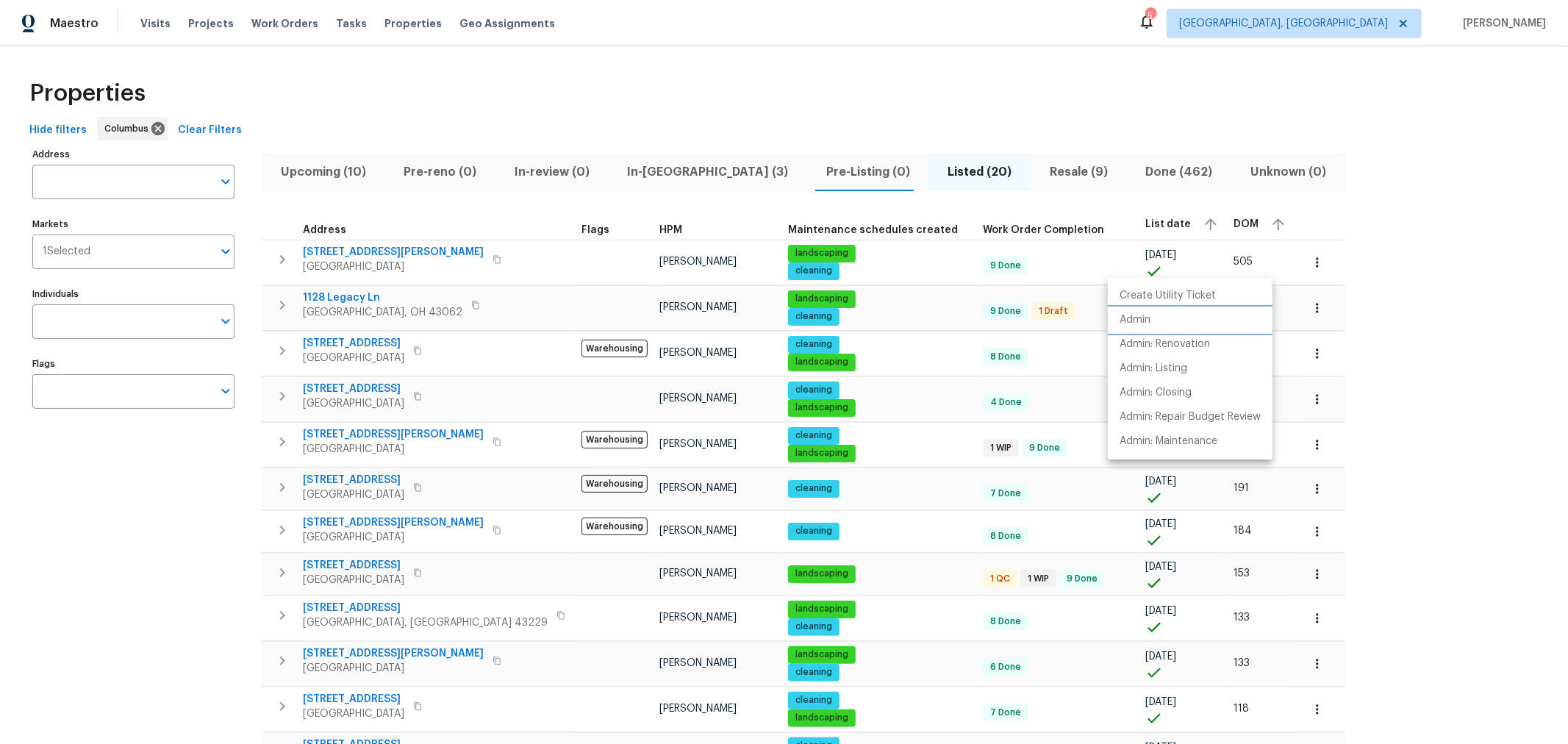
click at [1175, 316] on li "Admin" at bounding box center [1189, 319] width 164 height 24
click at [1369, 198] on div at bounding box center [784, 372] width 1568 height 744
click at [1039, 174] on span "Resale (9)" at bounding box center [1078, 171] width 79 height 20
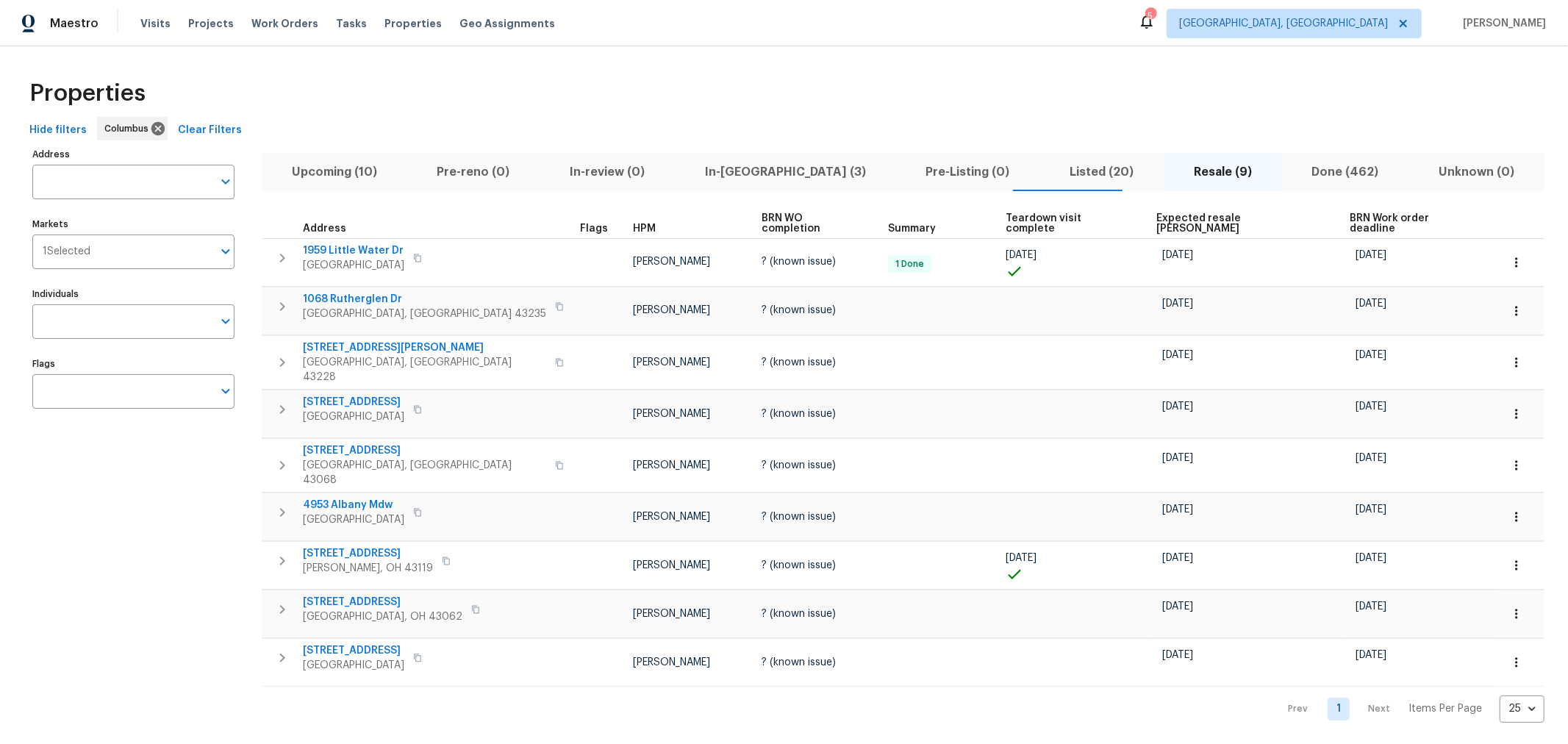
click at [1156, 221] on span "Expected resale COE" at bounding box center [1240, 223] width 168 height 20
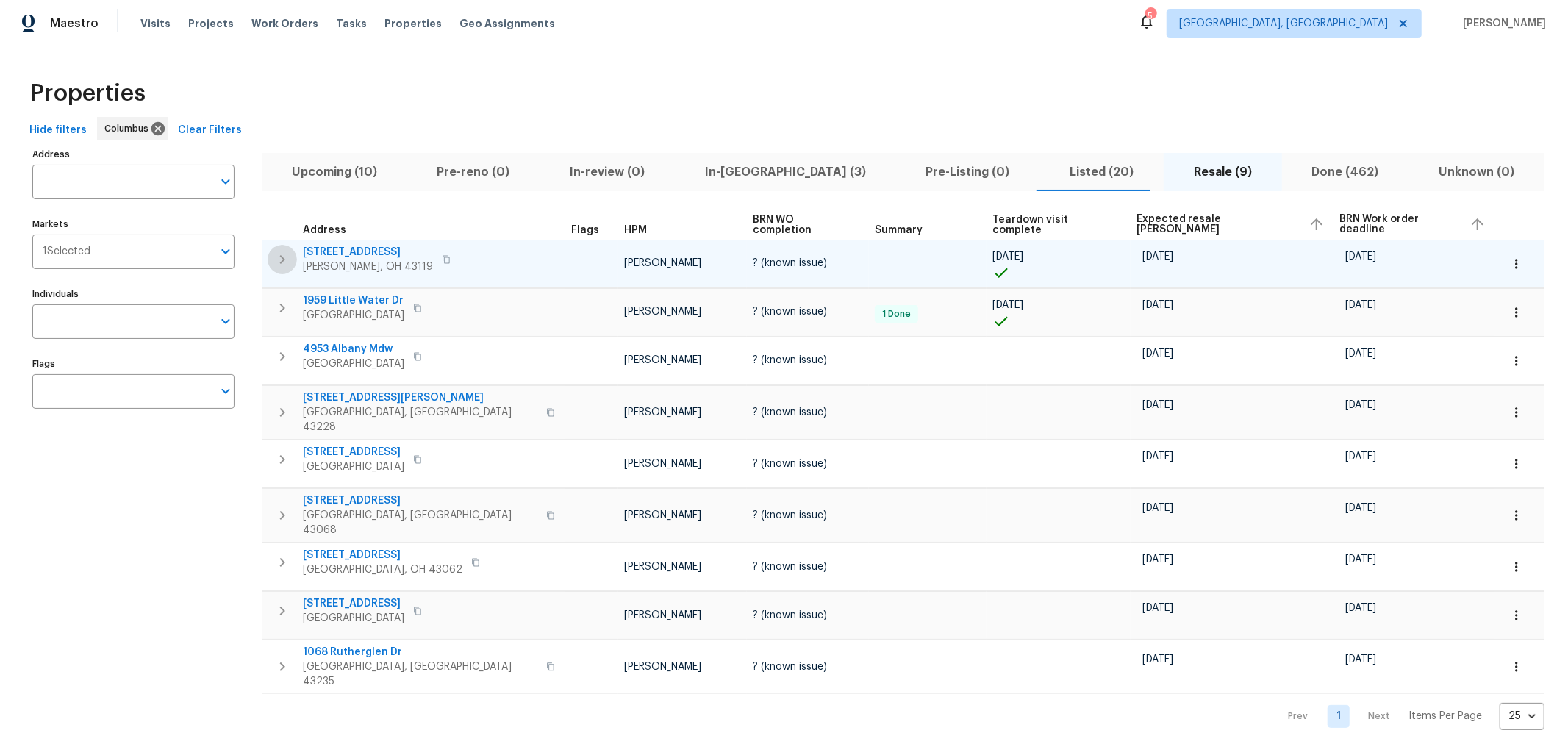
click at [277, 260] on icon "button" at bounding box center [282, 260] width 18 height 18
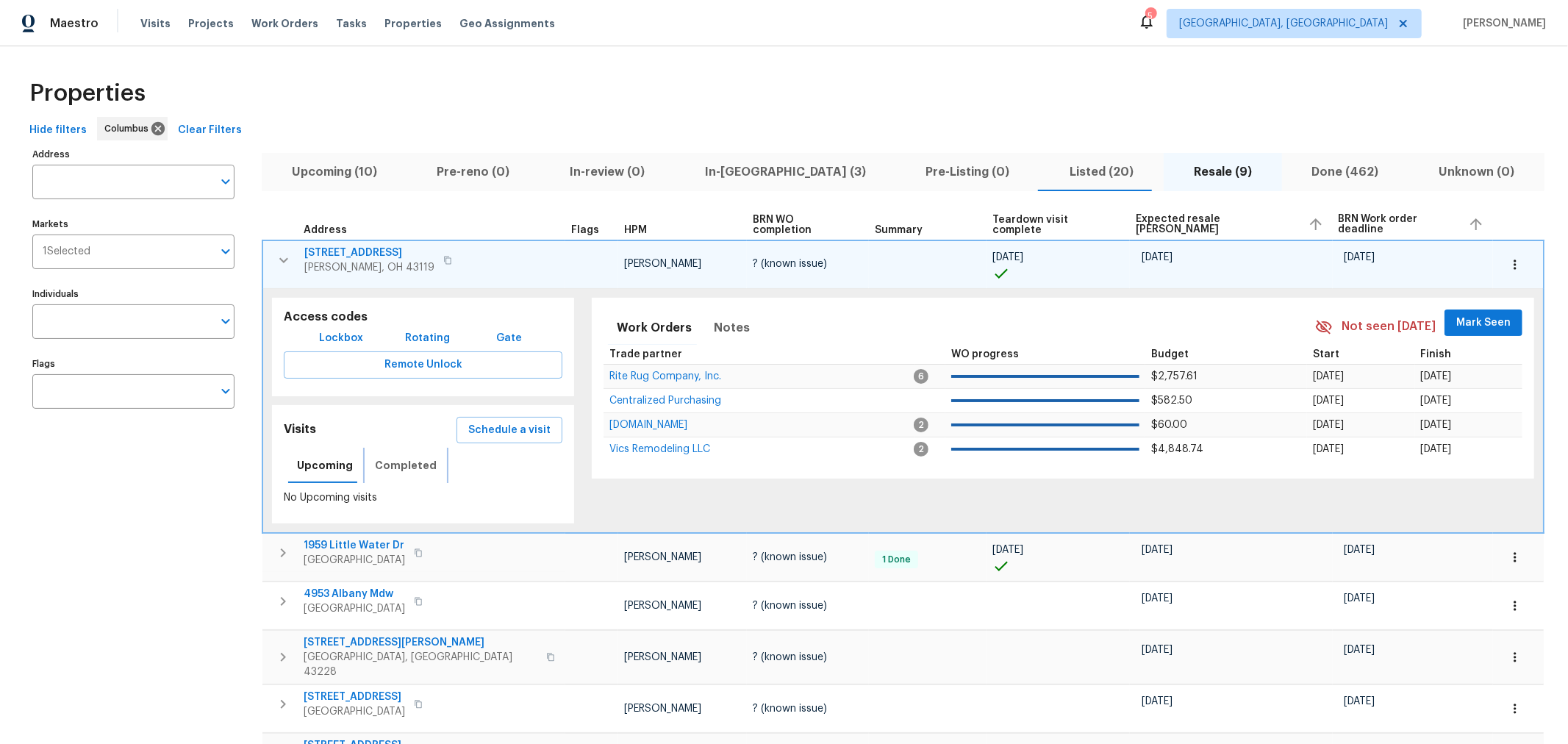
click at [416, 472] on span "Completed" at bounding box center [405, 465] width 61 height 19
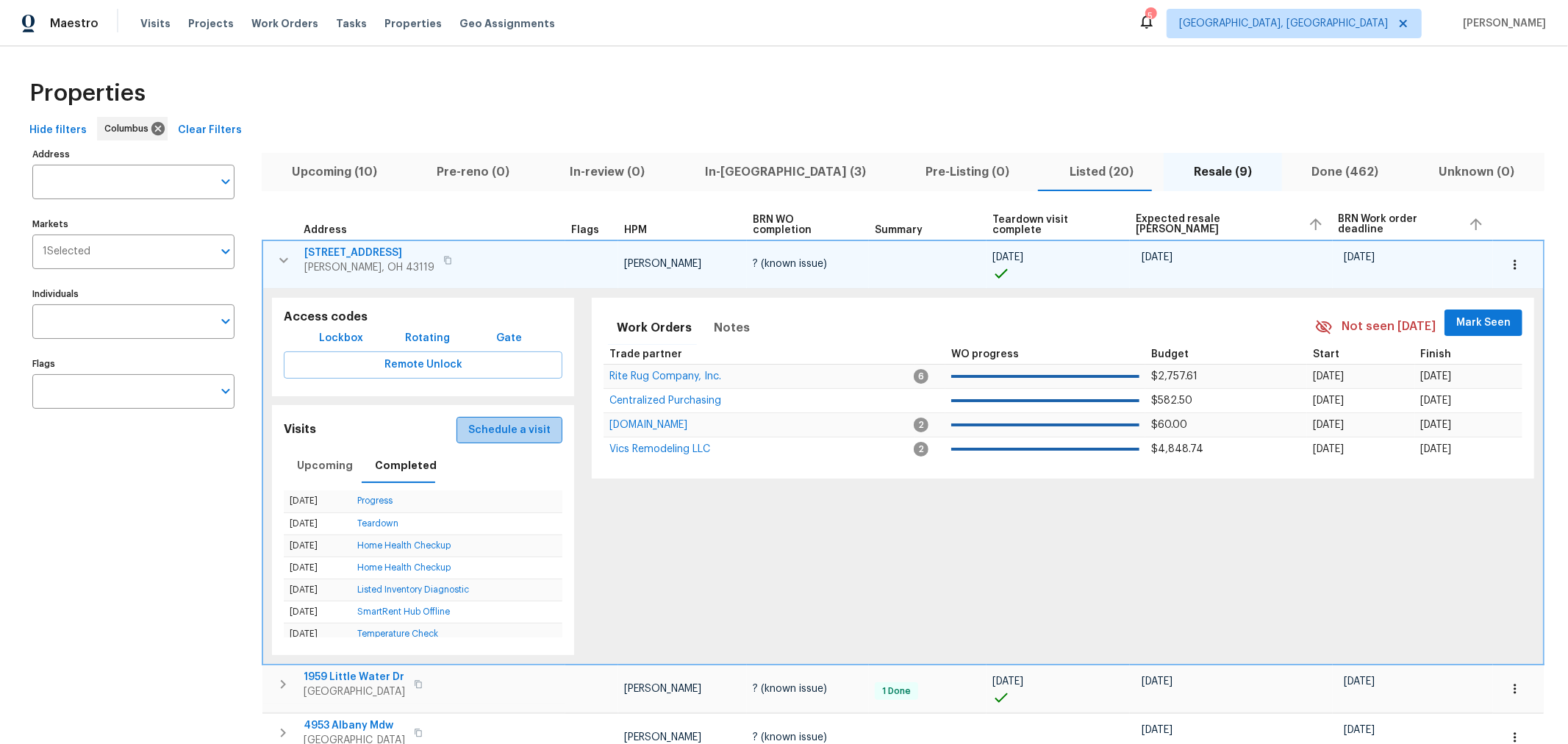
click at [490, 430] on span "Schedule a visit" at bounding box center [509, 430] width 83 height 19
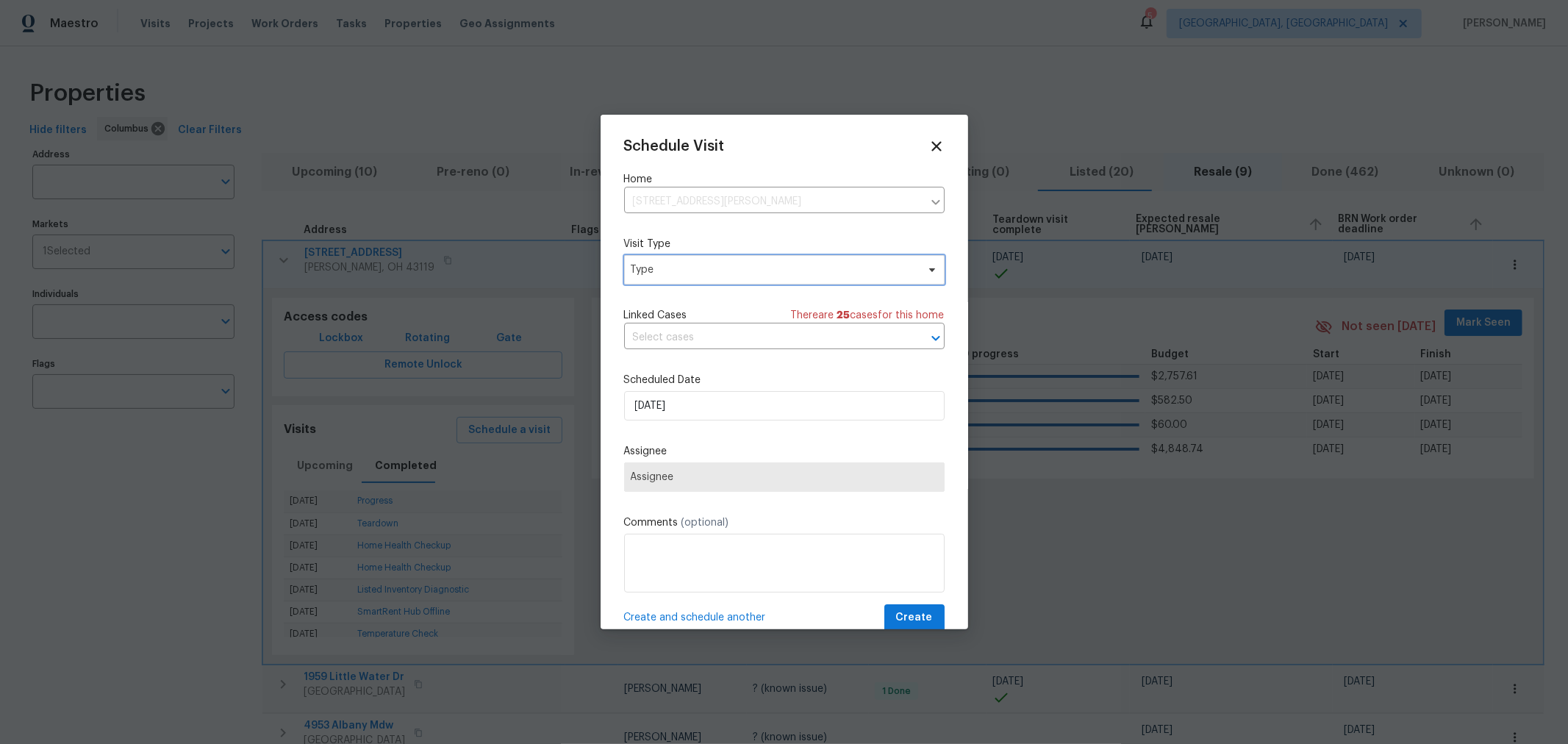
click at [729, 274] on span "Type" at bounding box center [774, 270] width 286 height 15
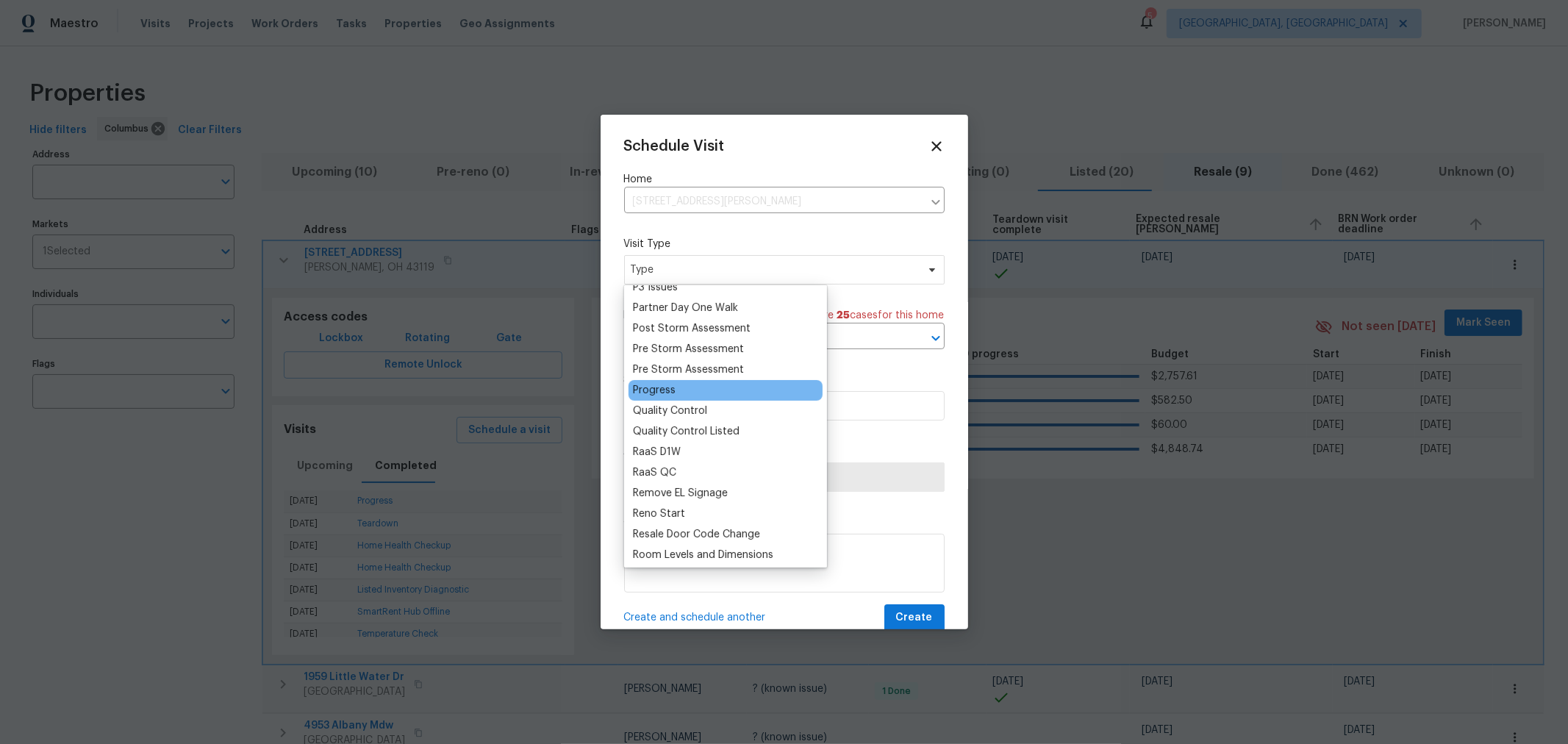
scroll to position [897, 0]
click at [661, 391] on div "Progress" at bounding box center [654, 390] width 43 height 15
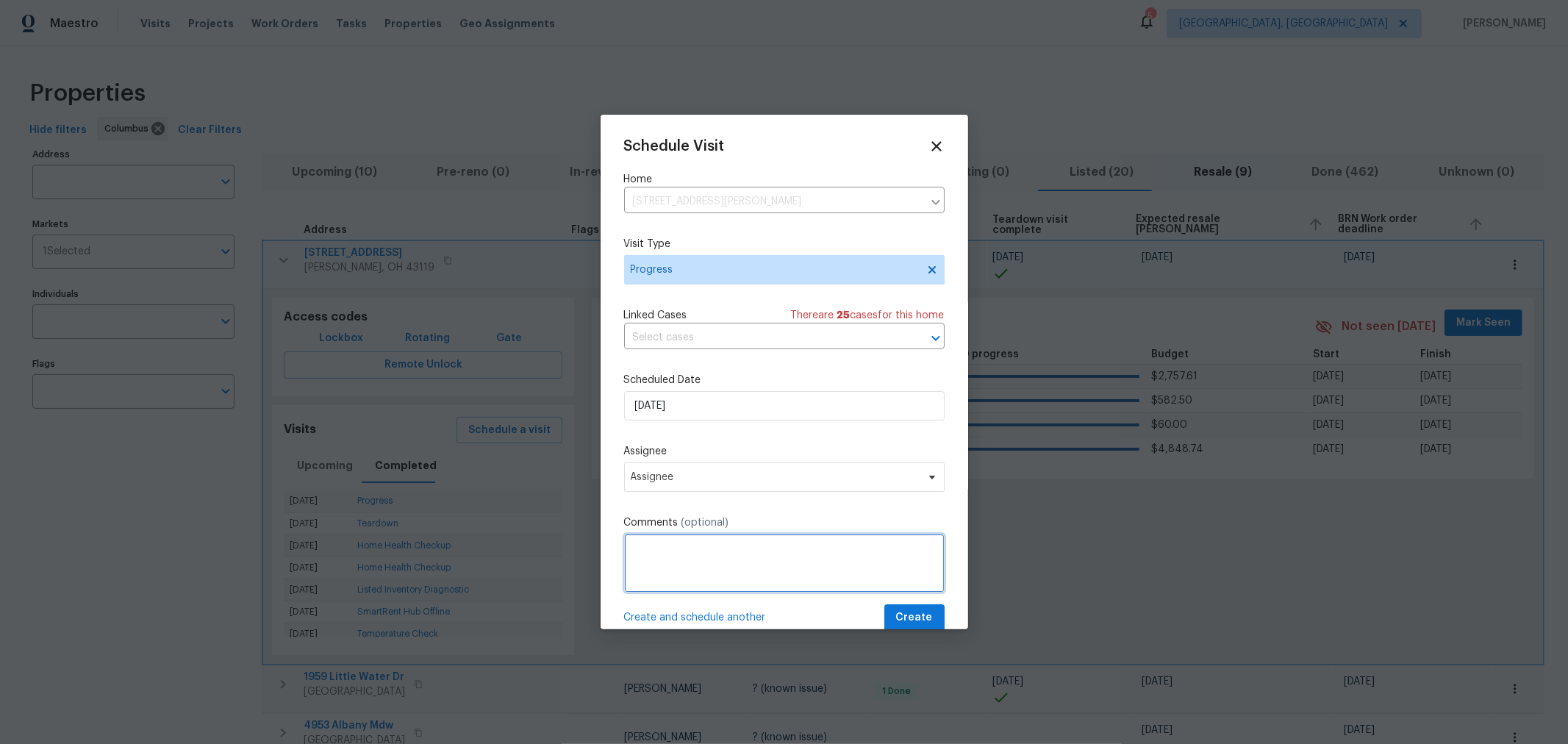
click at [750, 557] on textarea at bounding box center [784, 563] width 320 height 58
type textarea "SOLD - [PERSON_NAME] is [DATE] (9/26). Make sure home is in good condition for …"
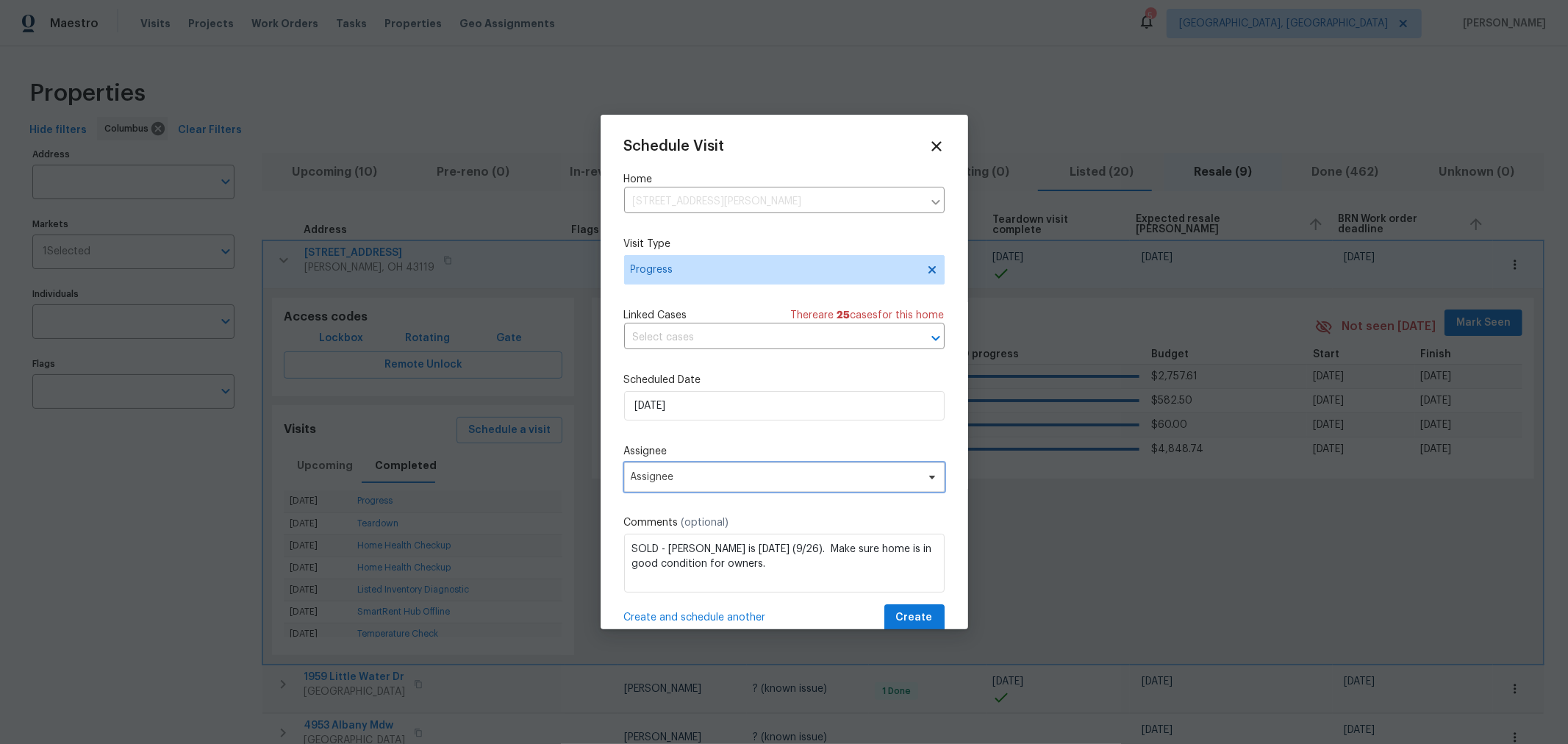
click at [732, 492] on span "Assignee" at bounding box center [784, 477] width 320 height 29
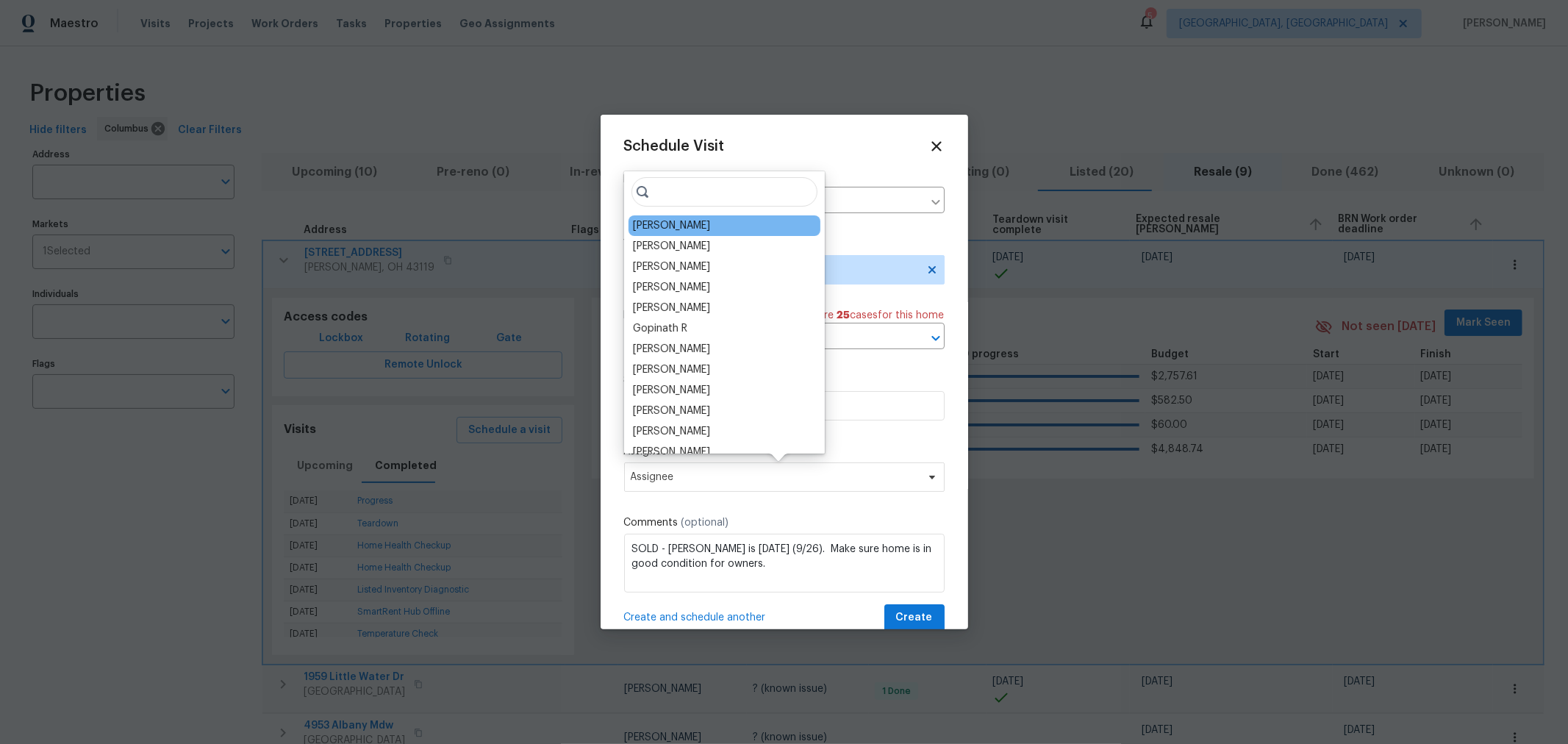
click at [704, 233] on div "[PERSON_NAME]" at bounding box center [724, 225] width 192 height 20
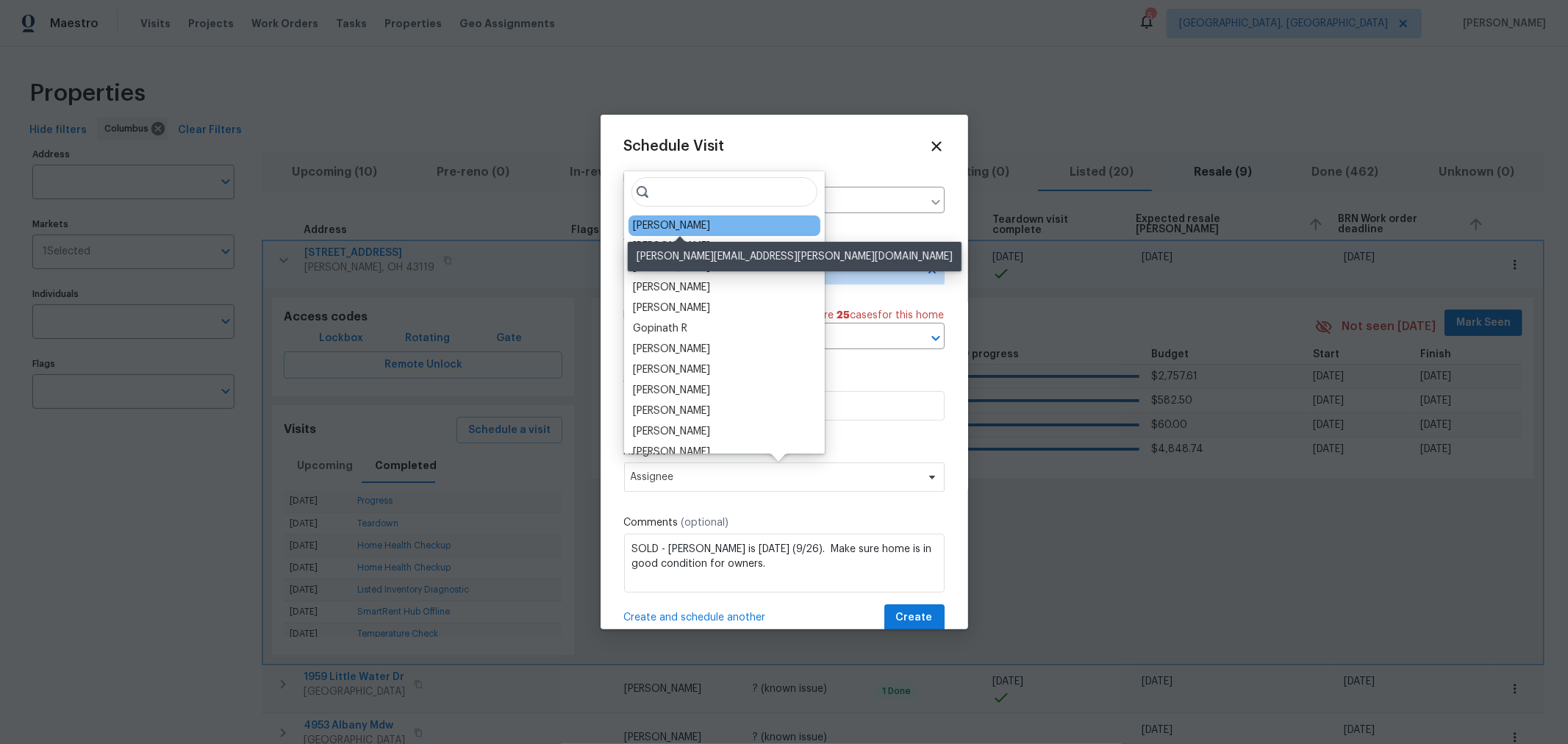
click at [697, 222] on div "[PERSON_NAME]" at bounding box center [671, 225] width 77 height 15
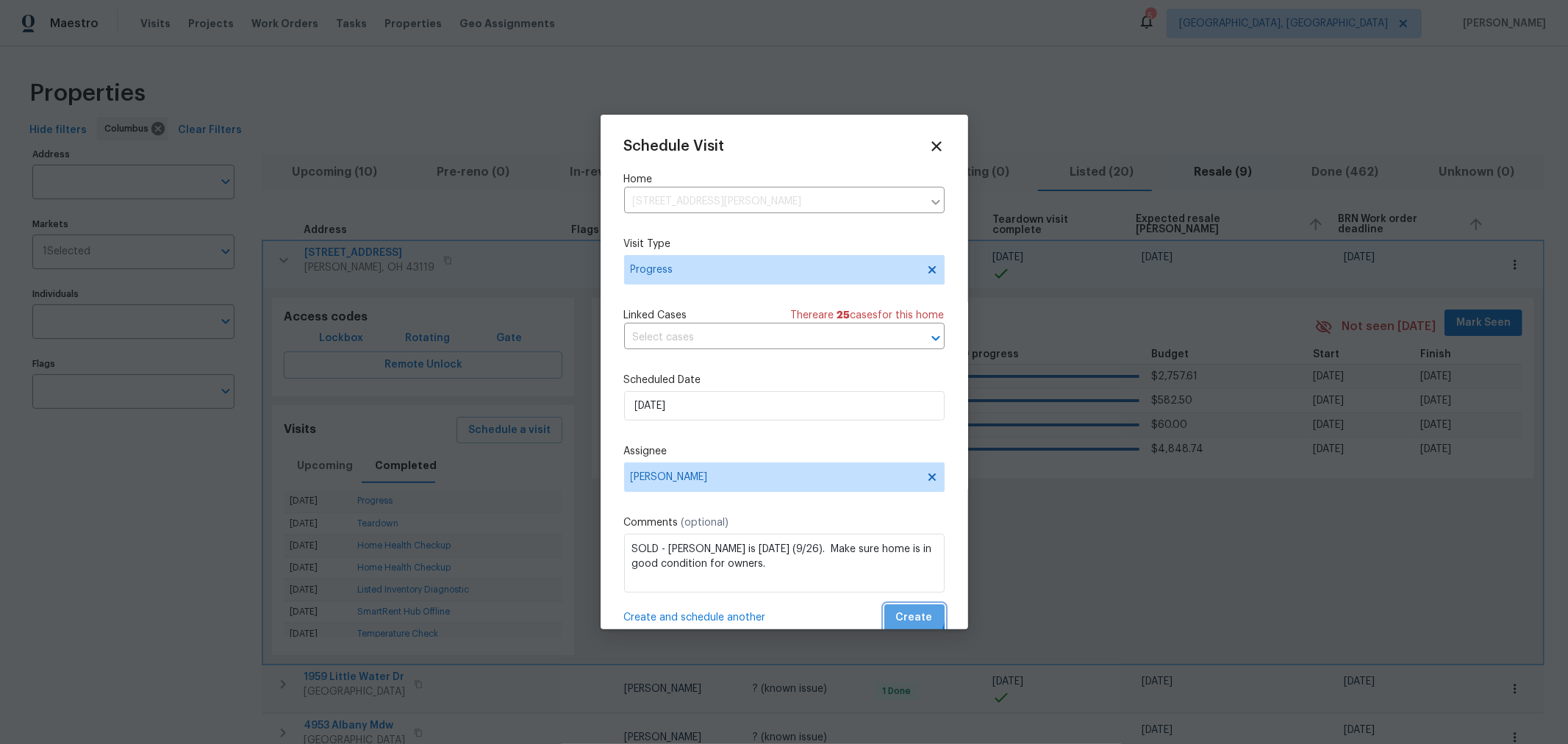
click at [896, 616] on span "Create" at bounding box center [915, 617] width 37 height 19
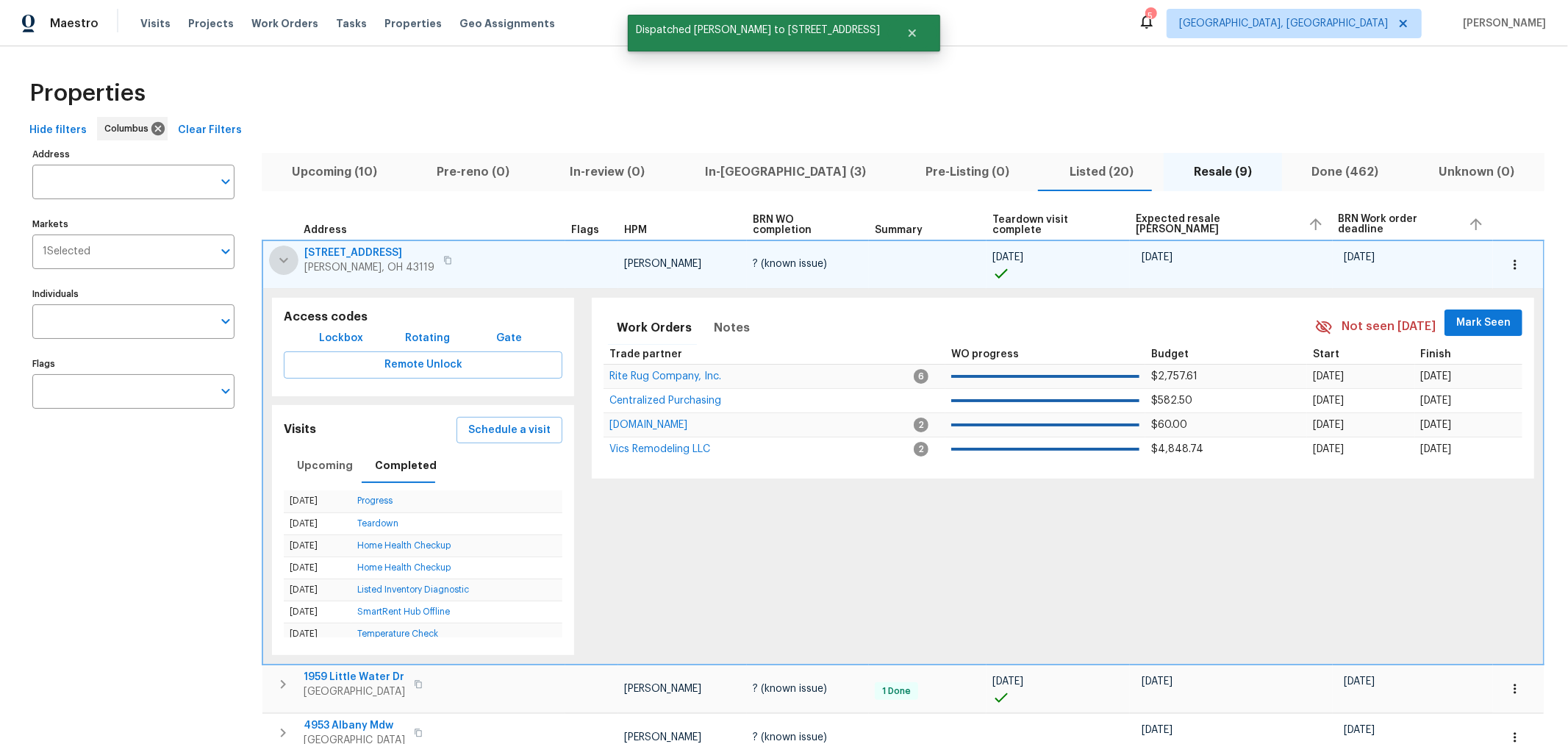
click at [276, 261] on icon "button" at bounding box center [283, 260] width 18 height 18
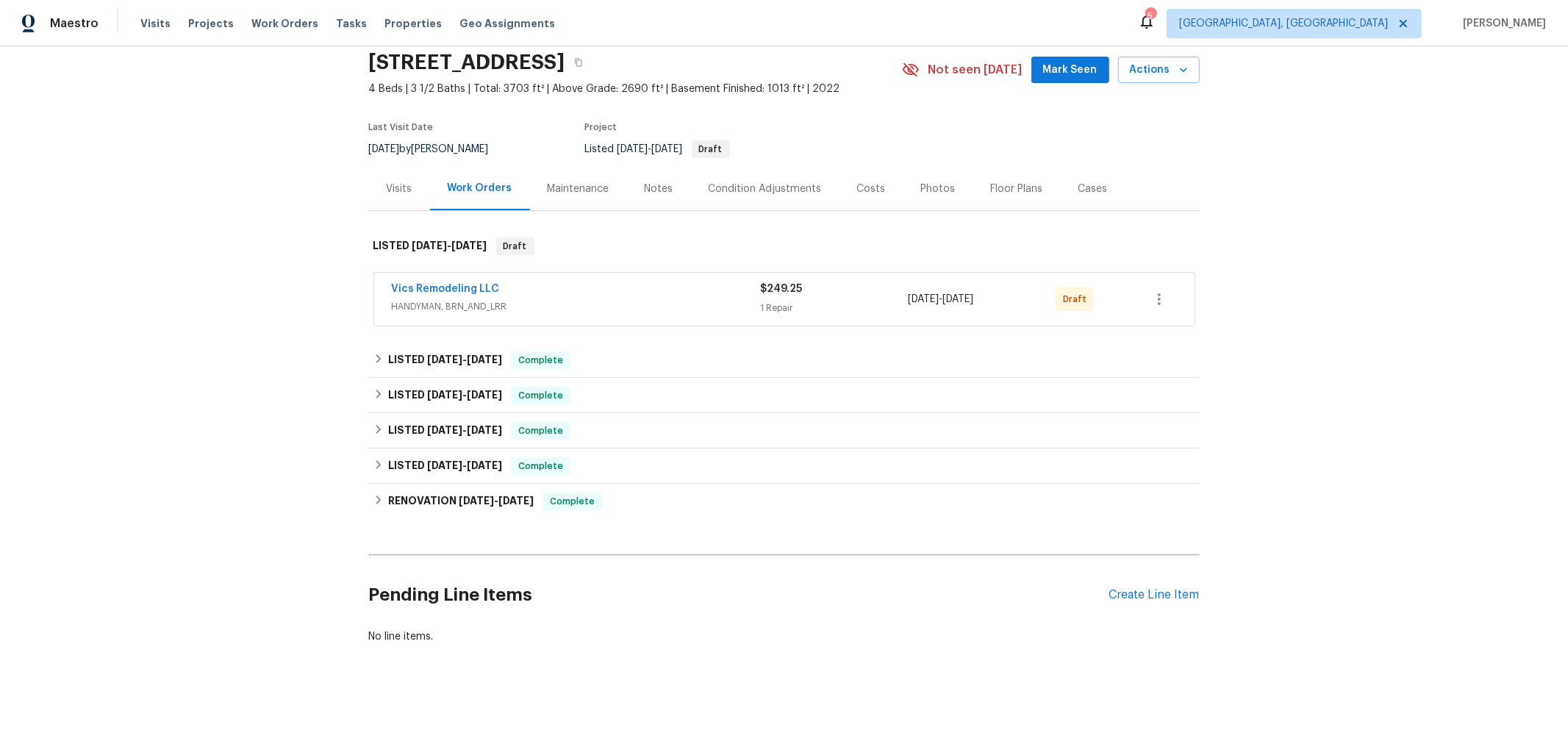
scroll to position [66, 0]
click at [1155, 290] on icon "button" at bounding box center [1159, 299] width 18 height 18
click at [1162, 308] on li "Confirm and Send to Vendor" at bounding box center [1218, 313] width 164 height 24
click at [1385, 263] on div at bounding box center [784, 372] width 1568 height 744
click at [456, 283] on link "Vics Remodeling LLC" at bounding box center [445, 288] width 108 height 11
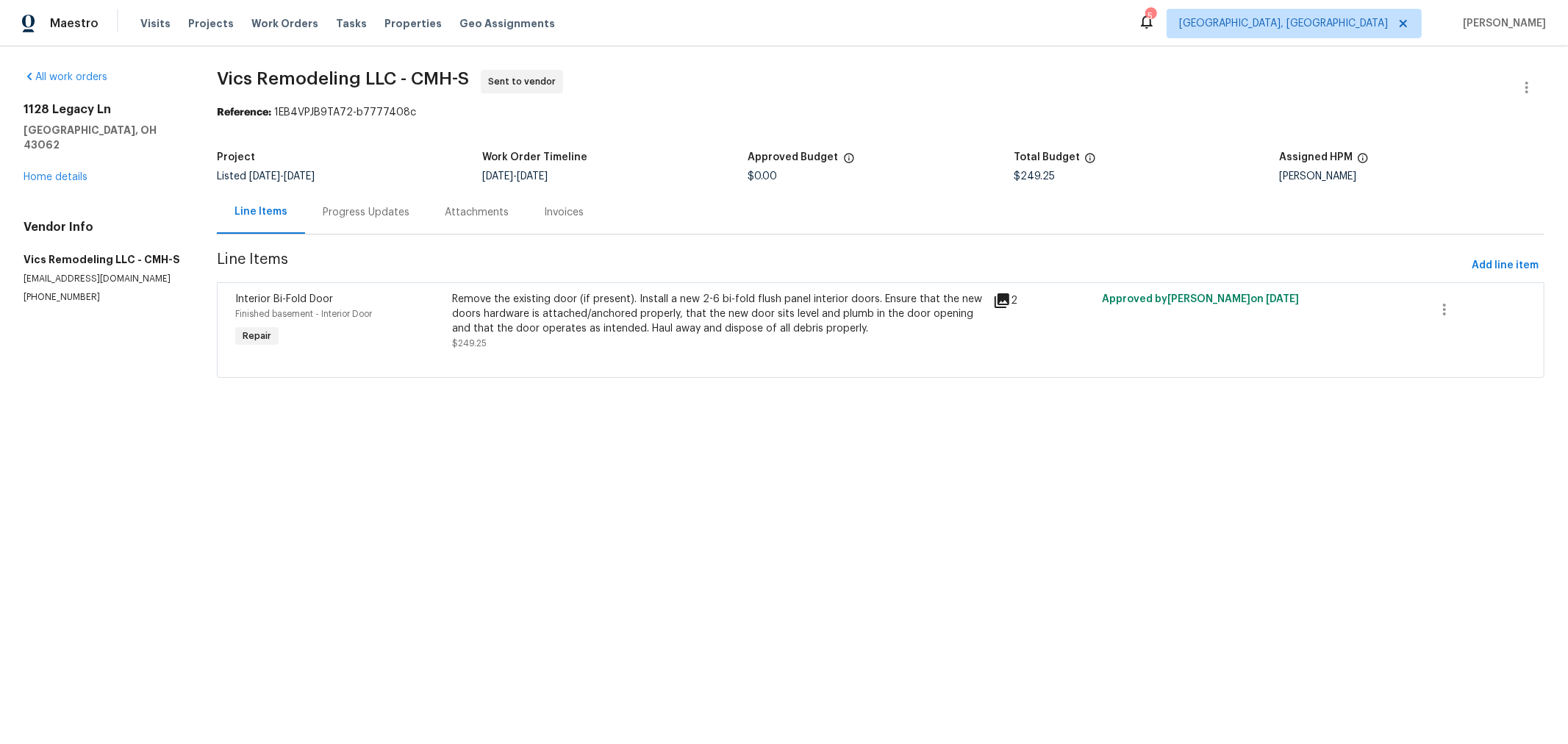
click at [995, 296] on icon at bounding box center [1002, 300] width 15 height 15
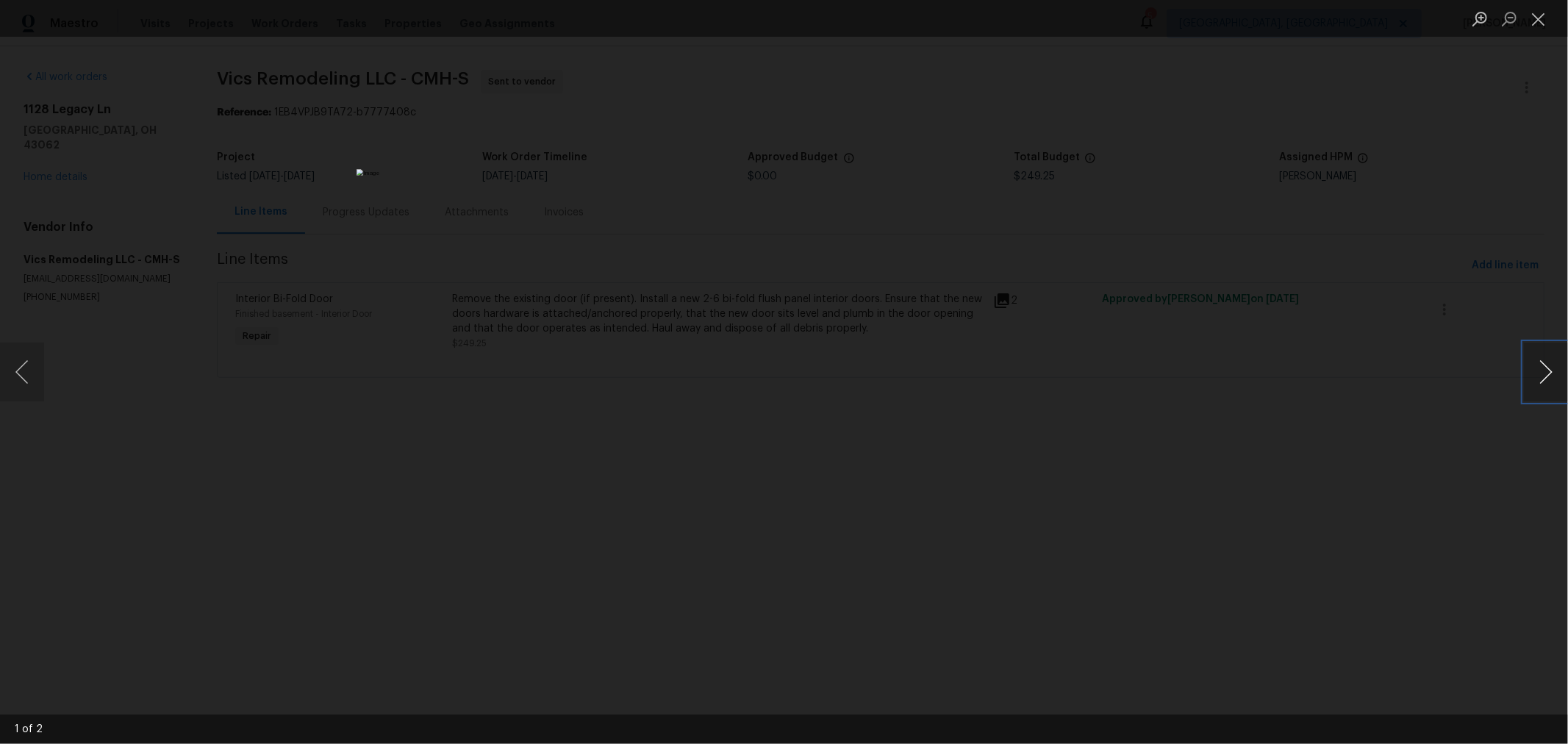
click at [1548, 386] on button "Next image" at bounding box center [1545, 372] width 44 height 58
click at [1538, 17] on button "Close lightbox" at bounding box center [1538, 19] width 29 height 25
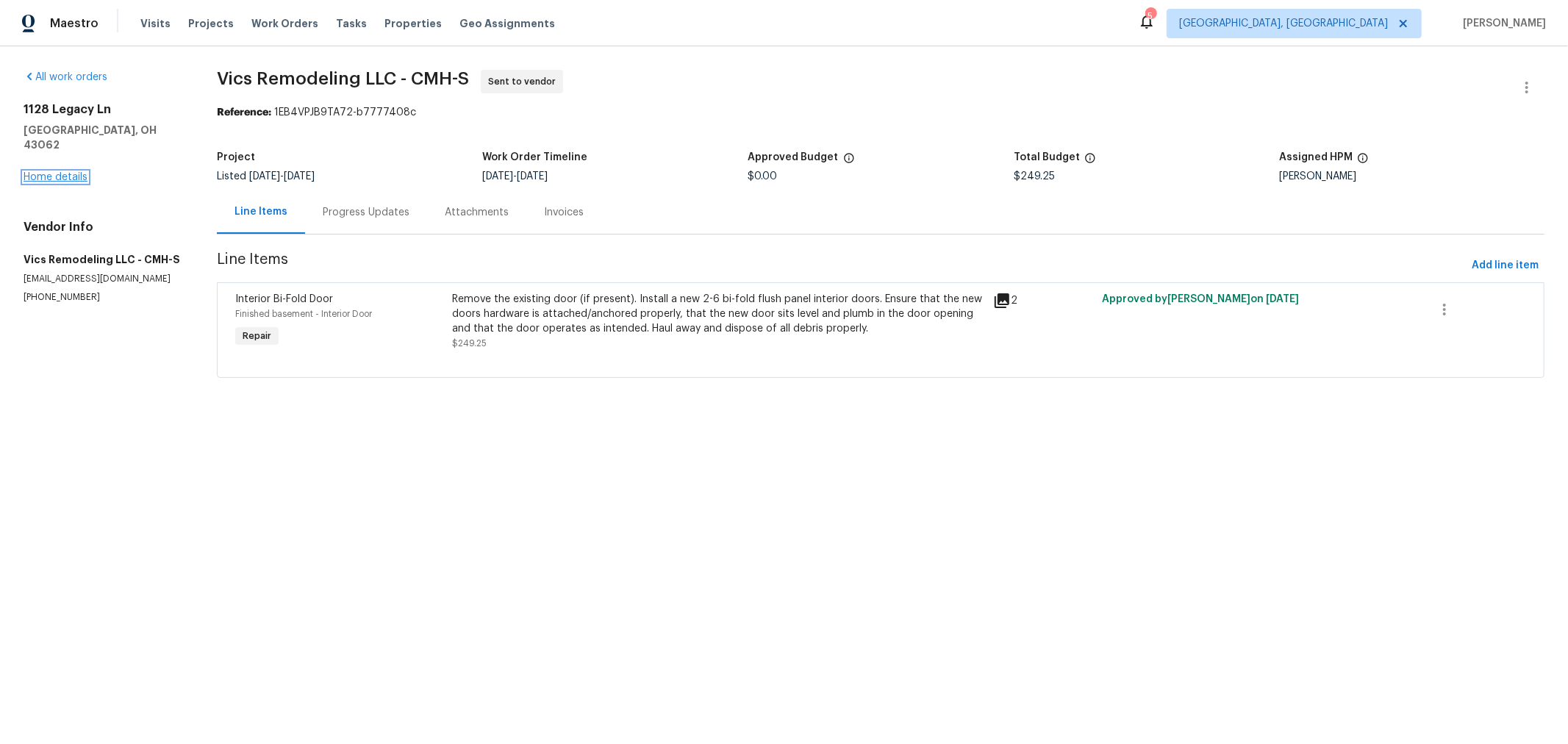
click at [70, 172] on link "Home details" at bounding box center [55, 177] width 64 height 11
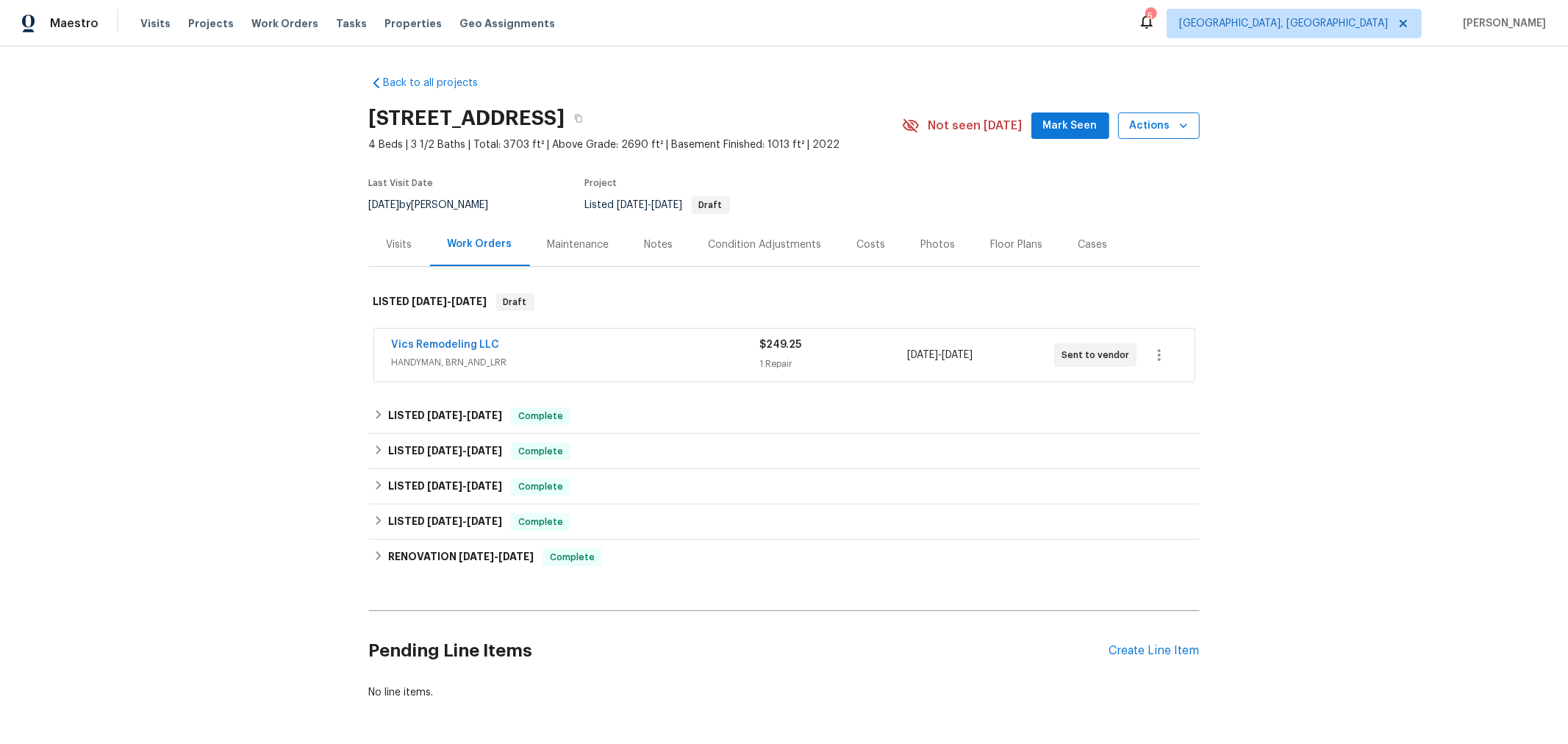
click at [1164, 122] on span "Actions" at bounding box center [1159, 126] width 58 height 19
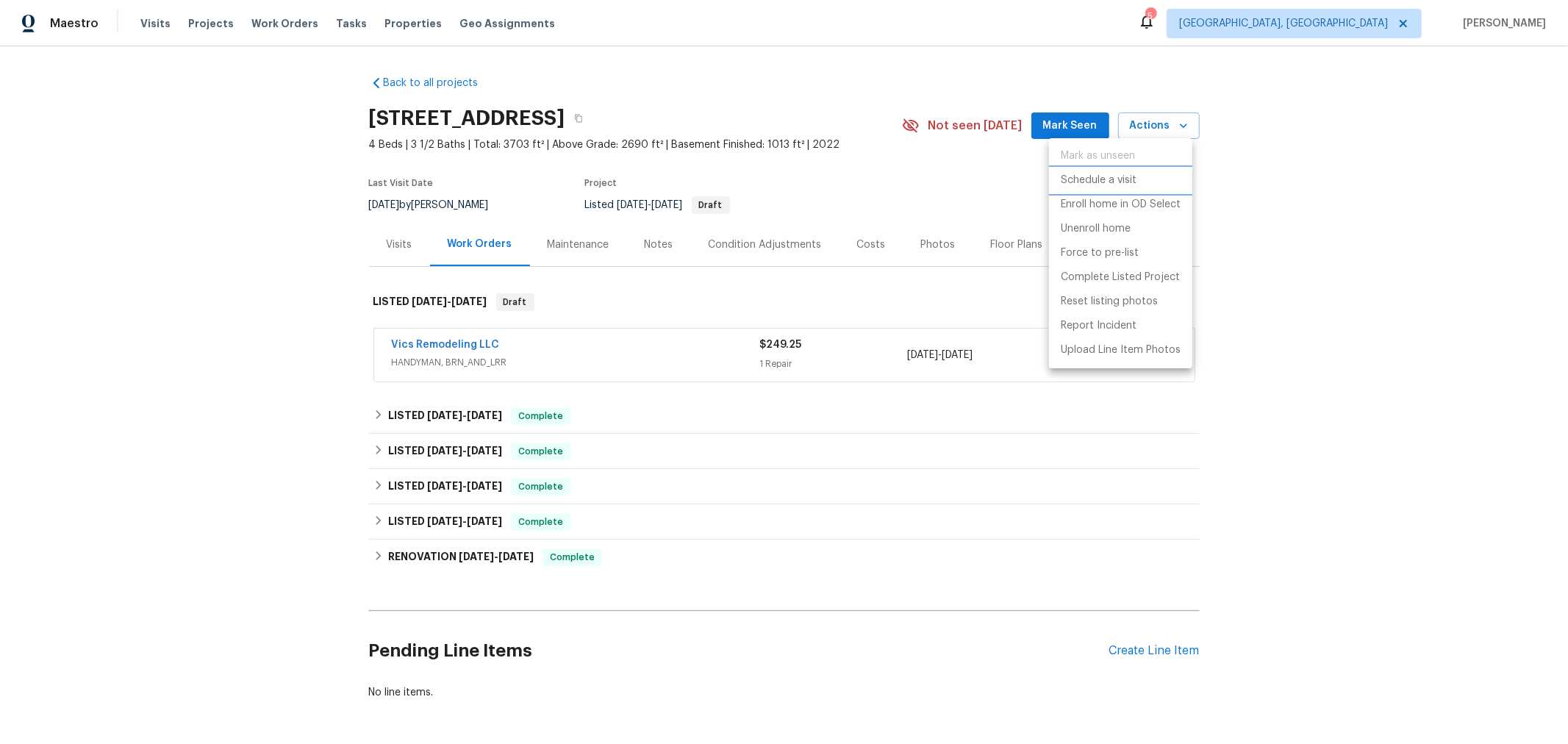
click at [1114, 188] on p "Schedule a visit" at bounding box center [1099, 180] width 76 height 16
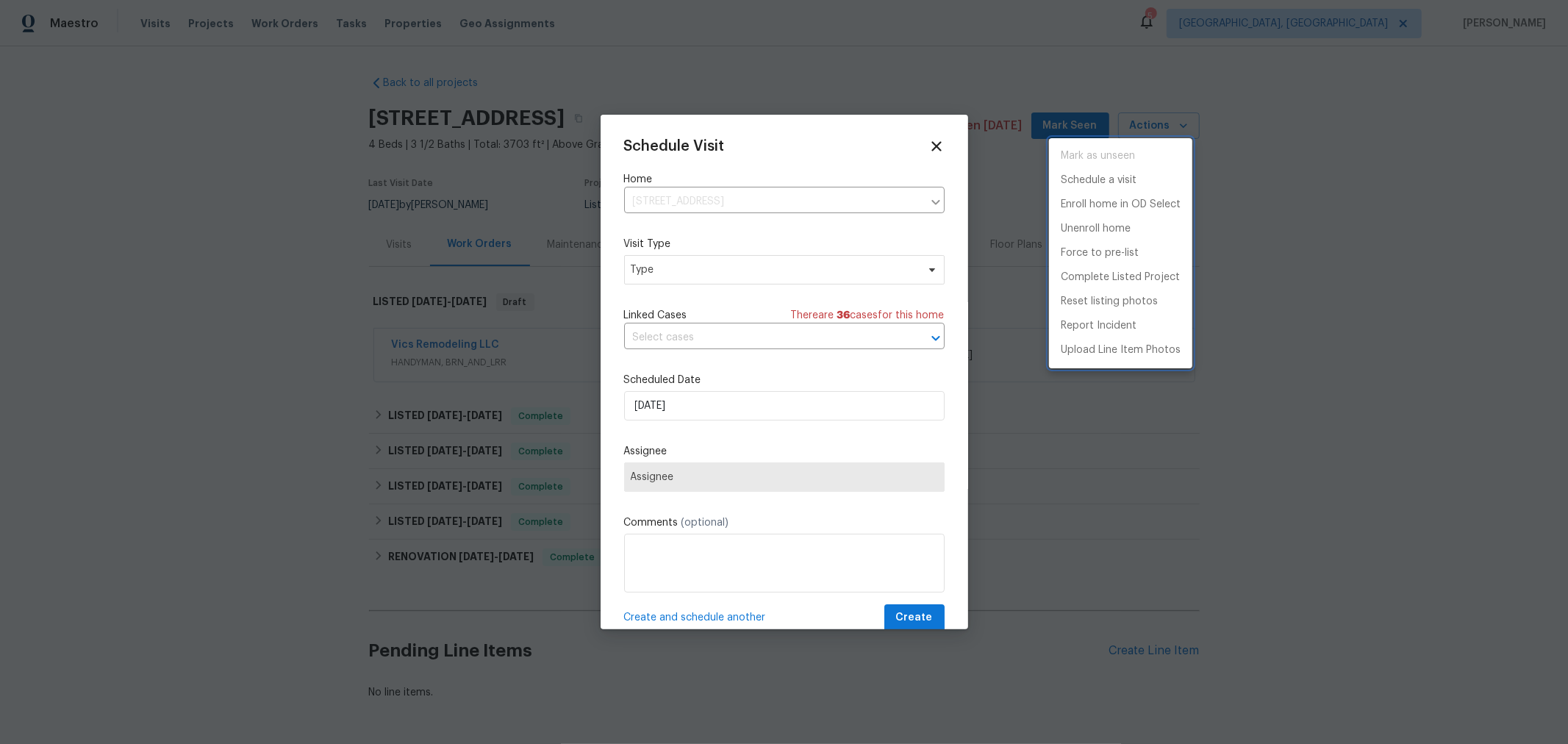
click at [812, 258] on div at bounding box center [784, 372] width 1568 height 744
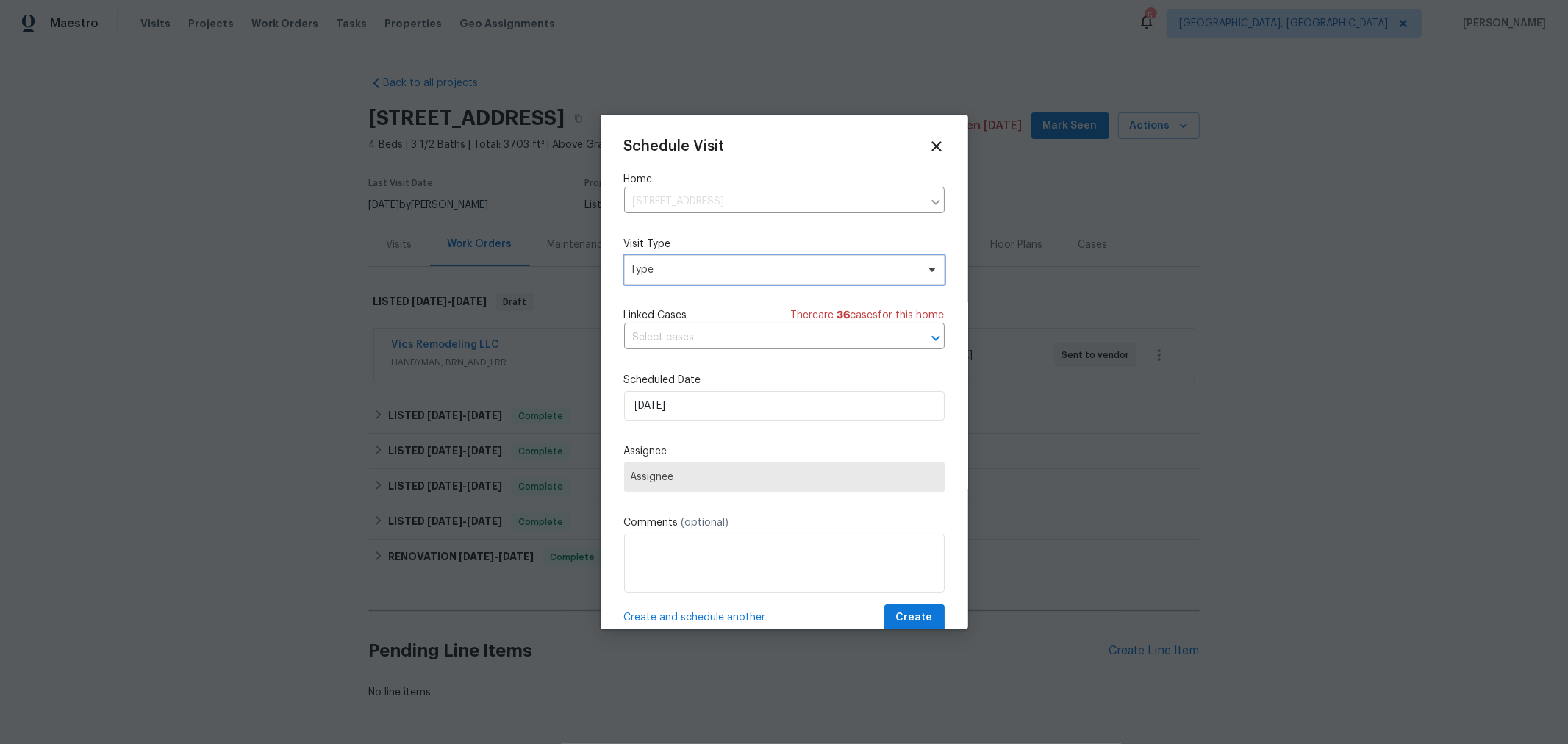
click at [808, 271] on span "Type" at bounding box center [774, 270] width 286 height 15
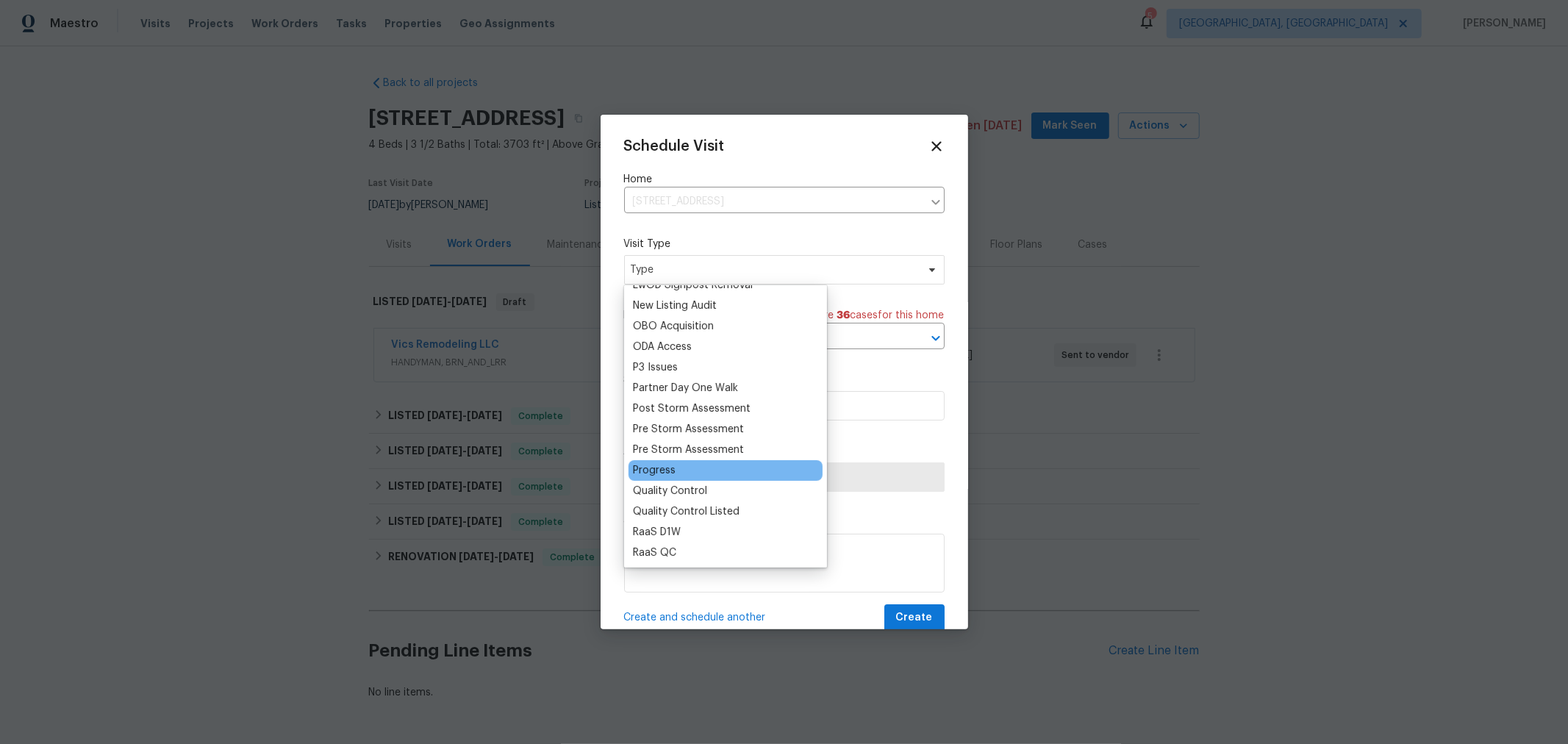
scroll to position [817, 0]
click at [664, 463] on div "Progress" at bounding box center [654, 469] width 43 height 15
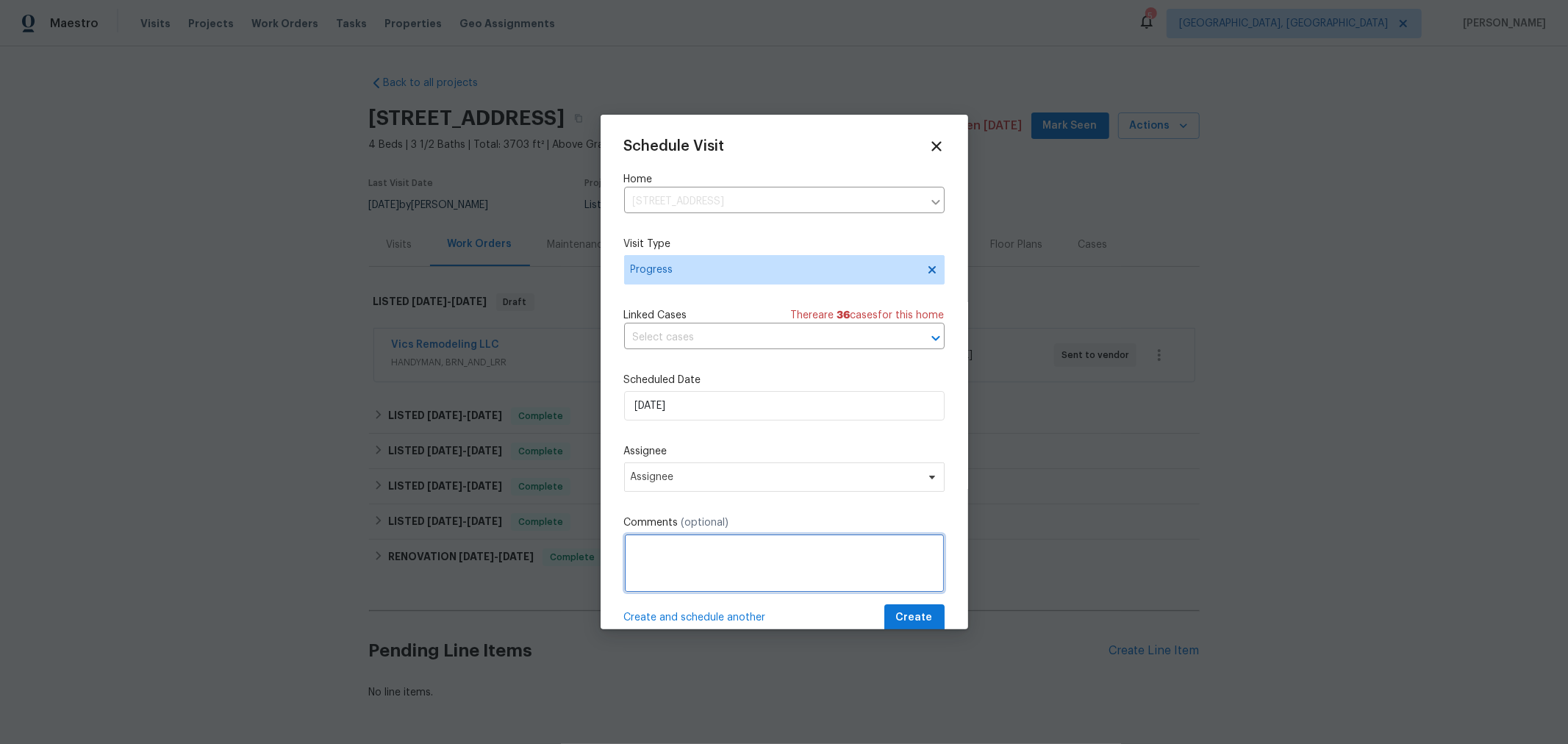
click at [695, 593] on textarea at bounding box center [784, 563] width 320 height 58
type textarea "LWO Status"
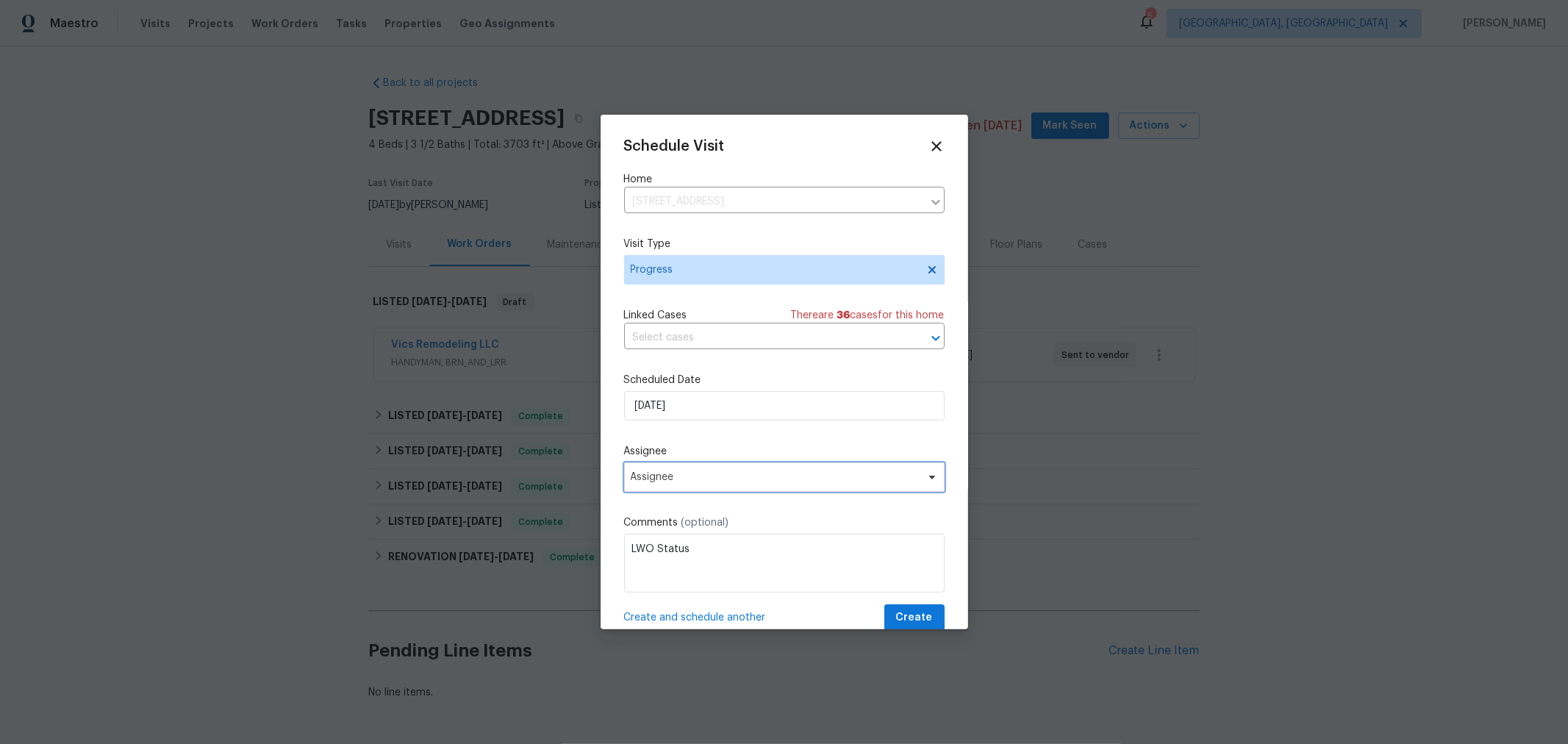
click at [763, 478] on span "Assignee" at bounding box center [775, 477] width 288 height 12
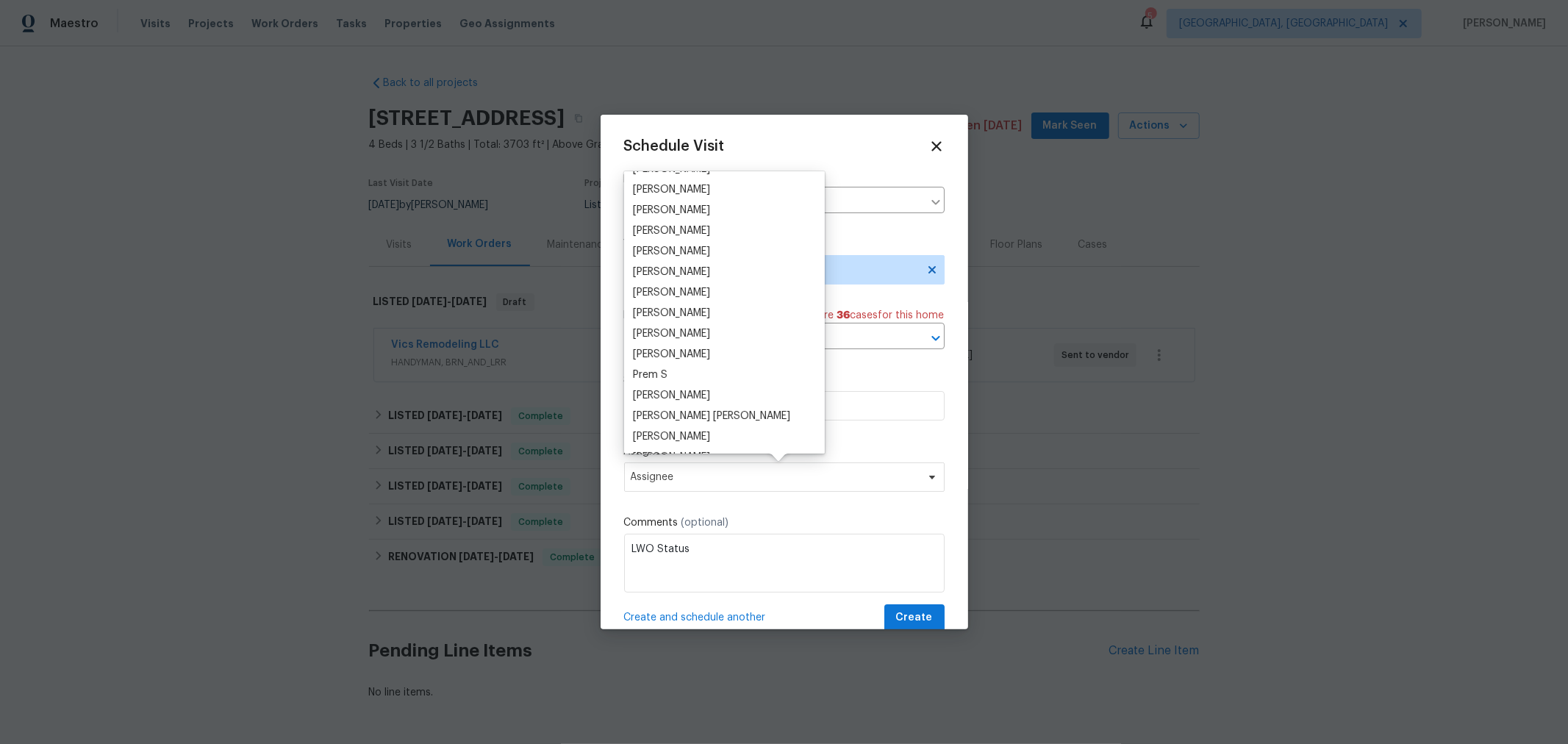
scroll to position [163, 0]
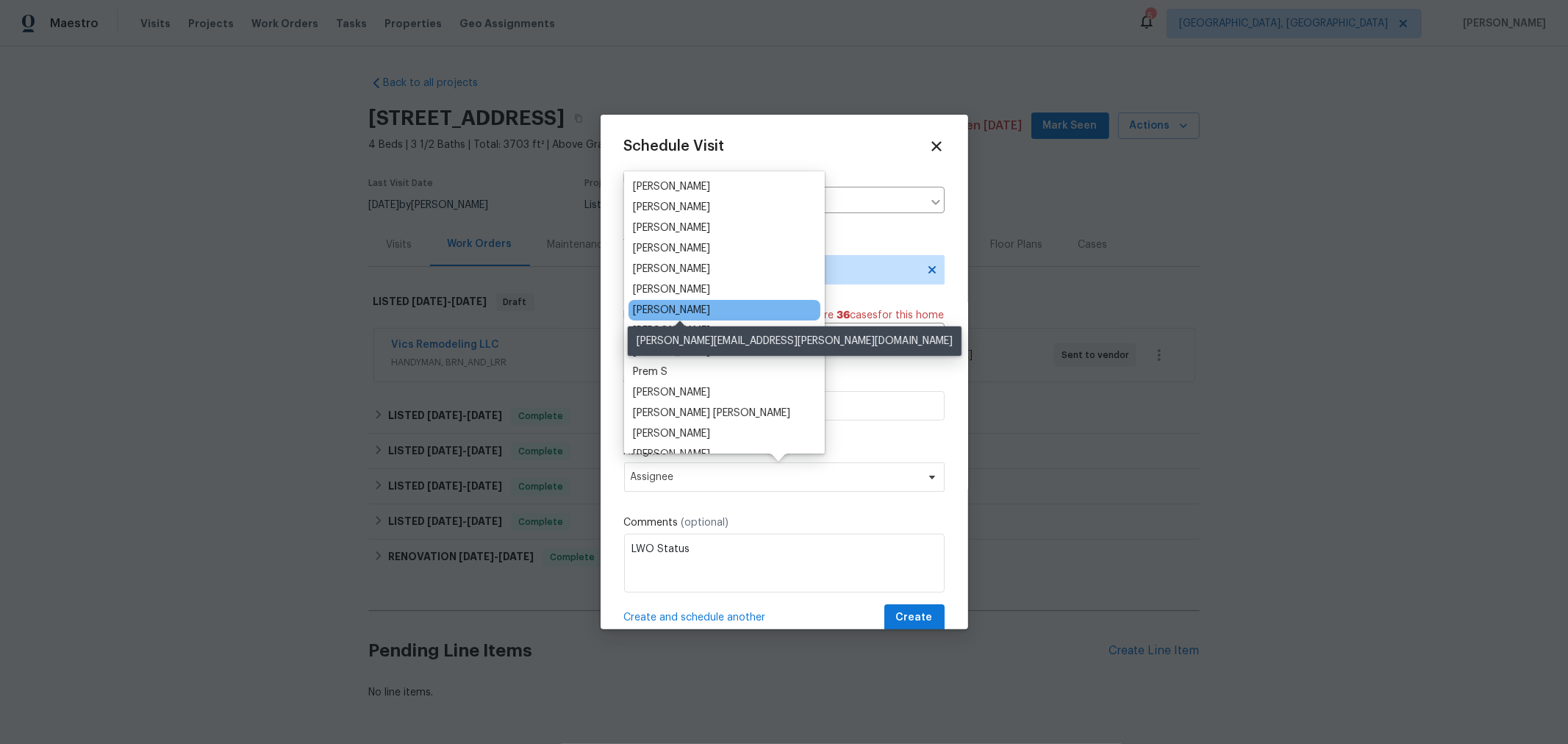
click at [710, 304] on div "[PERSON_NAME]" at bounding box center [671, 310] width 77 height 15
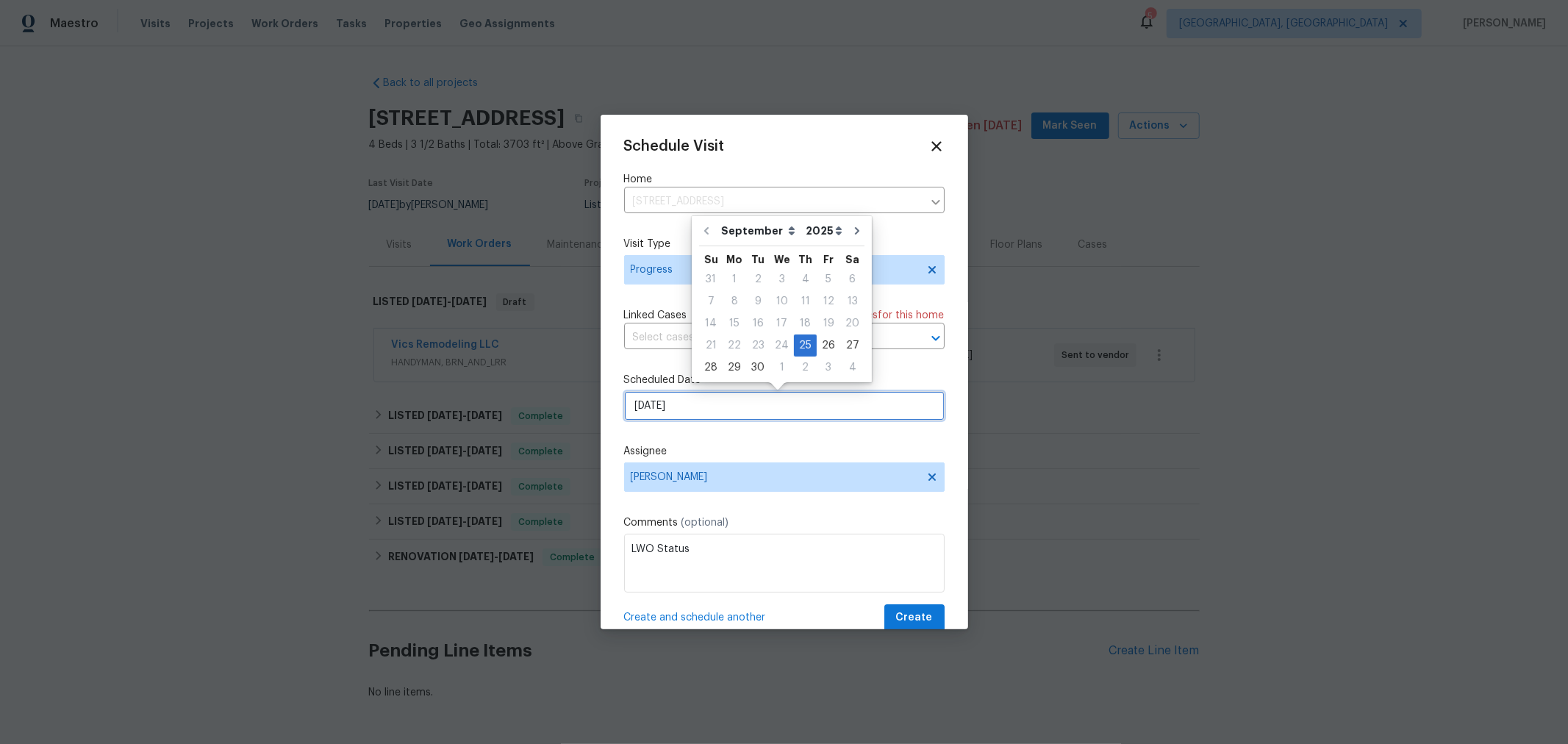
click at [715, 416] on input "9/25/2025" at bounding box center [784, 406] width 320 height 29
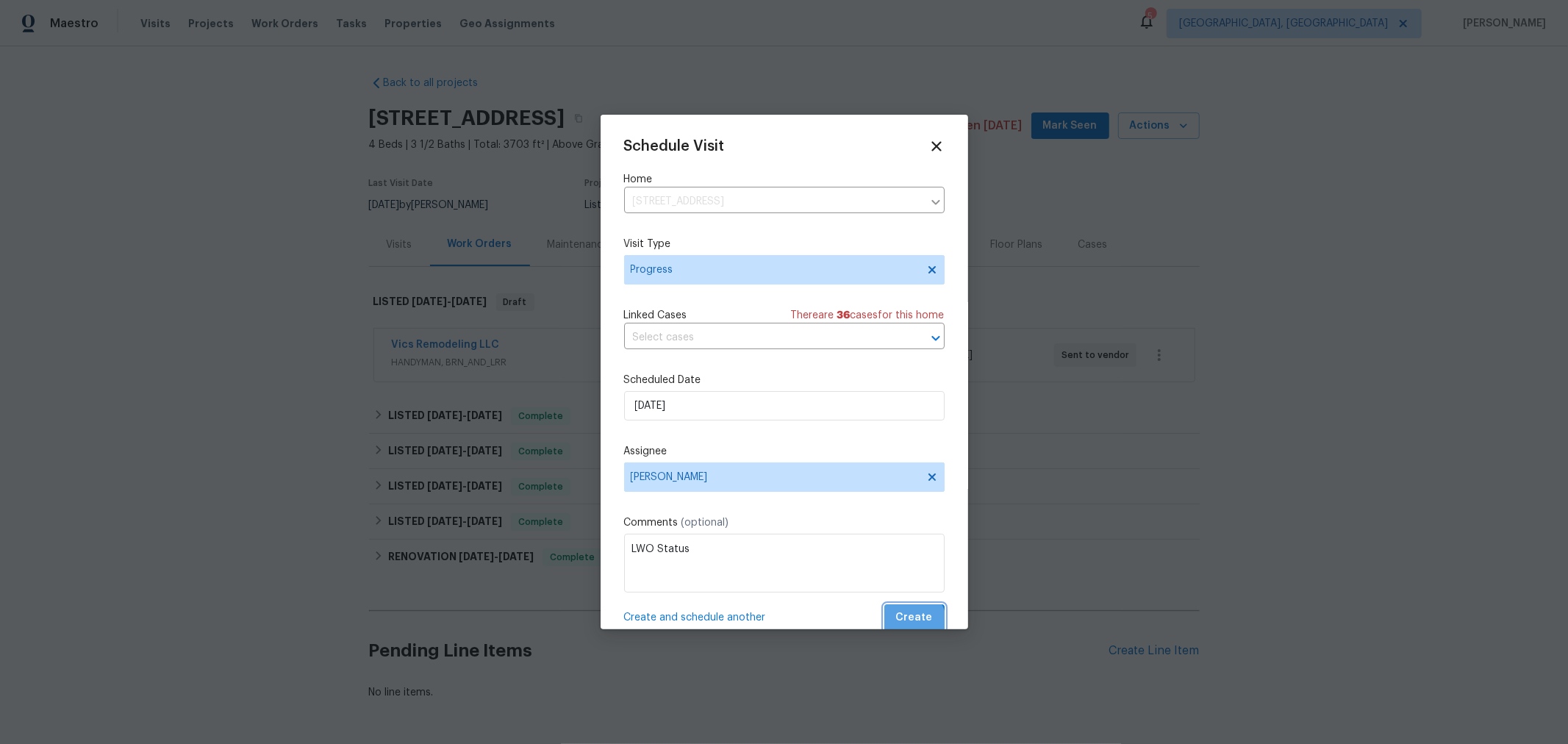
click at [903, 623] on span "Create" at bounding box center [915, 617] width 37 height 19
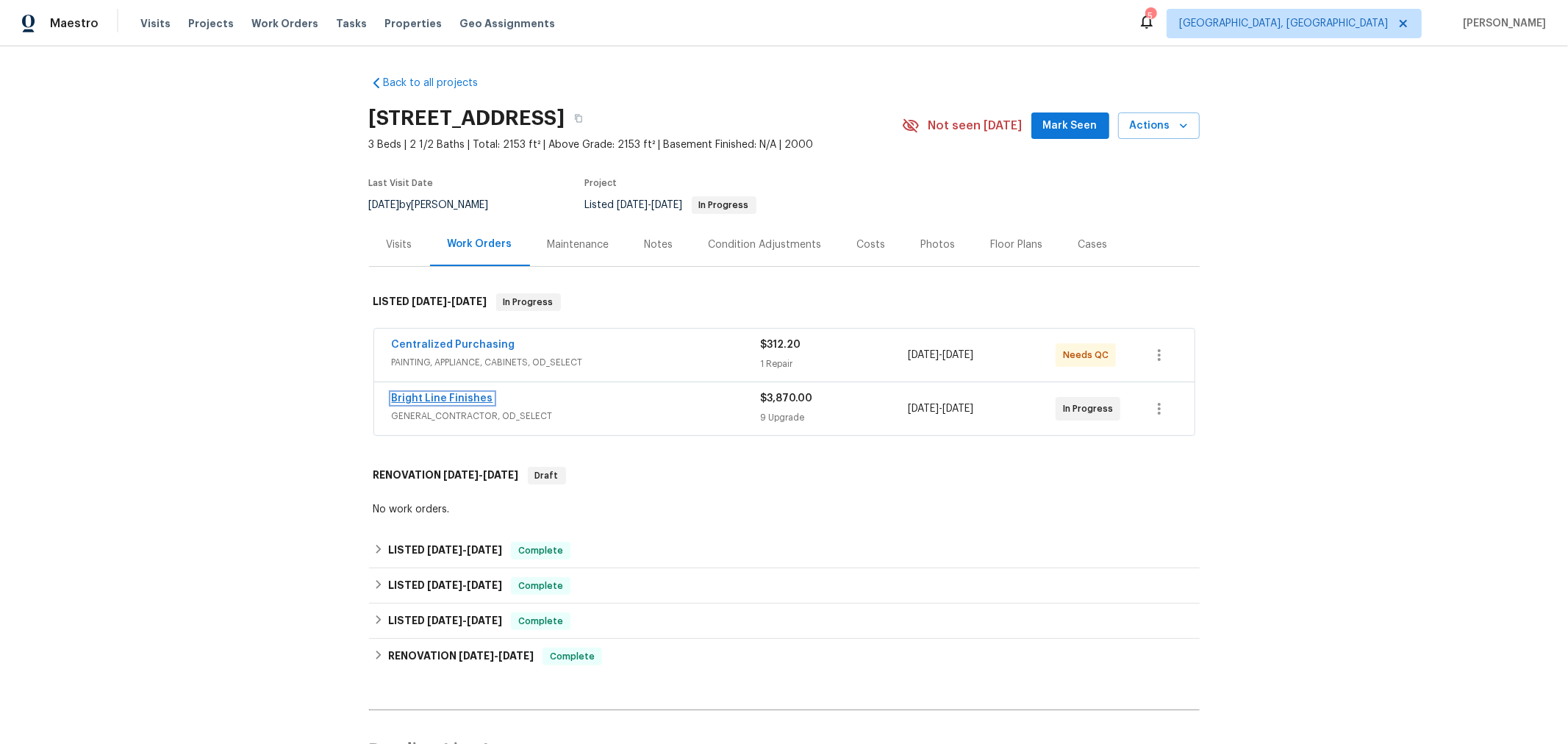
click at [463, 395] on link "Bright Line Finishes" at bounding box center [442, 398] width 101 height 11
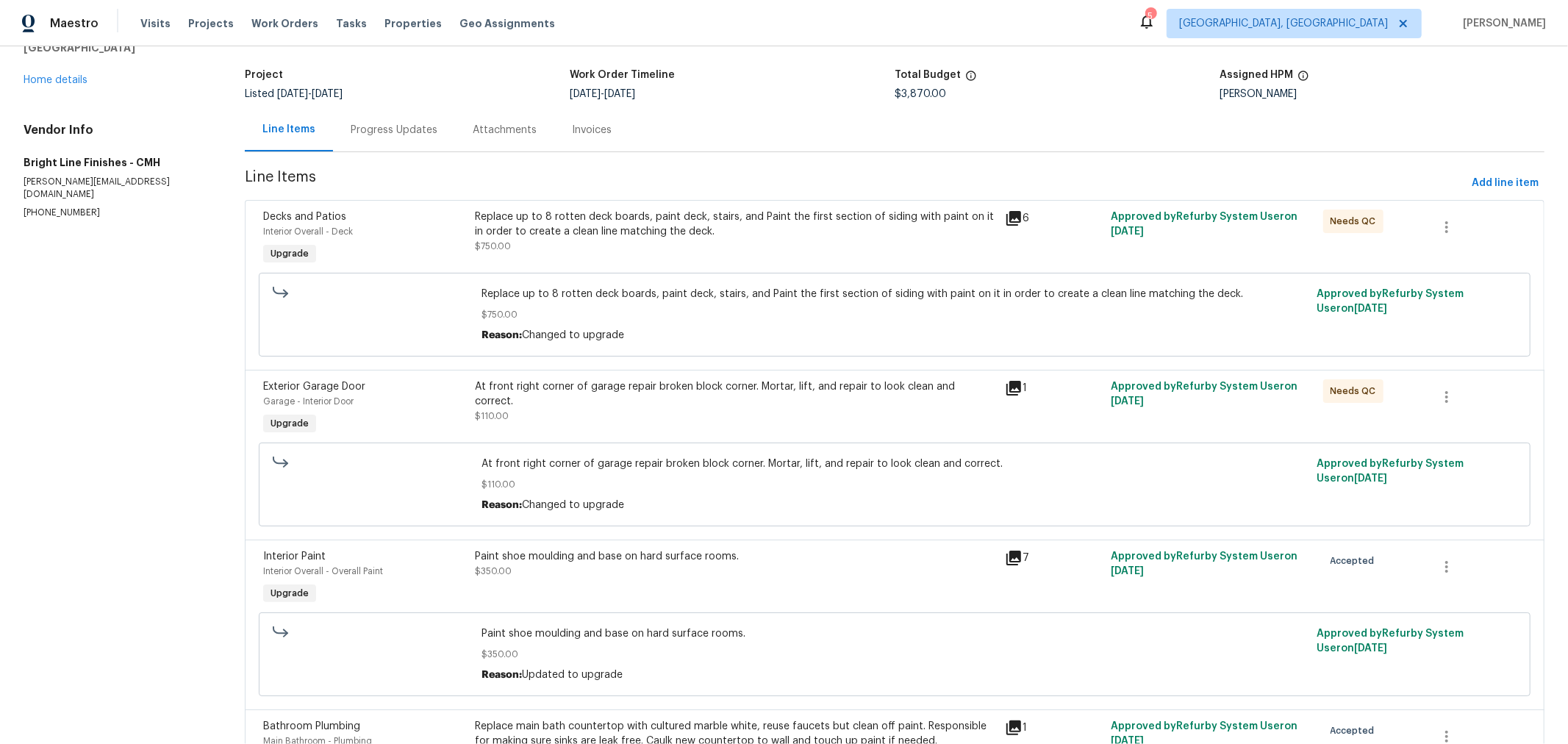
scroll to position [83, 0]
click at [397, 130] on div "Progress Updates" at bounding box center [393, 130] width 87 height 15
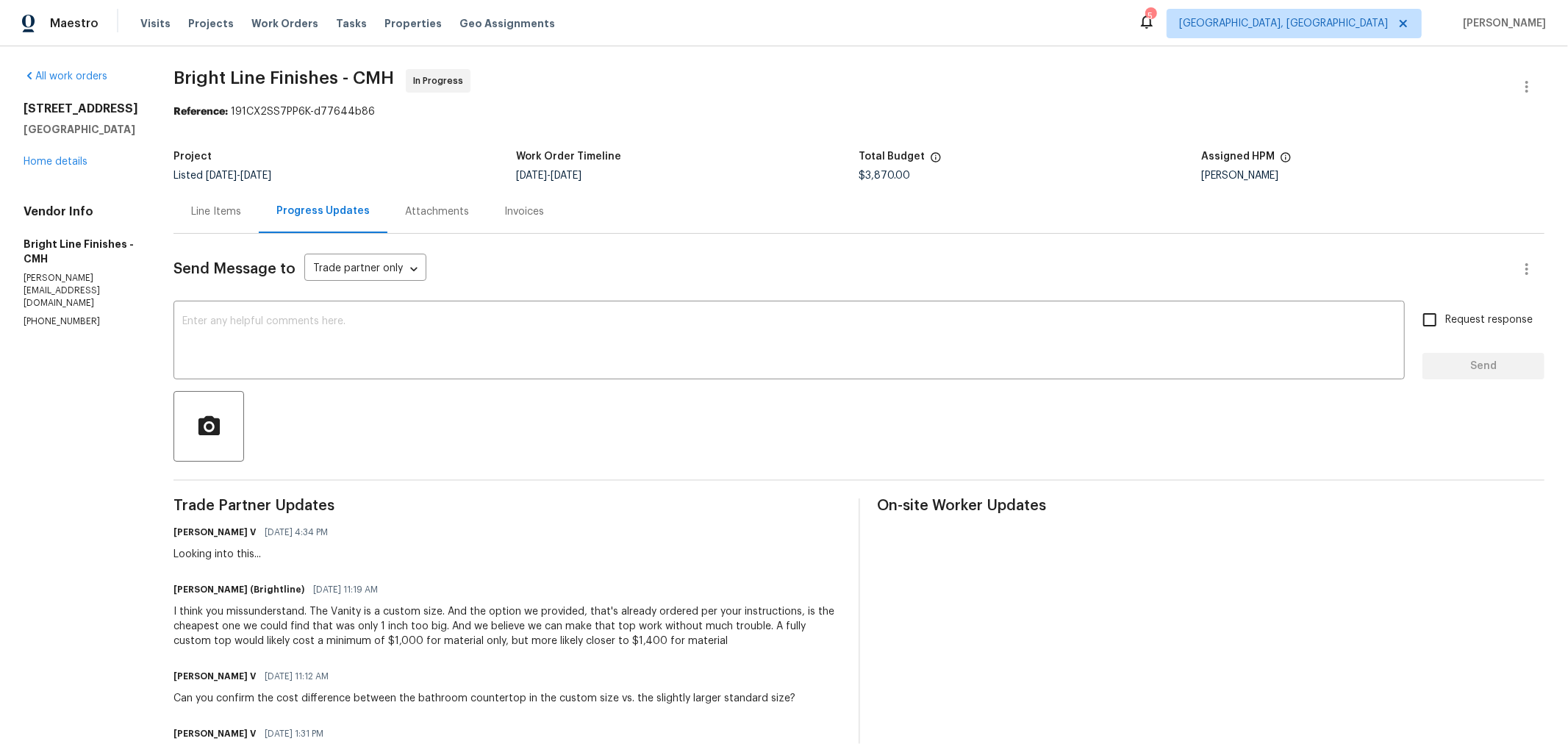
scroll to position [1, 0]
click at [195, 215] on div "Line Items" at bounding box center [215, 211] width 50 height 15
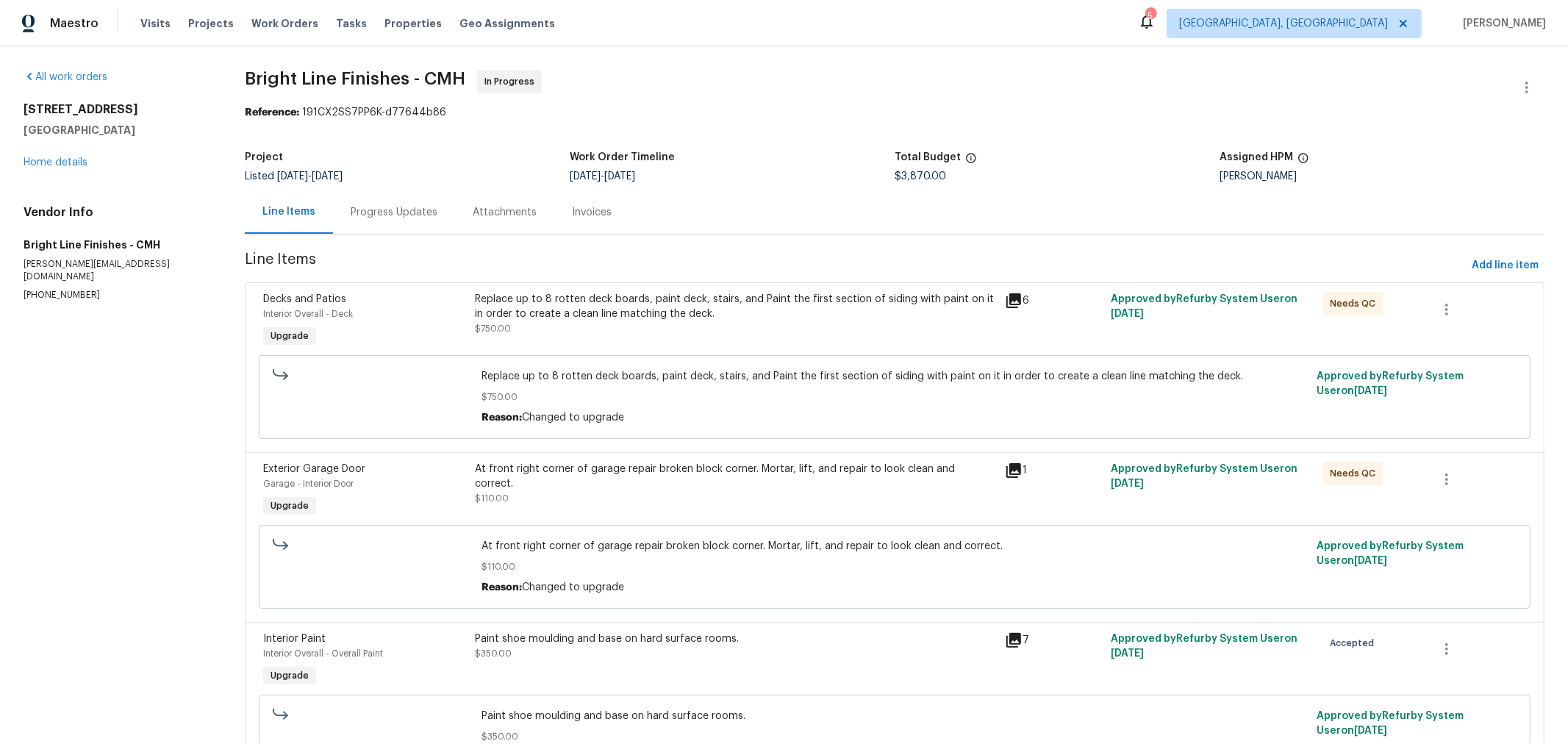
click at [416, 225] on div "Progress Updates" at bounding box center [393, 212] width 122 height 44
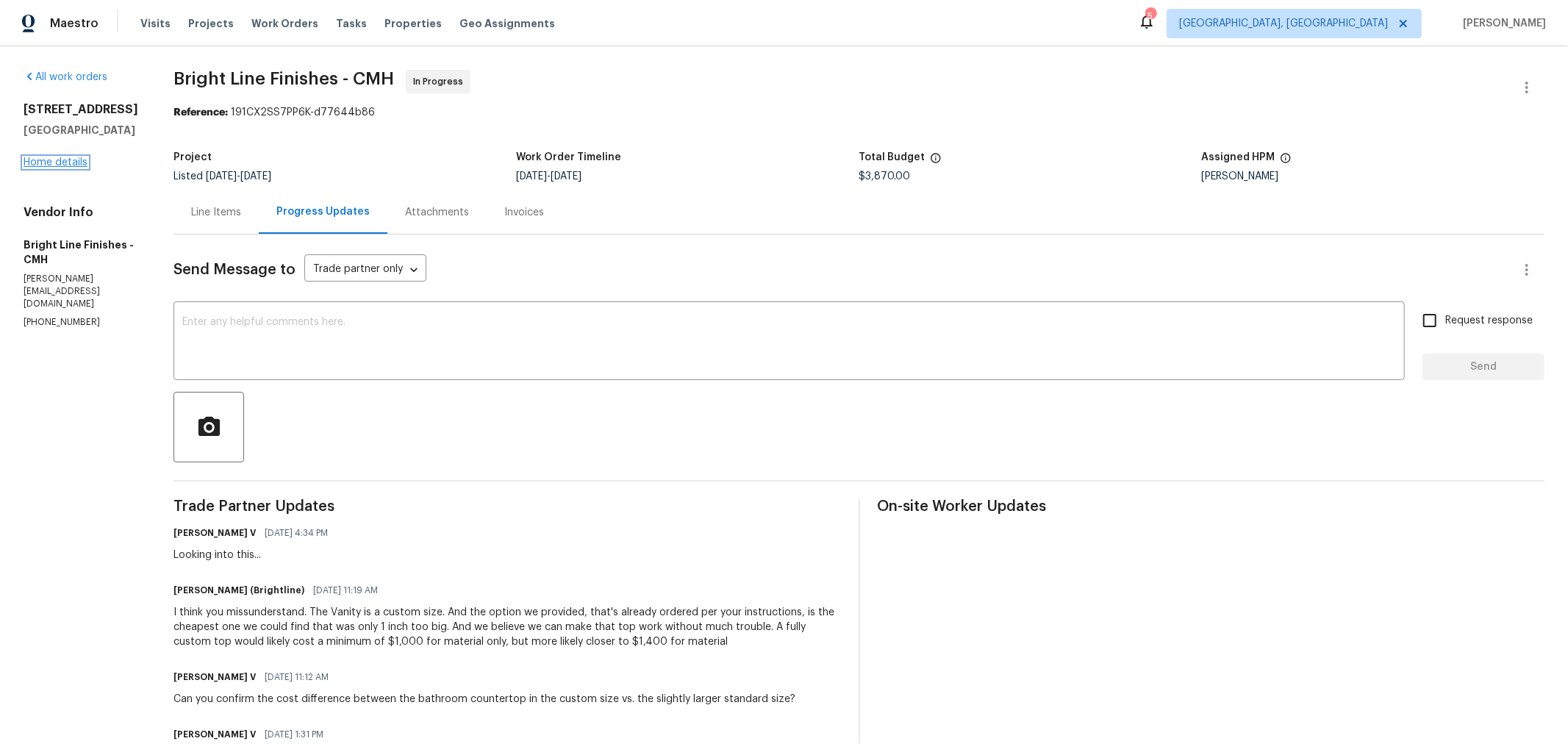
click at [66, 167] on link "Home details" at bounding box center [55, 163] width 64 height 11
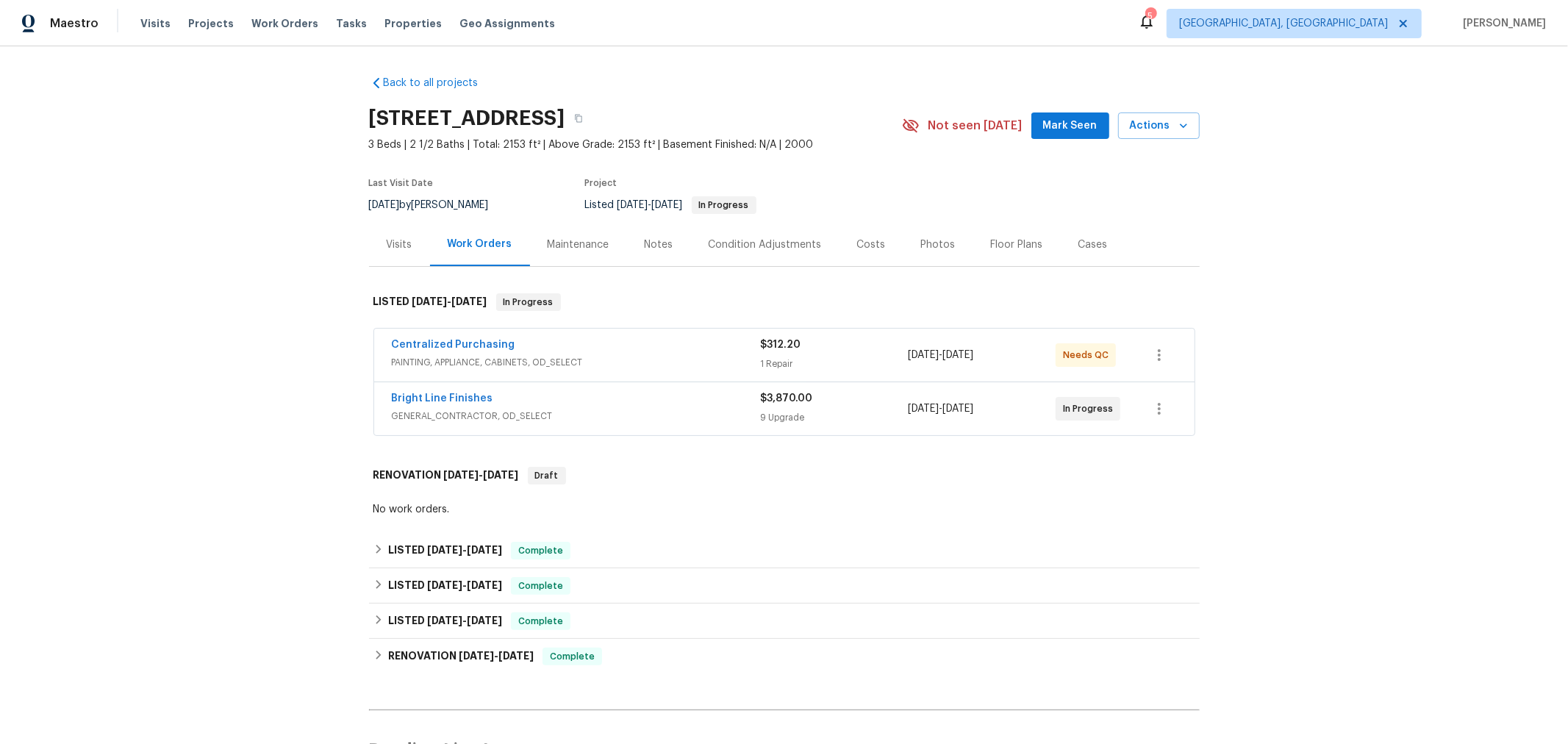
click at [1520, 250] on div "Back to all projects 1076 Valley Dr, Marysville, OH 43040 3 Beds | 2 1/2 Baths …" at bounding box center [784, 395] width 1568 height 698
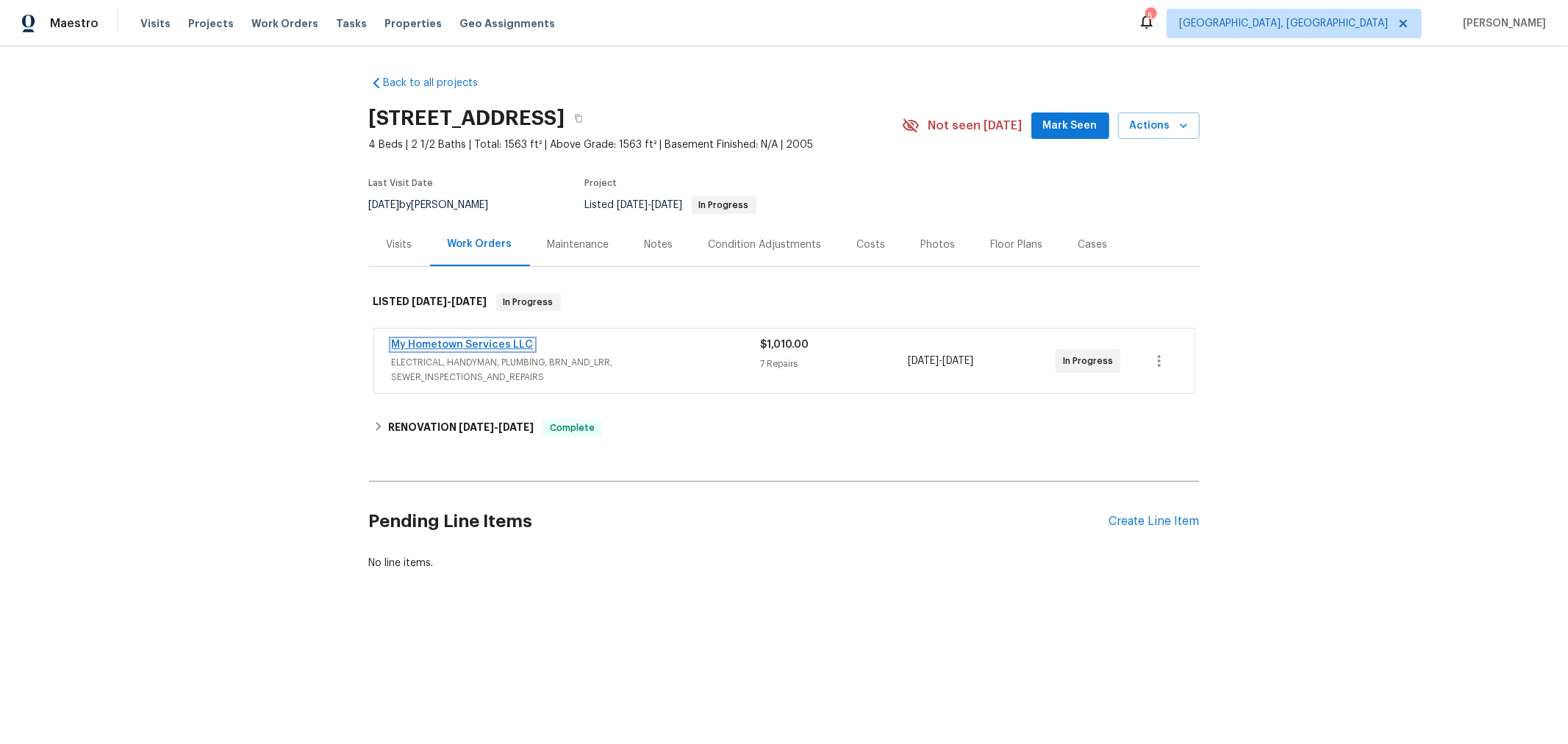
click at [472, 342] on link "My Hometown Services LLC" at bounding box center [462, 345] width 142 height 11
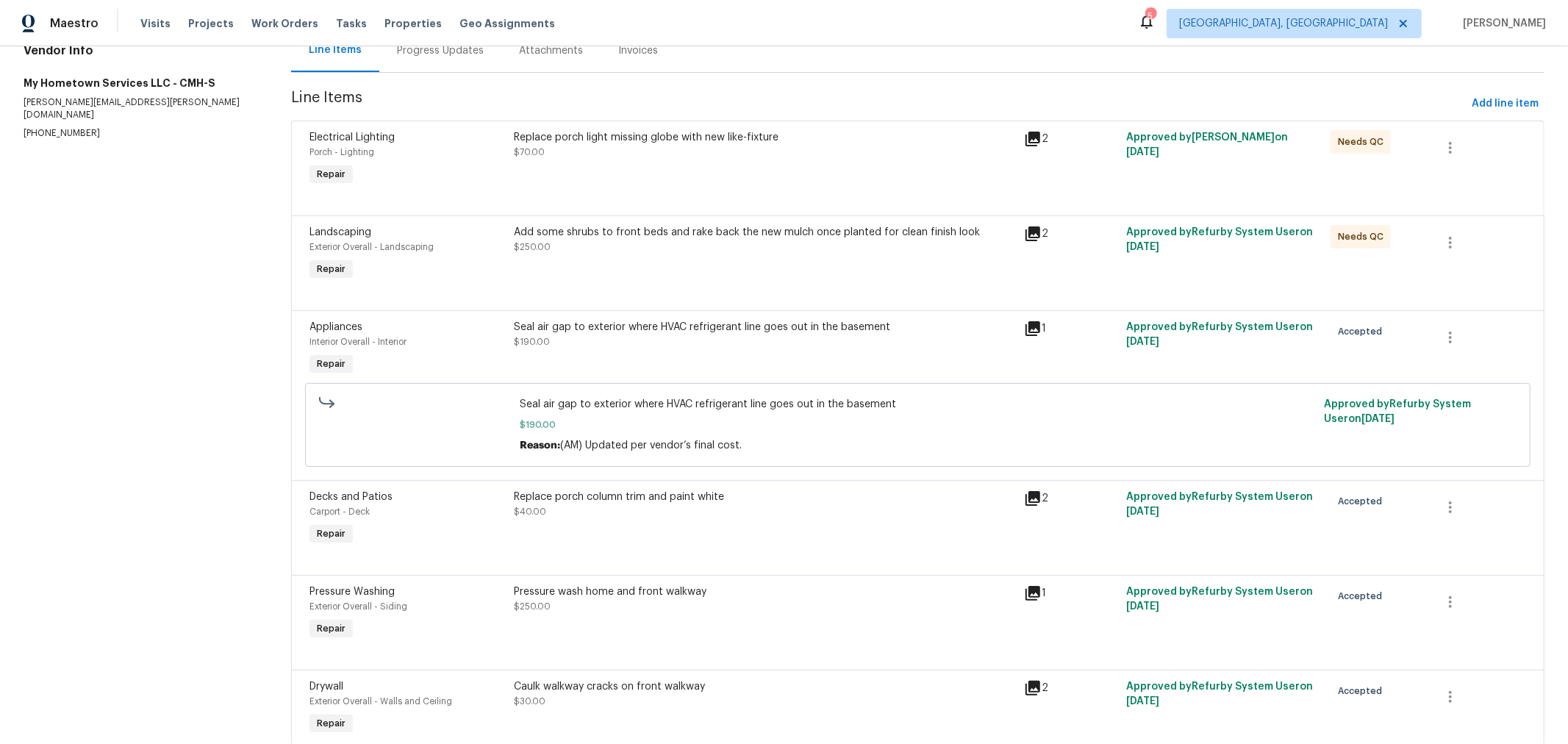
scroll to position [163, 0]
click at [1025, 237] on icon at bounding box center [1033, 233] width 18 height 18
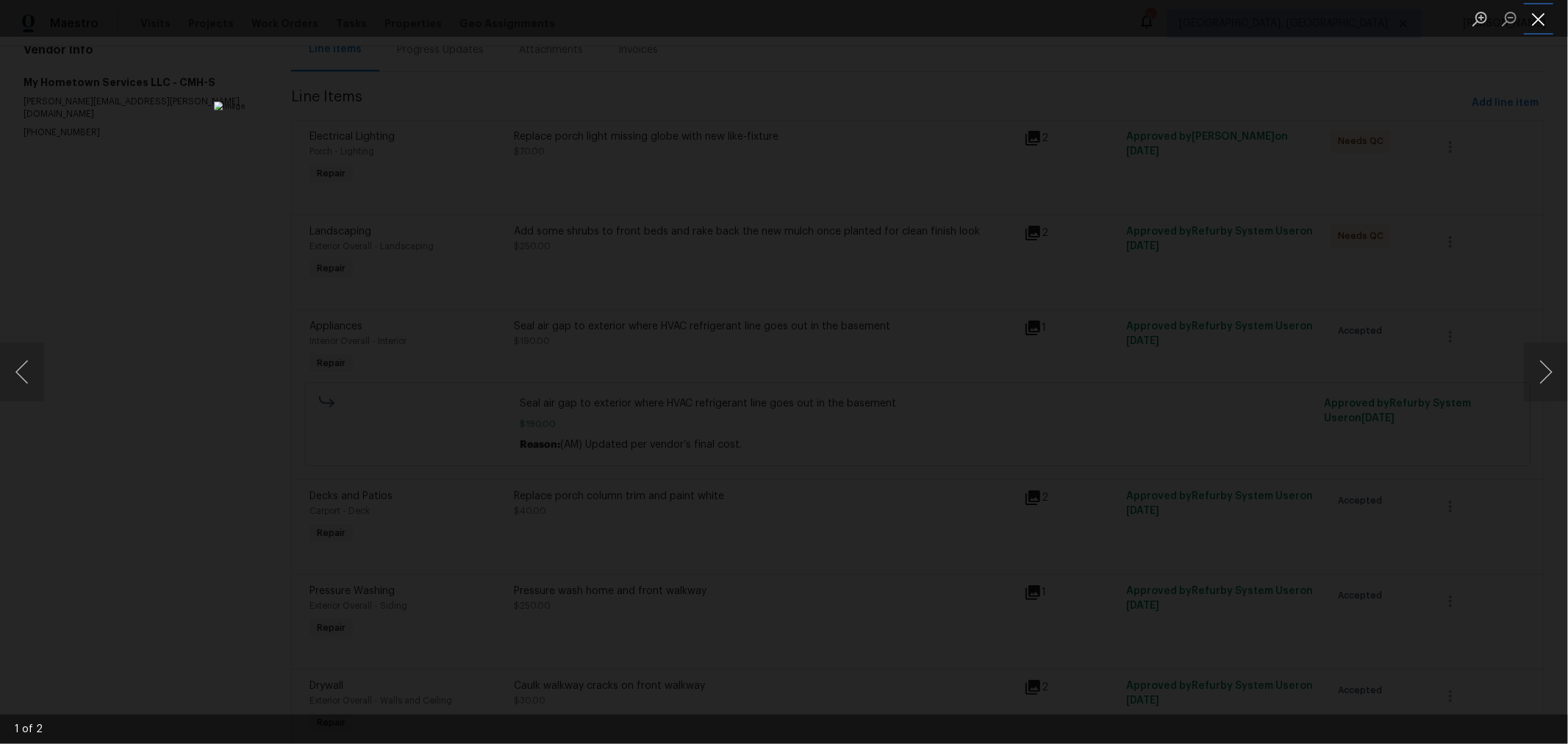
click at [1540, 22] on button "Close lightbox" at bounding box center [1538, 19] width 29 height 25
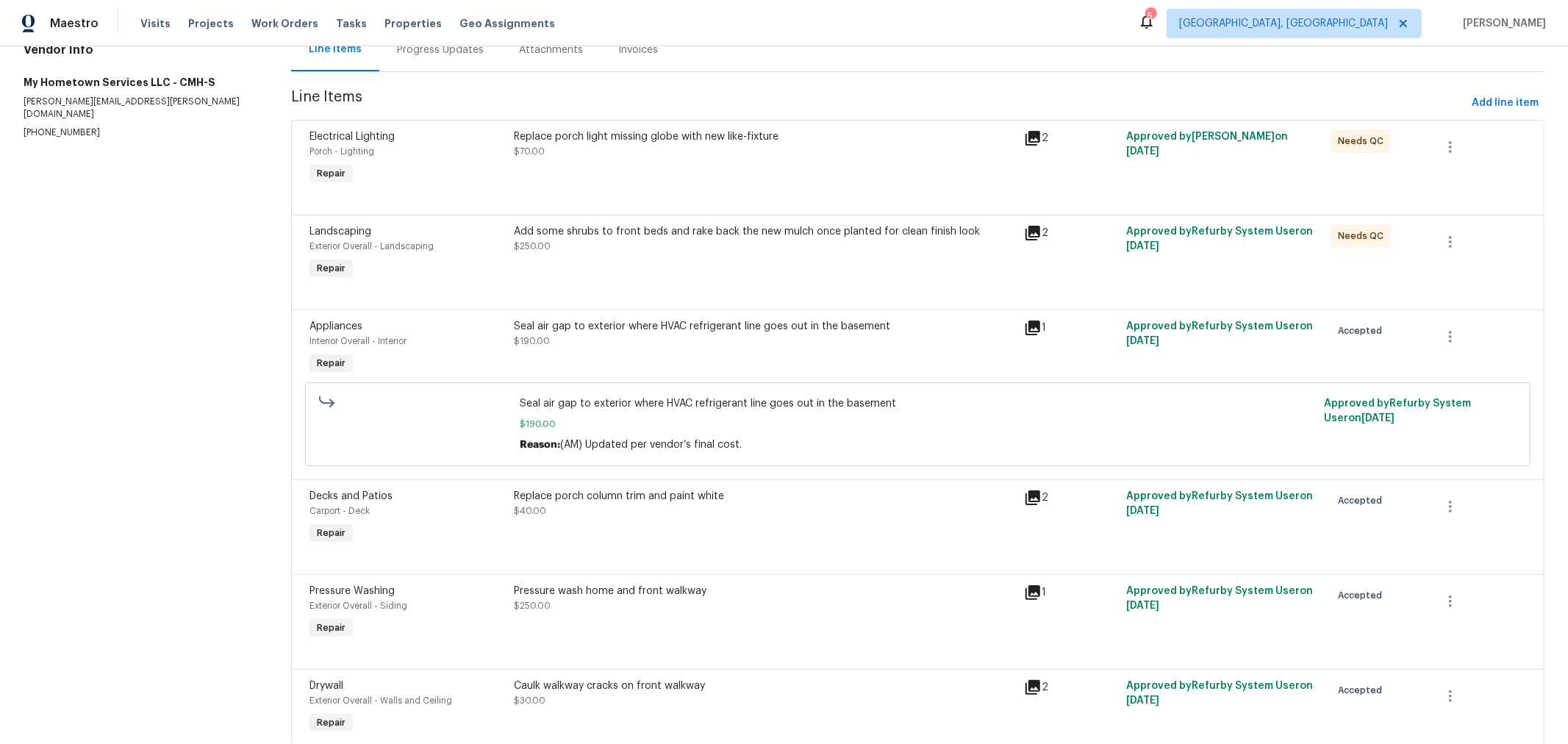
click at [1024, 329] on icon at bounding box center [1033, 328] width 18 height 18
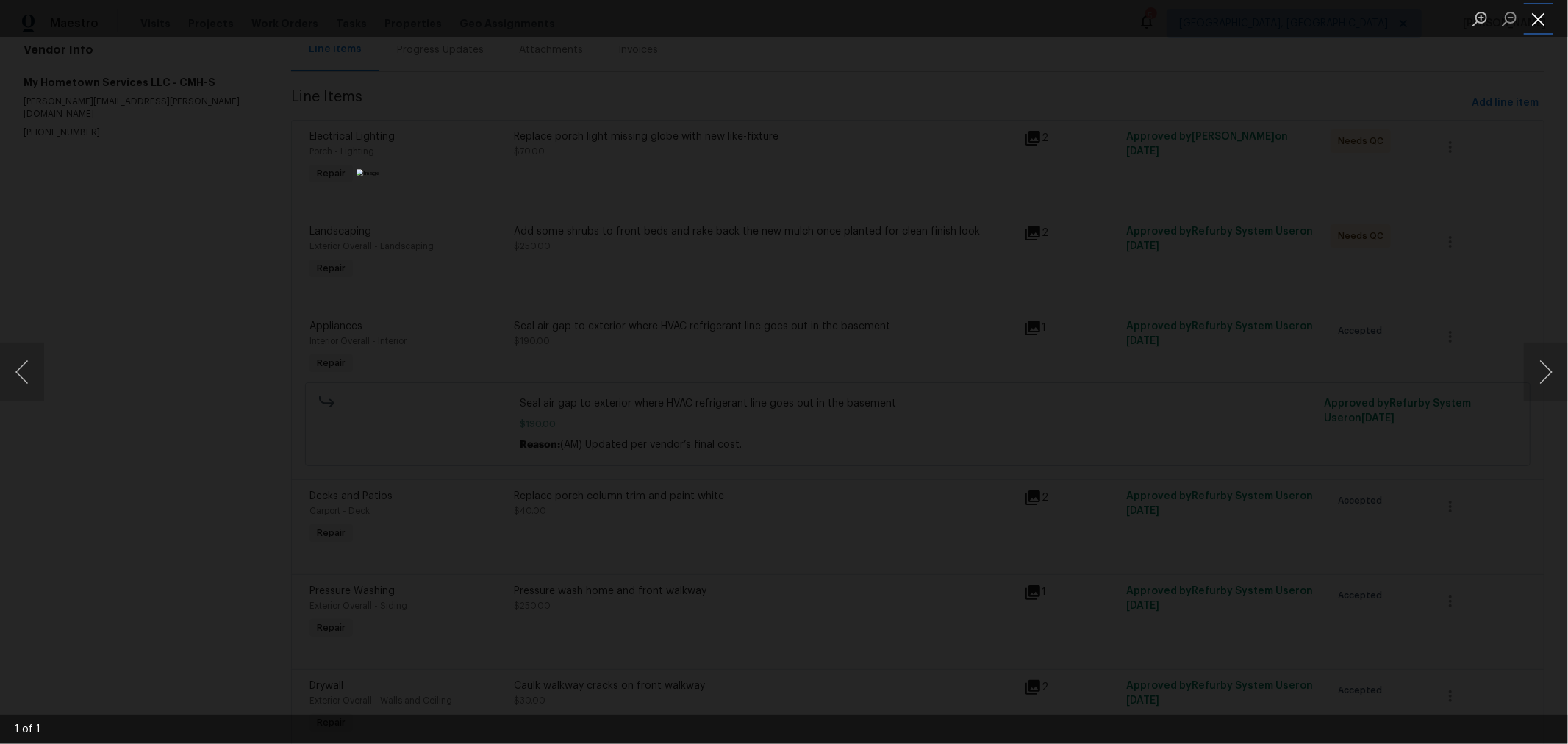
click at [1538, 15] on button "Close lightbox" at bounding box center [1538, 19] width 29 height 25
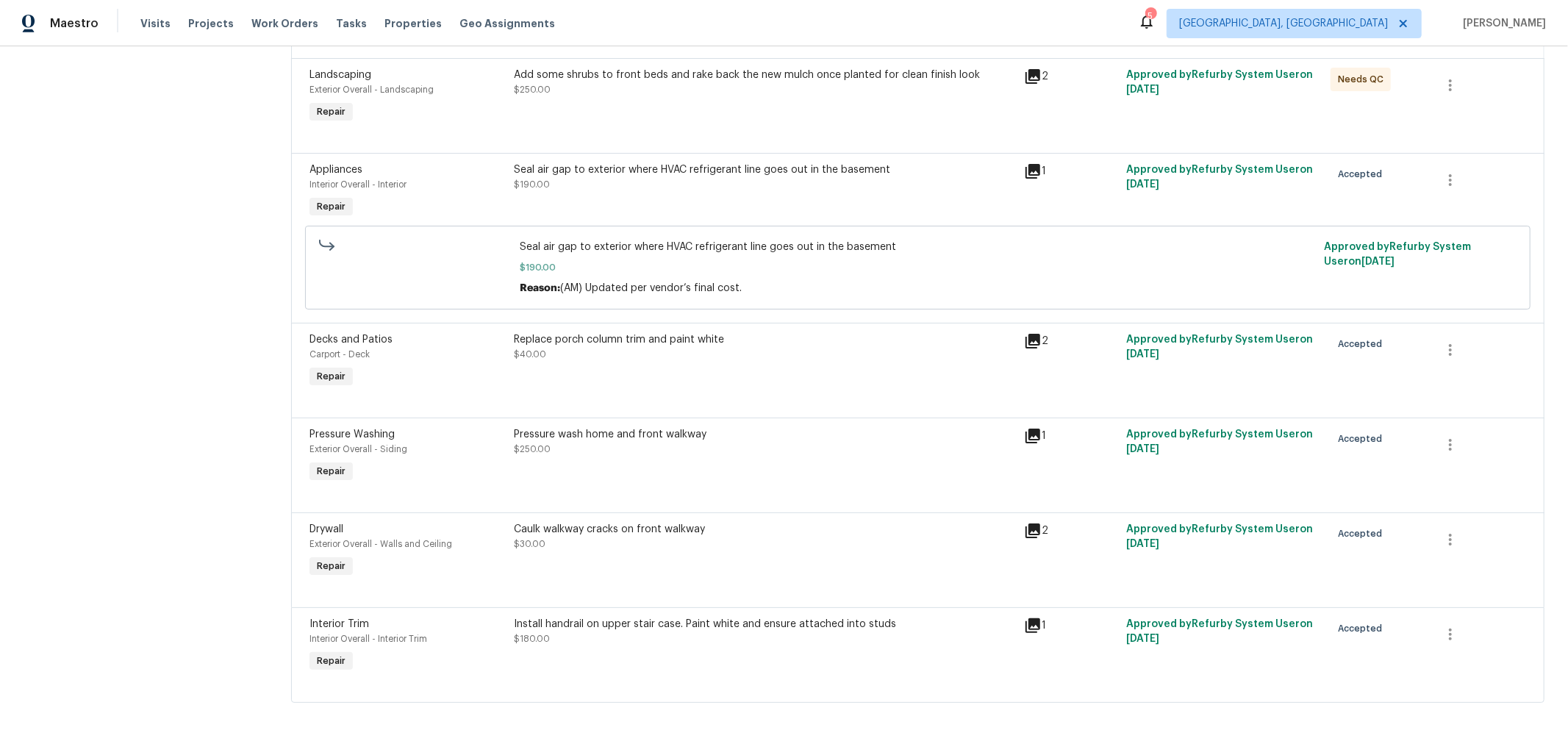
scroll to position [325, 0]
click at [1025, 340] on icon at bounding box center [1032, 341] width 15 height 15
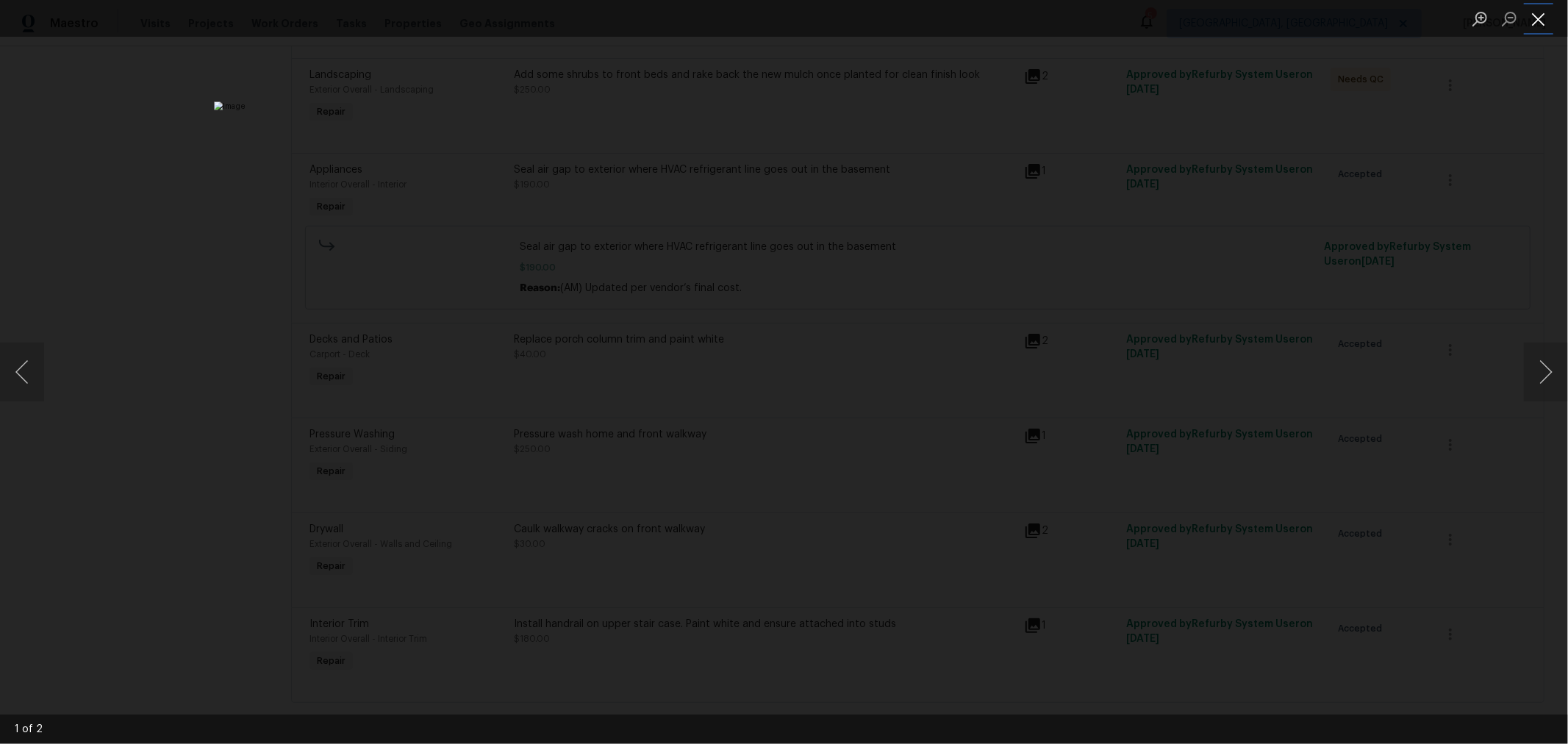
click at [1537, 25] on button "Close lightbox" at bounding box center [1538, 19] width 29 height 25
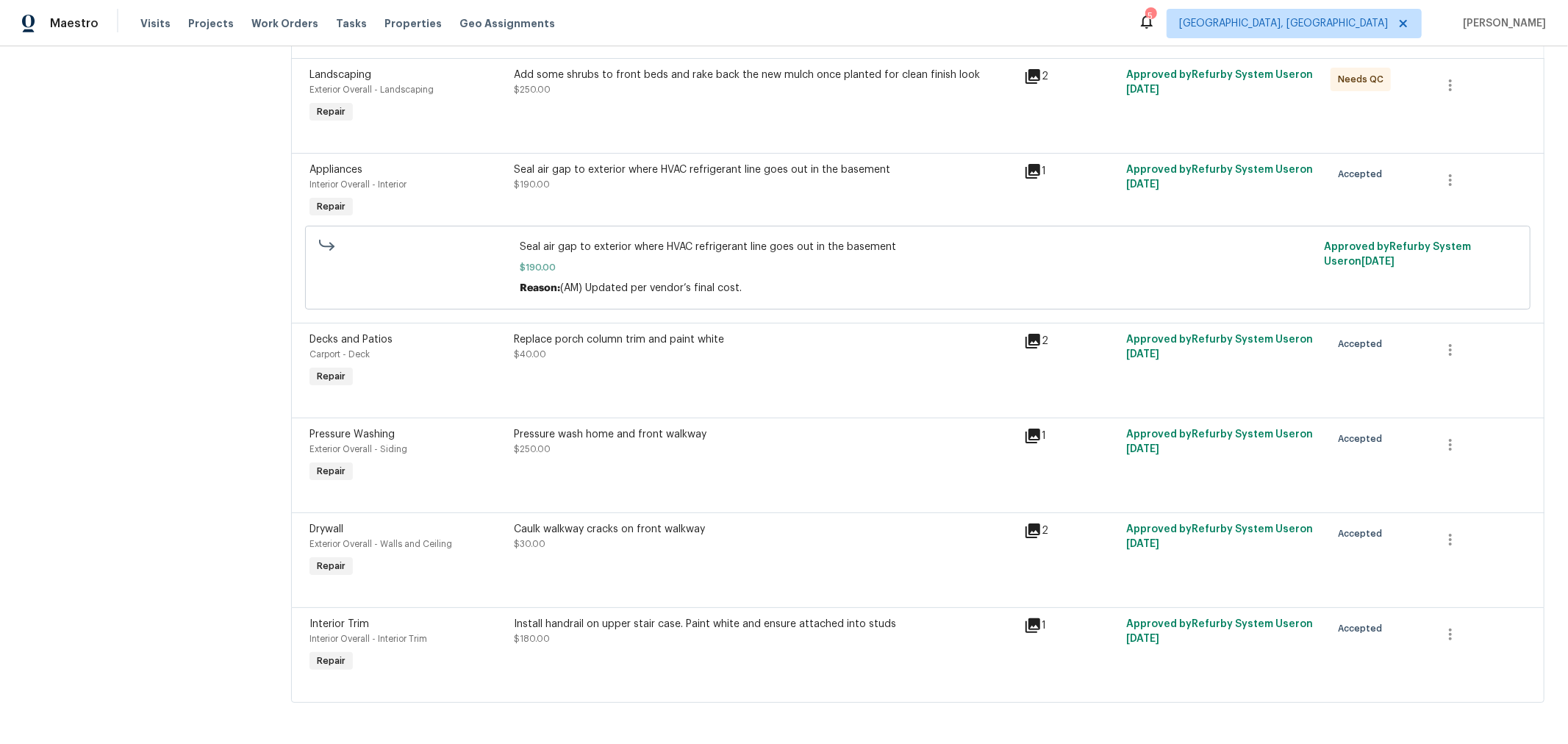
scroll to position [331, 0]
click at [1033, 522] on icon at bounding box center [1033, 531] width 18 height 18
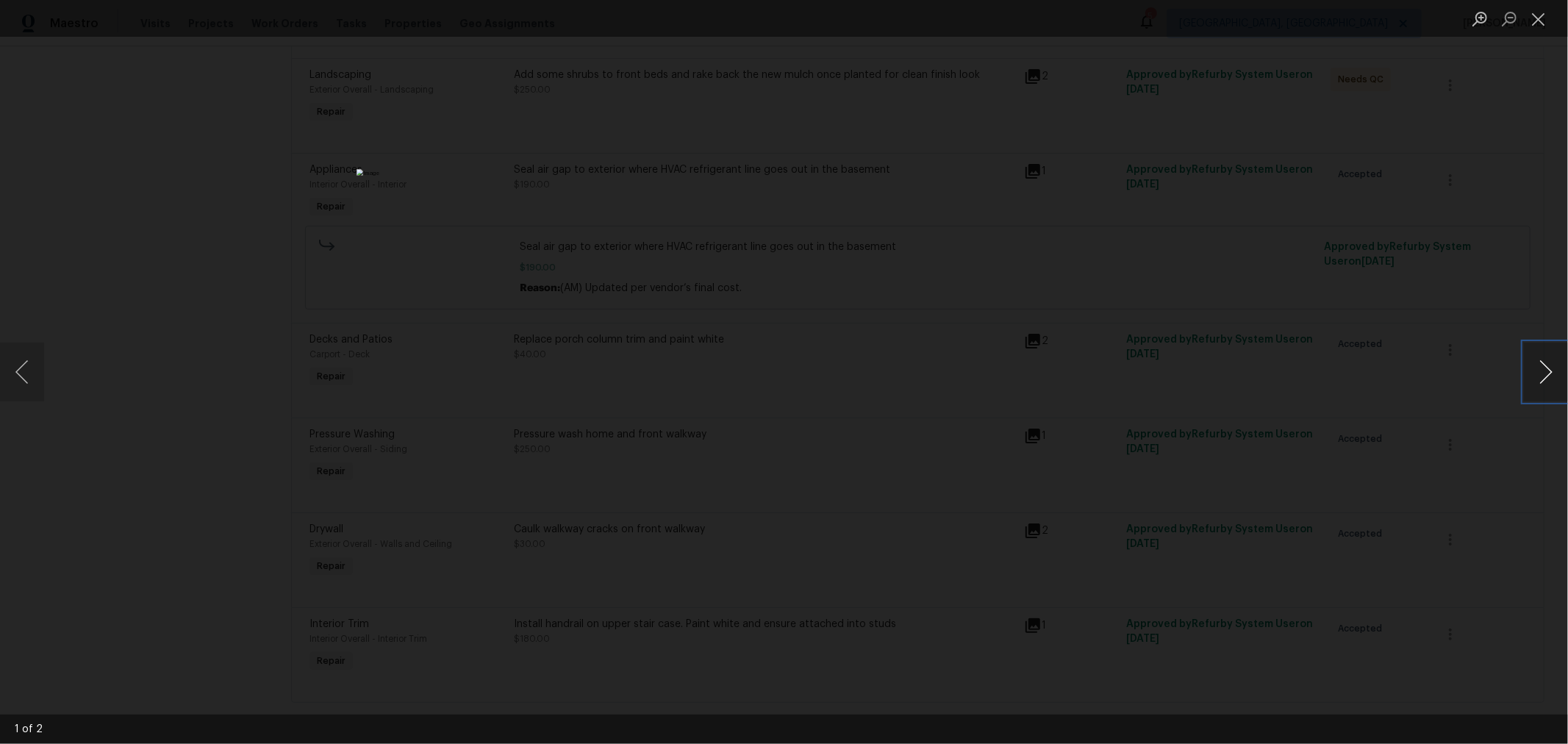
click at [1550, 370] on button "Next image" at bounding box center [1545, 372] width 44 height 58
click at [1530, 16] on button "Close lightbox" at bounding box center [1538, 19] width 29 height 25
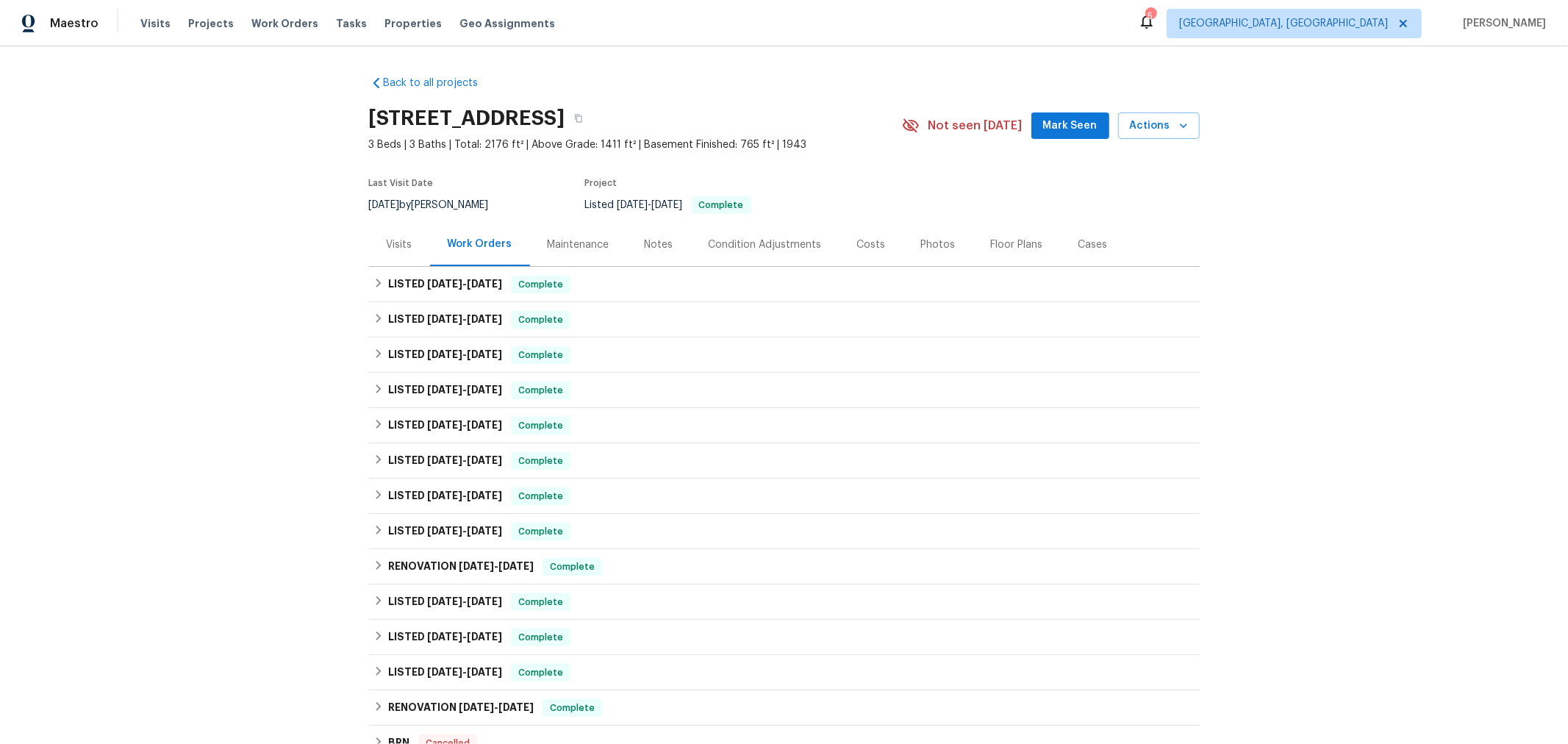
click at [920, 253] on div "Photos" at bounding box center [938, 244] width 70 height 44
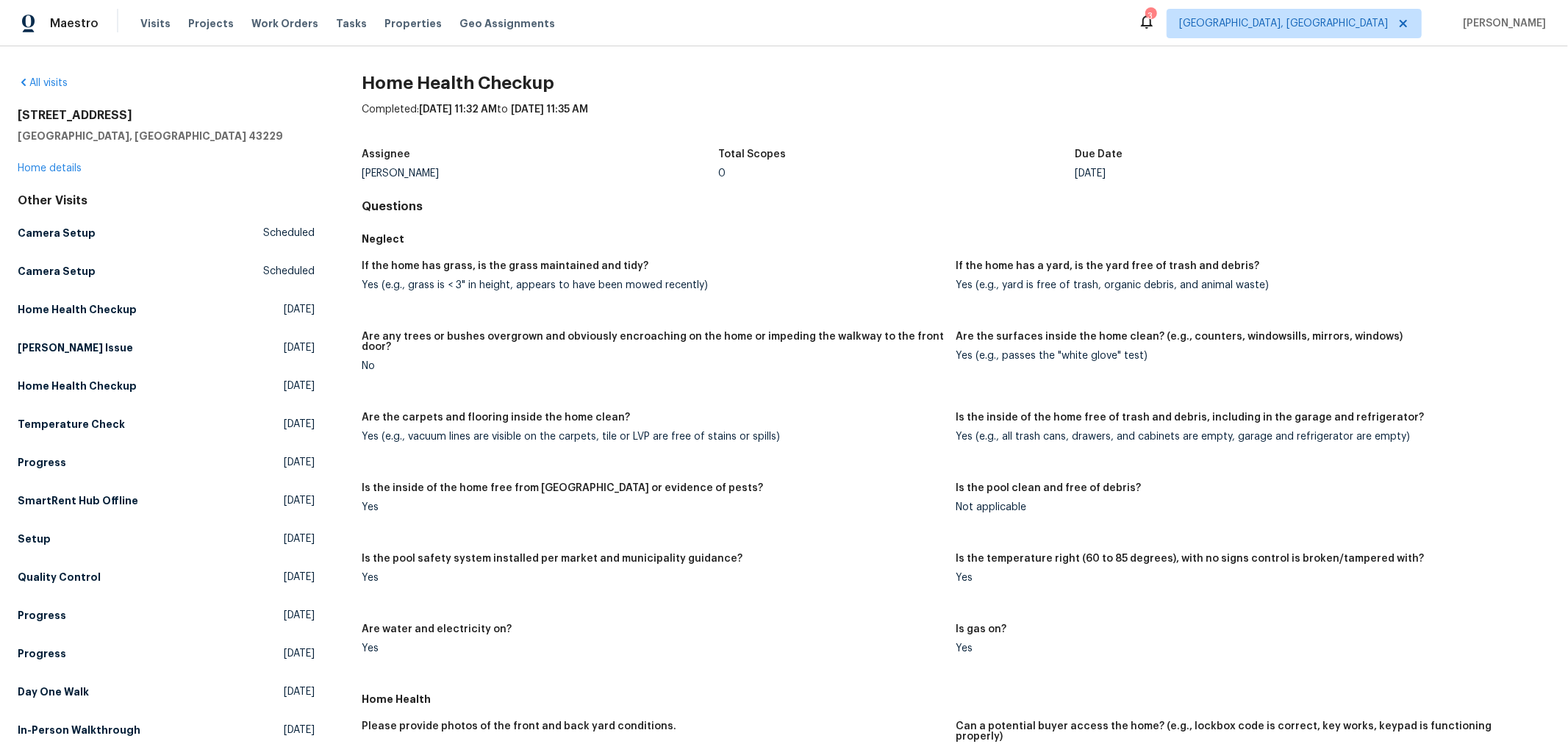
scroll to position [734, 0]
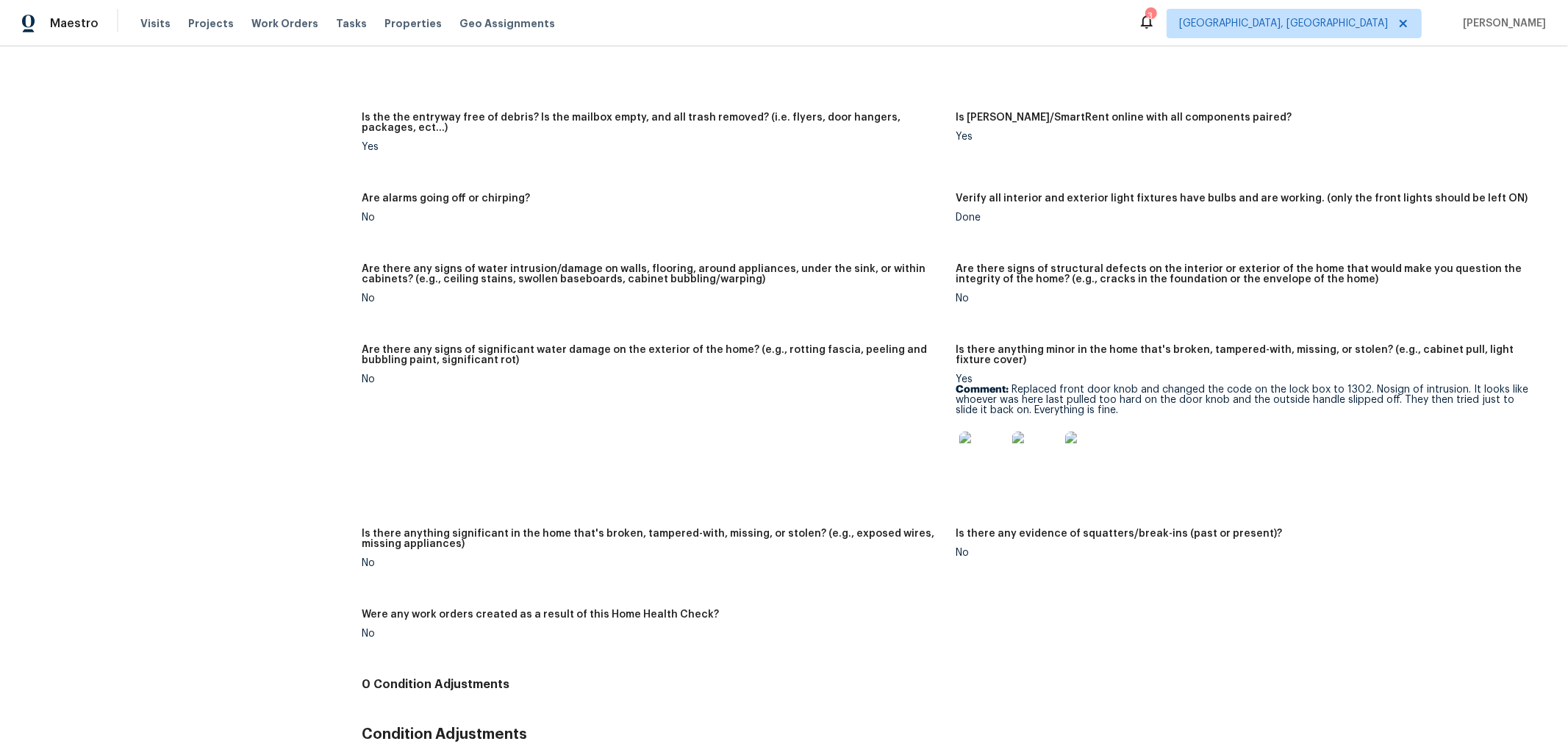
click at [1496, 479] on div at bounding box center [1247, 455] width 582 height 64
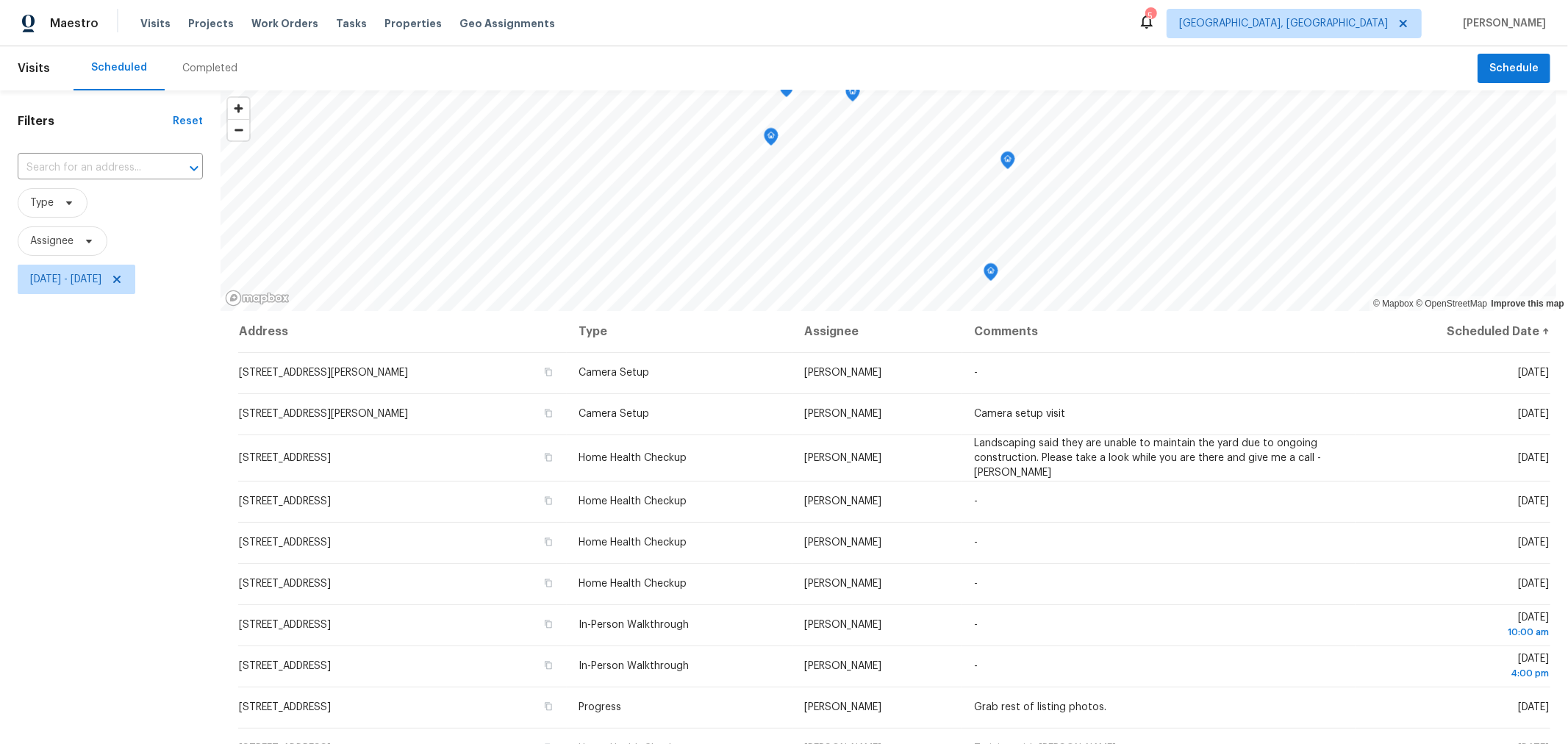
scroll to position [14, 0]
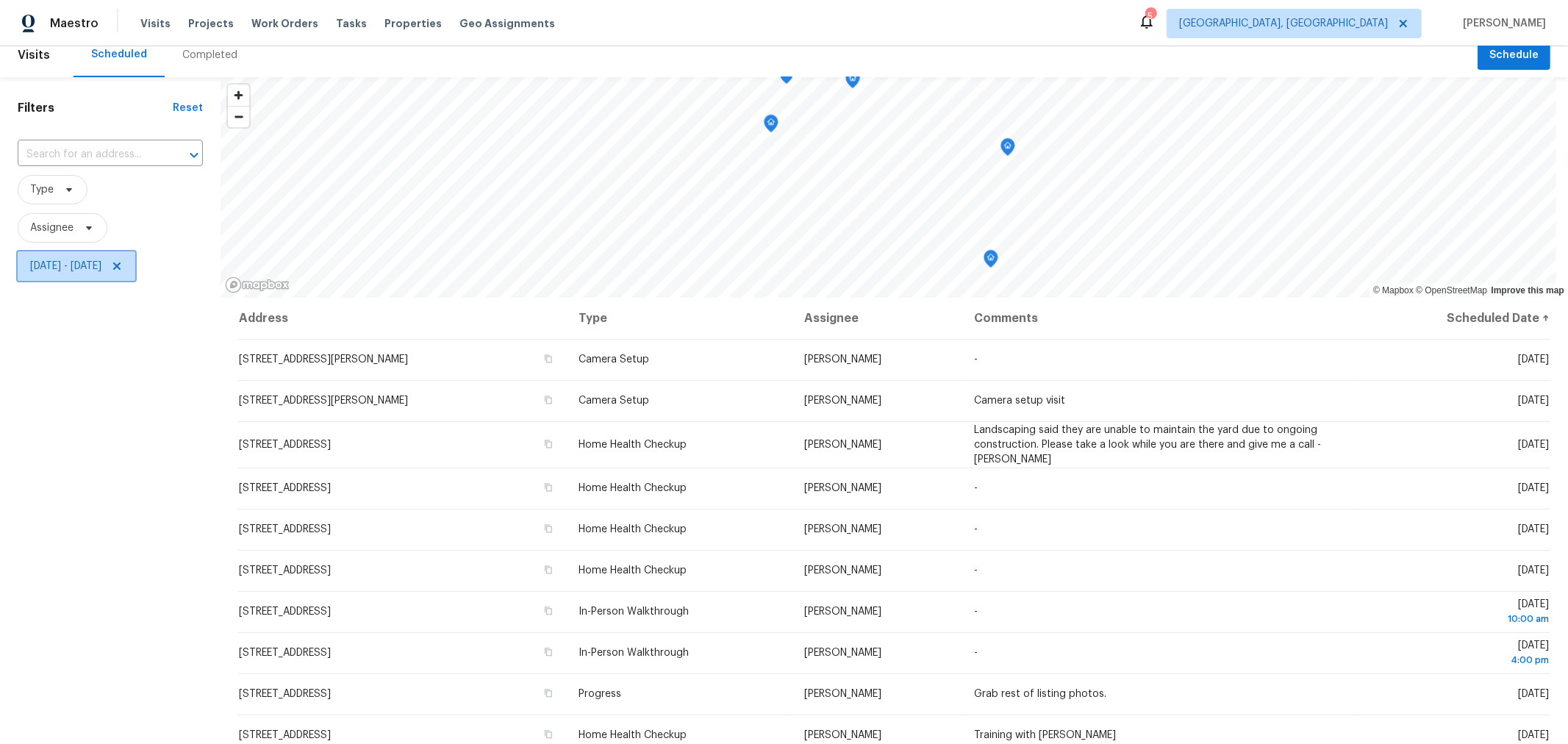
click at [101, 268] on span "Thu, Sep 25 - Thu, Sep 25" at bounding box center [65, 266] width 71 height 15
select select "8"
select select "2025"
select select "9"
select select "2025"
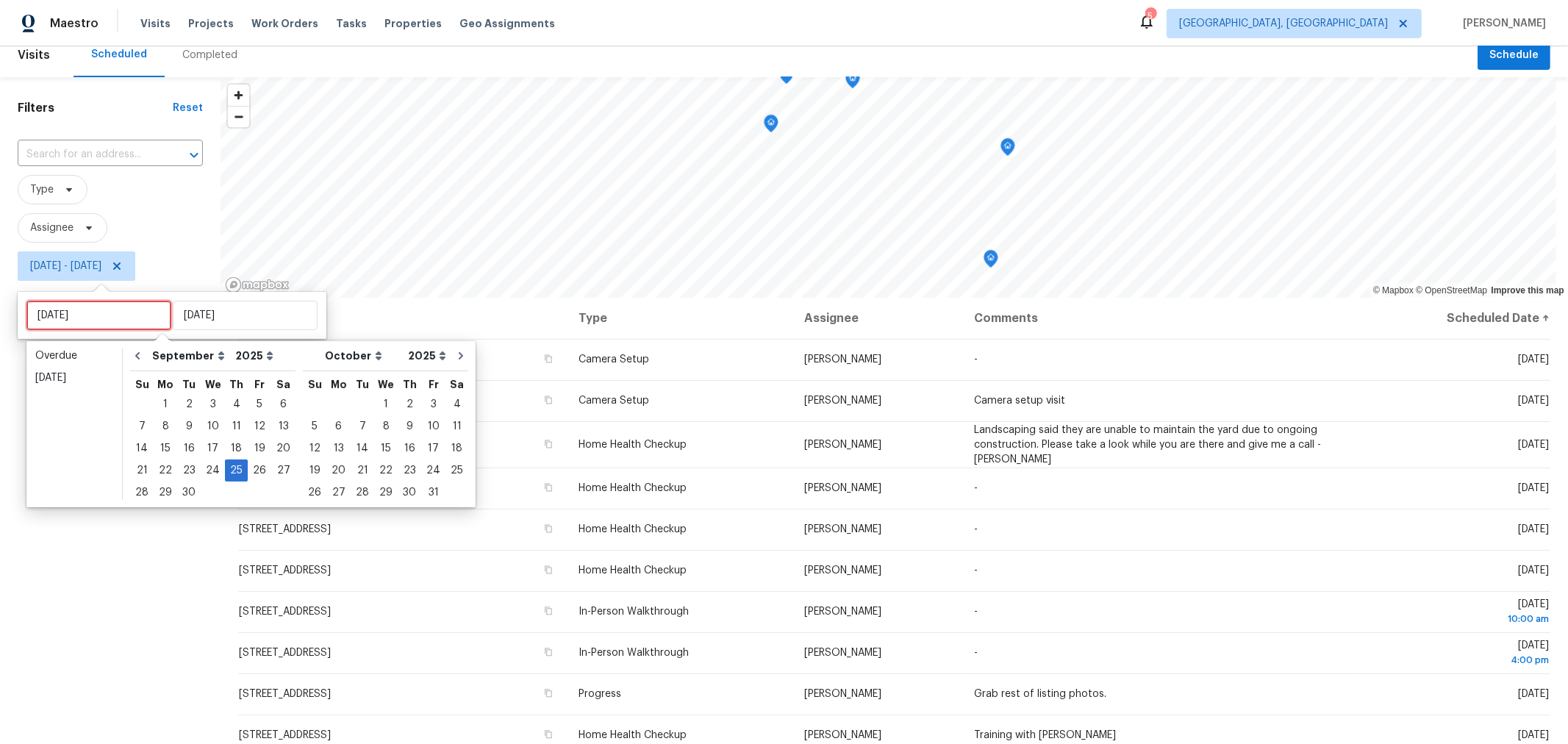
click at [124, 314] on input "[DATE]" at bounding box center [98, 316] width 145 height 29
type input "Wed, Sep 17"
click at [257, 475] on div "26" at bounding box center [259, 470] width 23 height 20
type input "[DATE]"
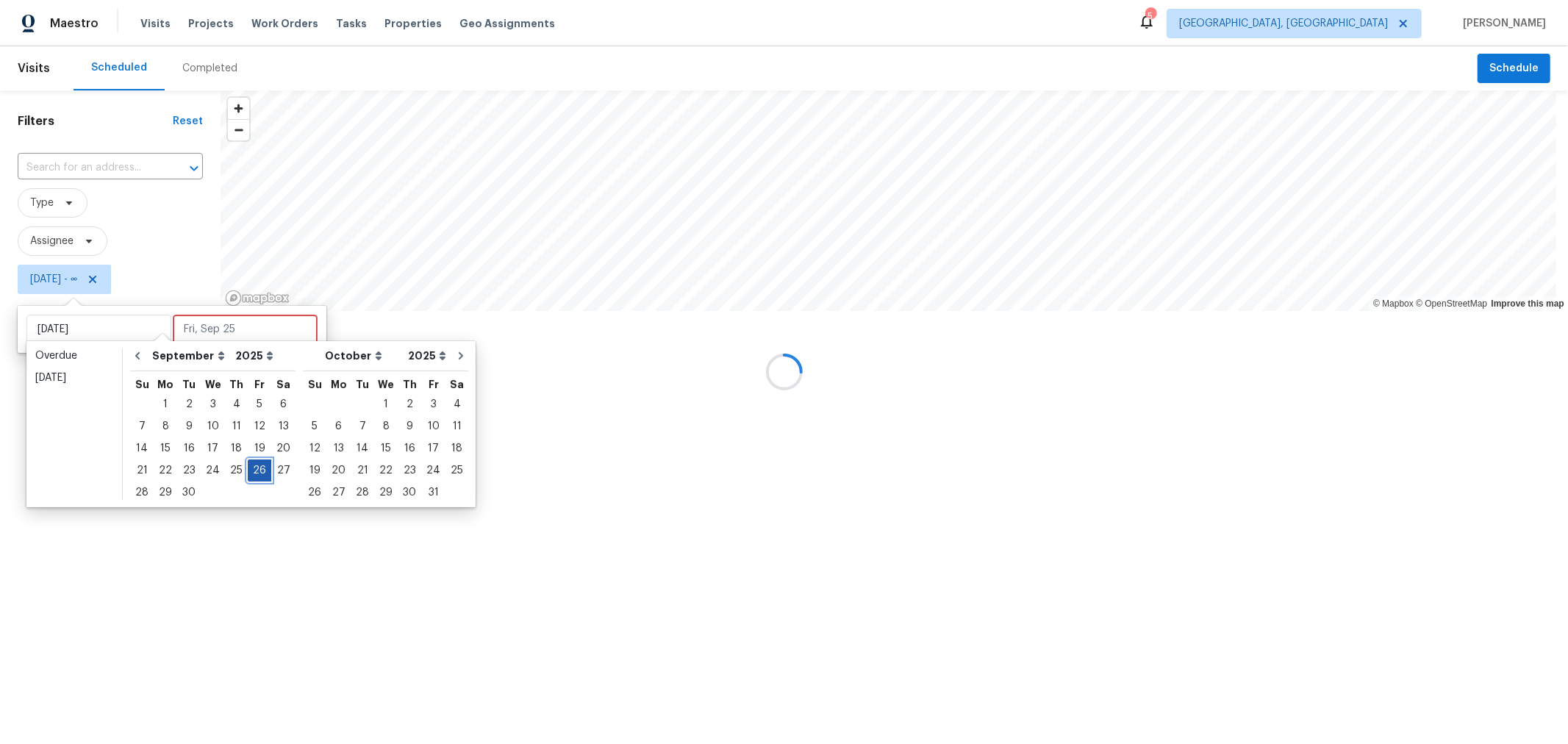
click at [256, 473] on div "26" at bounding box center [259, 470] width 23 height 20
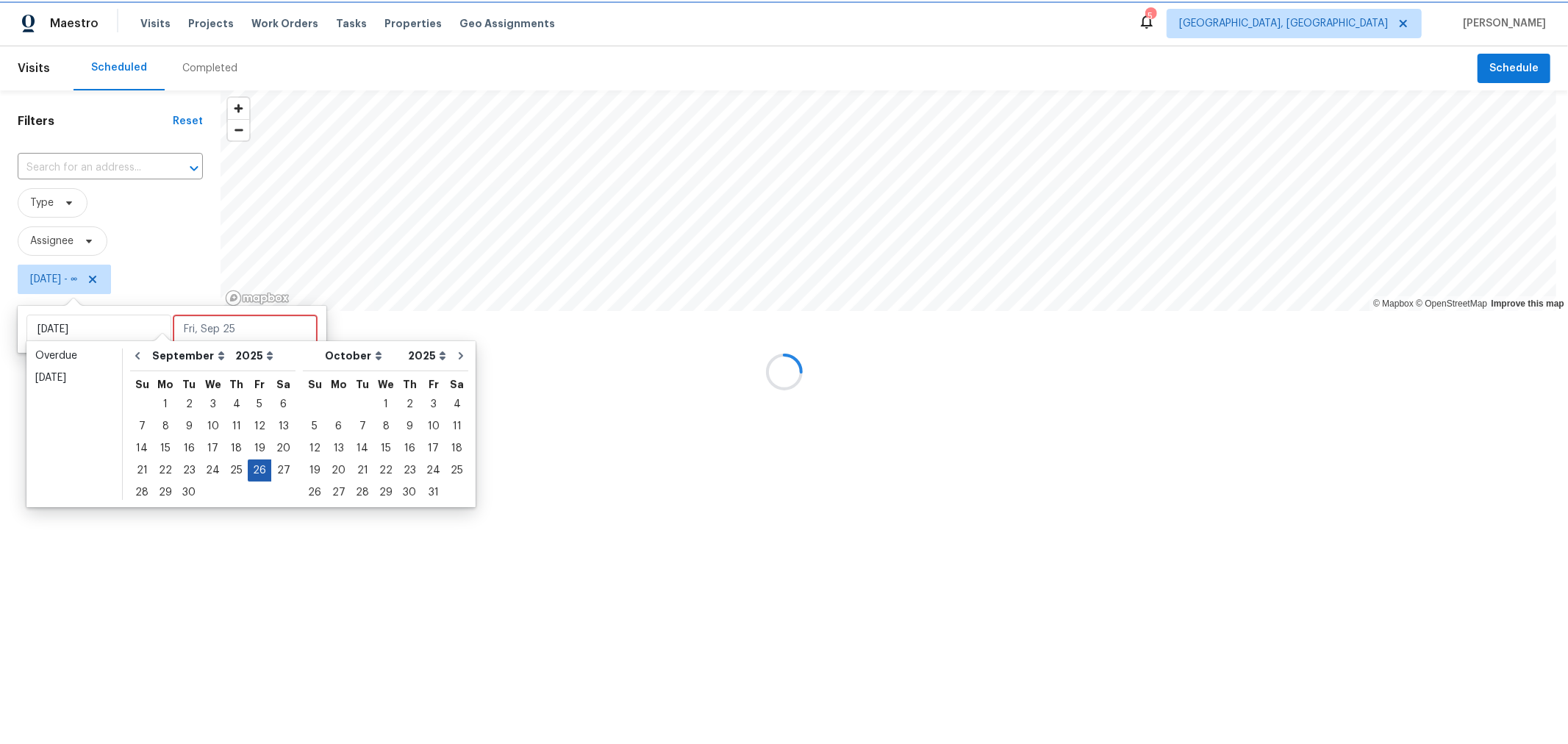
type input "[DATE]"
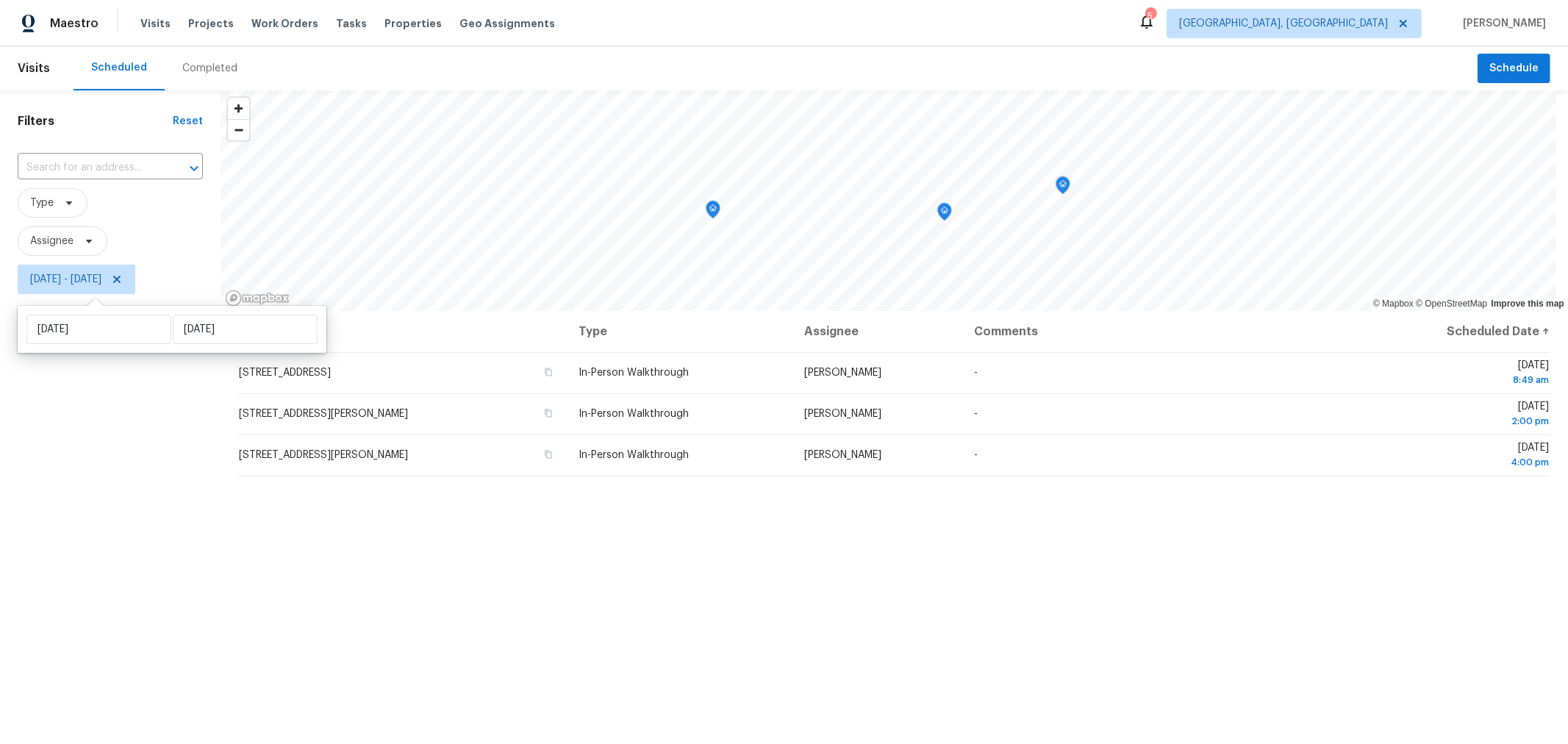
click at [152, 539] on div "Filters Reset ​ Type Assignee [DATE] - [DATE]" at bounding box center [110, 499] width 221 height 816
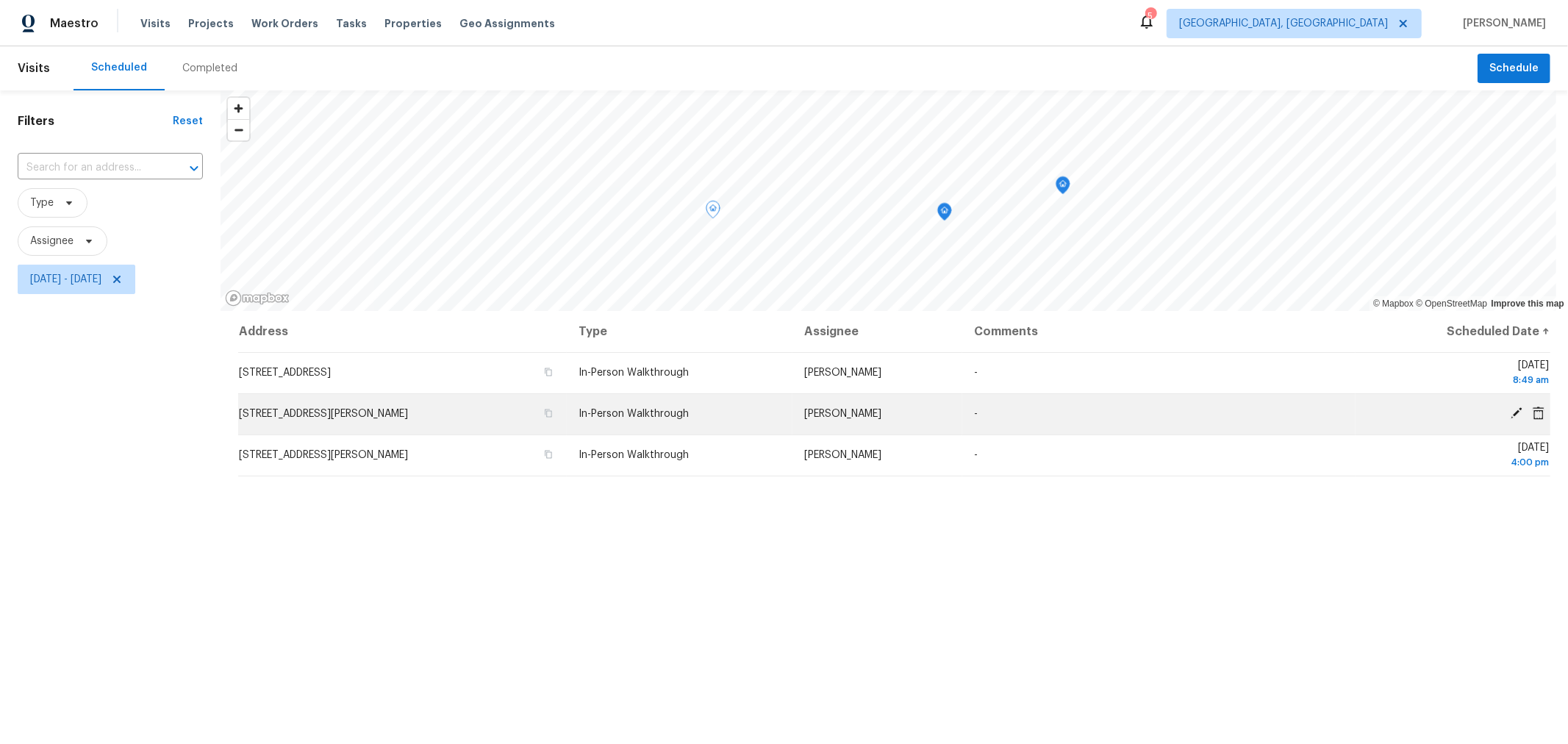
click at [408, 410] on span "[STREET_ADDRESS][PERSON_NAME]" at bounding box center [323, 414] width 169 height 11
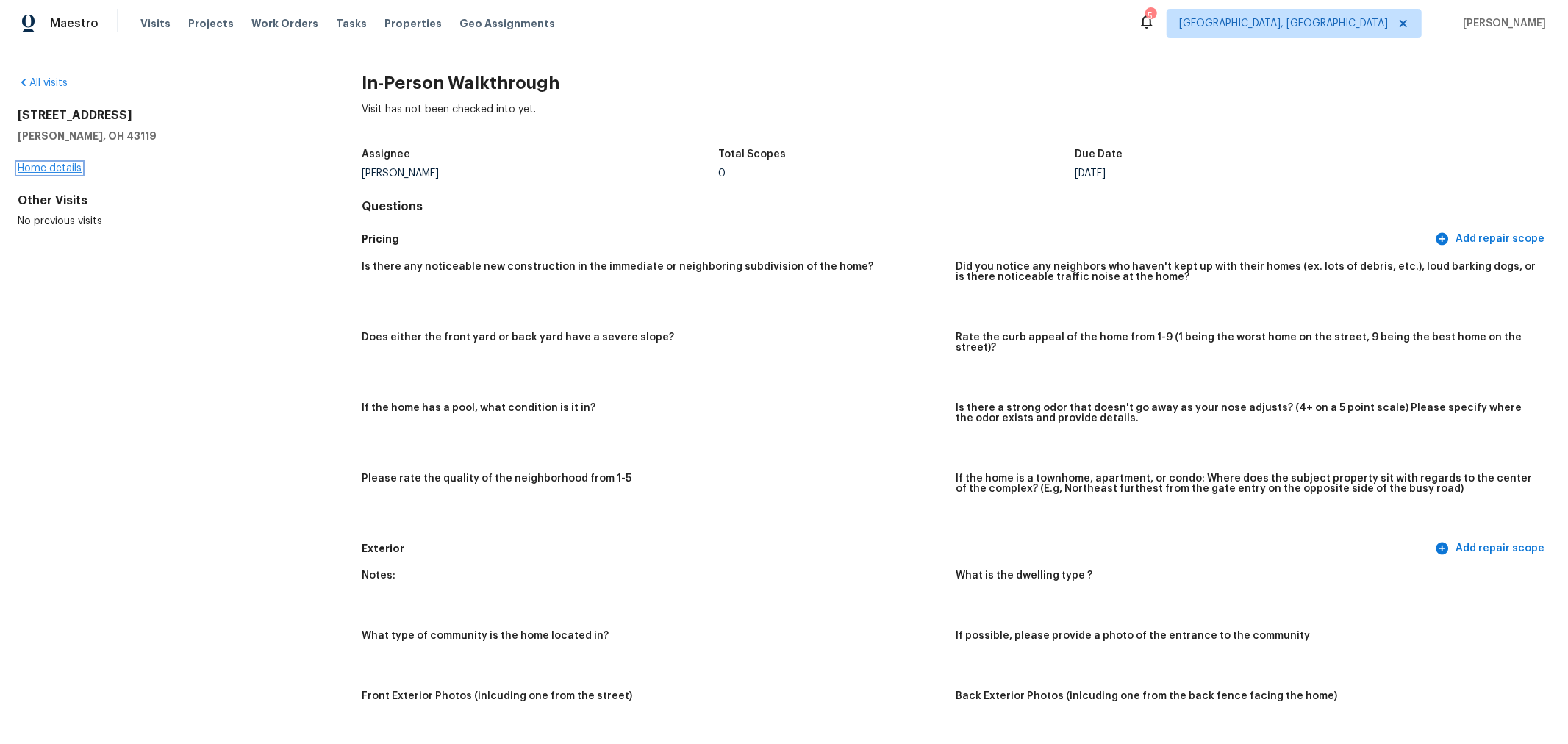
click at [41, 167] on link "Home details" at bounding box center [50, 168] width 64 height 11
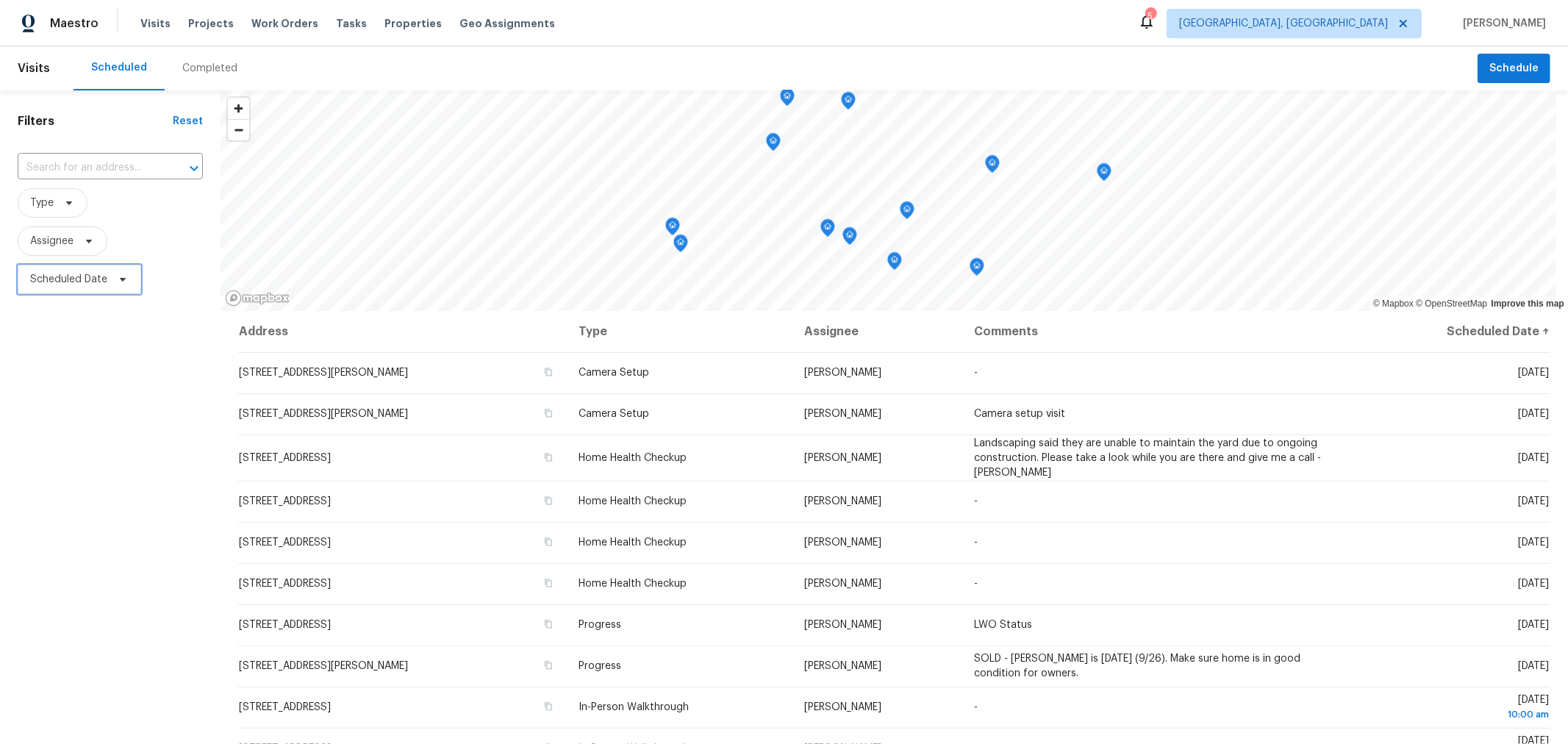
click at [130, 283] on span "Scheduled Date" at bounding box center [79, 279] width 124 height 29
click at [122, 319] on div at bounding box center [171, 329] width 309 height 47
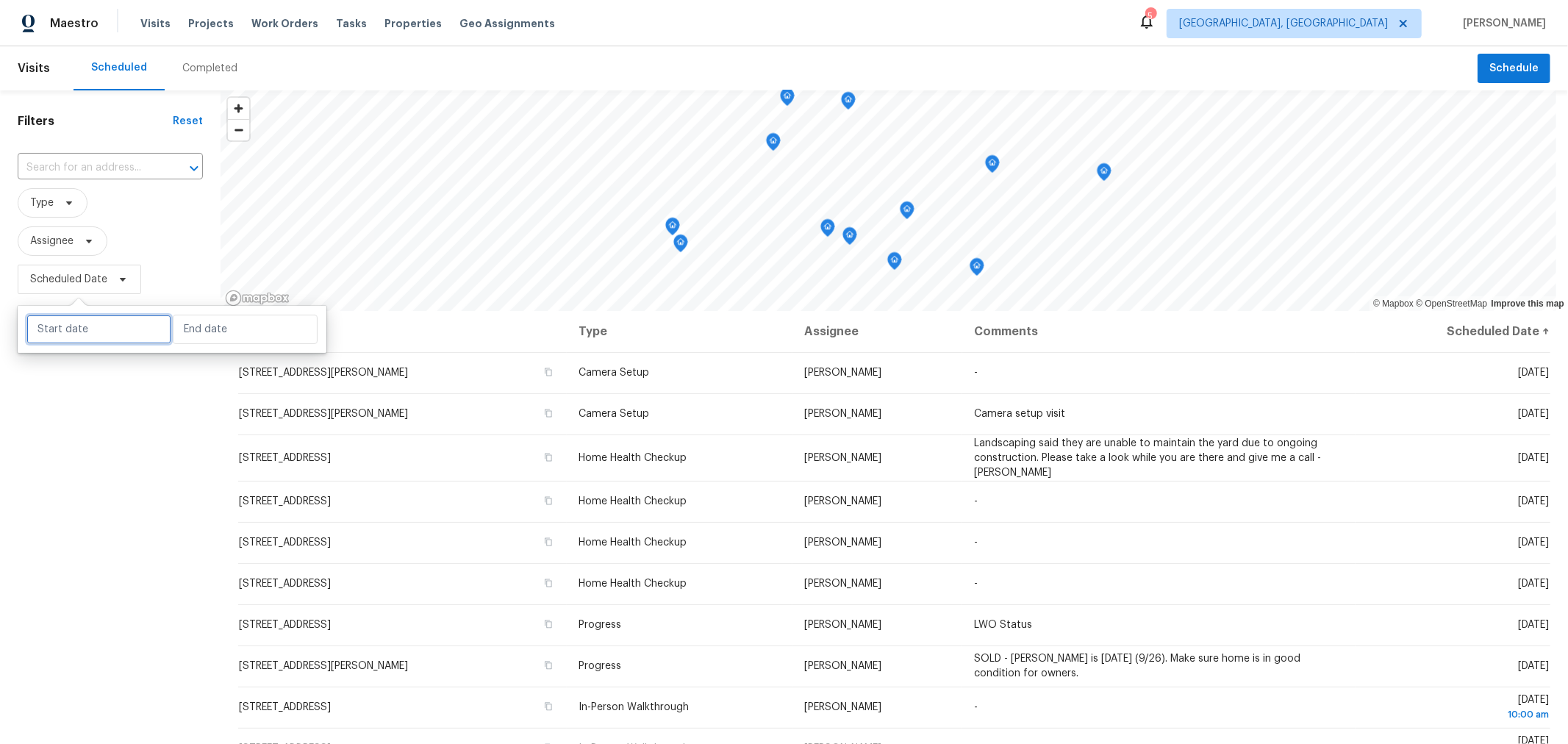
select select "8"
select select "2025"
select select "9"
select select "2025"
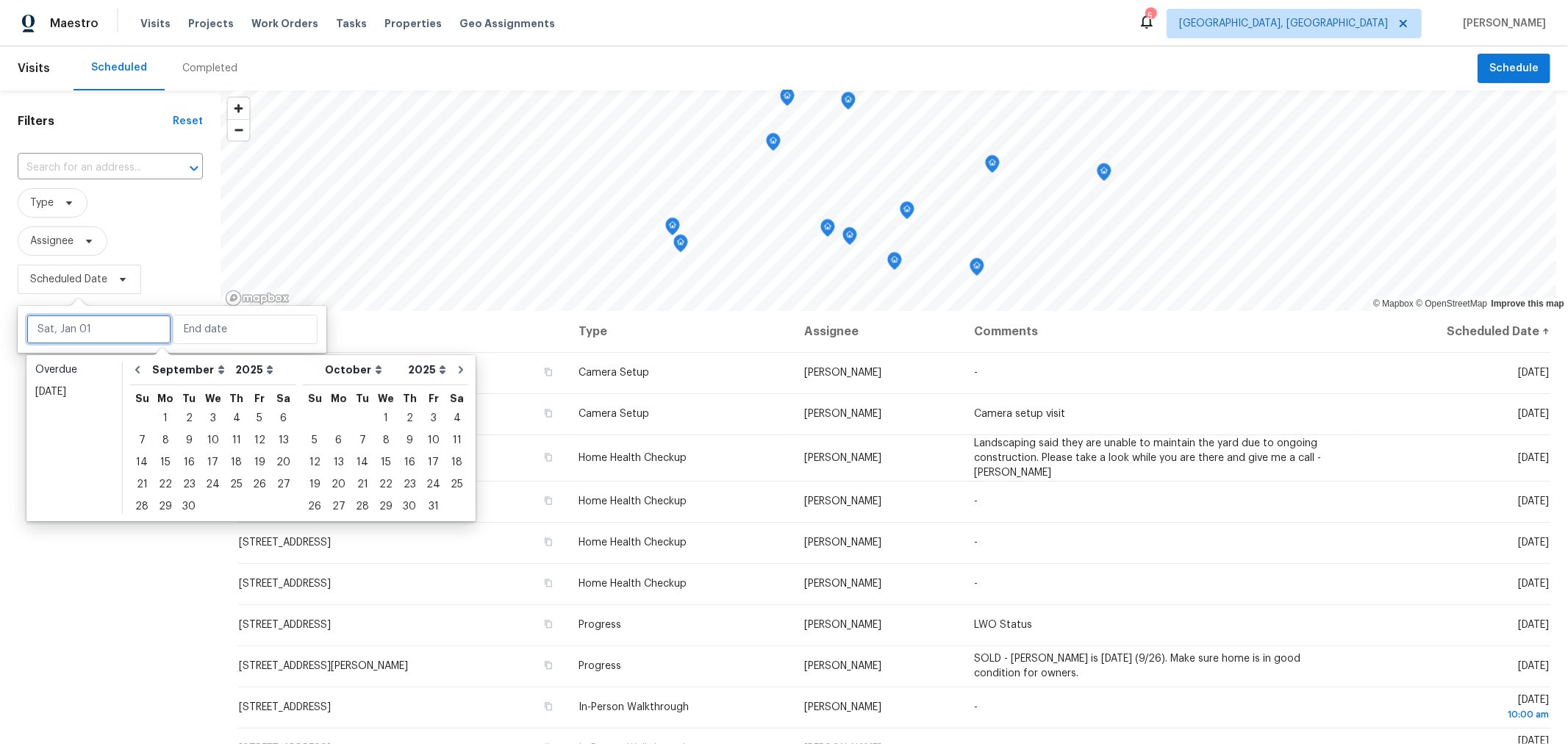
click at [122, 322] on input "text" at bounding box center [98, 329] width 145 height 29
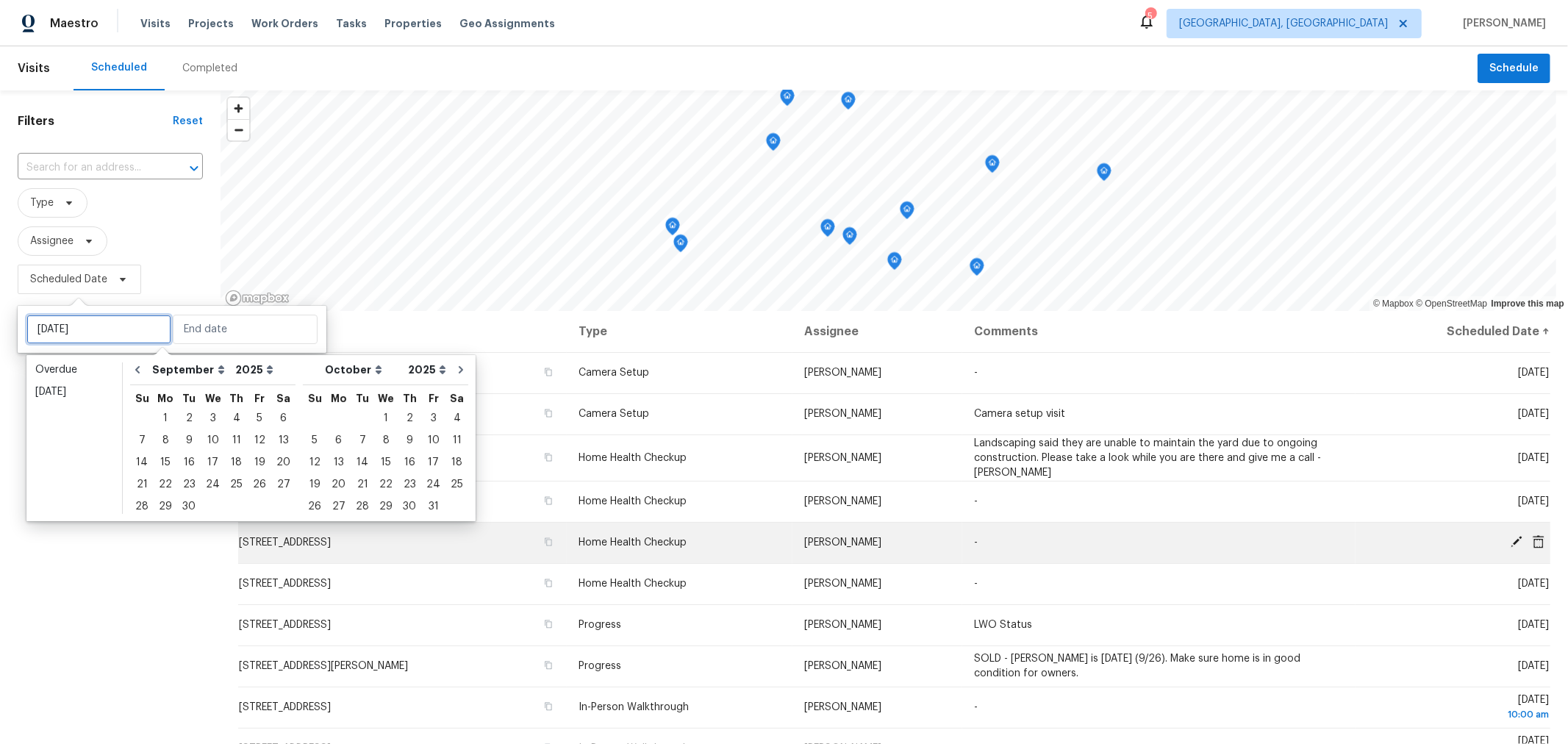
type input "[DATE]"
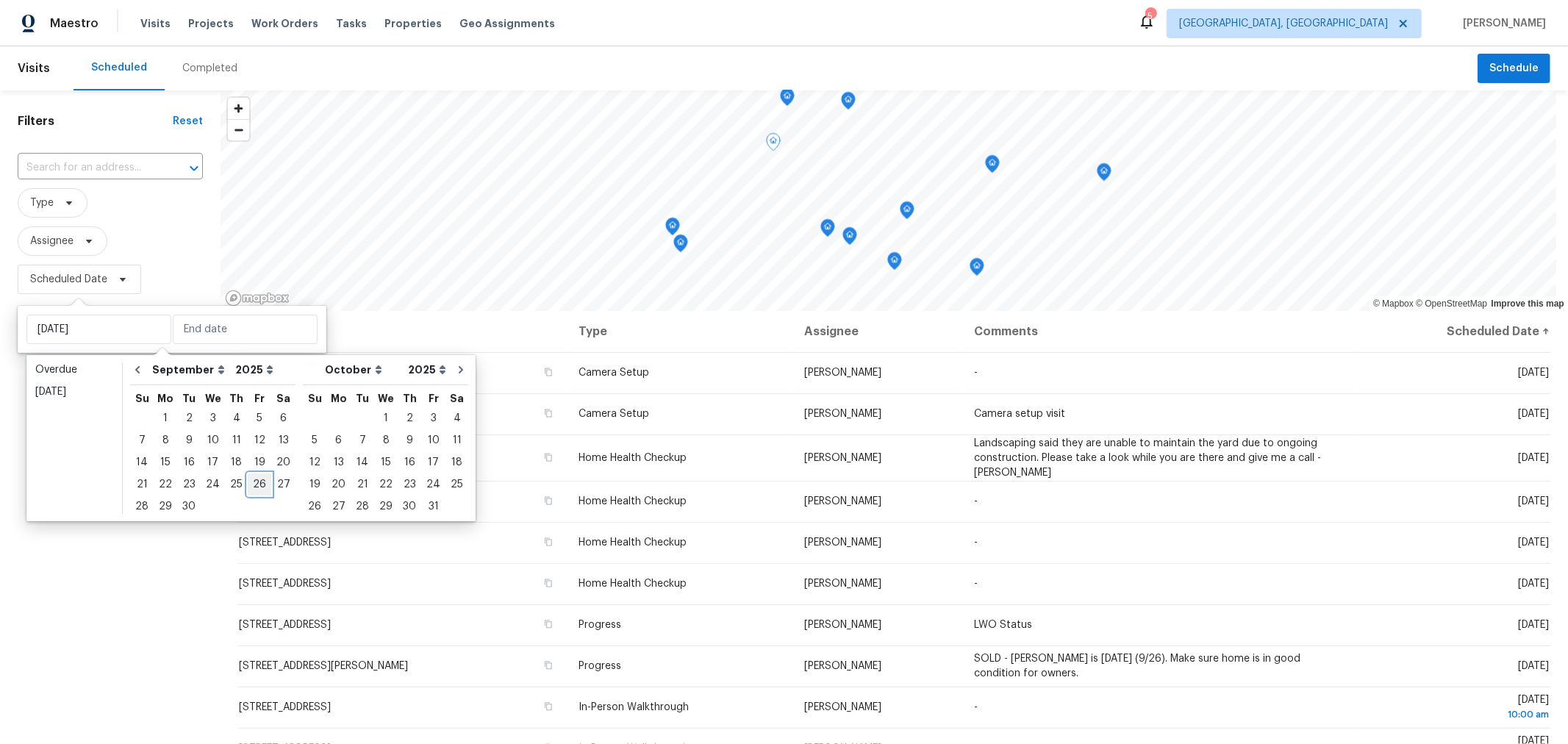
click at [257, 489] on div "26" at bounding box center [259, 484] width 23 height 20
type input "[DATE]"
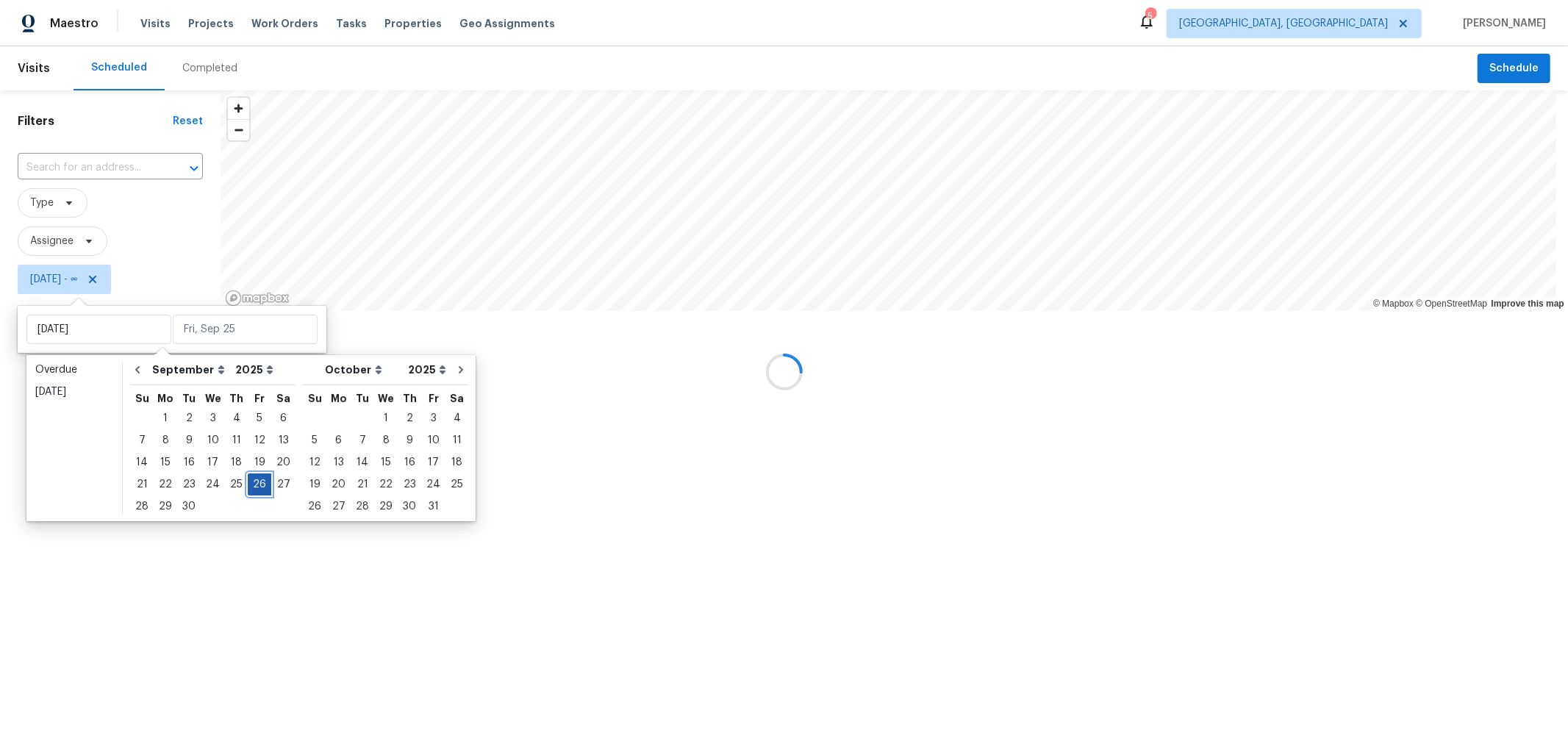
click at [257, 489] on div "26" at bounding box center [259, 484] width 23 height 20
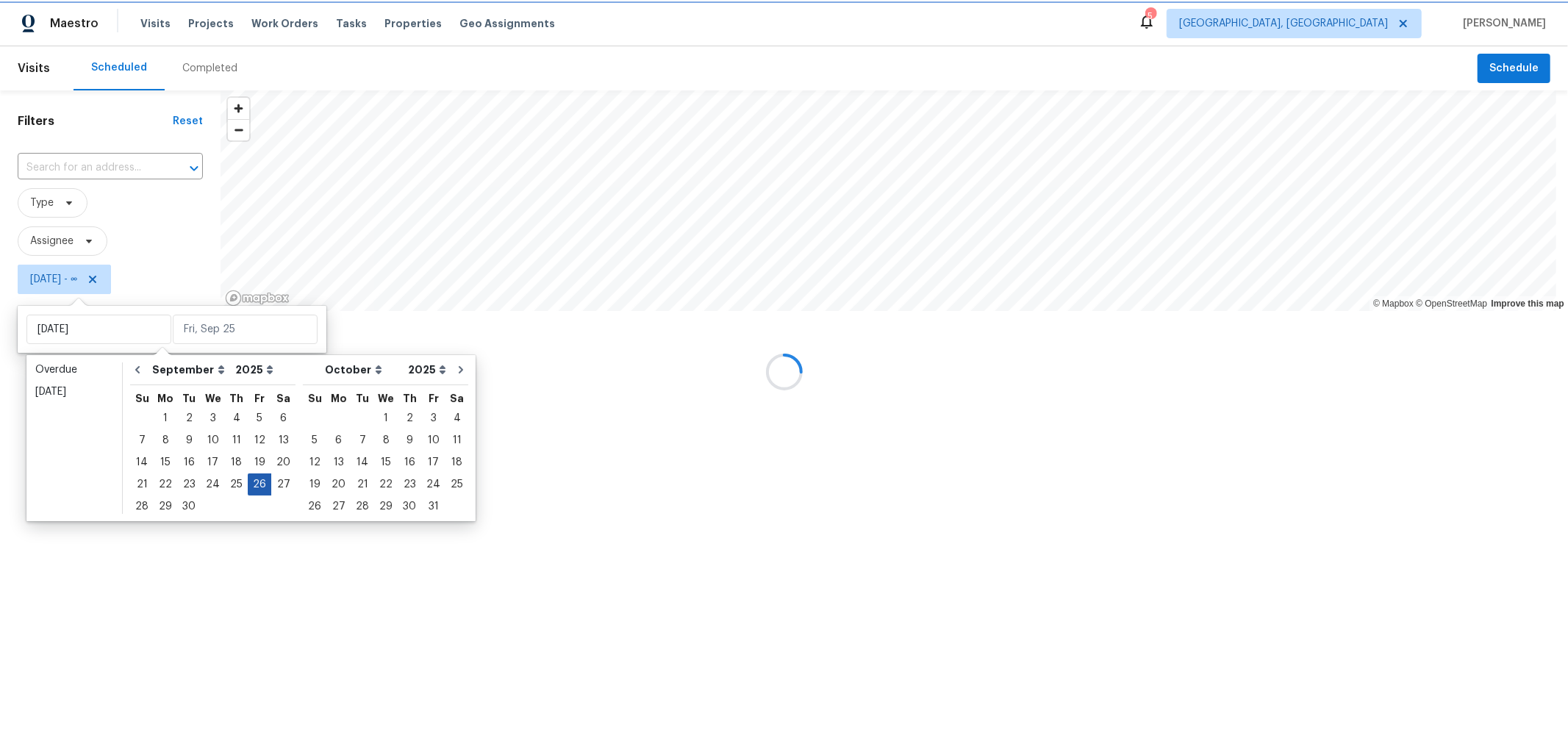
type input "[DATE]"
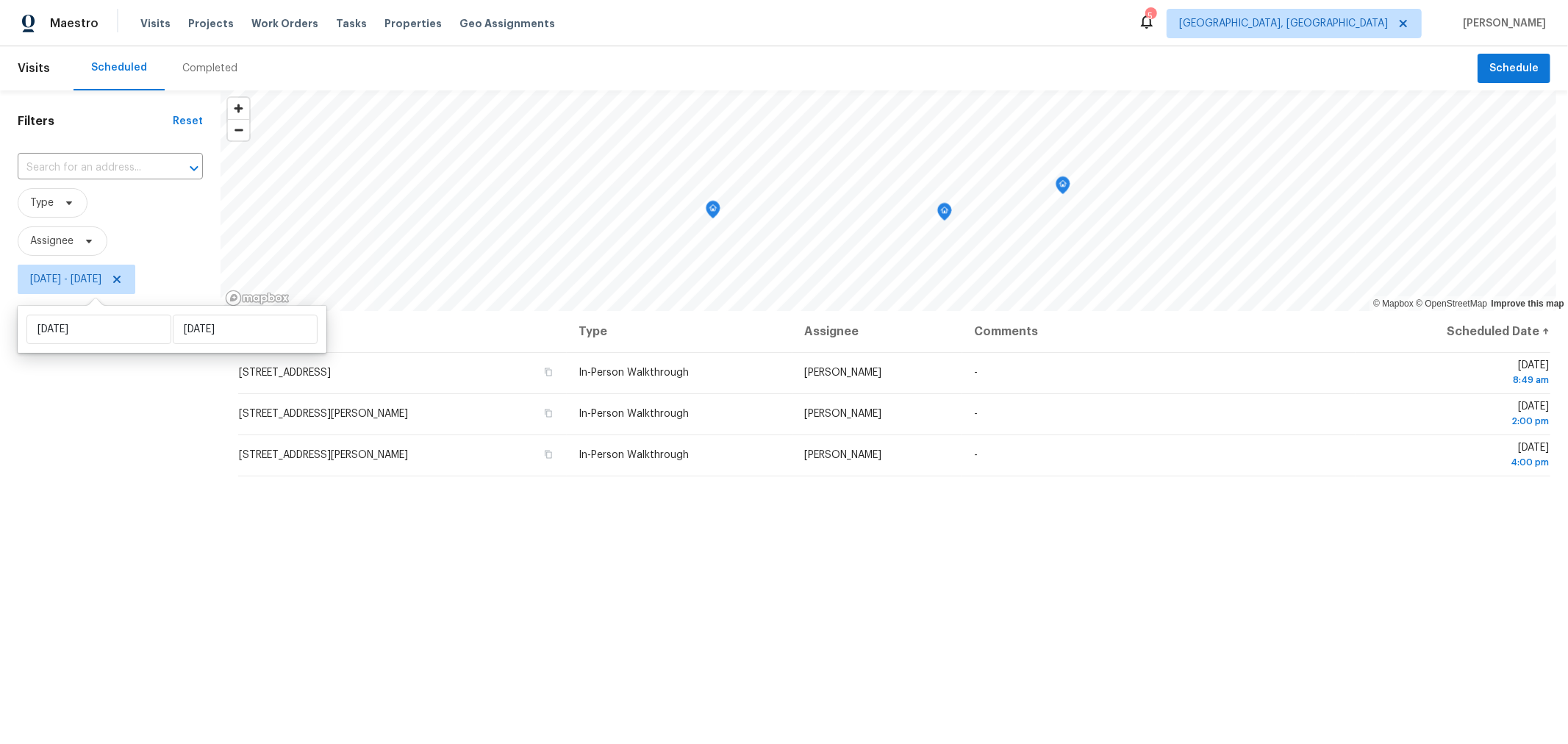
click at [180, 599] on div "Filters Reset ​ Type Assignee [DATE] - [DATE]" at bounding box center [110, 499] width 221 height 816
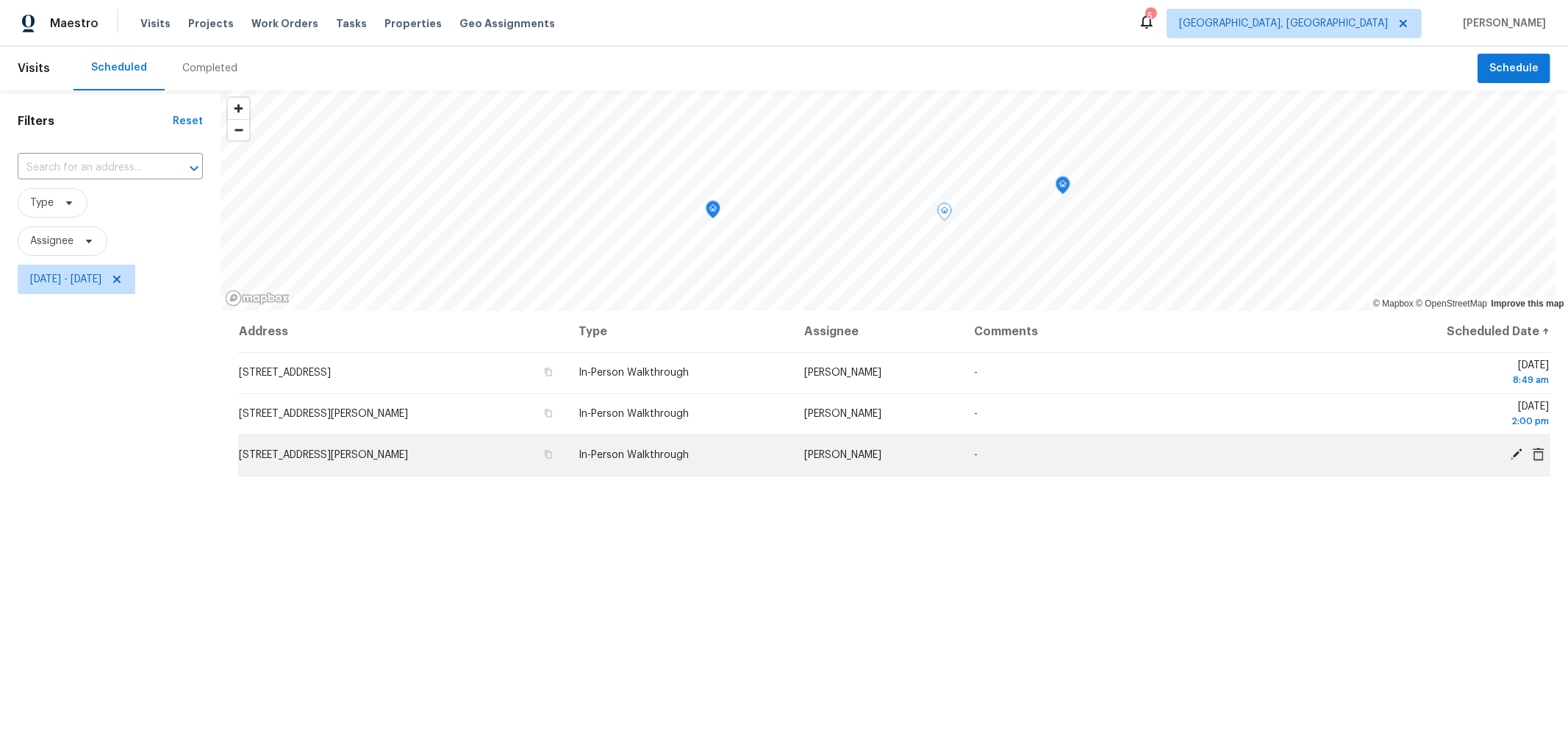
click at [348, 455] on span "[STREET_ADDRESS][PERSON_NAME]" at bounding box center [323, 455] width 169 height 11
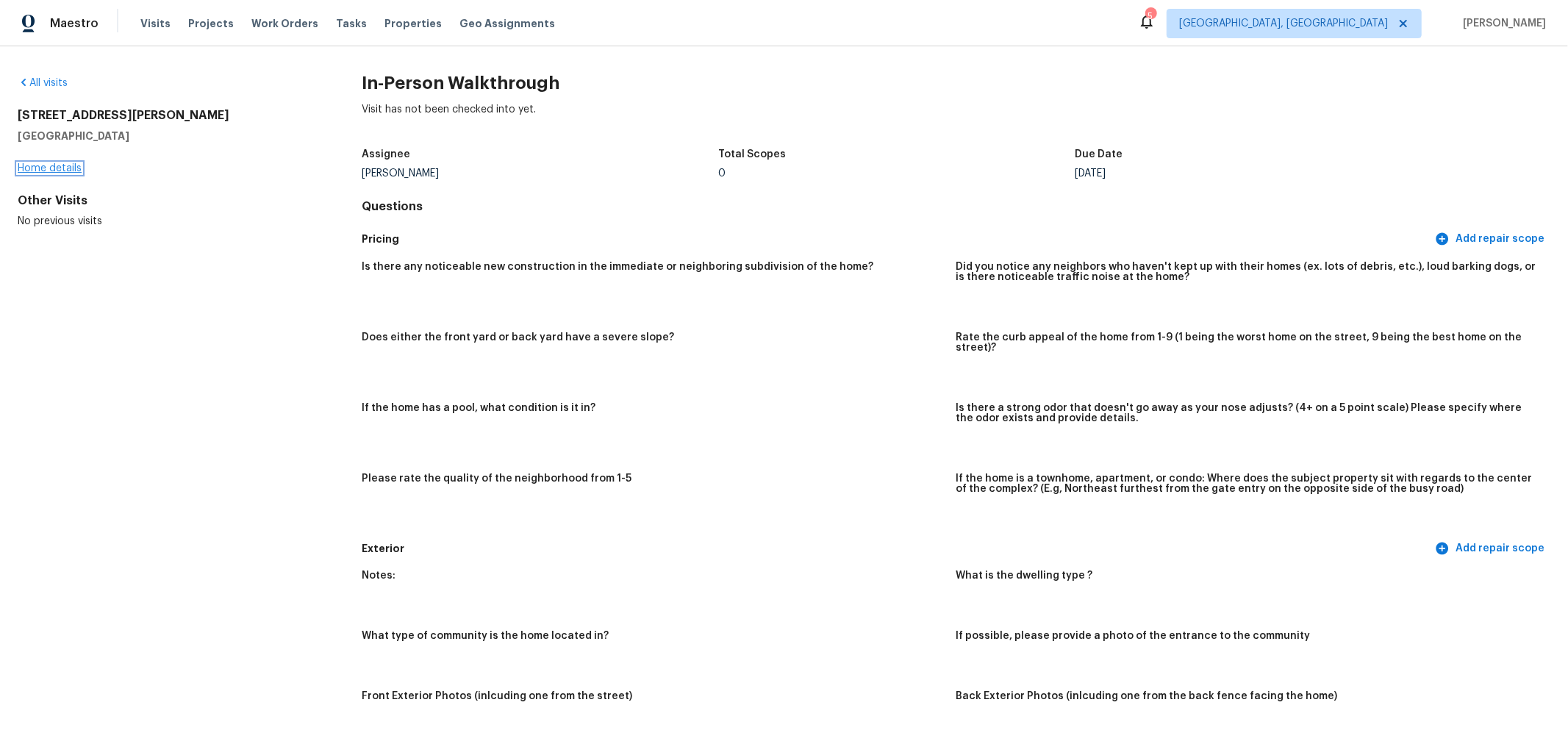
click at [55, 164] on link "Home details" at bounding box center [50, 168] width 64 height 11
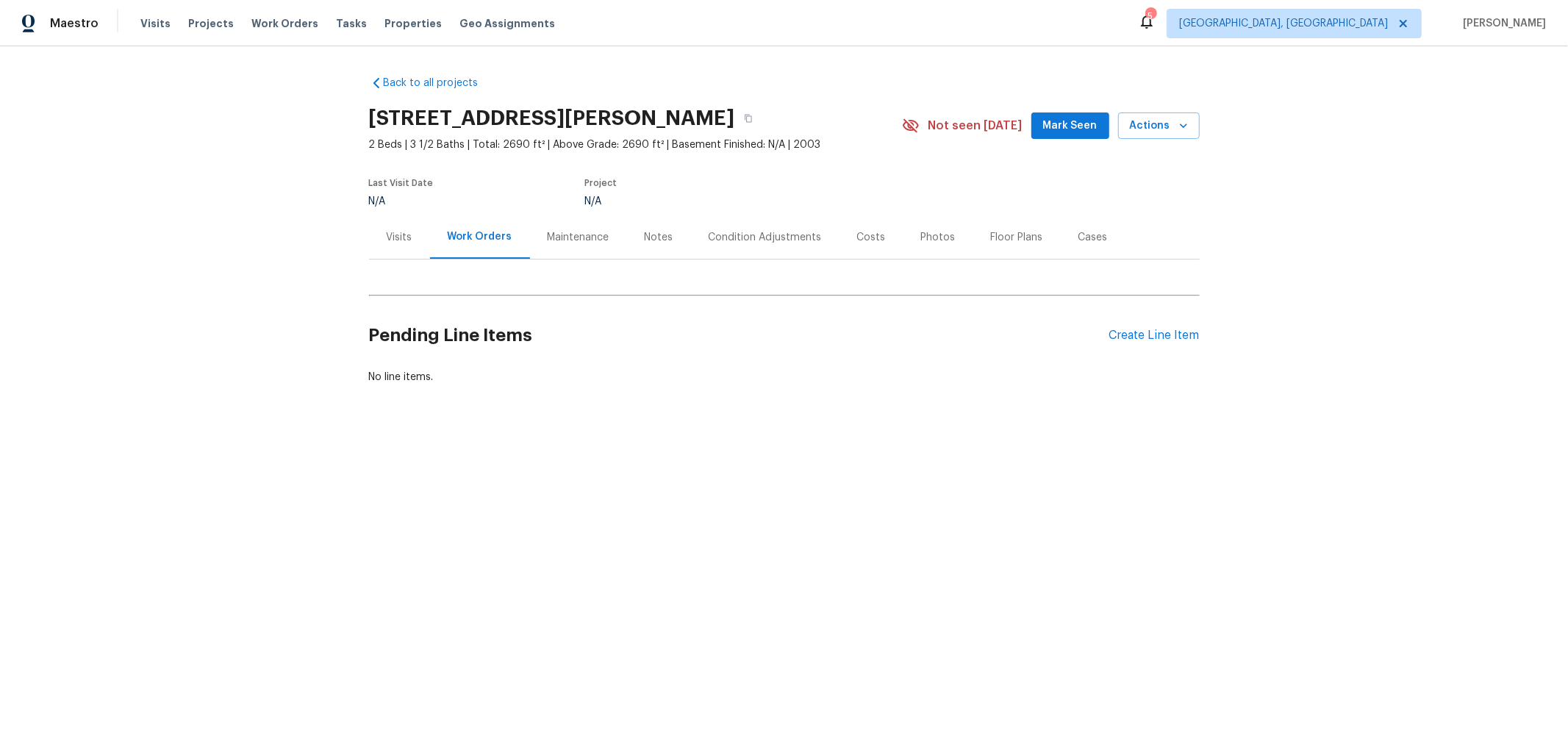
click at [394, 230] on div "Visits" at bounding box center [399, 237] width 25 height 15
click at [152, 22] on span "Visits" at bounding box center [155, 23] width 30 height 15
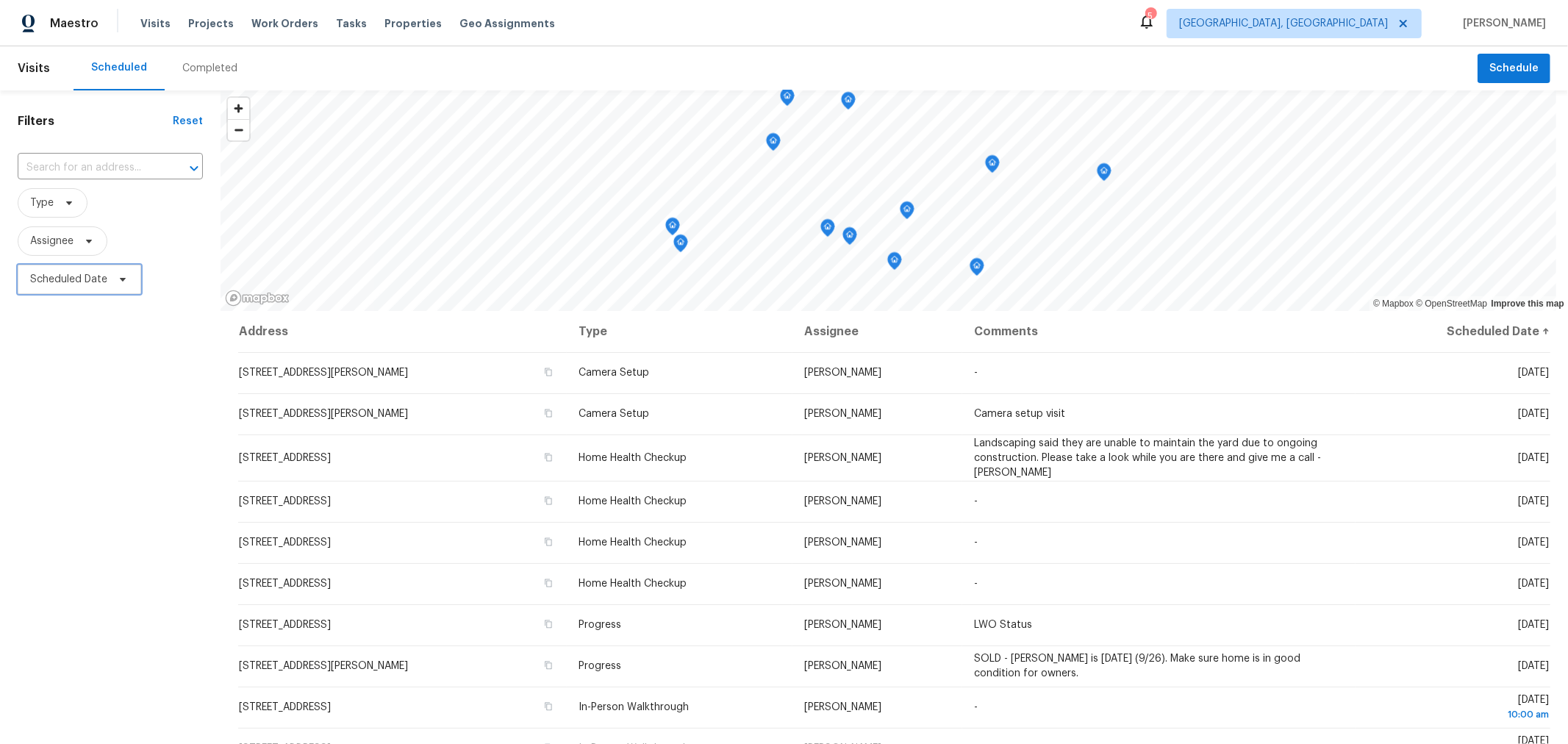
click at [78, 279] on span "Scheduled Date" at bounding box center [68, 279] width 77 height 15
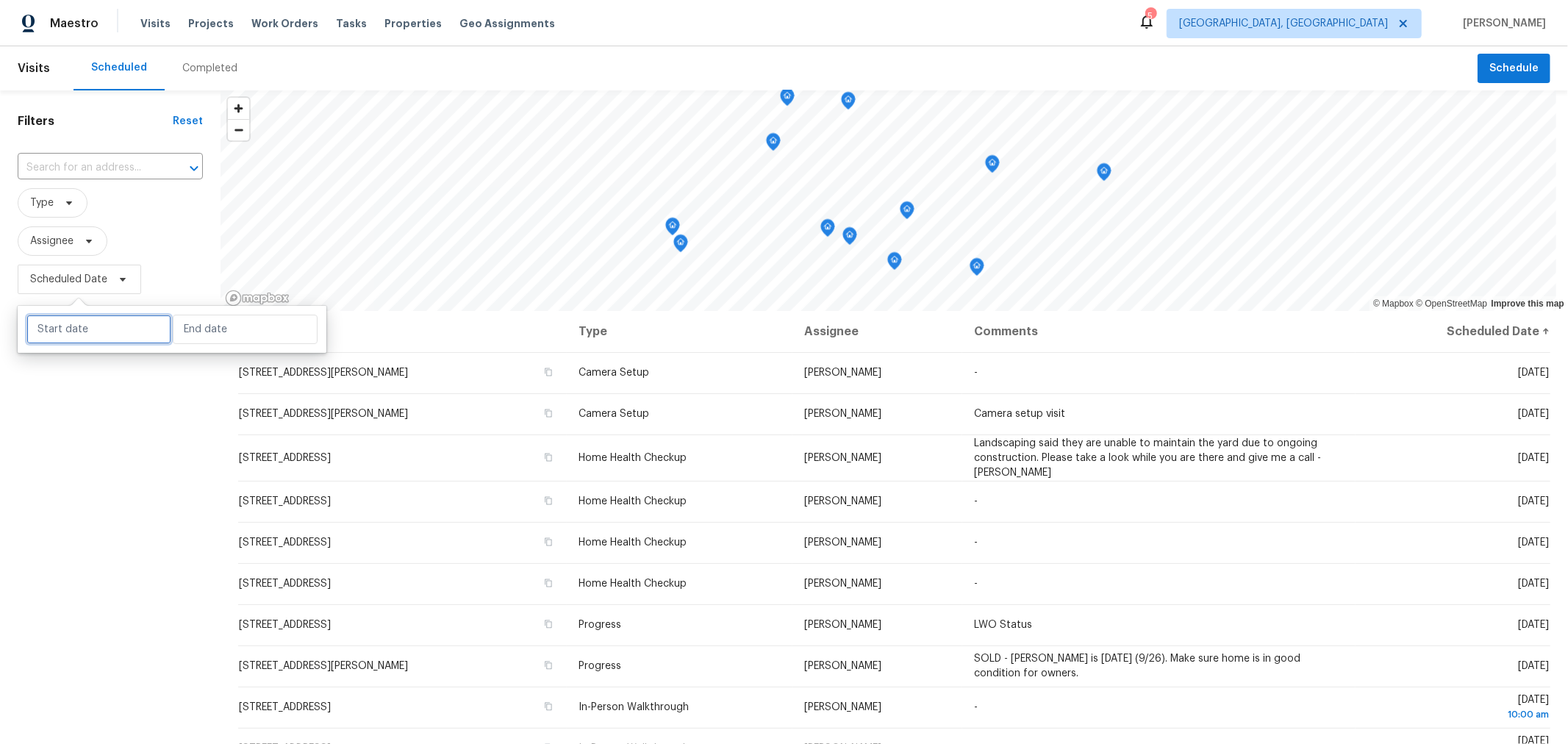
click at [86, 317] on input "text" at bounding box center [98, 329] width 145 height 29
select select "8"
select select "2025"
select select "9"
select select "2025"
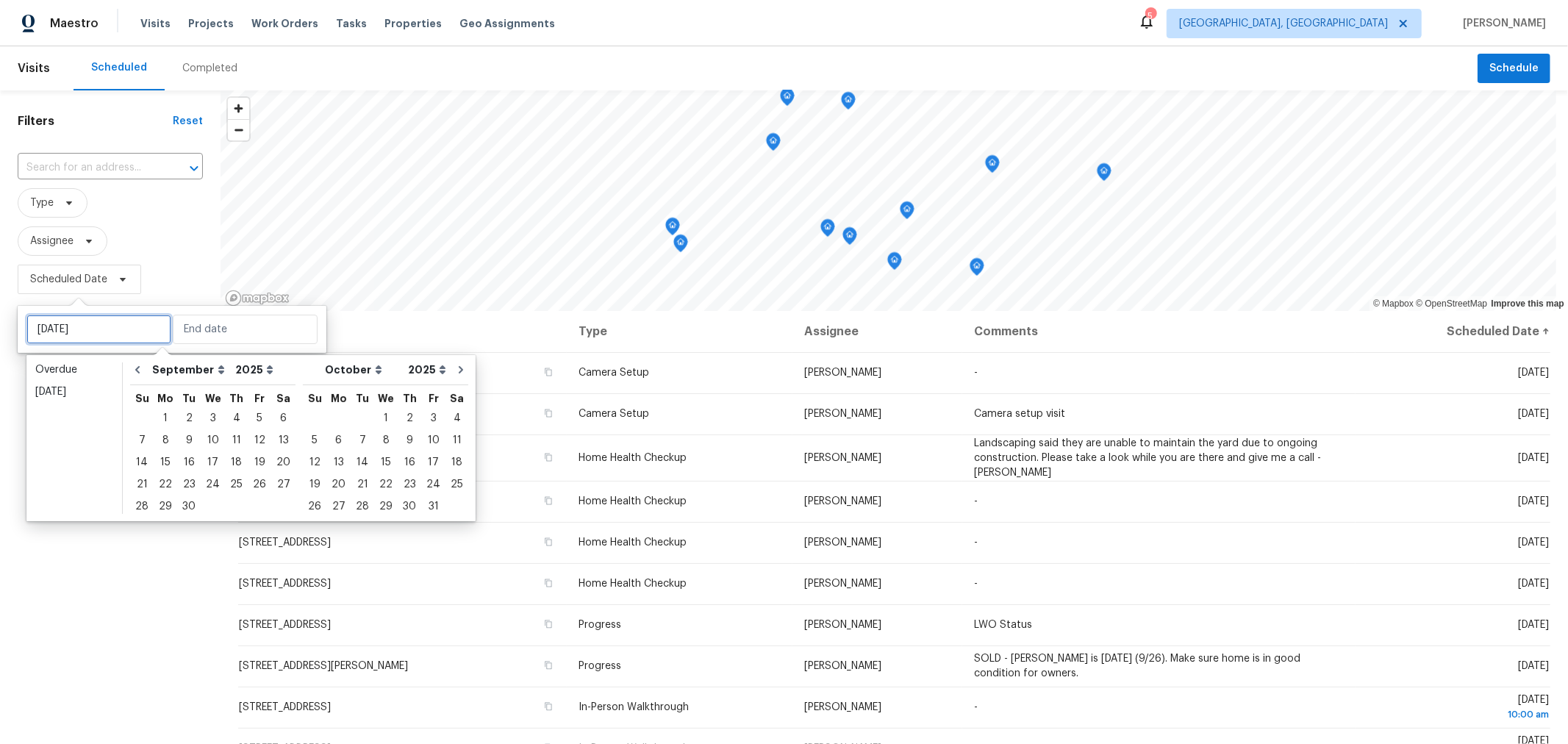
type input "[DATE]"
click at [259, 491] on div "26" at bounding box center [259, 484] width 23 height 20
type input "[DATE]"
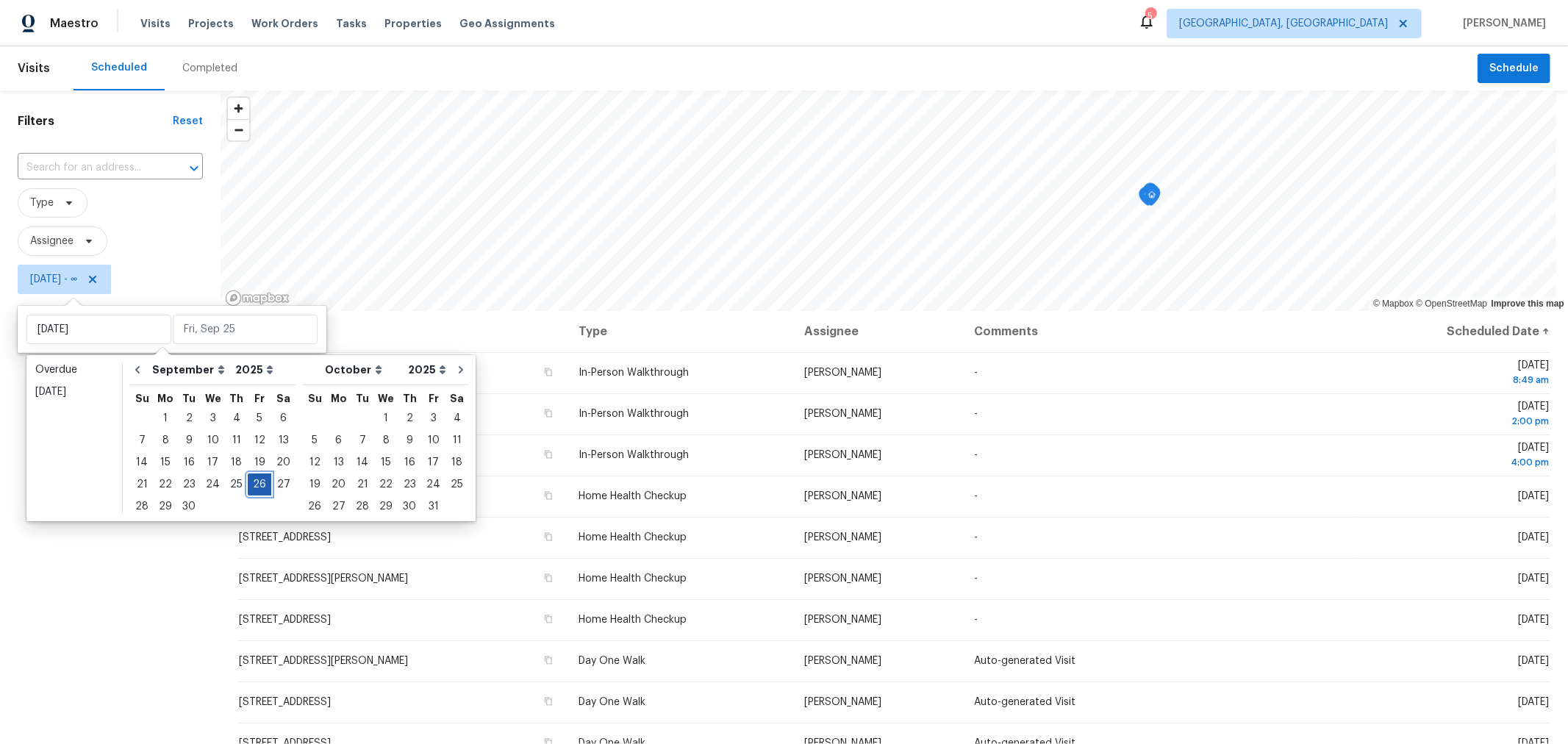
click at [259, 491] on div "26" at bounding box center [259, 484] width 23 height 20
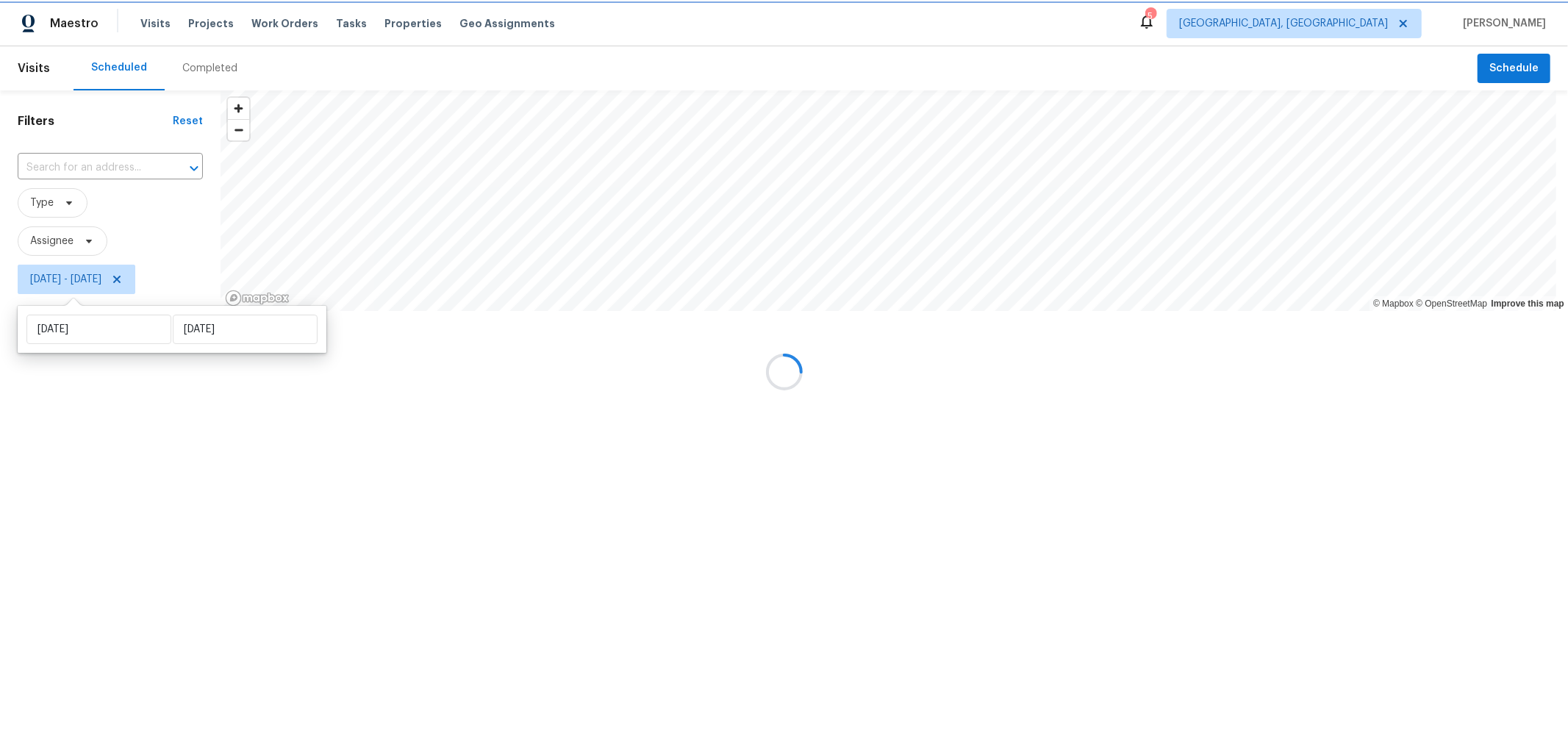
type input "[DATE]"
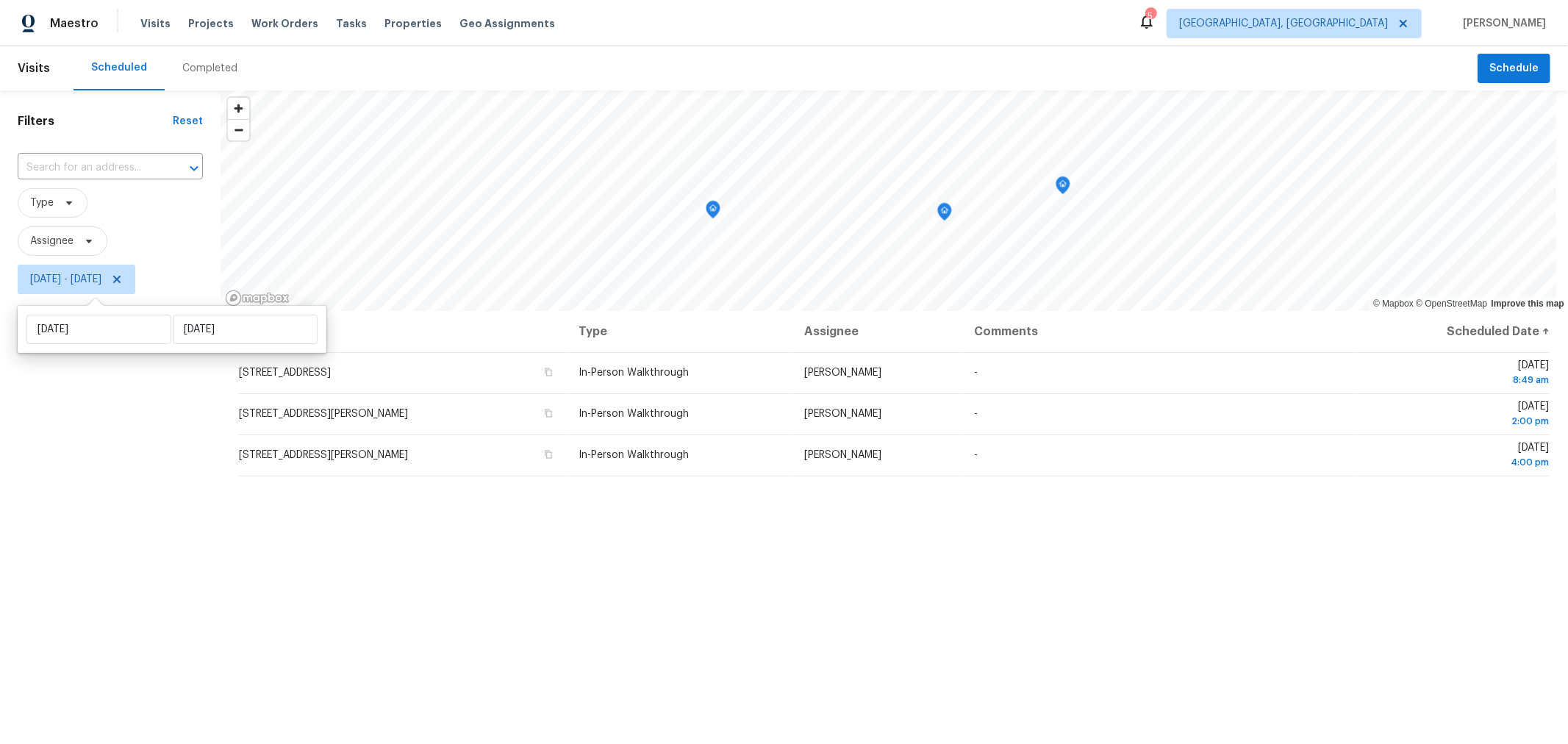
click at [175, 567] on div "Filters Reset ​ Type Assignee Fri, Sep 26 - Fri, Sep 26" at bounding box center [110, 499] width 221 height 816
click at [94, 286] on span "Fri, Sep 26 - Fri, Sep 26" at bounding box center [65, 279] width 71 height 15
click at [67, 439] on div "Filters Reset ​ Type Assignee Fri, Sep 26 - Fri, Sep 26" at bounding box center [110, 499] width 221 height 816
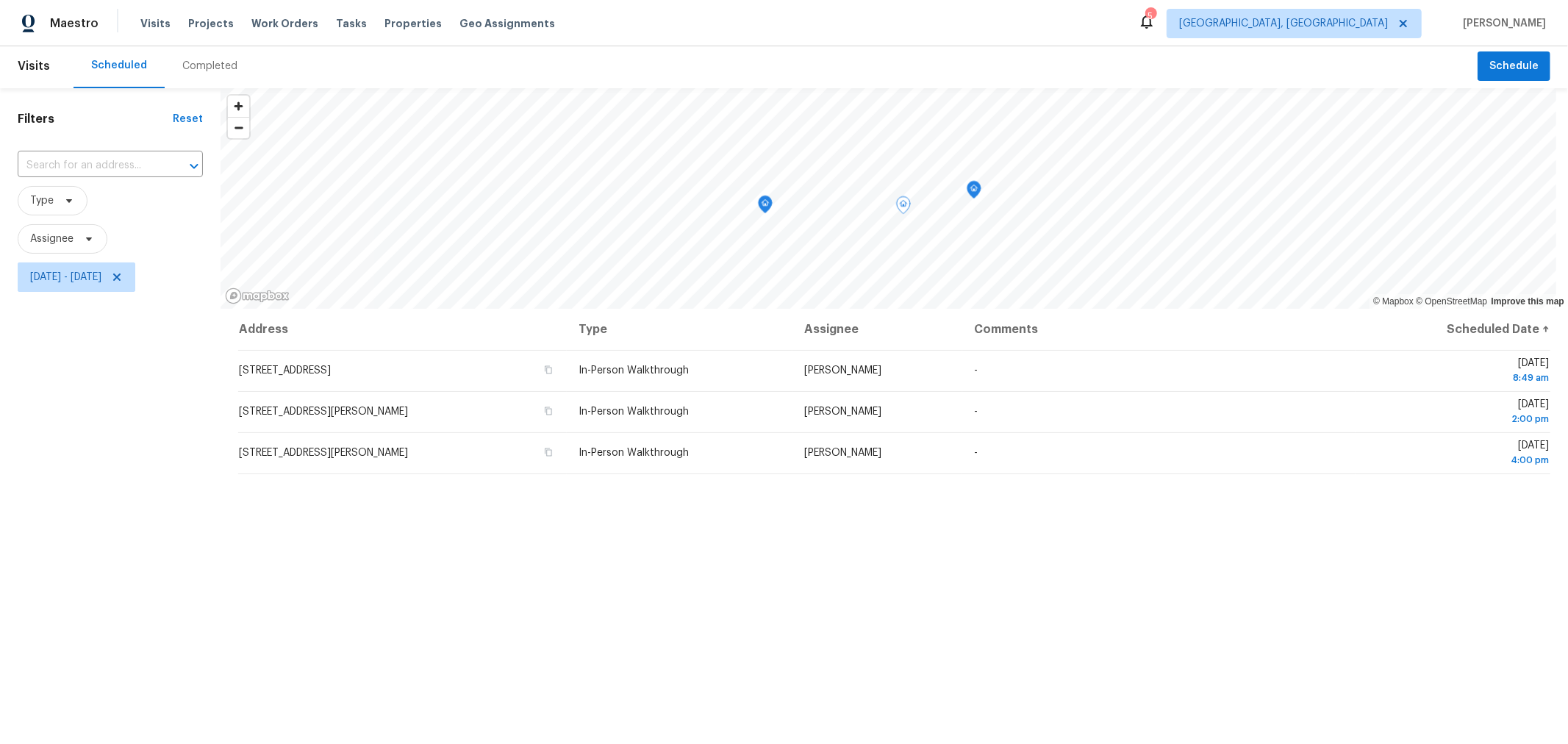
scroll to position [3, 0]
click at [901, 340] on div "© Mapbox © OpenStreetMap Improve this map Address Type Assignee Comments Schedu…" at bounding box center [894, 496] width 1347 height 816
drag, startPoint x: 826, startPoint y: 239, endPoint x: 896, endPoint y: 191, distance: 84.9
click at [896, 191] on icon "Map marker" at bounding box center [898, 187] width 14 height 17
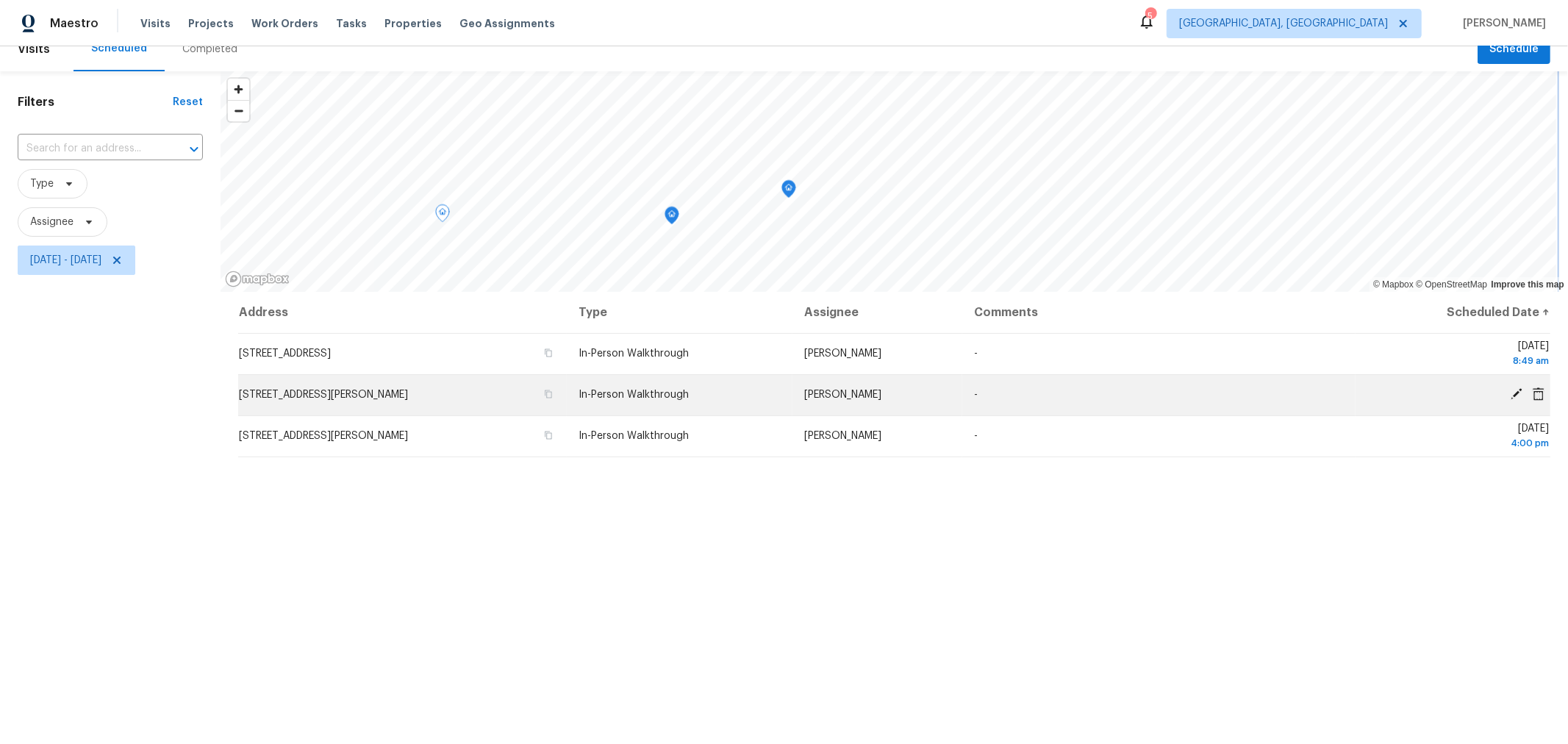
scroll to position [19, 0]
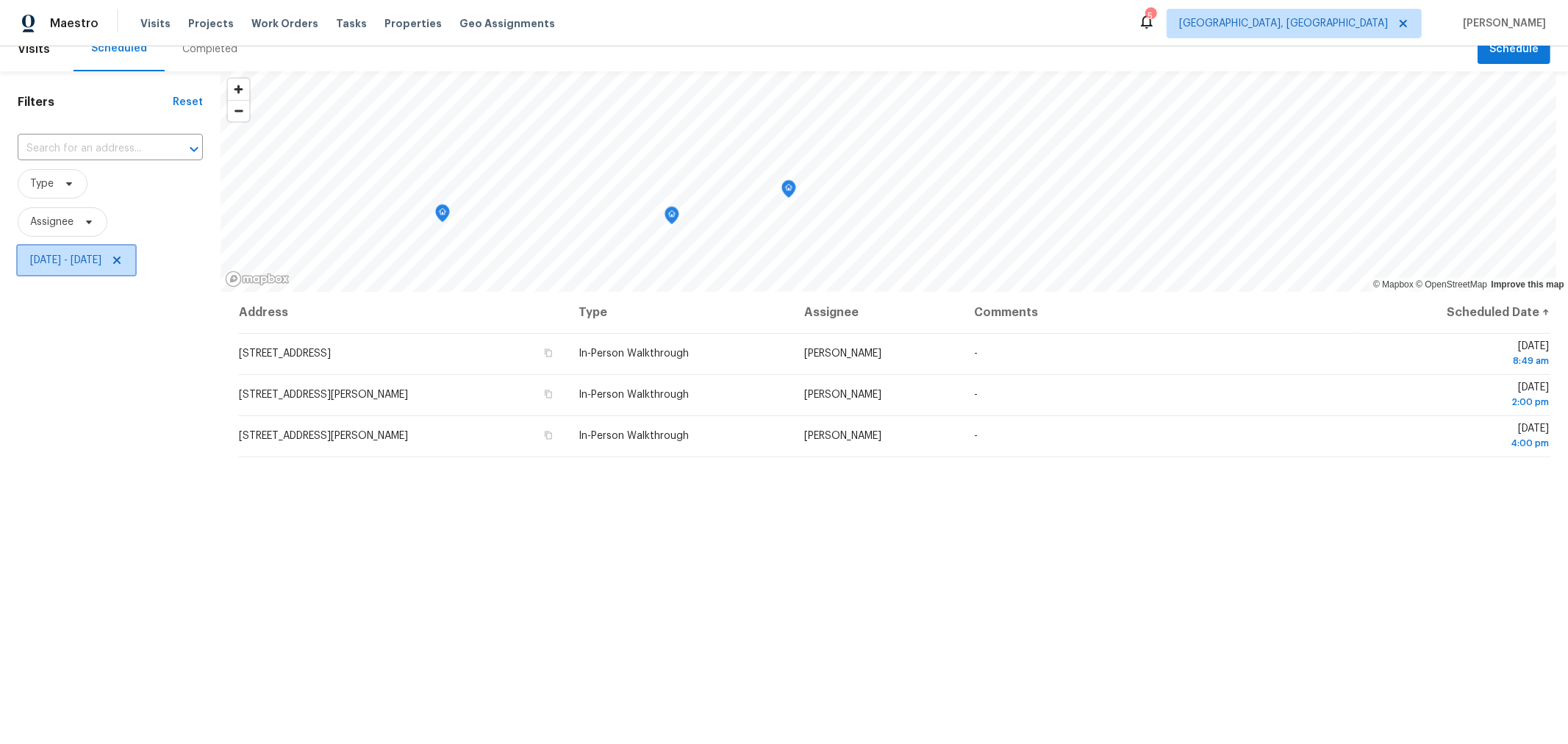
click at [123, 264] on icon at bounding box center [117, 260] width 12 height 12
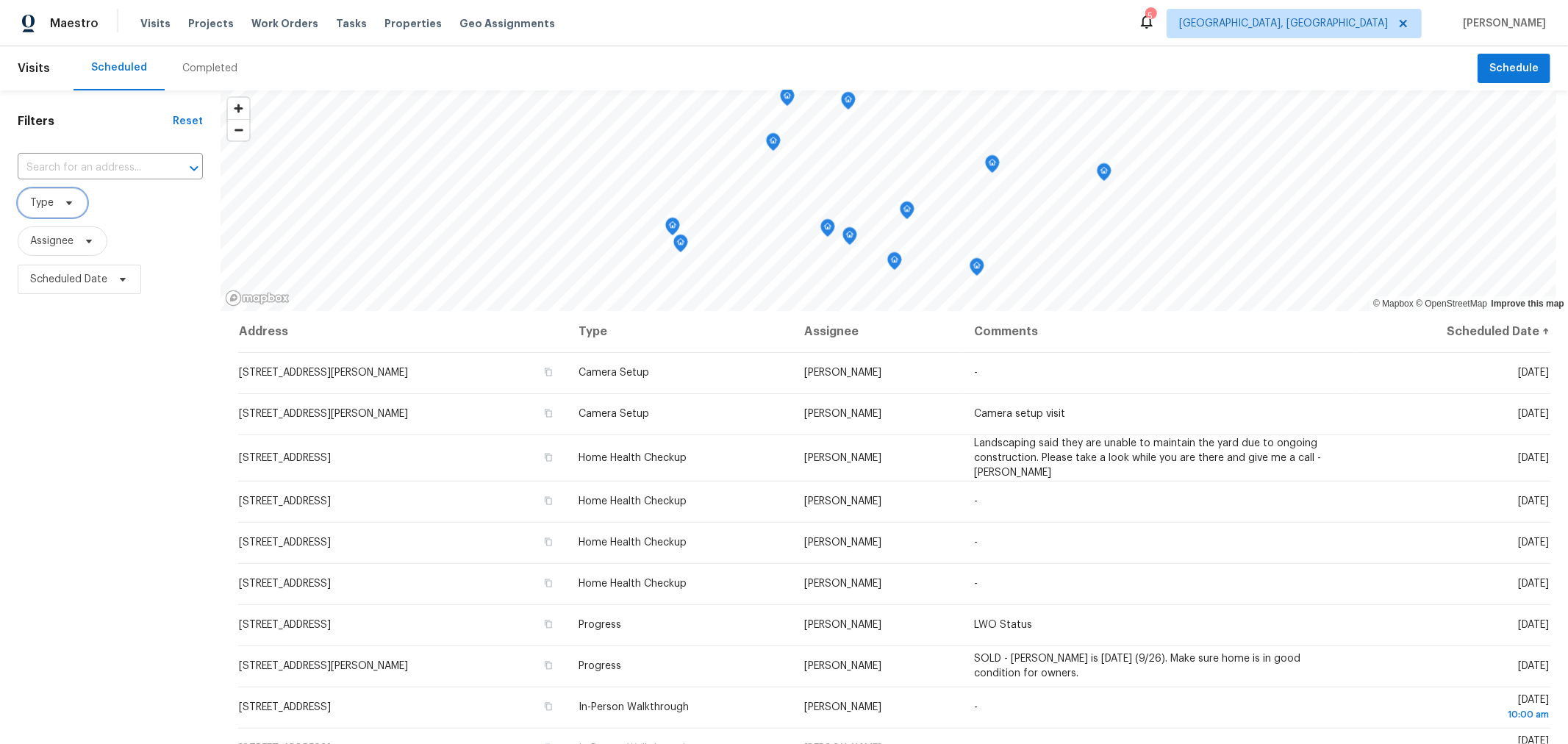
click at [56, 206] on span "Type" at bounding box center [53, 203] width 70 height 29
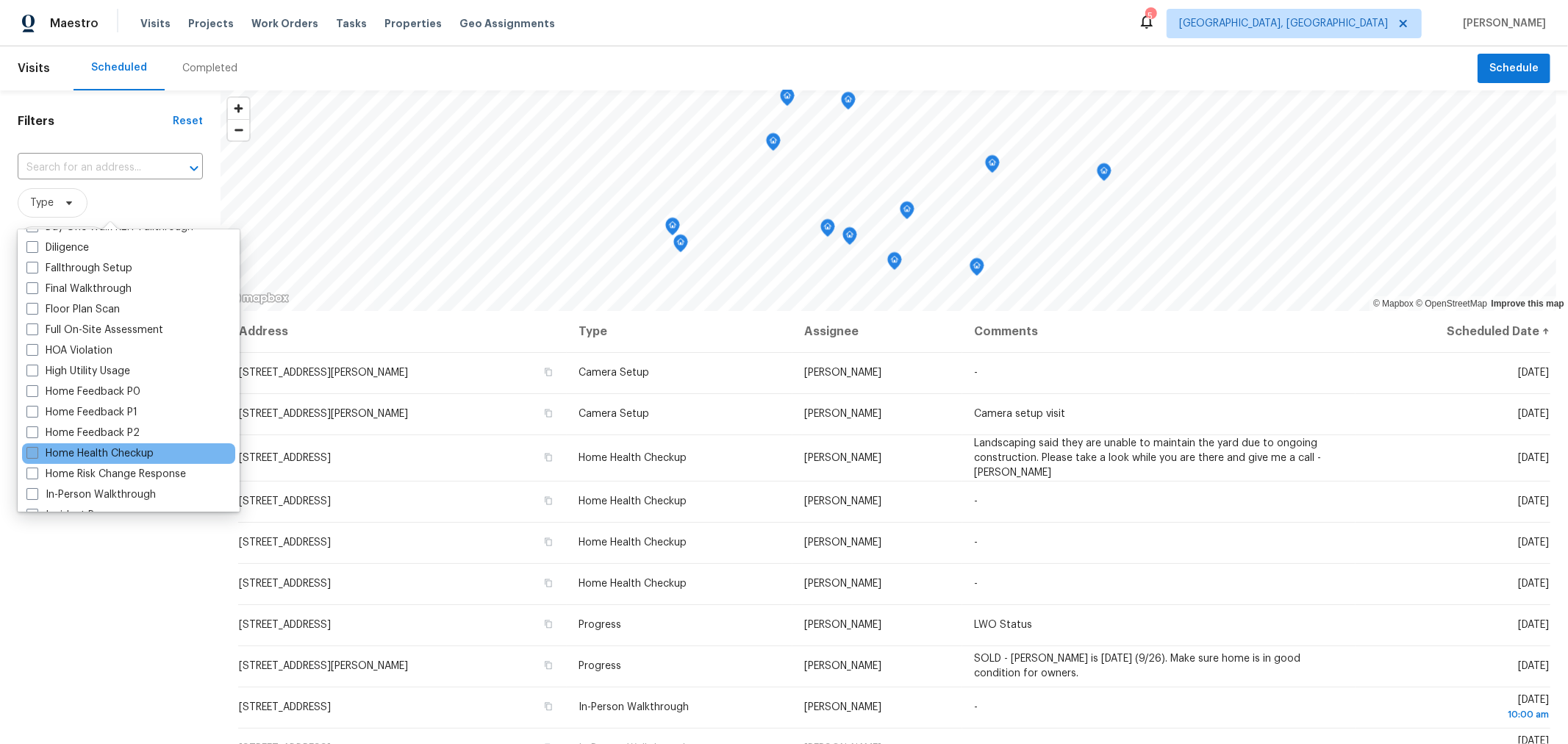
scroll to position [325, 0]
click at [112, 450] on label "Home Health Checkup" at bounding box center [90, 453] width 128 height 15
click at [36, 450] on input "Home Health Checkup" at bounding box center [31, 451] width 10 height 10
checkbox input "true"
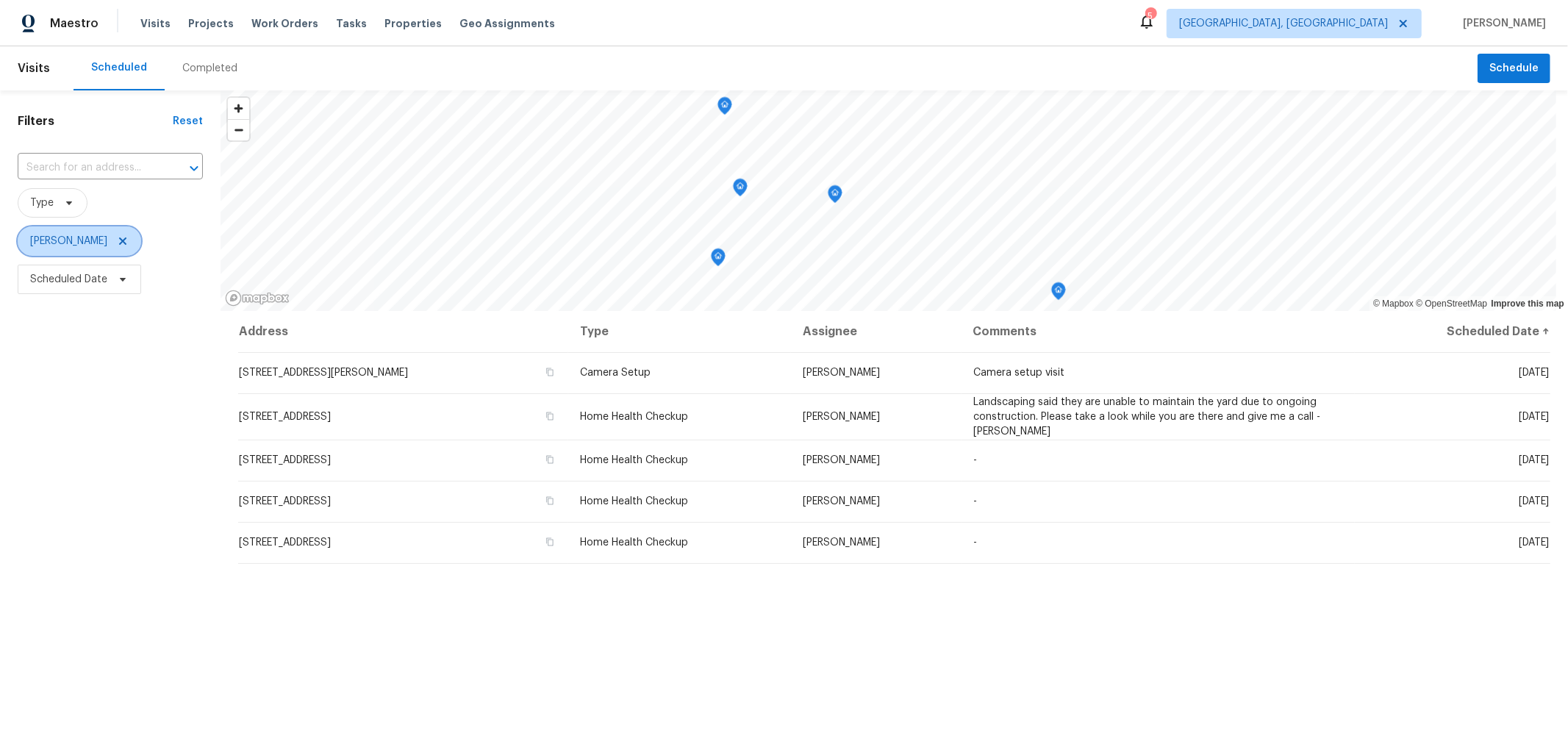
click at [127, 247] on span "[PERSON_NAME]" at bounding box center [79, 242] width 124 height 29
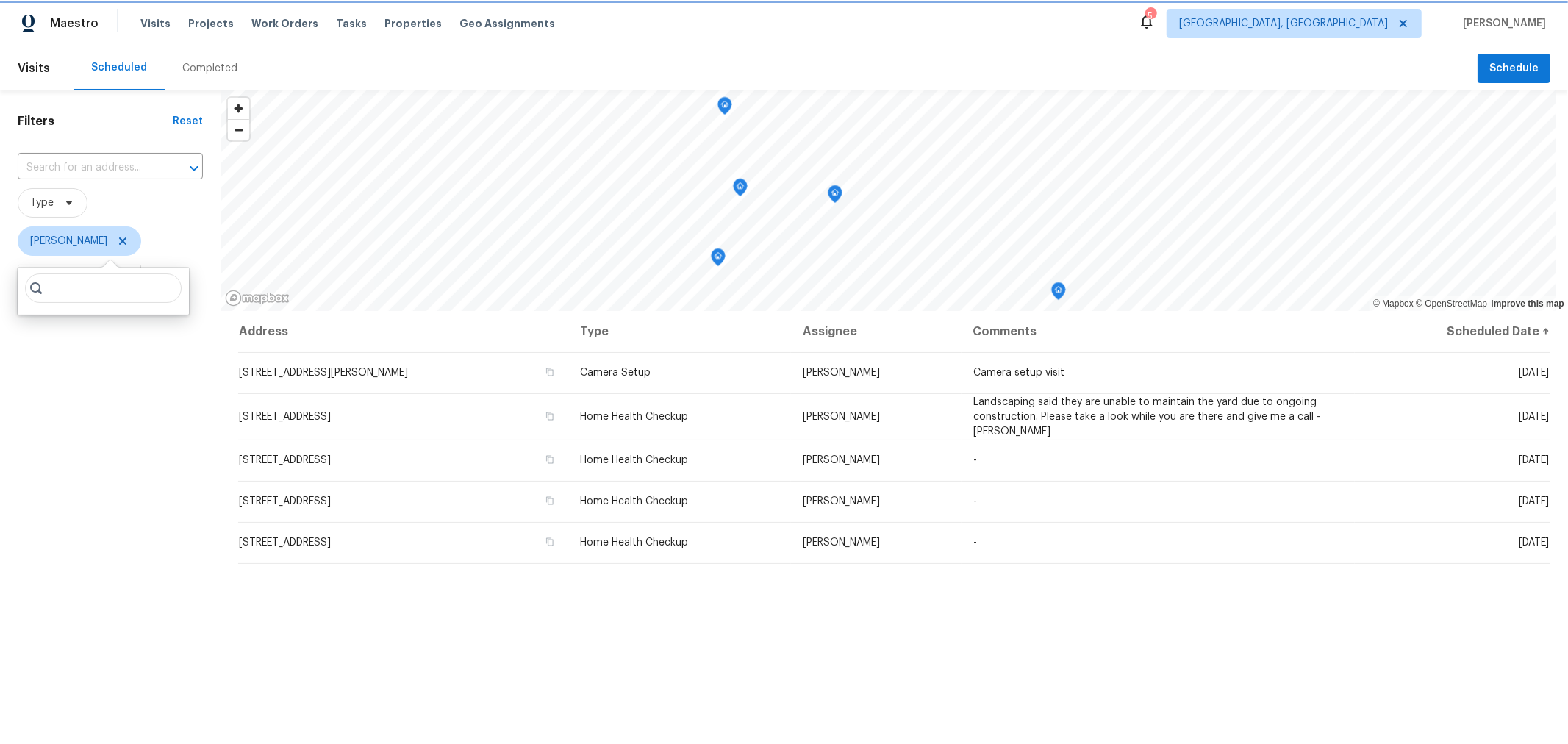
click at [119, 247] on span "[PERSON_NAME]" at bounding box center [79, 242] width 124 height 29
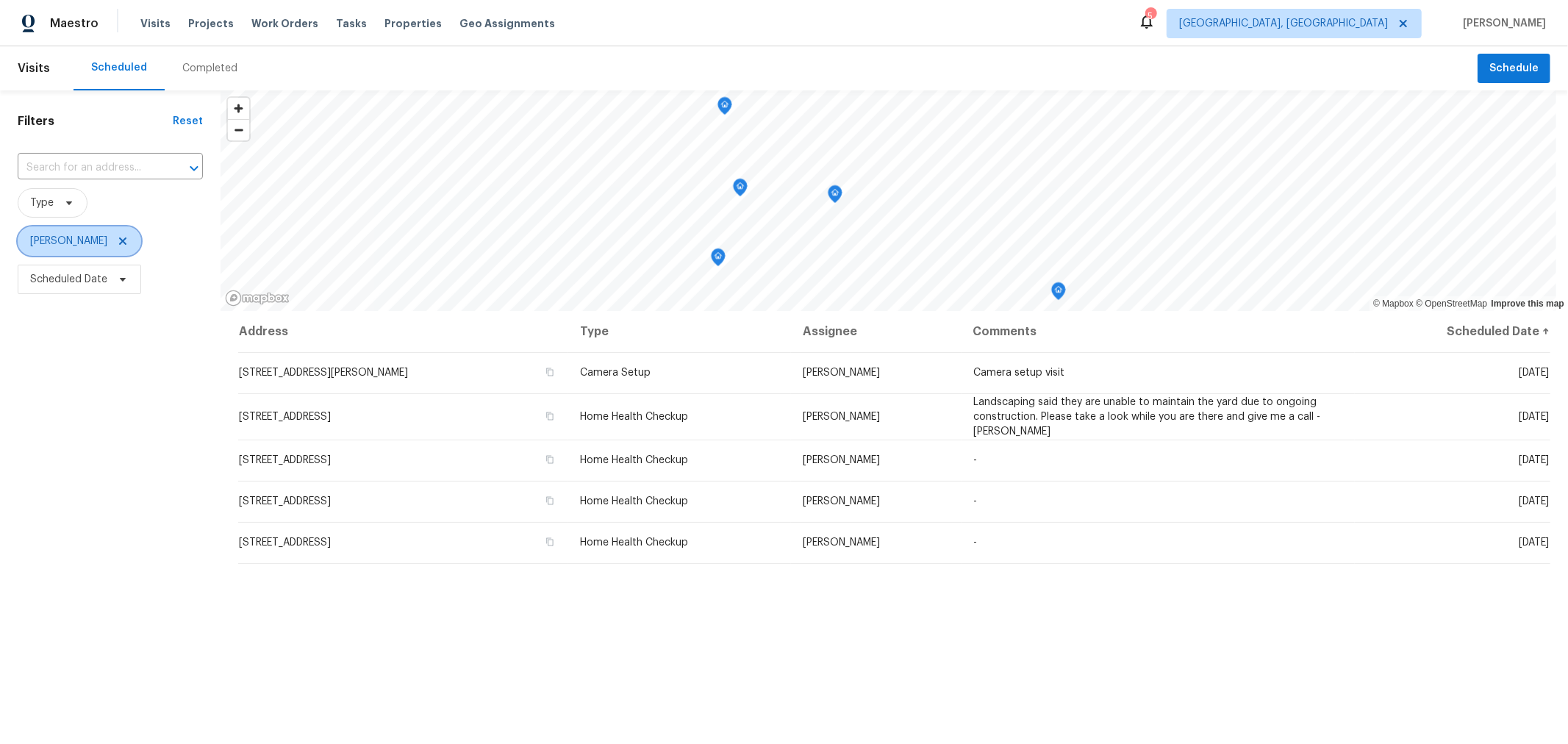
click at [128, 237] on icon at bounding box center [123, 242] width 12 height 12
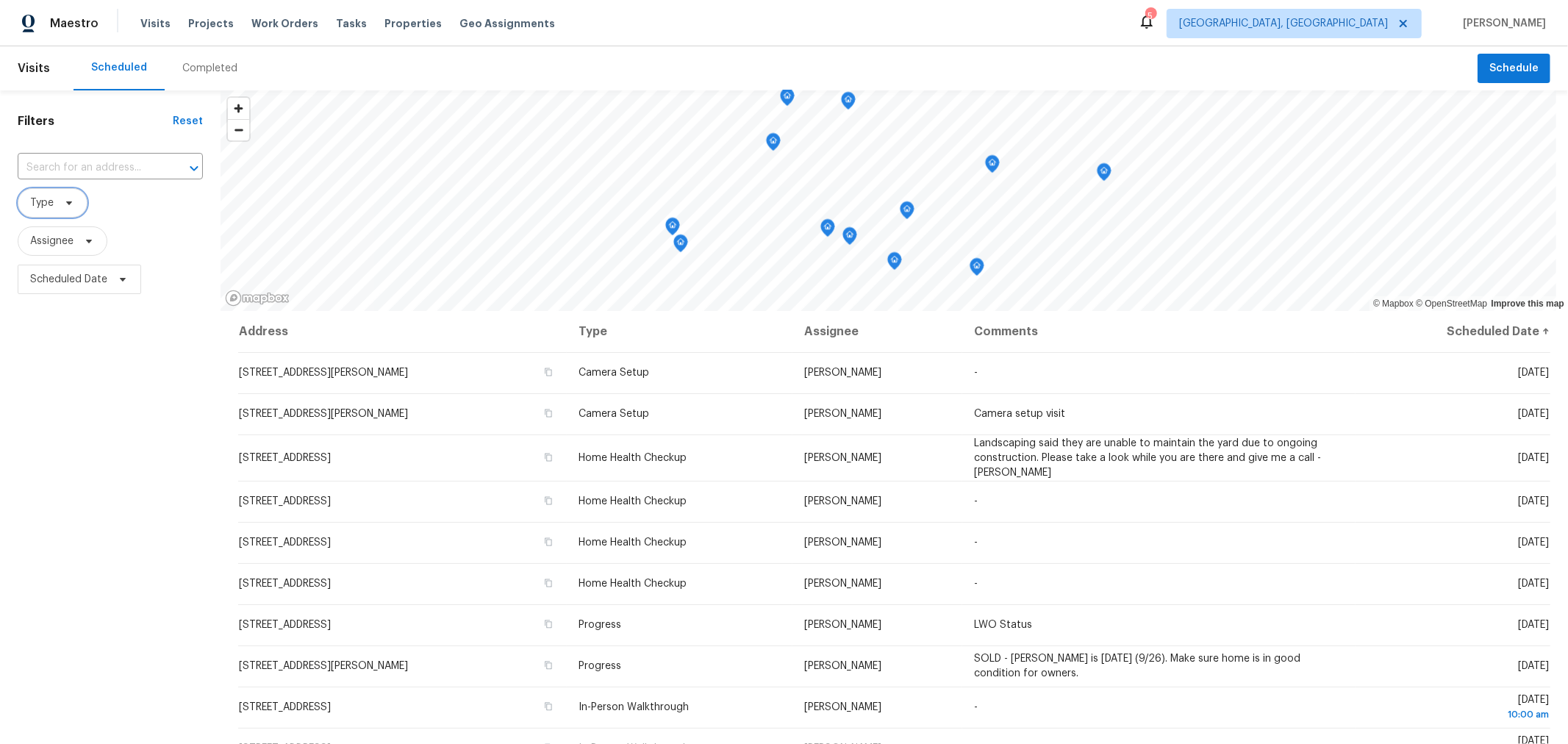
click at [58, 197] on span "Type" at bounding box center [53, 203] width 70 height 29
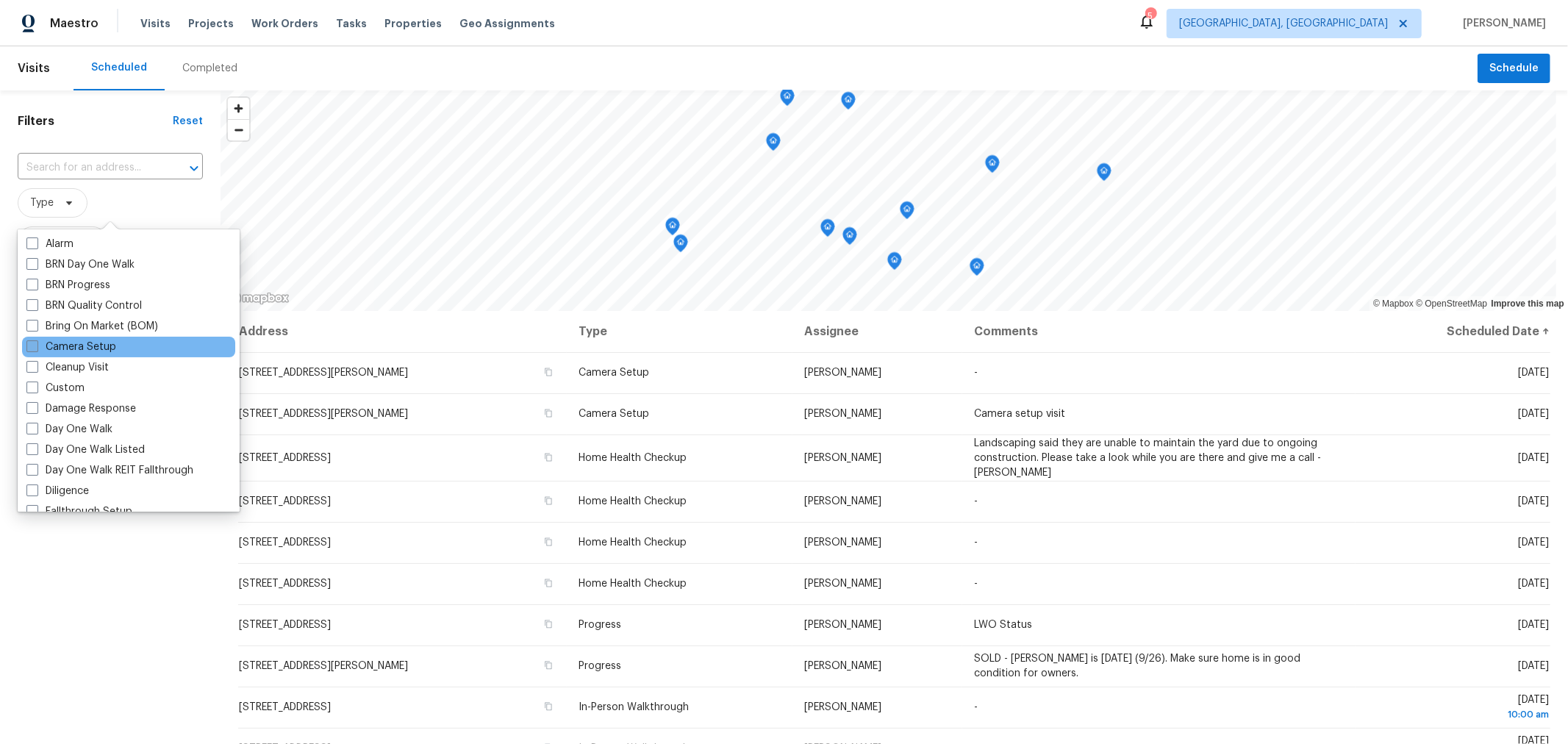
scroll to position [82, 0]
click at [32, 344] on span at bounding box center [32, 346] width 12 height 12
click at [32, 344] on input "Camera Setup" at bounding box center [31, 344] width 10 height 10
checkbox input "true"
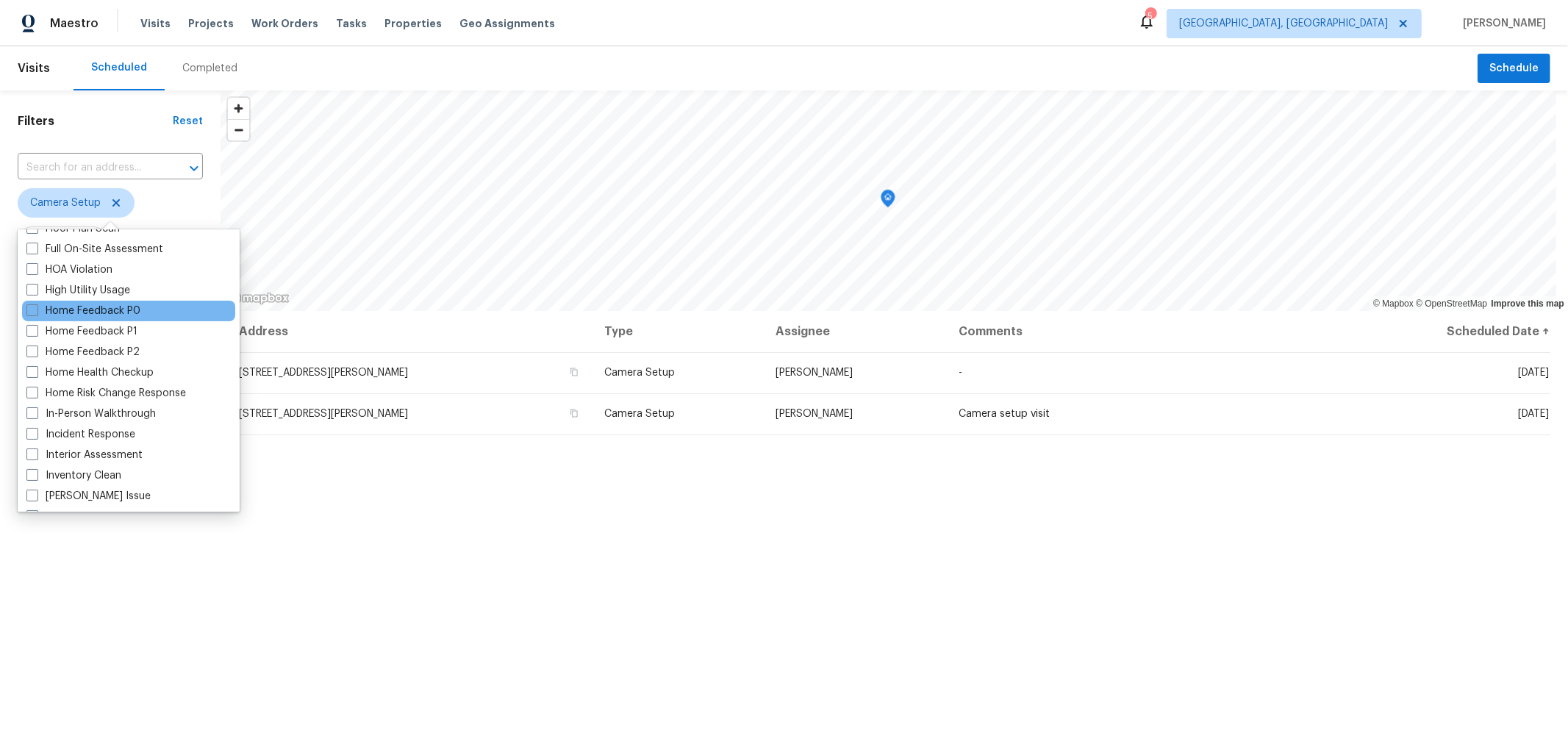
scroll to position [405, 0]
click at [30, 311] on span at bounding box center [32, 311] width 12 height 12
click at [30, 311] on input "Home Feedback P0" at bounding box center [31, 309] width 10 height 10
checkbox input "true"
click at [31, 332] on span at bounding box center [32, 331] width 12 height 12
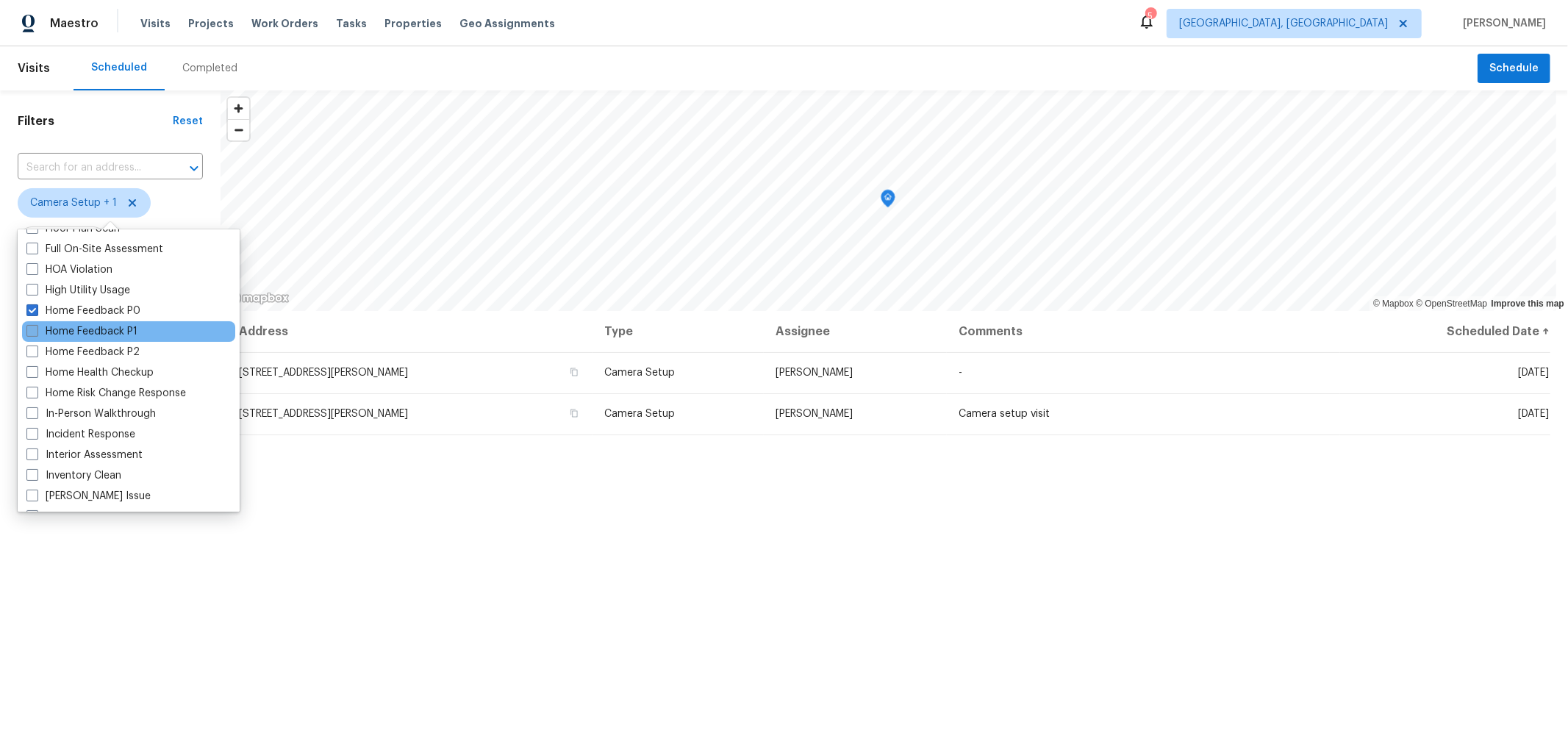
click at [31, 332] on input "Home Feedback P1" at bounding box center [31, 329] width 10 height 10
checkbox input "true"
click at [29, 352] on span at bounding box center [32, 352] width 12 height 12
click at [29, 352] on input "Home Feedback P2" at bounding box center [31, 350] width 10 height 10
checkbox input "true"
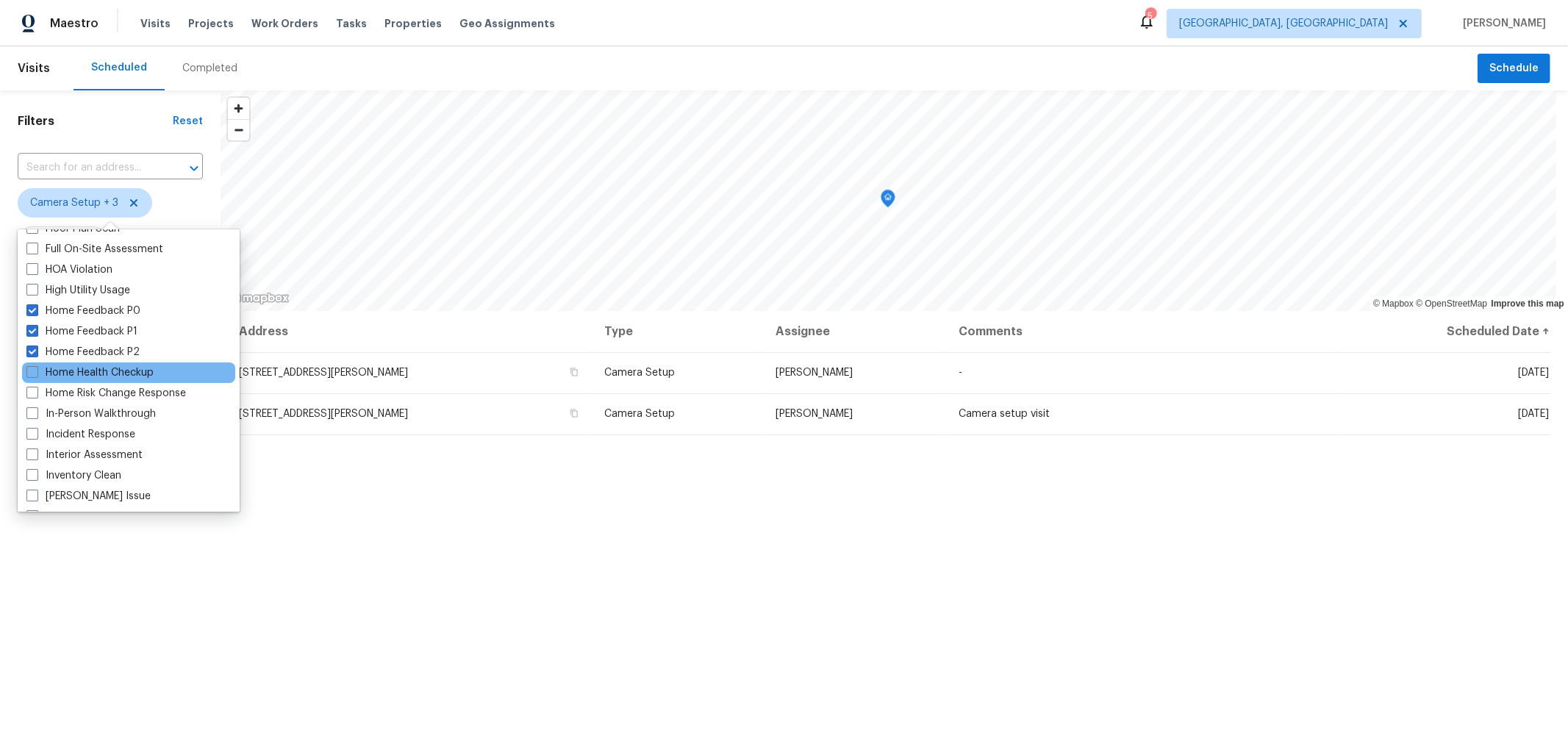
click at [25, 371] on div "Home Health Checkup" at bounding box center [128, 372] width 213 height 20
click at [31, 368] on span at bounding box center [32, 372] width 12 height 12
click at [31, 368] on input "Home Health Checkup" at bounding box center [31, 370] width 10 height 10
checkbox input "true"
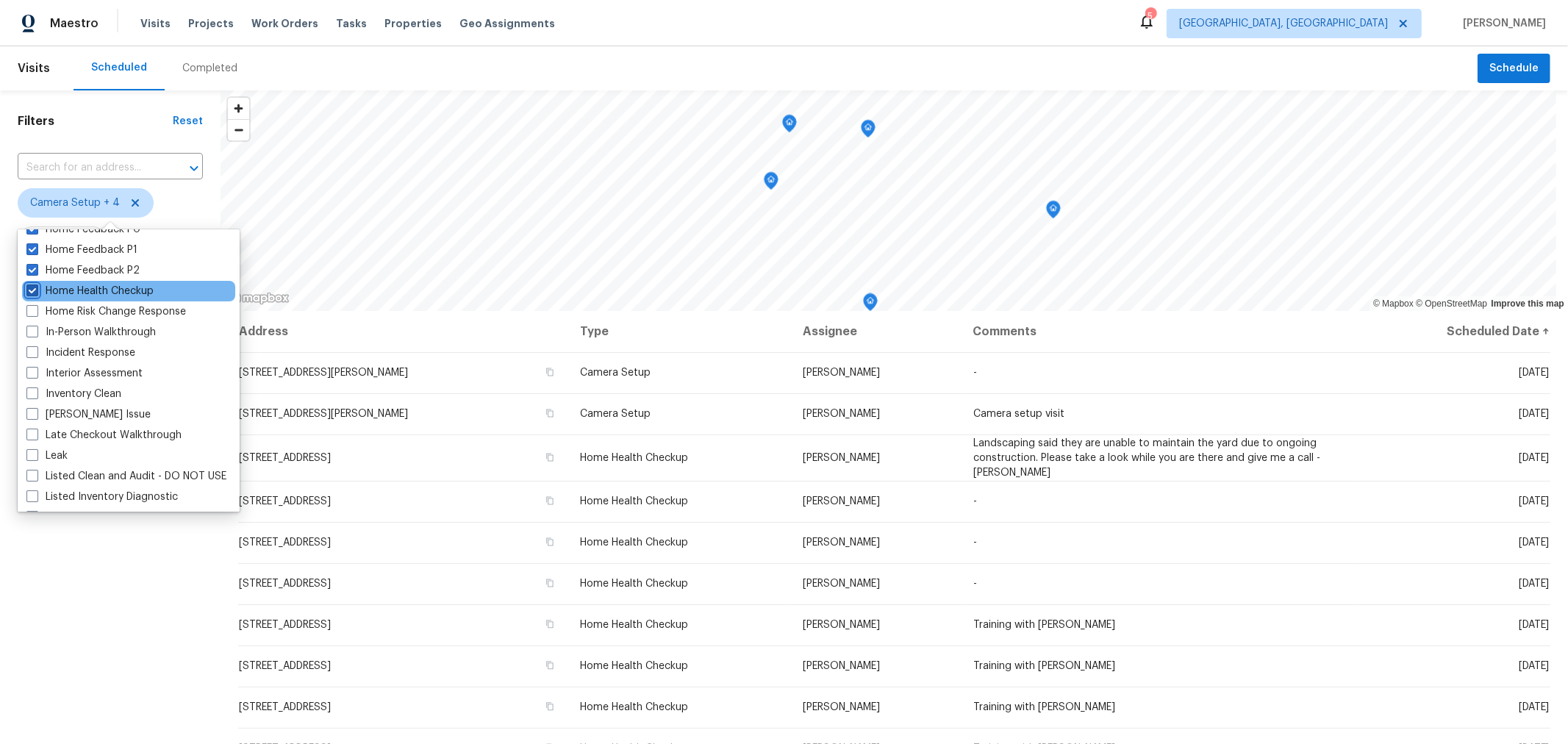
scroll to position [487, 0]
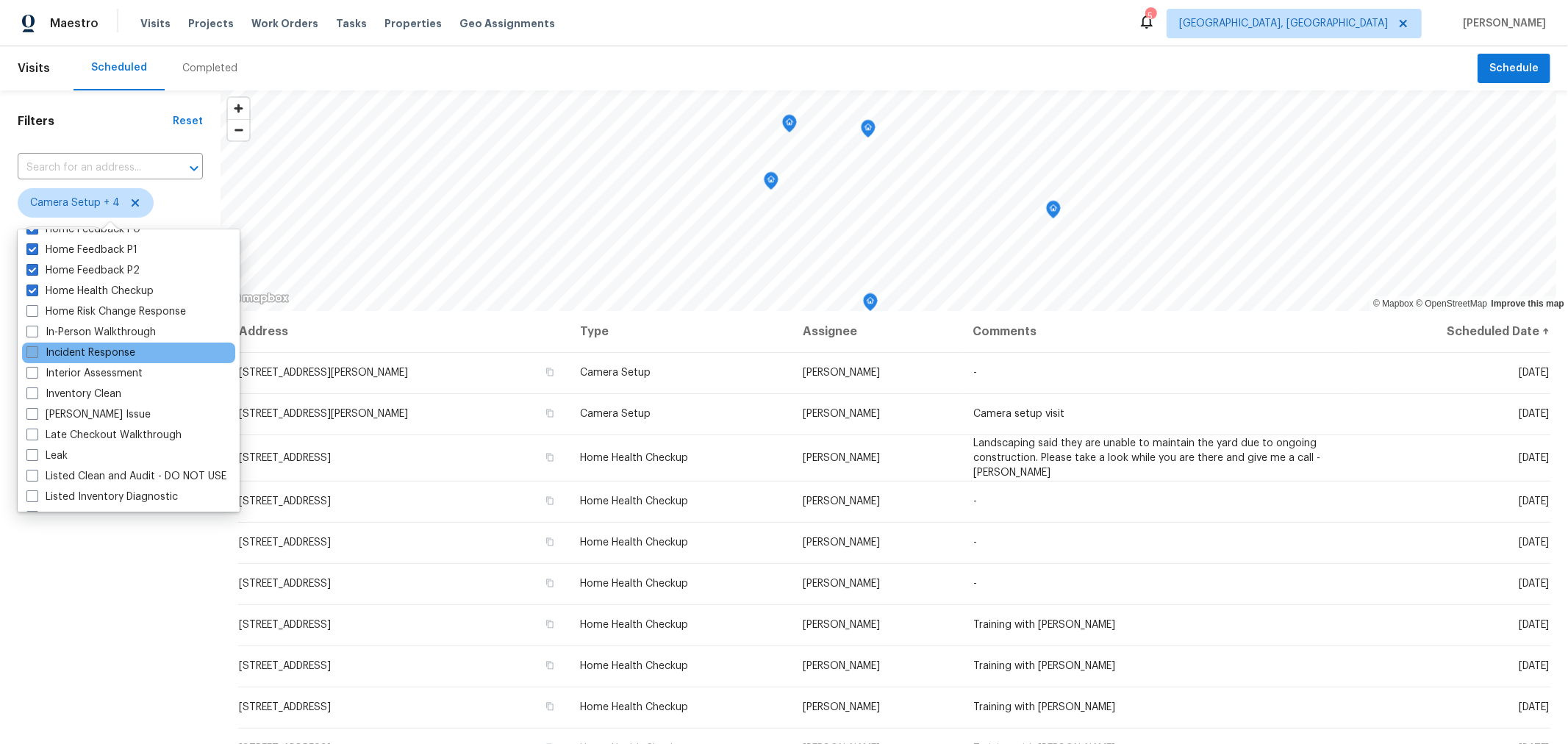
click at [34, 350] on span at bounding box center [32, 353] width 12 height 12
click at [34, 350] on input "Incident Response" at bounding box center [31, 351] width 10 height 10
checkbox input "true"
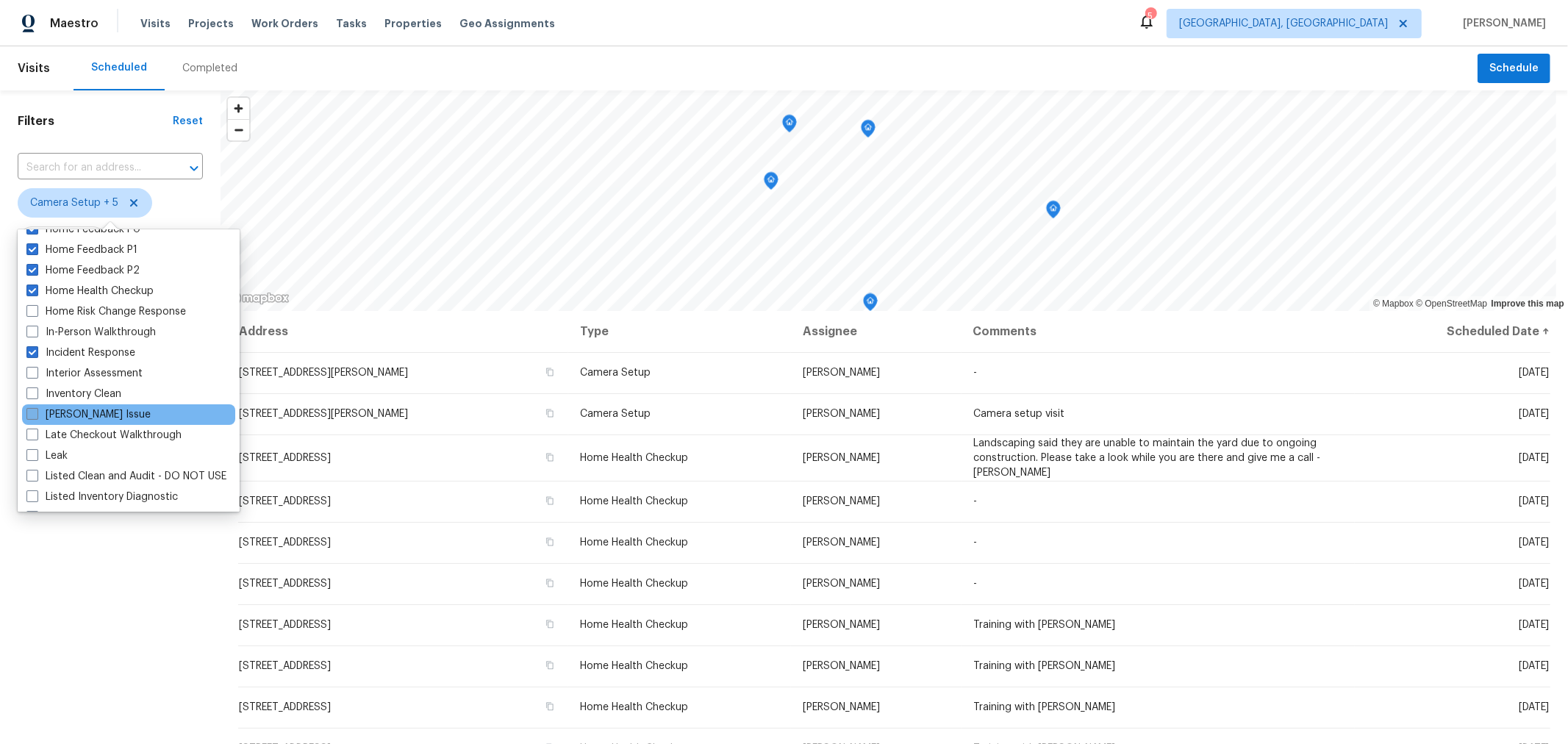
click at [29, 419] on label "[PERSON_NAME] Issue" at bounding box center [89, 414] width 125 height 15
click at [29, 417] on input "[PERSON_NAME] Issue" at bounding box center [31, 412] width 10 height 10
checkbox input "true"
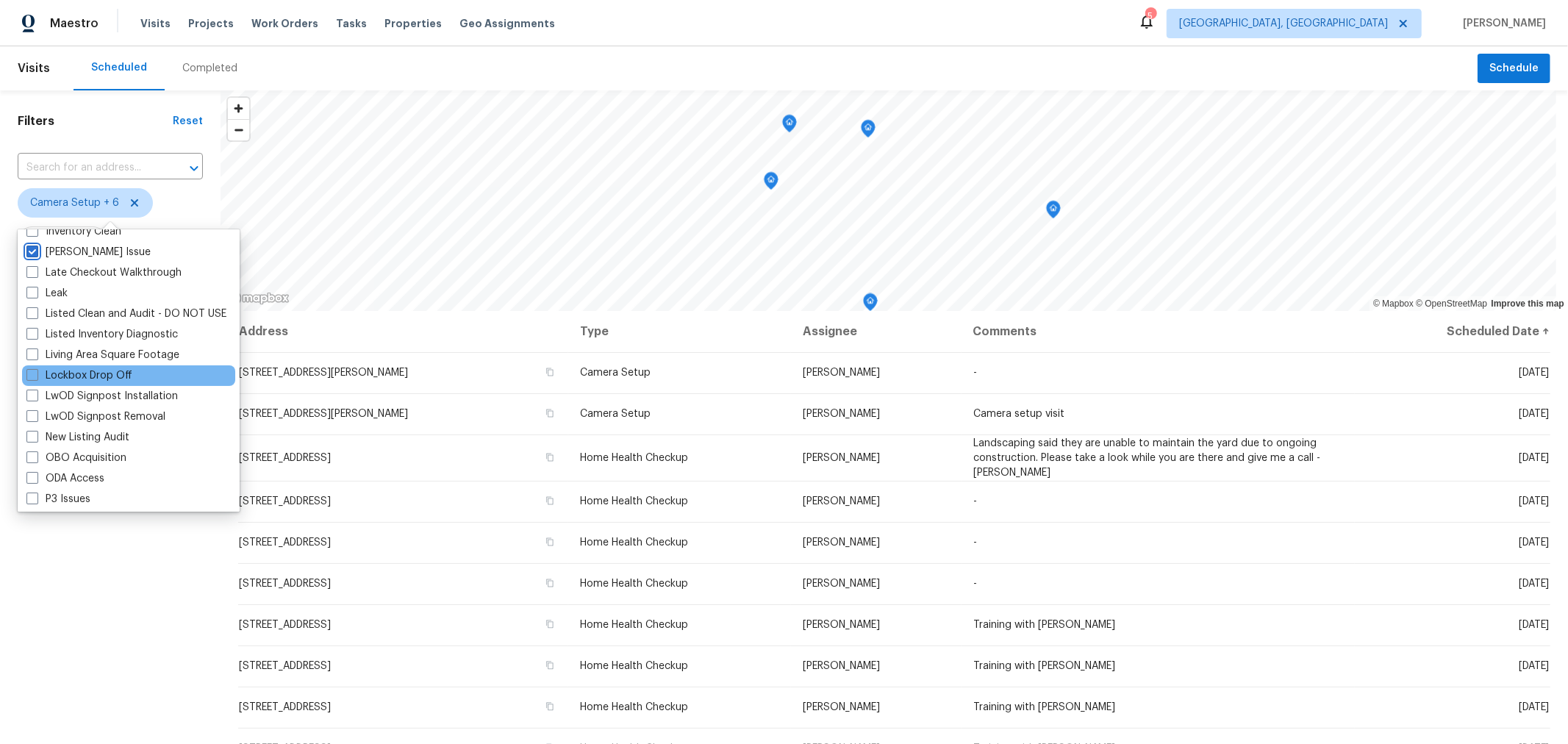
scroll to position [651, 0]
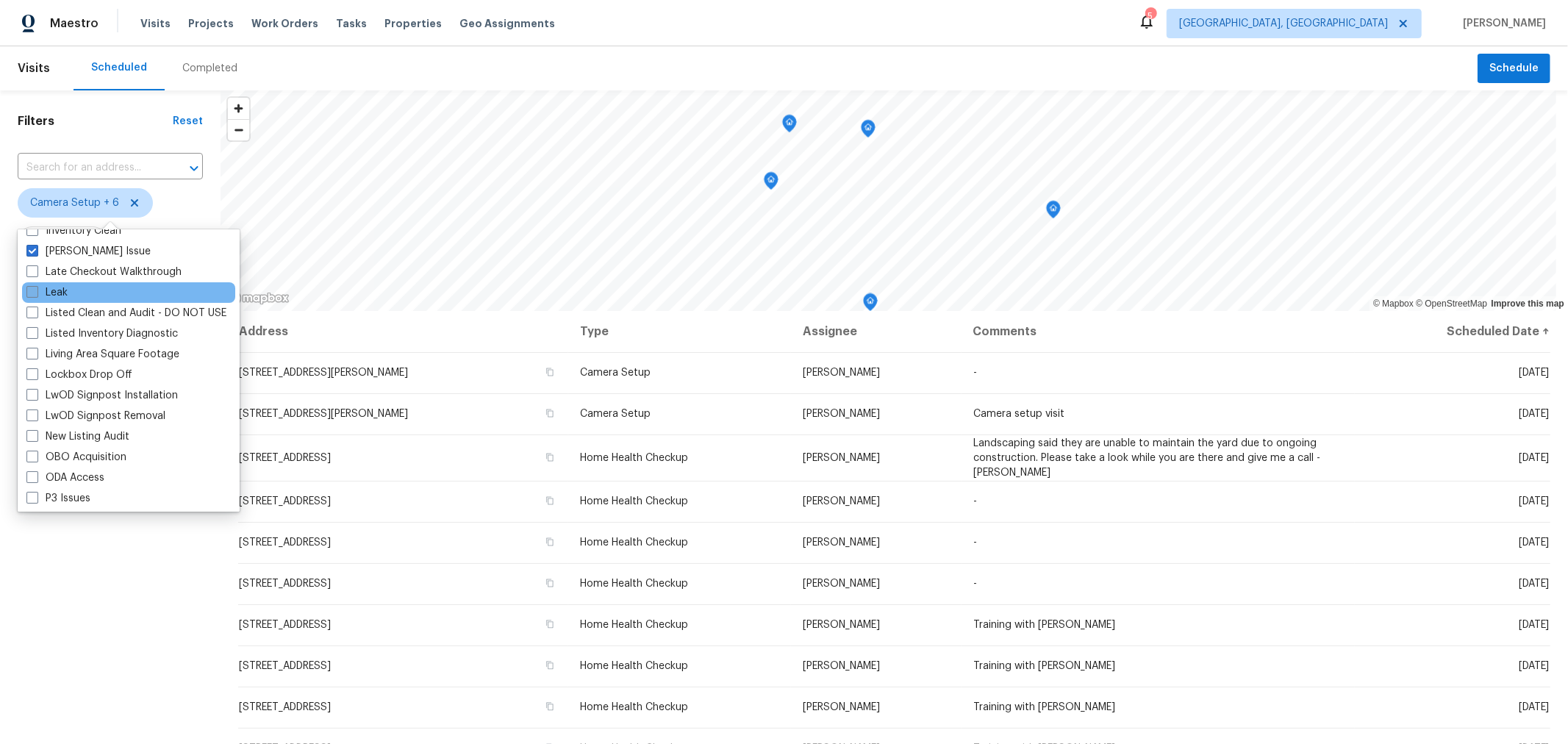
click at [28, 290] on span at bounding box center [32, 292] width 12 height 12
click at [28, 290] on input "Leak" at bounding box center [31, 290] width 10 height 10
checkbox input "true"
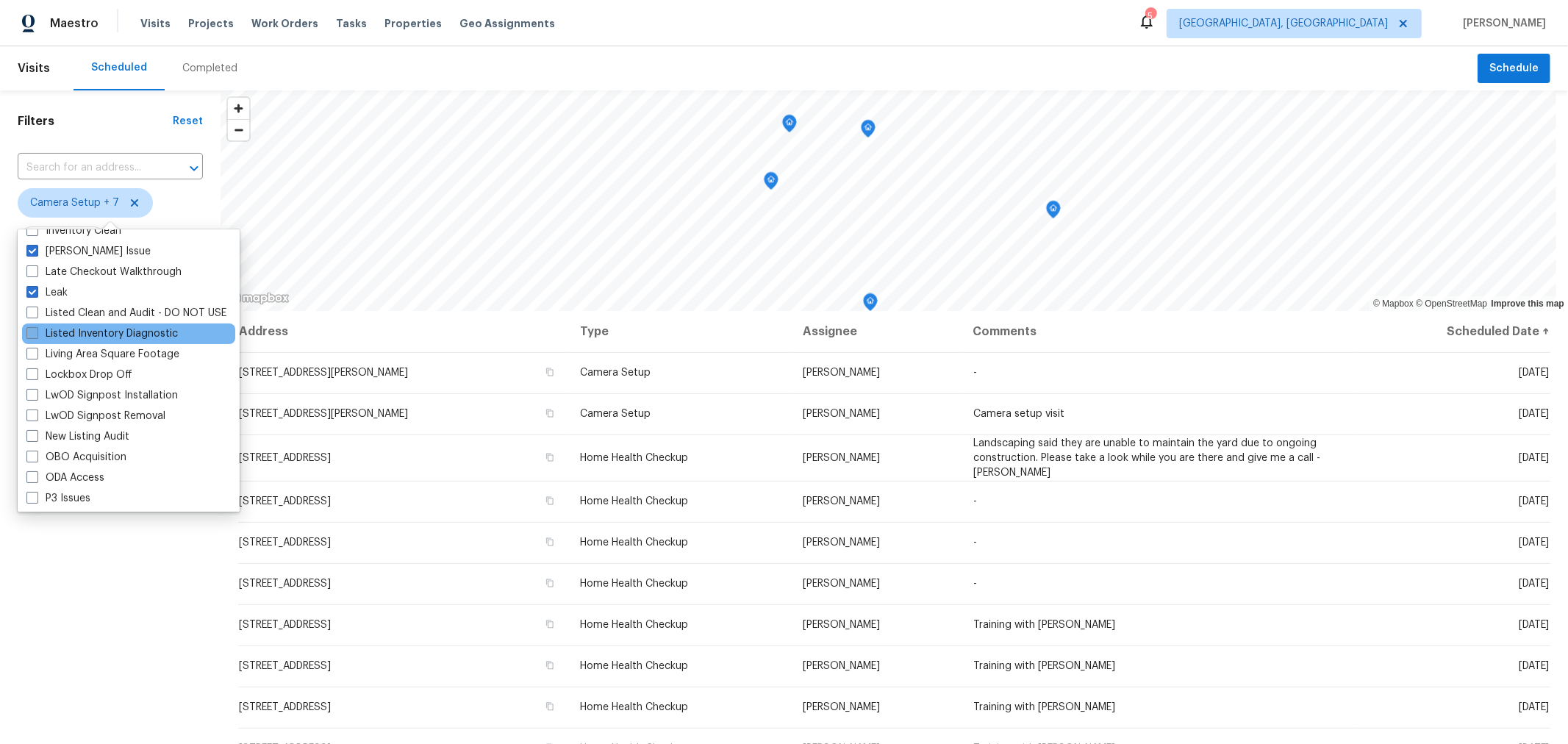
click at [52, 333] on label "Listed Inventory Diagnostic" at bounding box center [102, 333] width 152 height 15
click at [36, 333] on input "Listed Inventory Diagnostic" at bounding box center [31, 331] width 10 height 10
checkbox input "true"
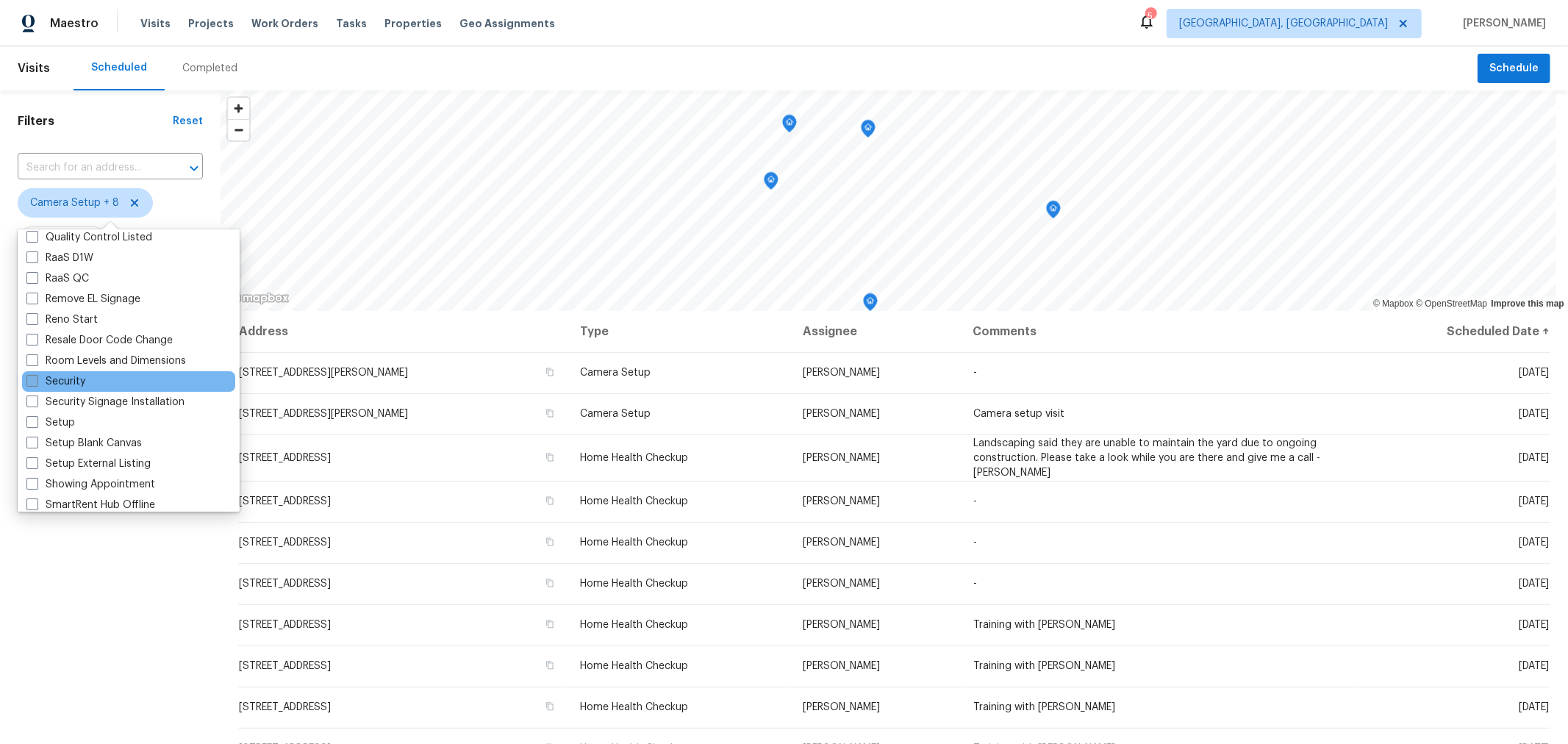
scroll to position [1056, 0]
click at [38, 380] on label "Security" at bounding box center [55, 381] width 58 height 15
click at [36, 380] on input "Security" at bounding box center [31, 379] width 10 height 10
checkbox input "true"
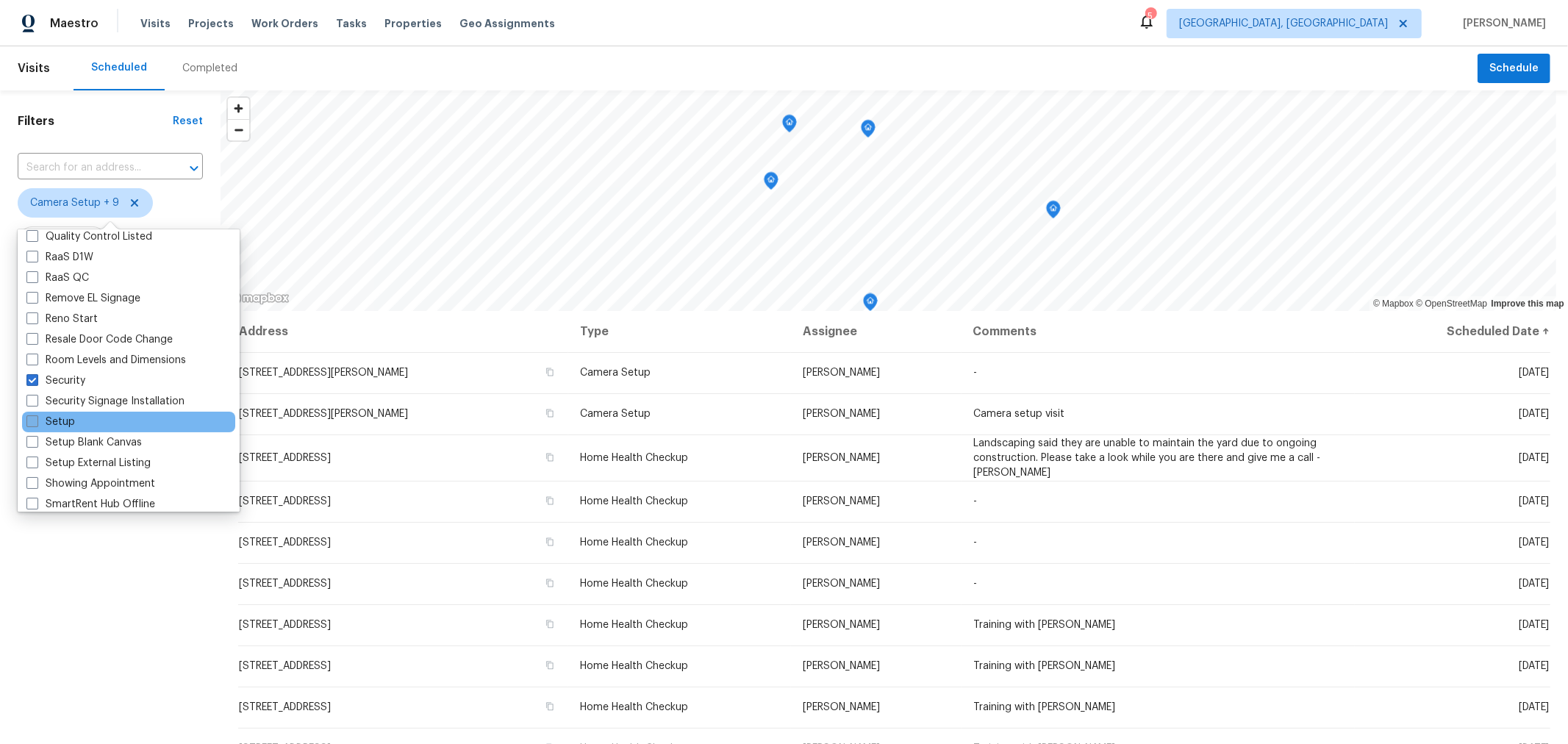
click at [57, 422] on label "Setup" at bounding box center [51, 422] width 49 height 15
click at [36, 422] on input "Setup" at bounding box center [31, 420] width 10 height 10
checkbox input "true"
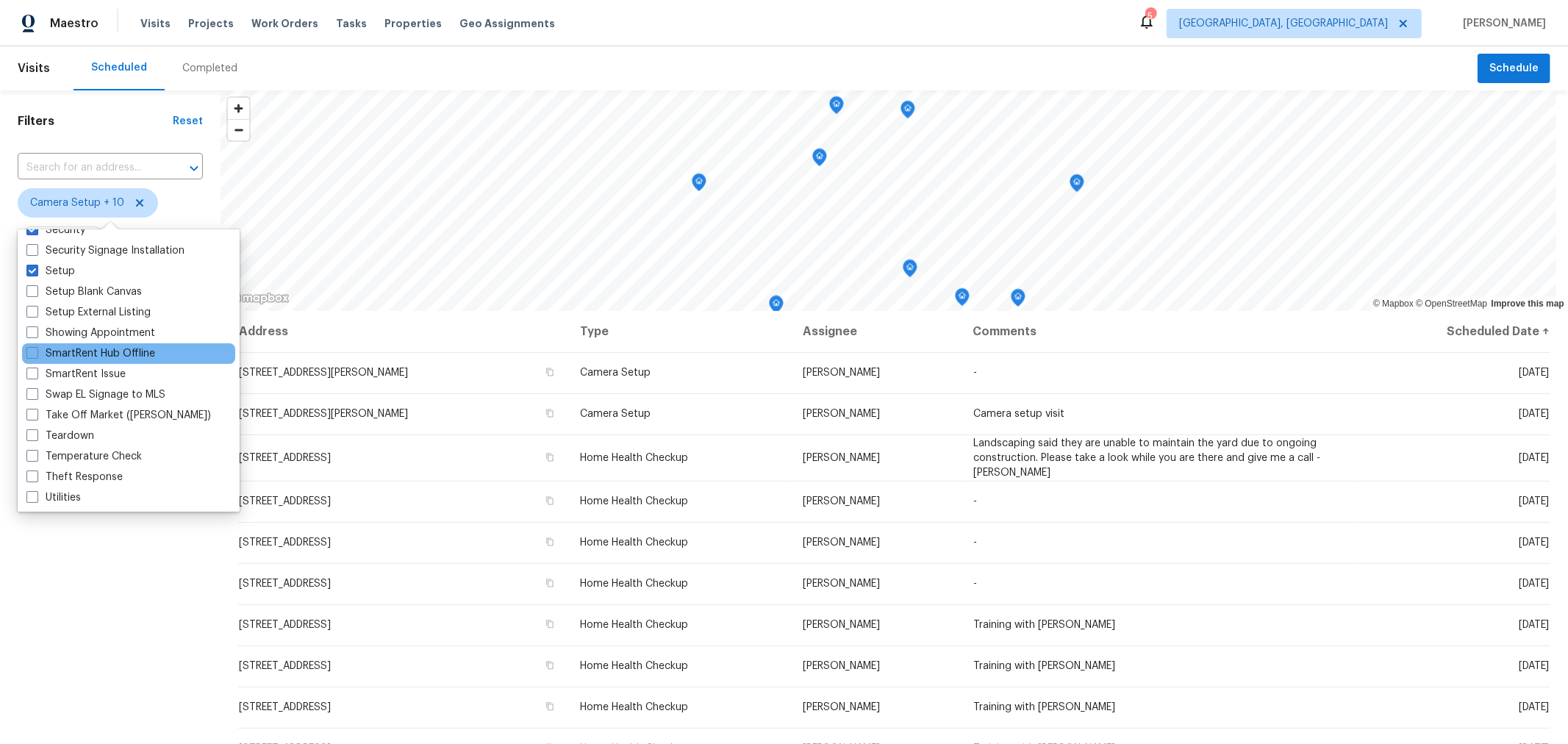
click at [49, 350] on label "SmartRent Hub Offline" at bounding box center [91, 353] width 128 height 15
click at [36, 350] on input "SmartRent Hub Offline" at bounding box center [31, 352] width 10 height 10
checkbox input "true"
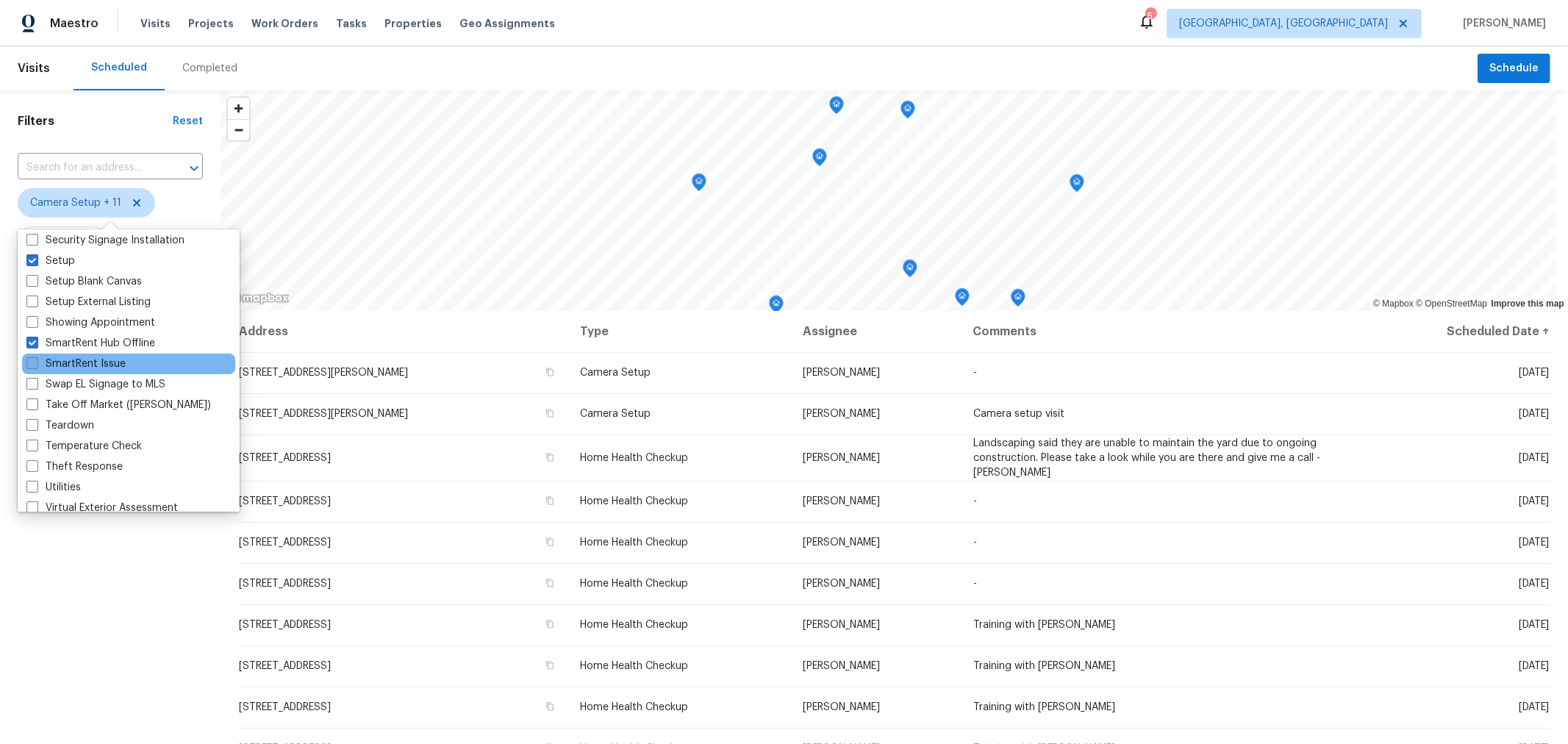
click at [74, 362] on label "SmartRent Issue" at bounding box center [76, 363] width 99 height 15
click at [36, 362] on input "SmartRent Issue" at bounding box center [31, 361] width 10 height 10
checkbox input "true"
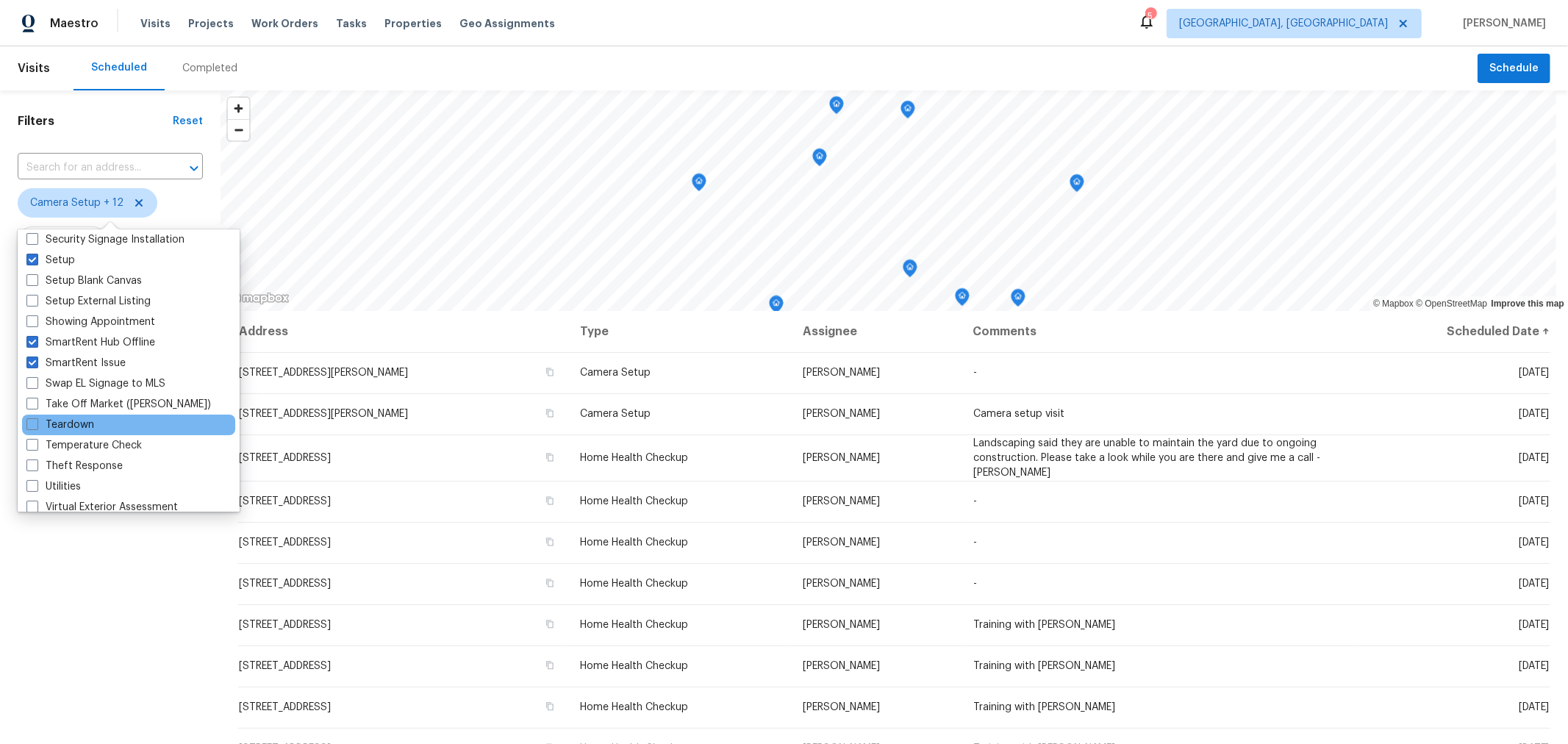
click at [95, 422] on div "Teardown" at bounding box center [128, 425] width 213 height 20
click at [79, 420] on label "Teardown" at bounding box center [59, 425] width 67 height 15
click at [36, 420] on input "Teardown" at bounding box center [31, 423] width 10 height 10
checkbox input "true"
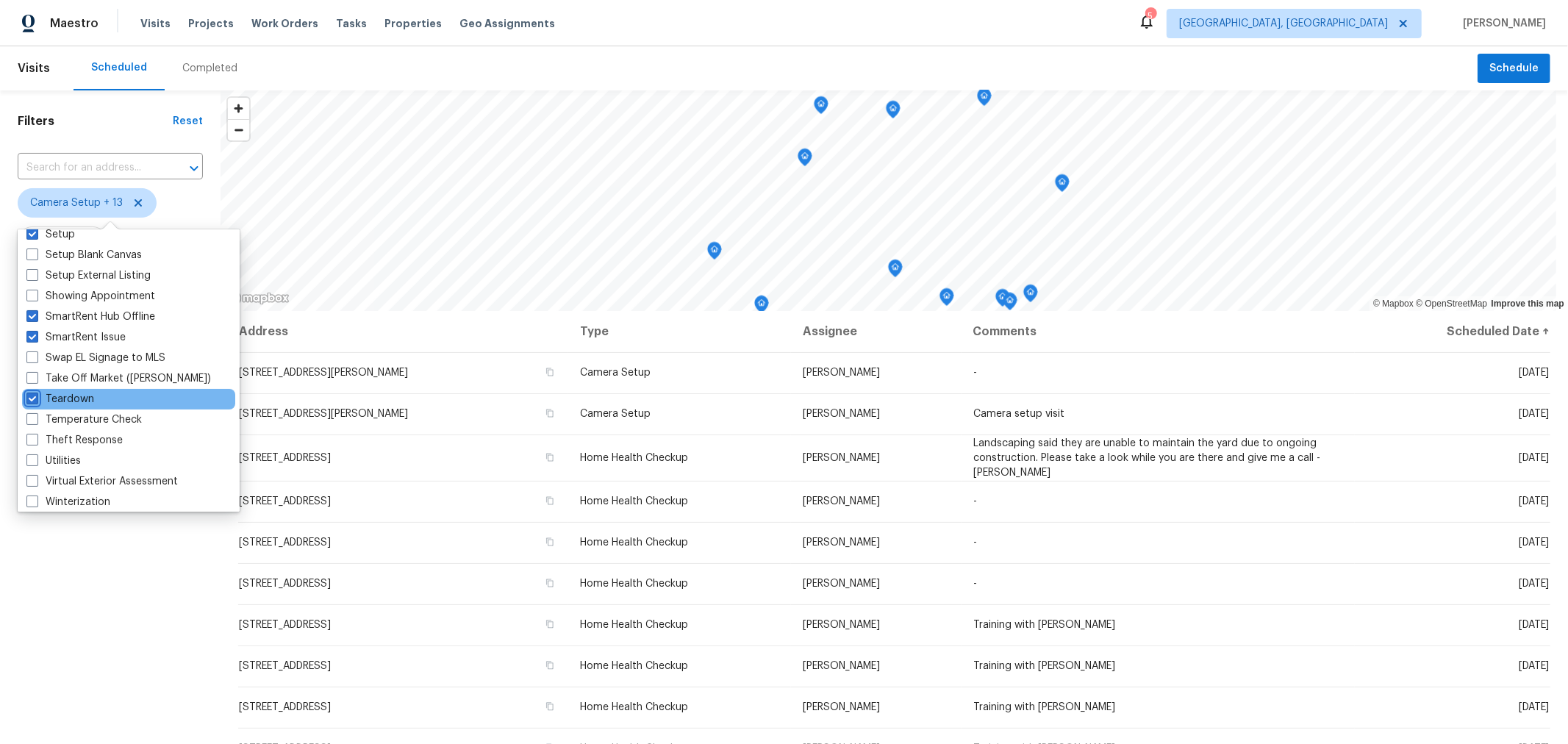
scroll to position [1248, 0]
click at [101, 410] on label "Temperature Check" at bounding box center [84, 414] width 116 height 15
click at [36, 410] on input "Temperature Check" at bounding box center [31, 412] width 10 height 10
checkbox input "true"
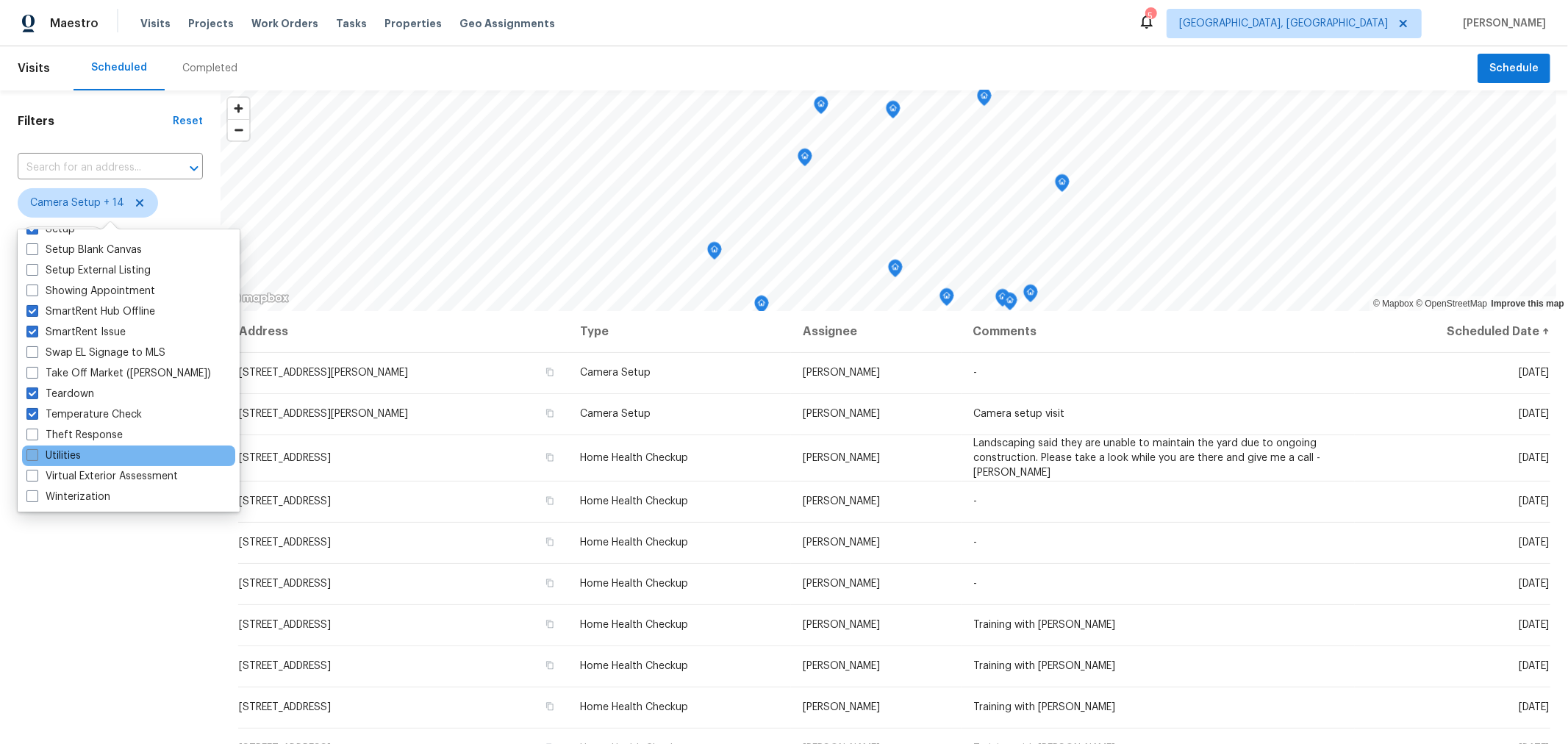
click at [56, 449] on label "Utilities" at bounding box center [54, 456] width 55 height 15
click at [36, 449] on input "Utilities" at bounding box center [31, 454] width 10 height 10
checkbox input "true"
click at [81, 434] on label "Theft Response" at bounding box center [74, 434] width 96 height 15
click at [36, 434] on input "Theft Response" at bounding box center [31, 432] width 10 height 10
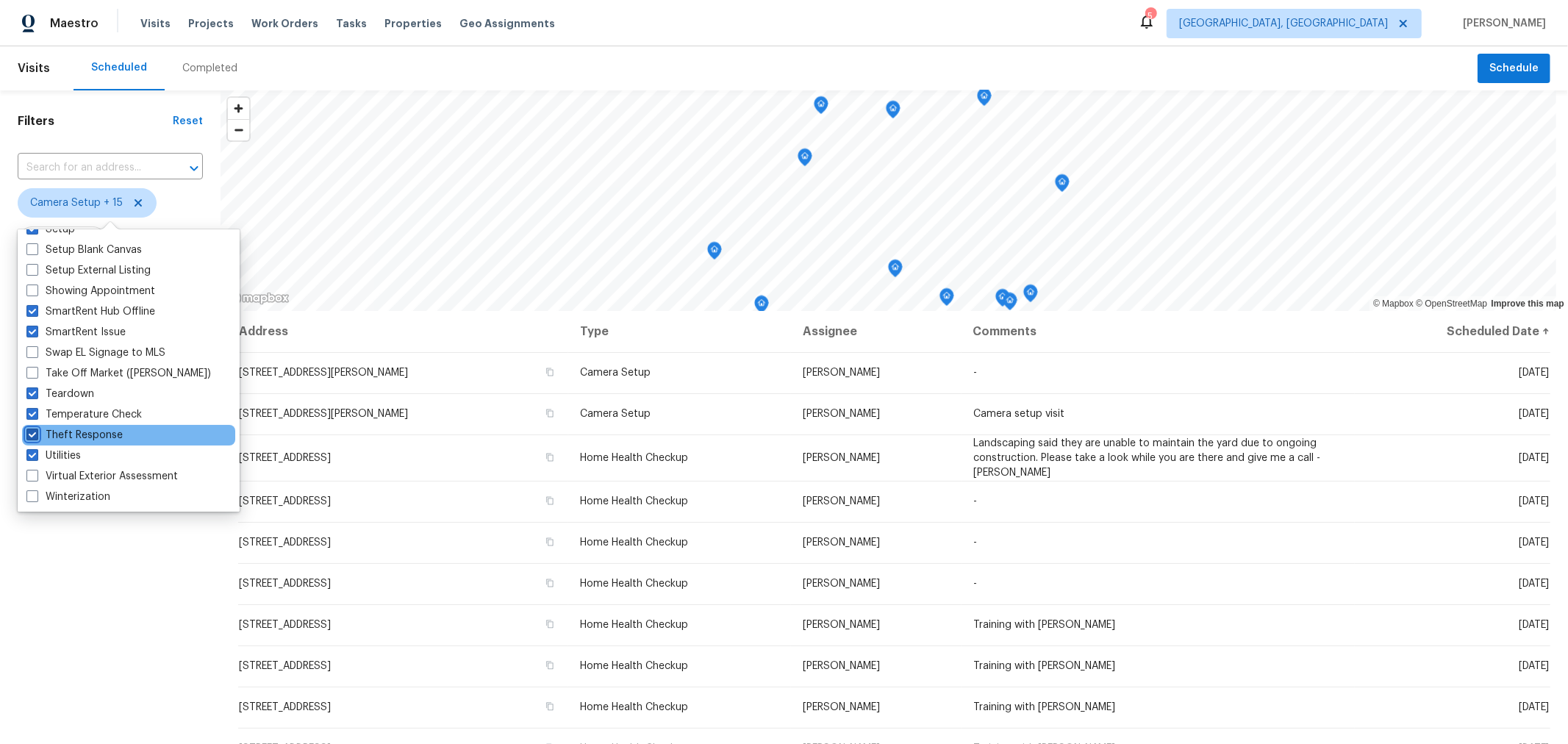
checkbox input "true"
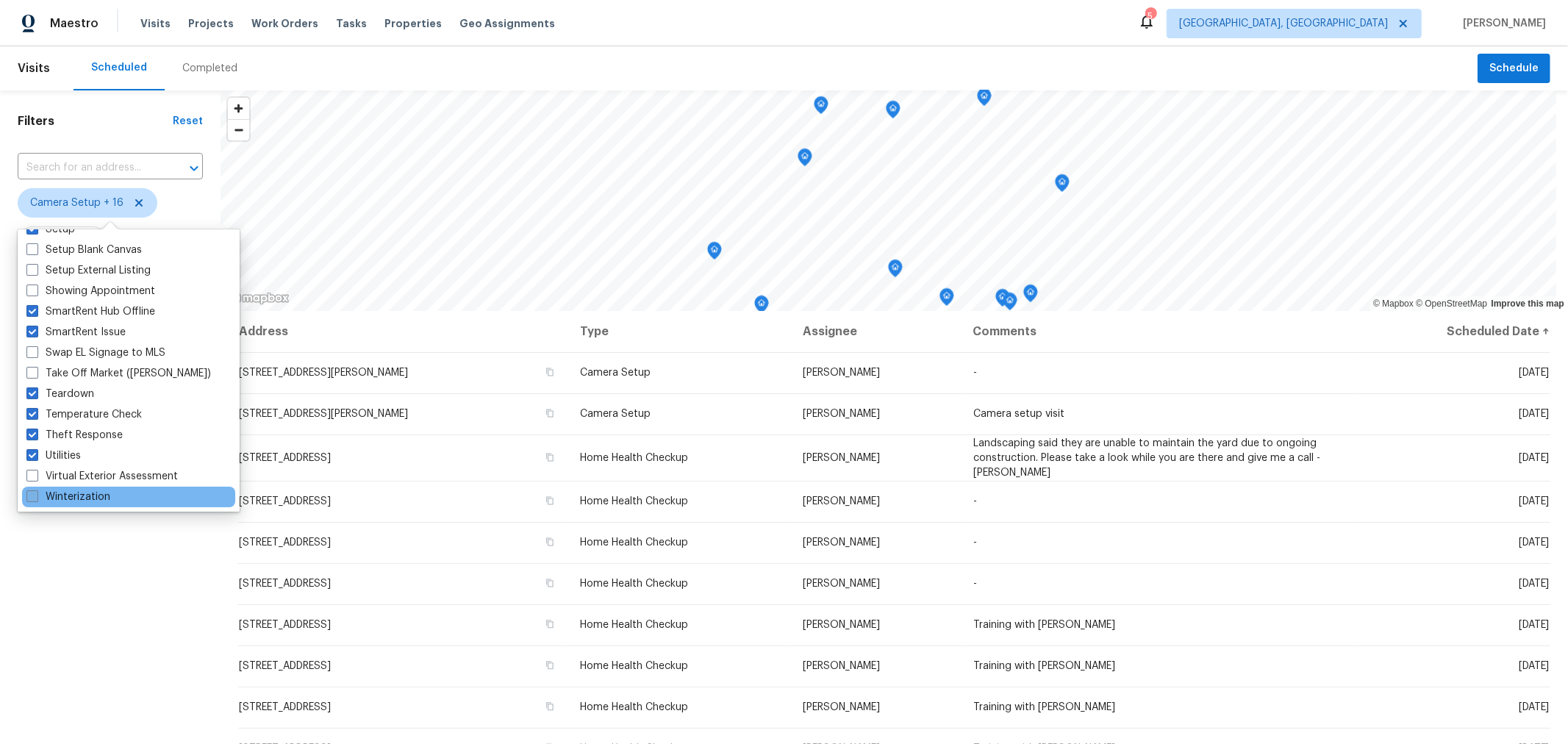
click at [82, 492] on label "Winterization" at bounding box center [68, 497] width 84 height 15
click at [36, 492] on input "Winterization" at bounding box center [31, 495] width 10 height 10
checkbox input "true"
click at [91, 559] on div "Filters Reset ​ Camera Setup + 17 Assignee Scheduled Date" at bounding box center [110, 499] width 221 height 816
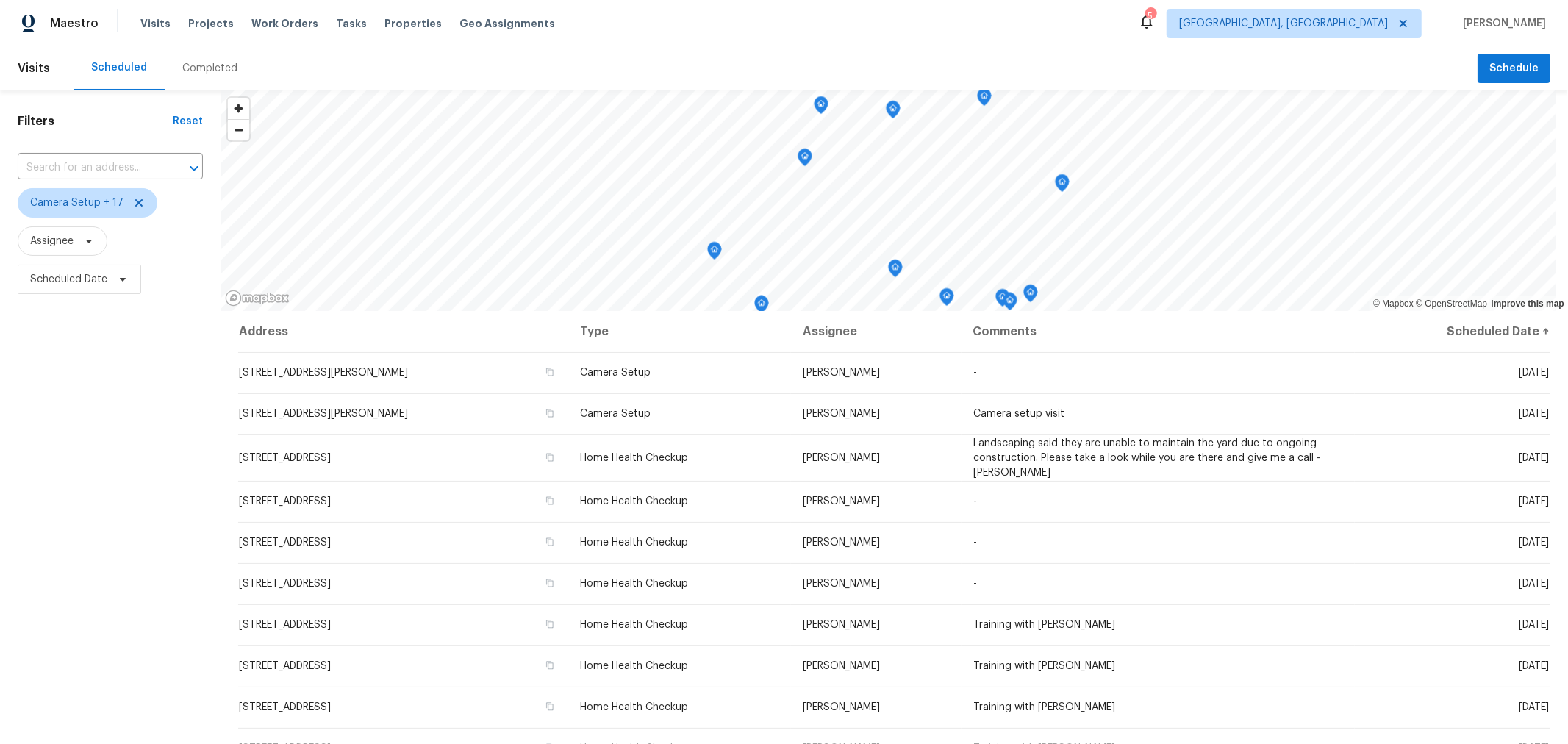
click at [788, 17] on div "Maestro Visits Projects Work Orders Tasks Properties Geo Assignments 5 [GEOGRAP…" at bounding box center [784, 23] width 1568 height 47
